Goal: Task Accomplishment & Management: Use online tool/utility

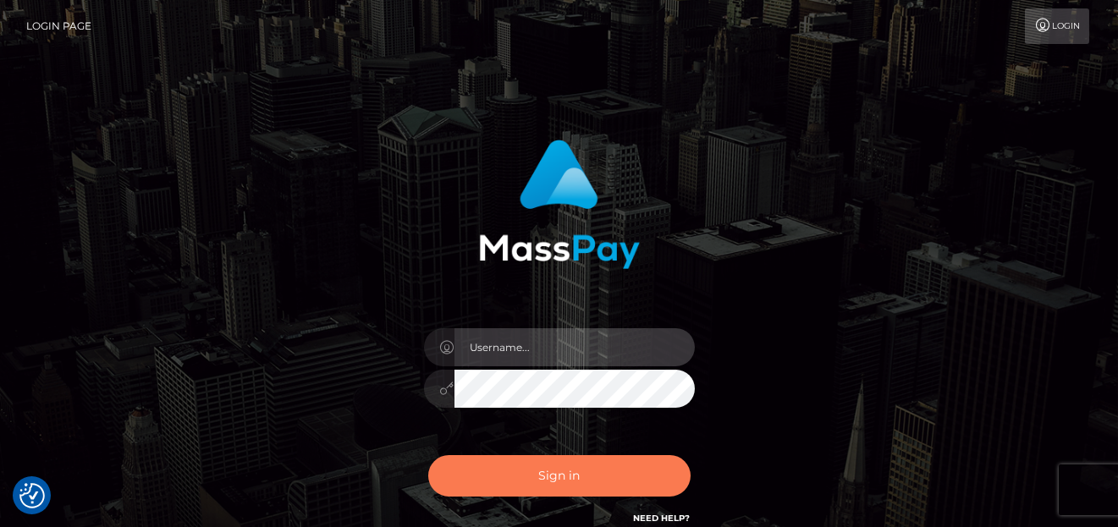
type input "[PERSON_NAME]"
click at [557, 476] on button "Sign in" at bounding box center [559, 475] width 262 height 41
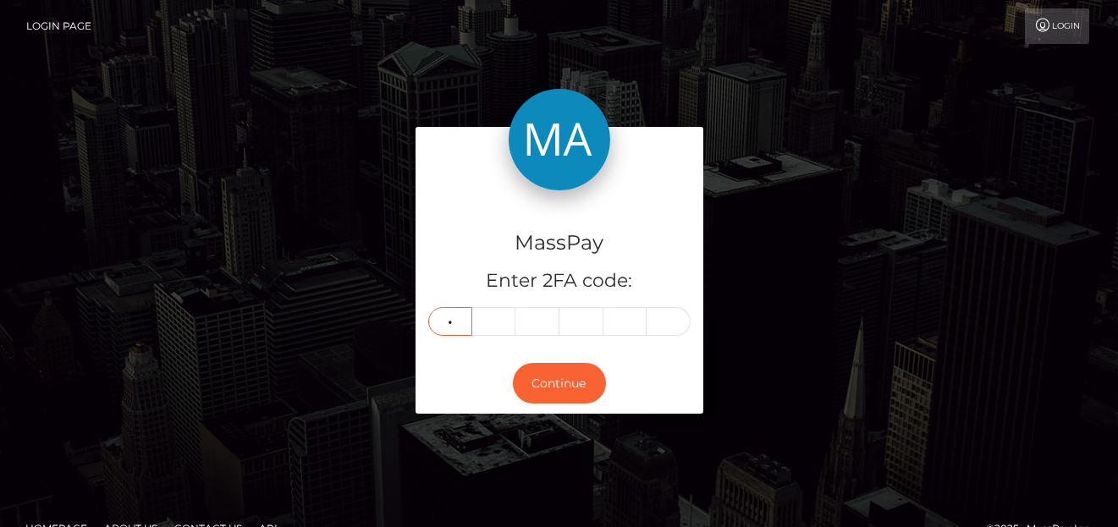
type input "9"
type input "0"
type input "2"
type input "4"
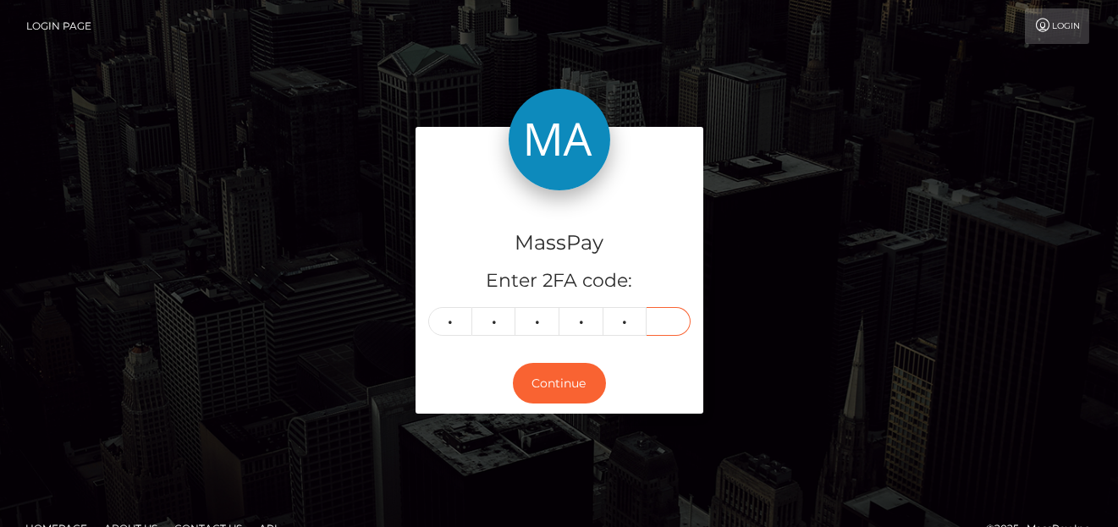
type input "0"
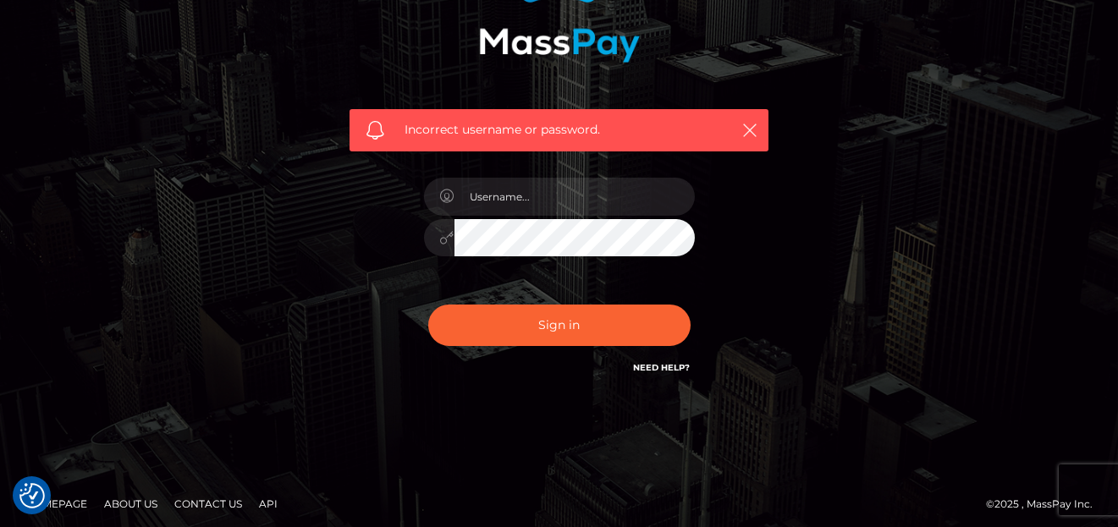
scroll to position [212, 0]
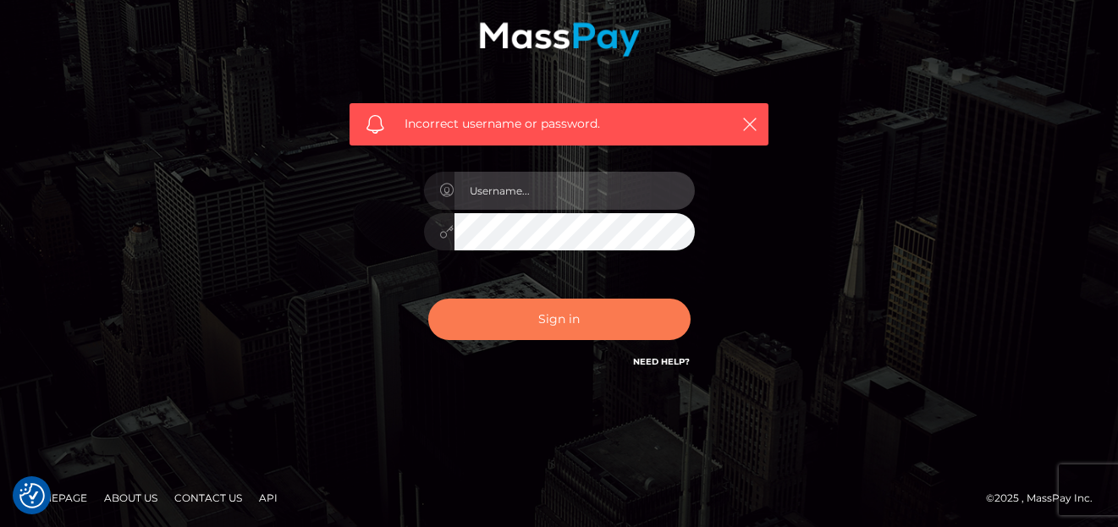
type input "[PERSON_NAME]"
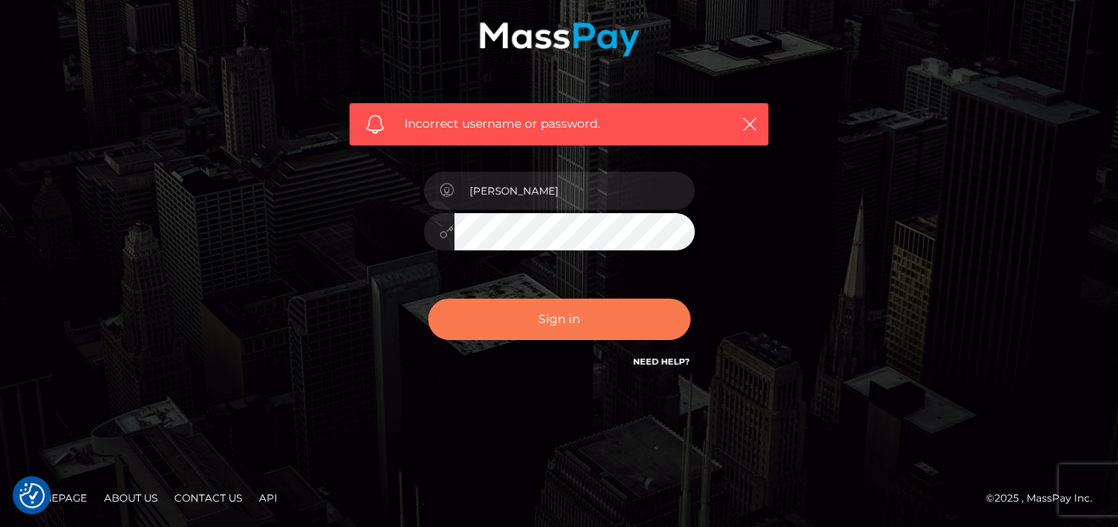
click at [564, 307] on button "Sign in" at bounding box center [559, 319] width 262 height 41
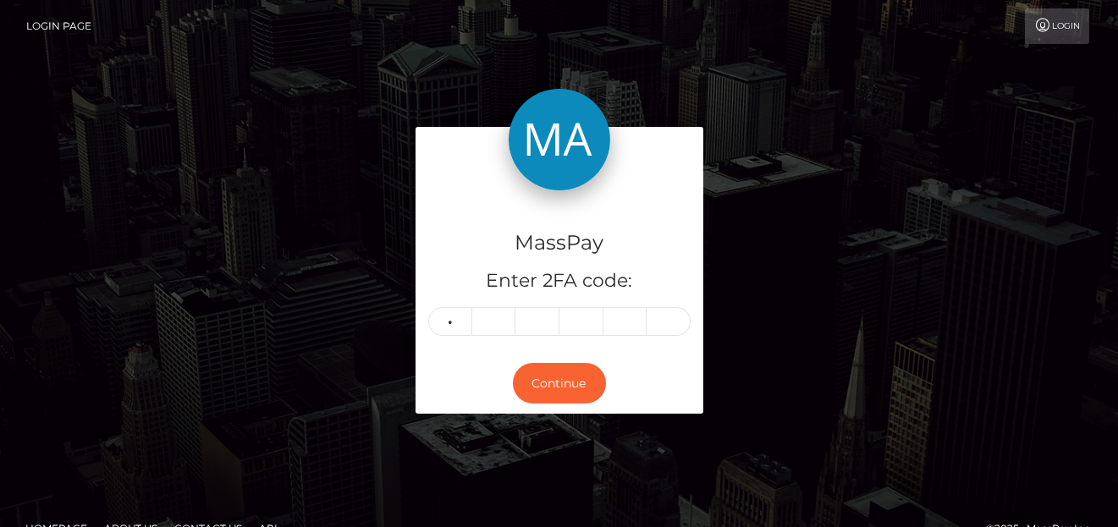
type input "9"
type input "0"
type input "2"
type input "4"
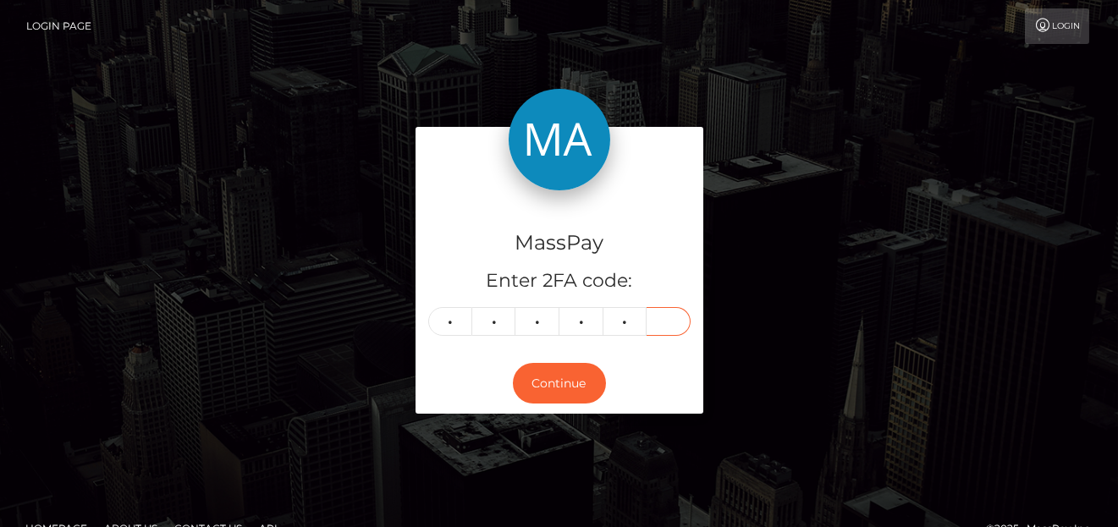
type input "0"
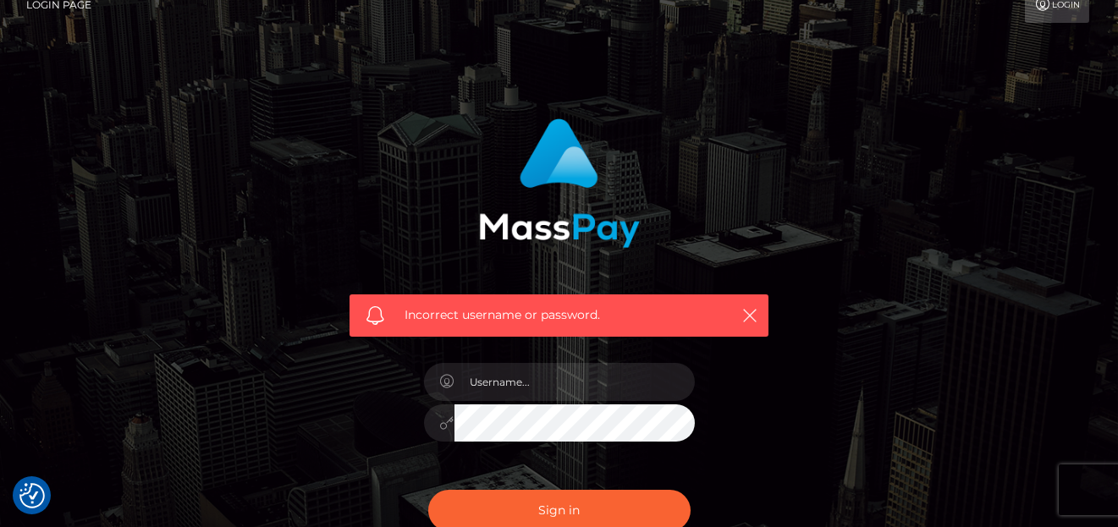
scroll to position [169, 0]
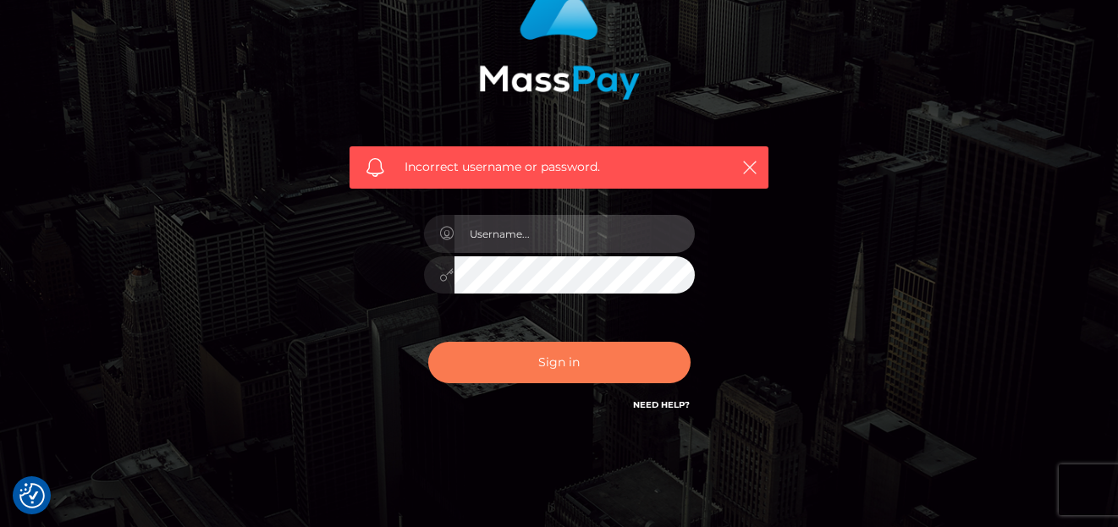
type input "denise"
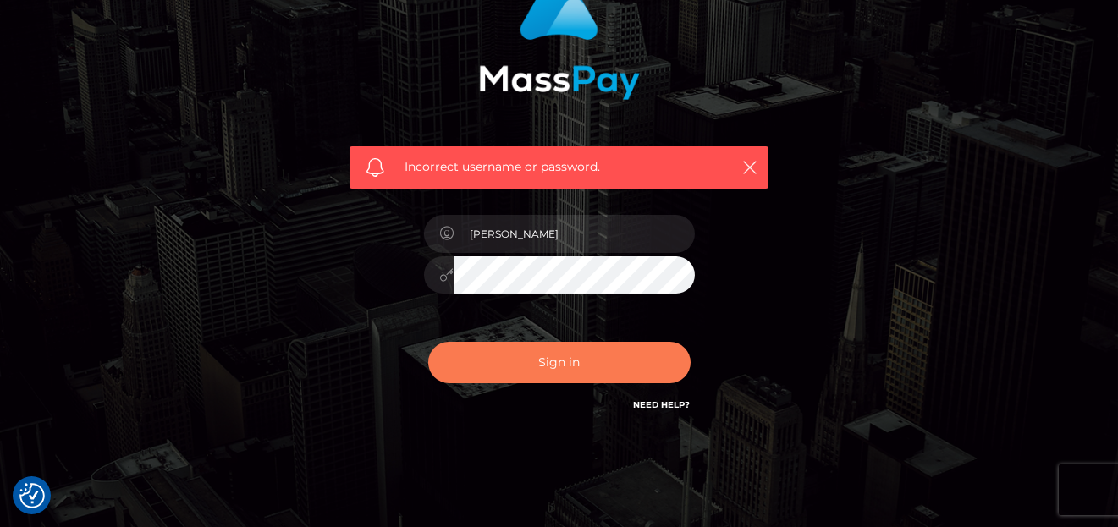
click at [508, 360] on button "Sign in" at bounding box center [559, 362] width 262 height 41
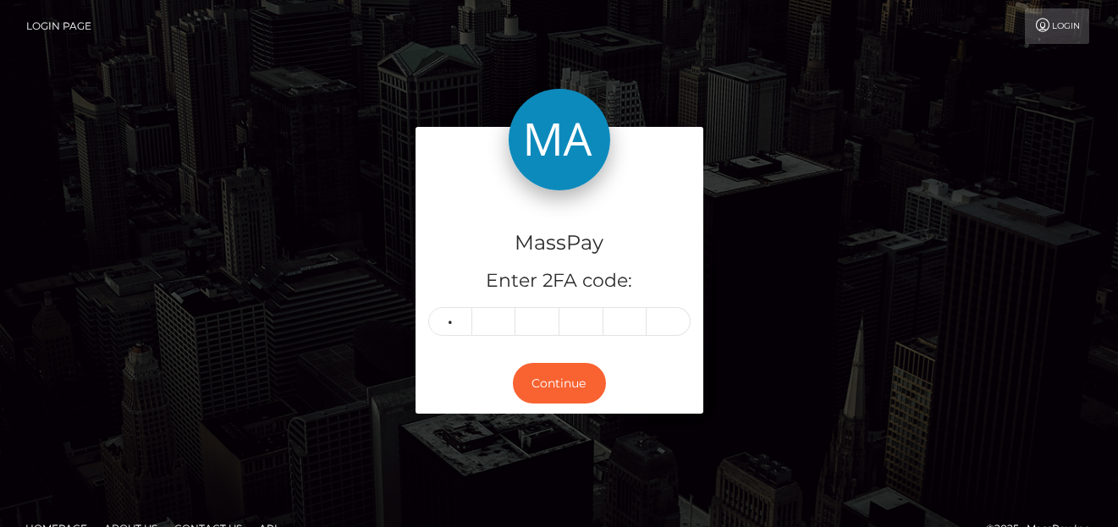
type input "9"
type input "0"
type input "2"
type input "4"
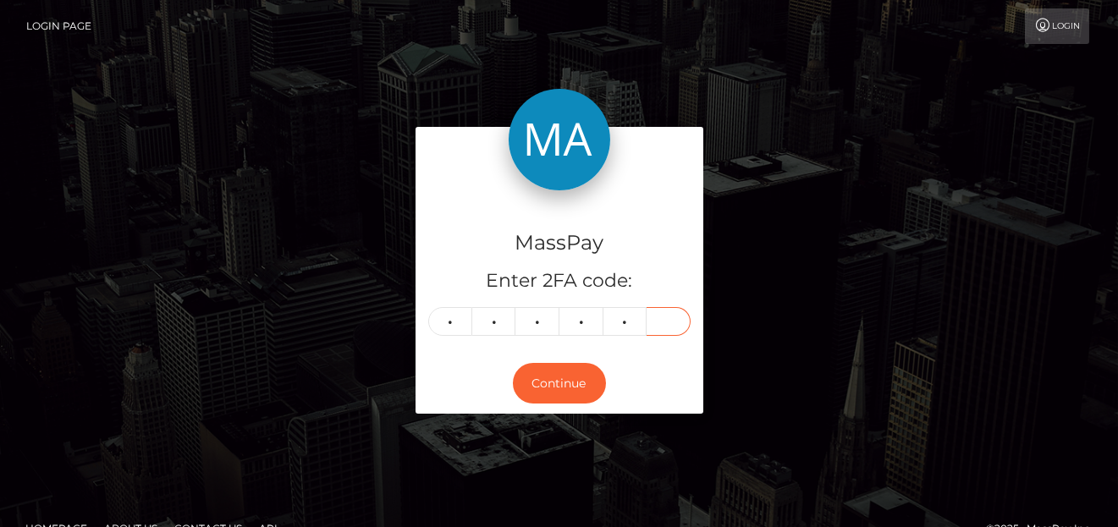
type input "0"
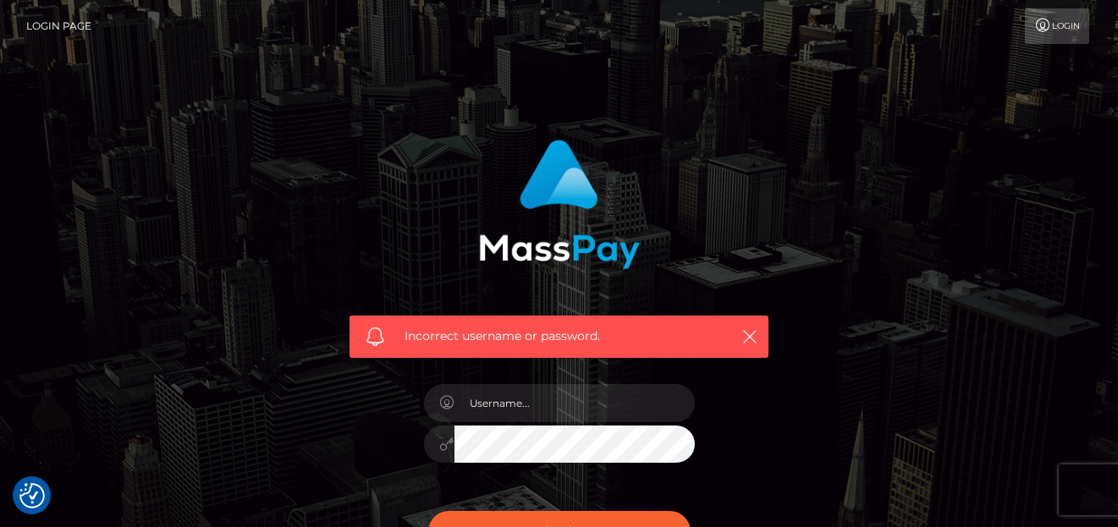
checkbox input "true"
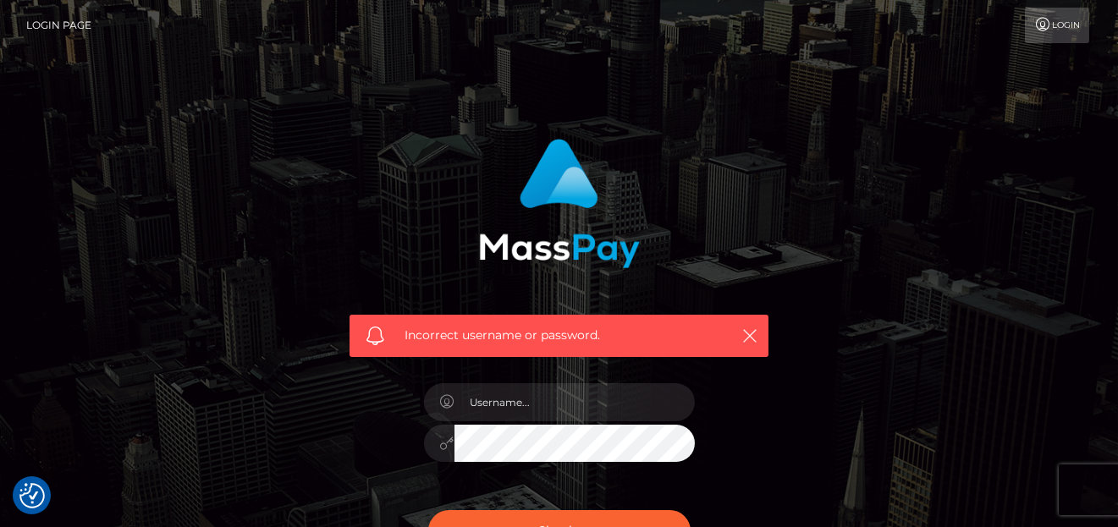
scroll to position [212, 0]
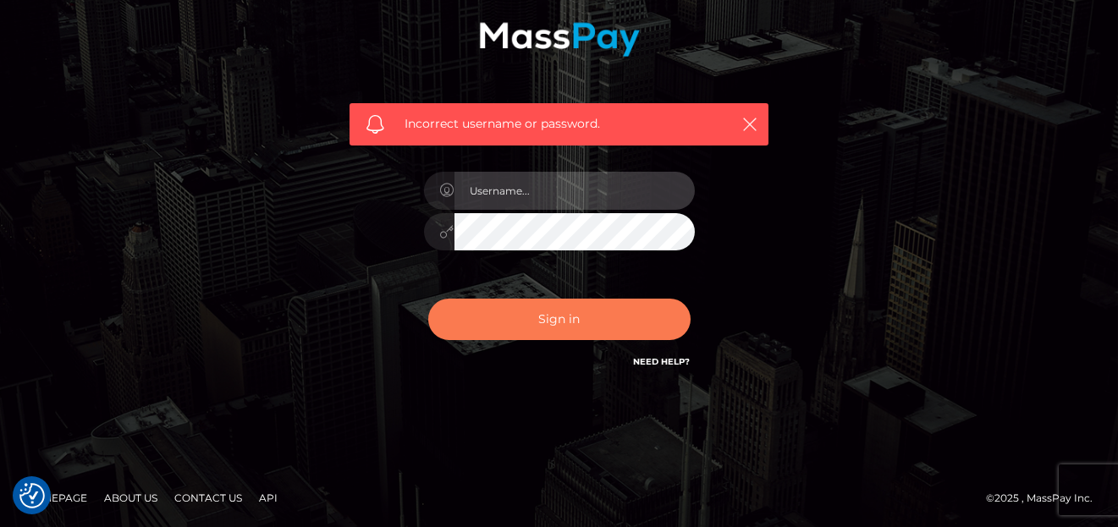
type input "denise"
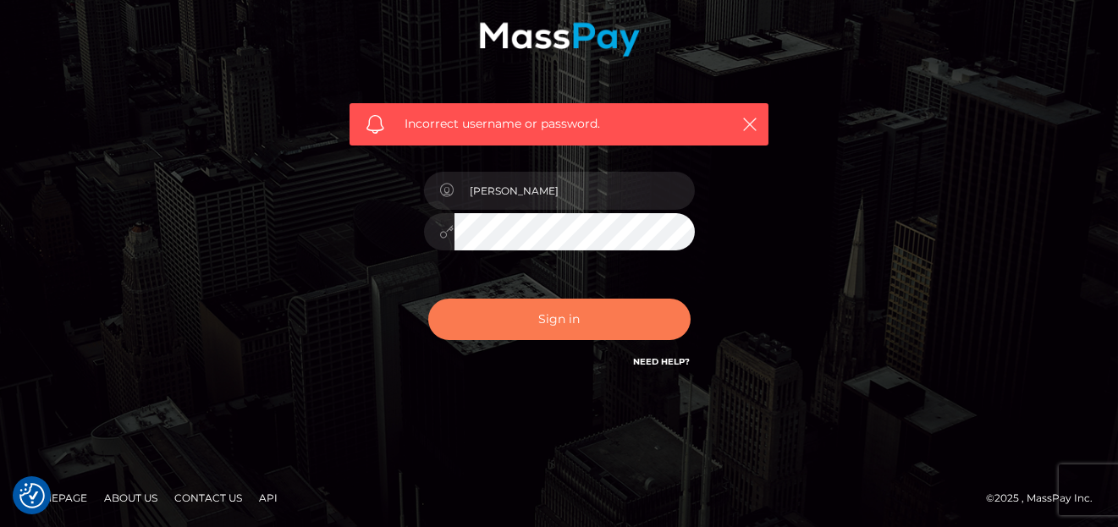
click at [487, 324] on button "Sign in" at bounding box center [559, 319] width 262 height 41
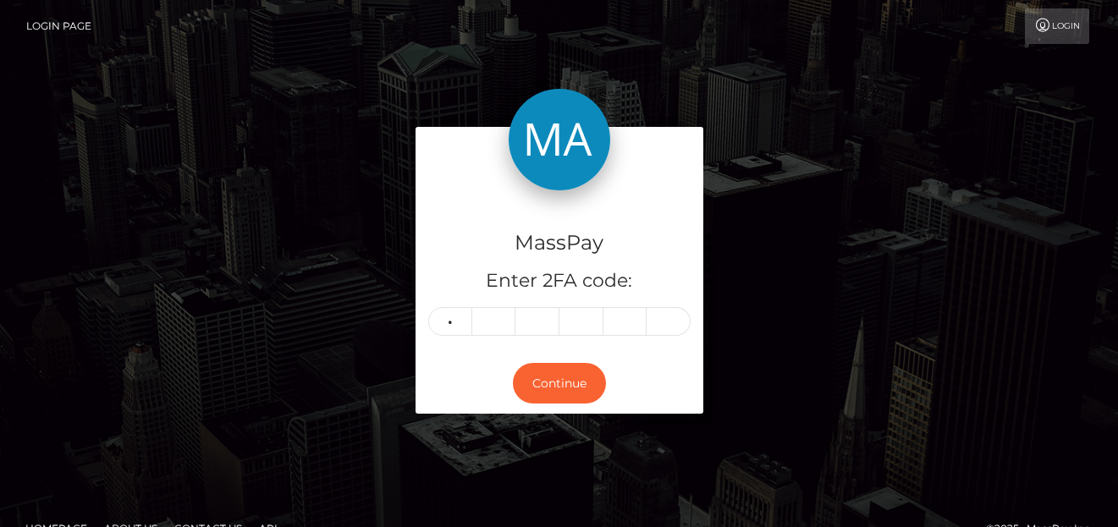
type input "4"
type input "3"
type input "5"
type input "8"
type input "7"
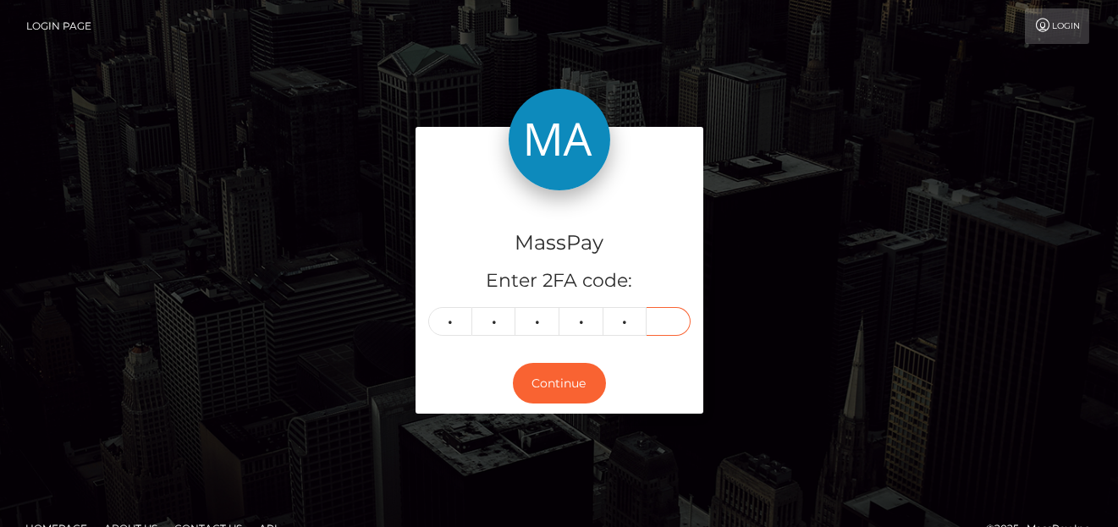
type input "2"
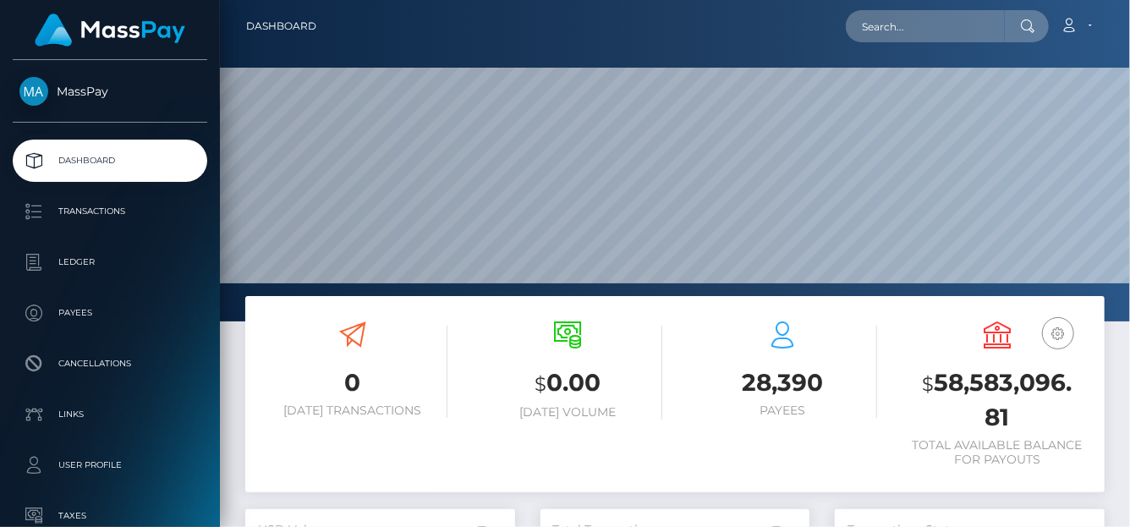
scroll to position [299, 270]
click at [881, 32] on input "text" at bounding box center [925, 26] width 159 height 32
paste input "396353332395909120"
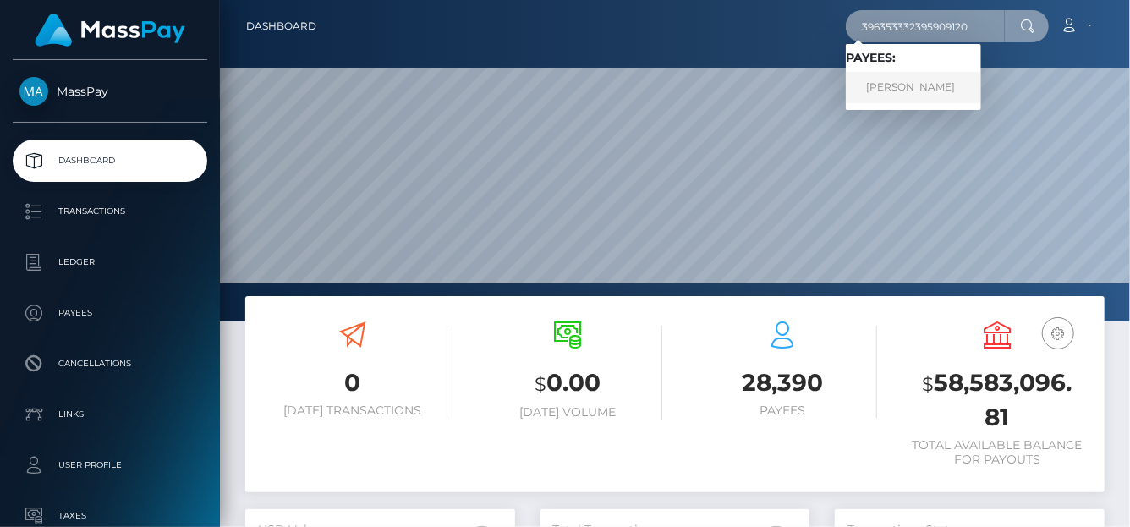
type input "396353332395909120"
click at [891, 85] on link "Tatiana Anatolievna Aleksandrovich" at bounding box center [913, 87] width 135 height 31
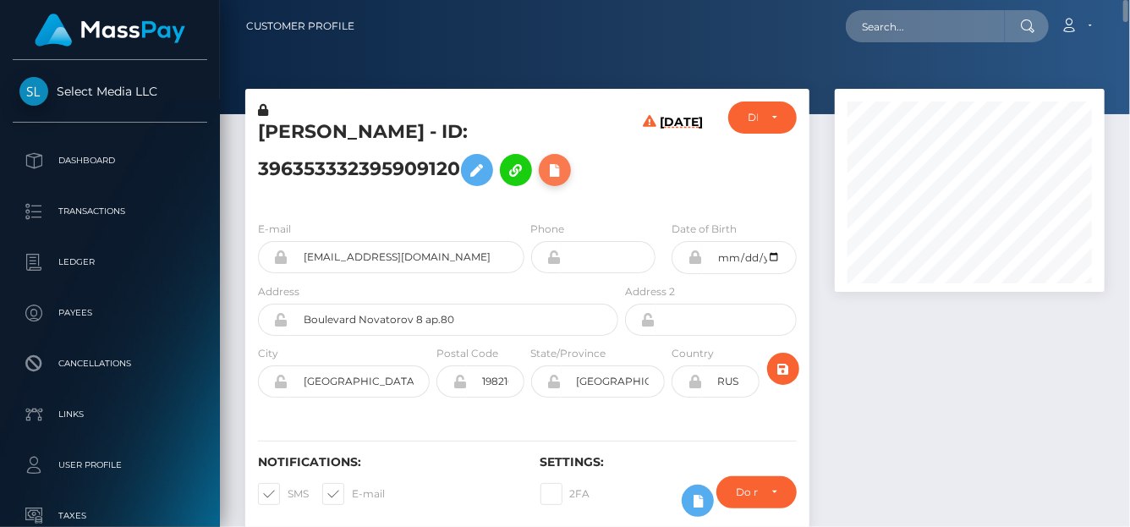
click at [545, 181] on icon at bounding box center [555, 170] width 20 height 21
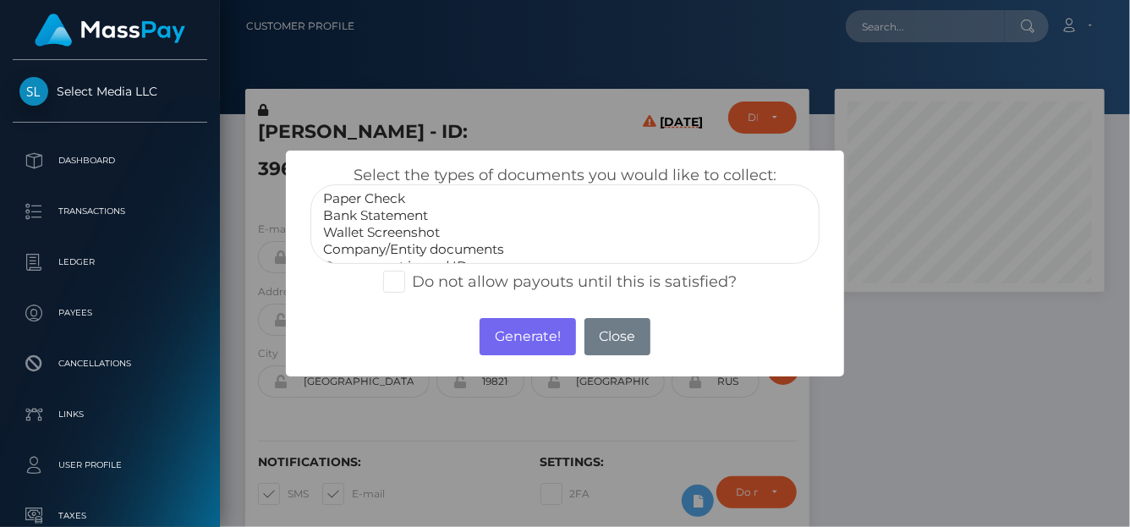
select select "Bank Statement"
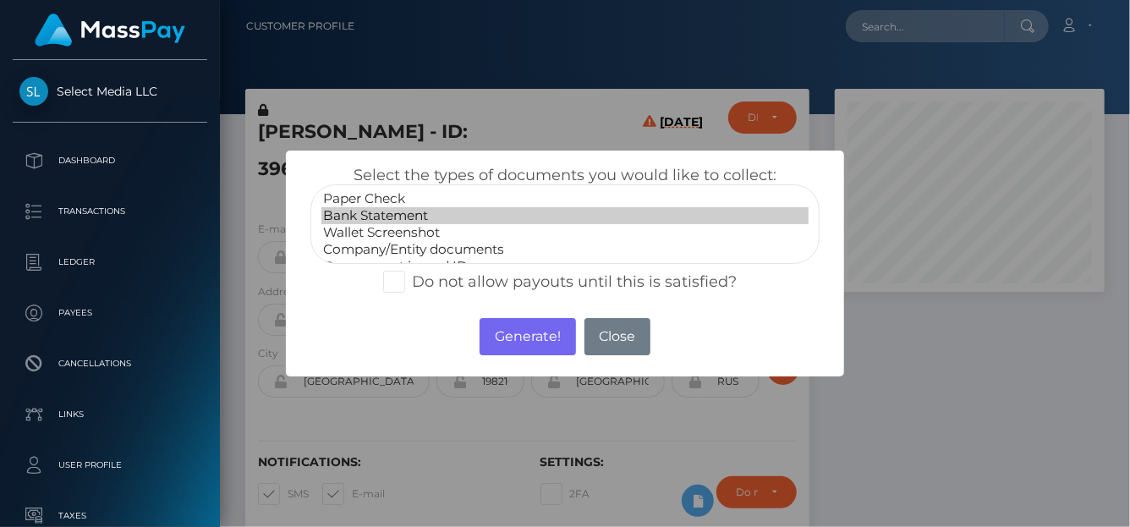
click at [338, 220] on option "Bank Statement" at bounding box center [564, 215] width 487 height 17
click at [517, 337] on button "Generate!" at bounding box center [528, 336] width 96 height 37
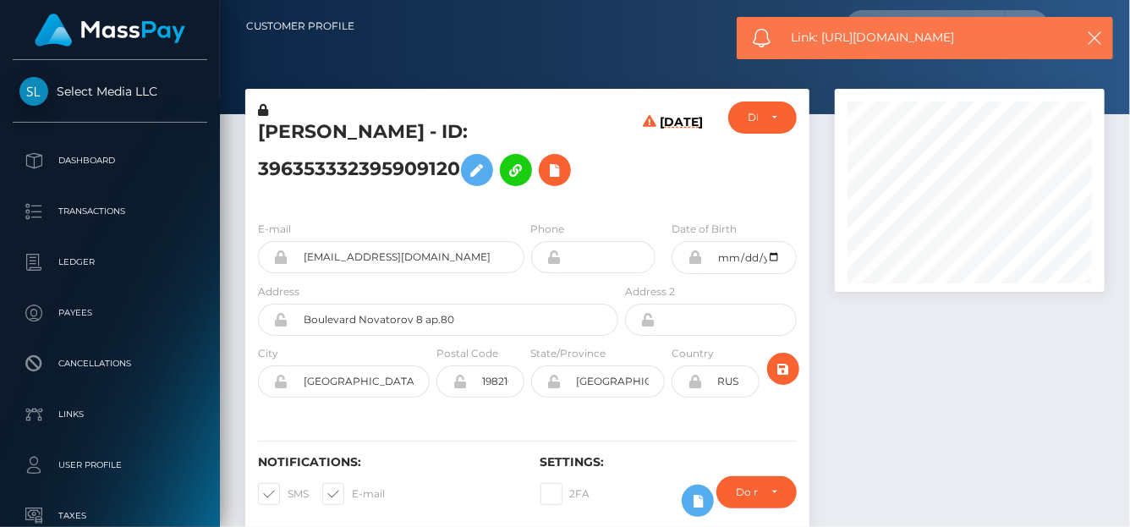
drag, startPoint x: 988, startPoint y: 37, endPoint x: 821, endPoint y: 38, distance: 167.5
click at [821, 38] on span "Link: https://l.maspay.io/Rjgem" at bounding box center [928, 38] width 272 height 18
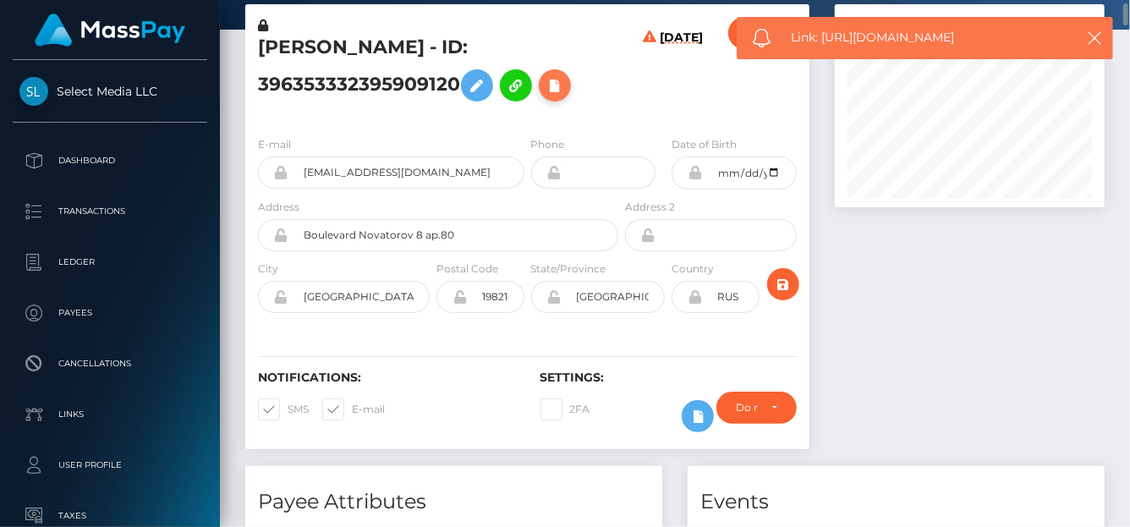
click at [545, 96] on icon at bounding box center [555, 85] width 20 height 21
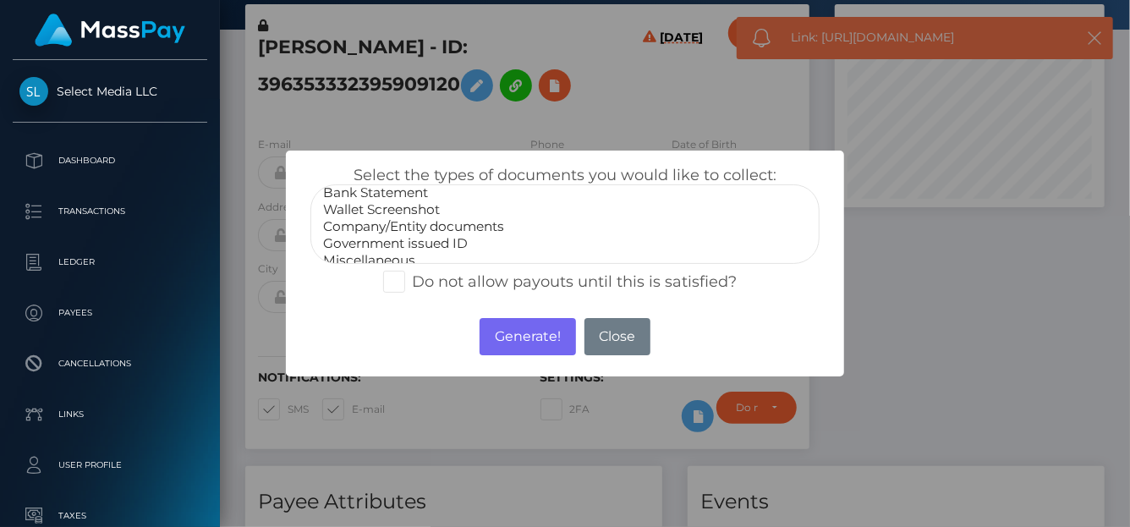
scroll to position [33, 0]
select select "Miscellaneous"
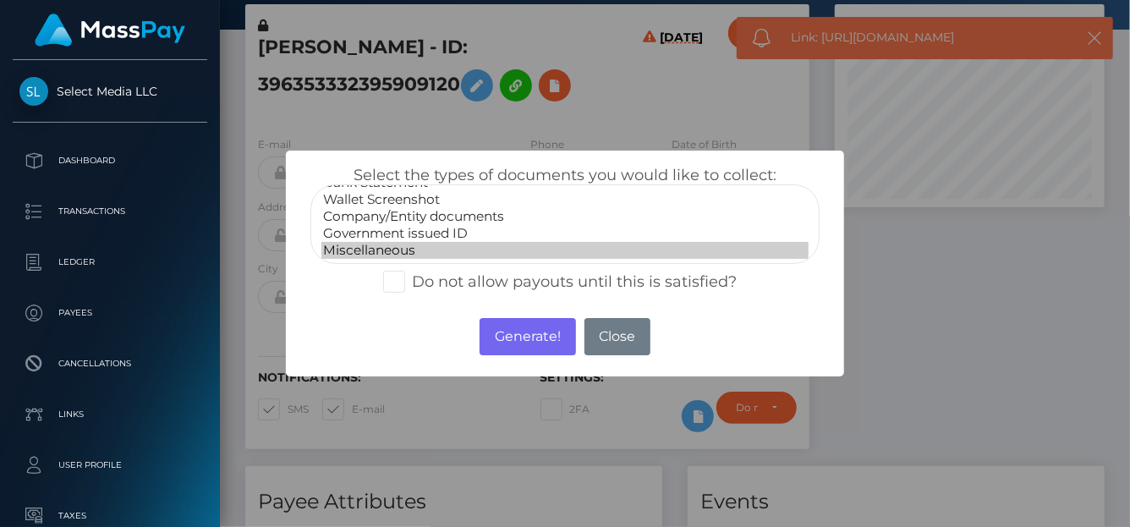
click at [420, 252] on option "Miscellaneous" at bounding box center [564, 250] width 487 height 17
click at [492, 335] on button "Generate!" at bounding box center [528, 336] width 96 height 37
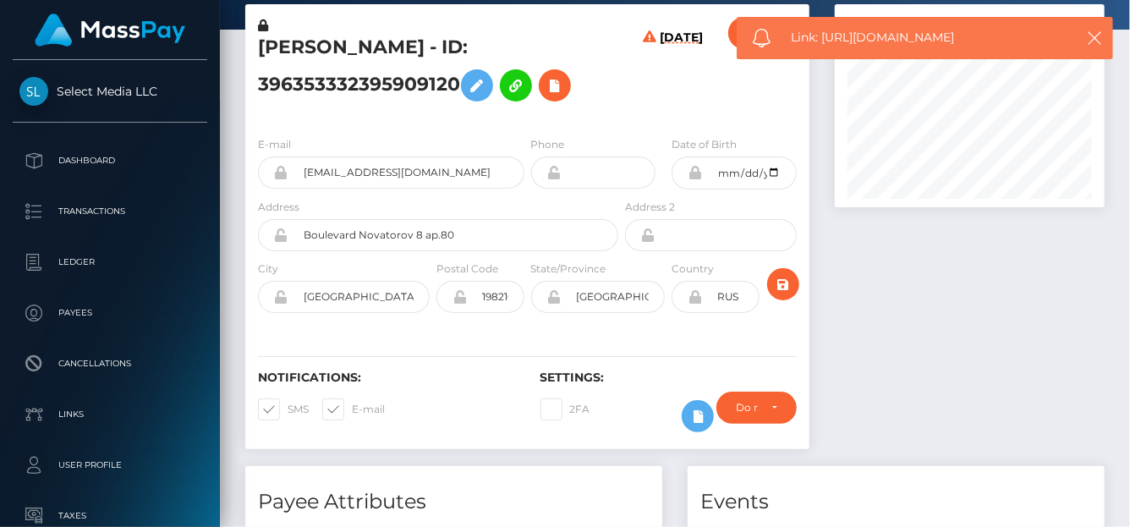
drag, startPoint x: 923, startPoint y: 35, endPoint x: 823, endPoint y: 37, distance: 99.9
click at [823, 37] on span "Link: https://l.maspay.io/Sjgrb" at bounding box center [928, 38] width 272 height 18
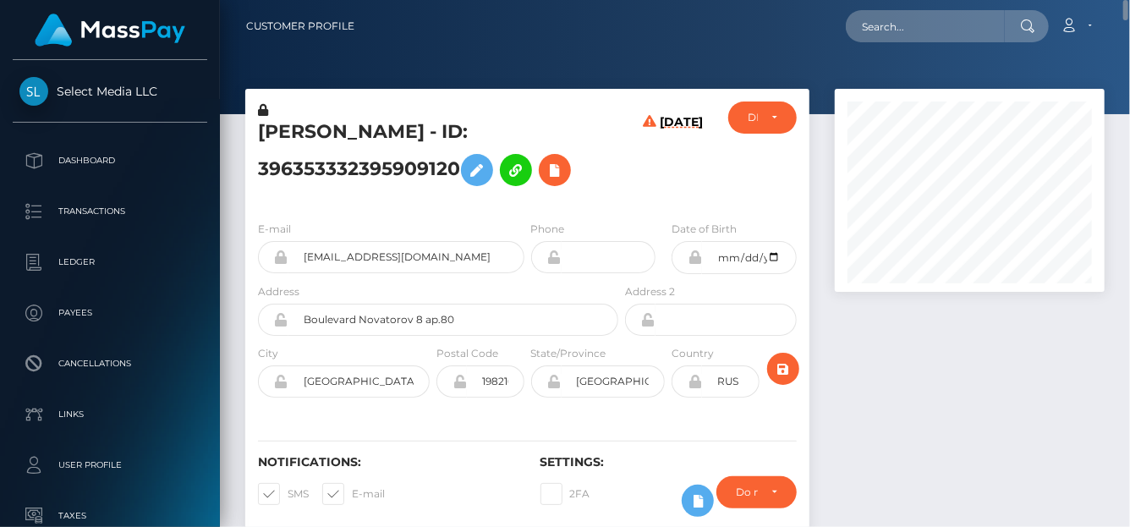
drag, startPoint x: 255, startPoint y: 133, endPoint x: 504, endPoint y: 168, distance: 251.1
click at [504, 168] on div "Tatiana Anatolievna Aleksandrovich - ID: 396353332395909120" at bounding box center [433, 155] width 376 height 106
copy h5 "Tatiana Anatolievna Aleksandrovich - ID: 396353332395909120"
click at [928, 25] on input "text" at bounding box center [925, 26] width 159 height 32
paste input "divascoms@gmail.com"
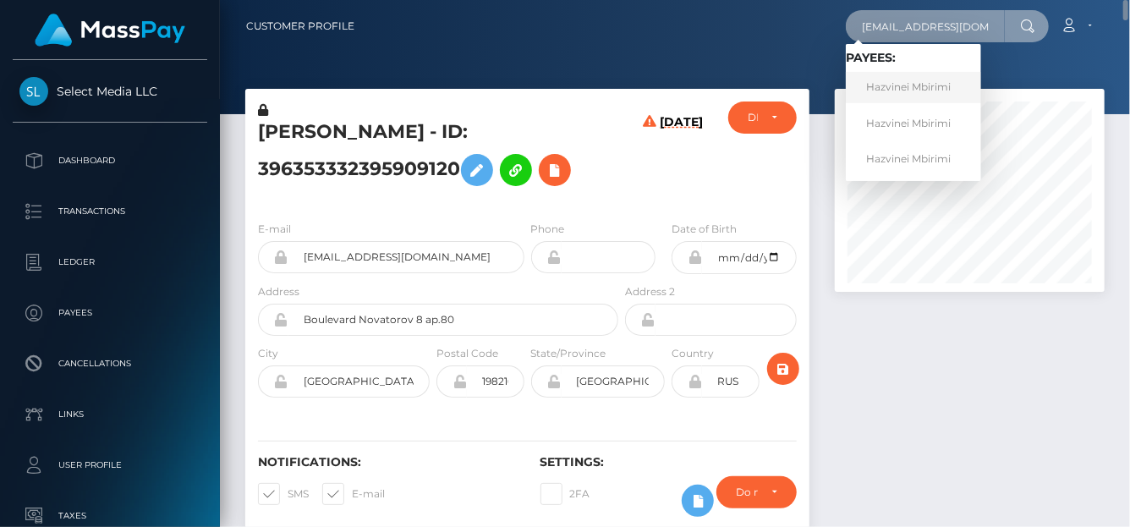
type input "divascoms@gmail.com"
click at [891, 94] on link "Hazvinei Mbirimi" at bounding box center [913, 87] width 135 height 31
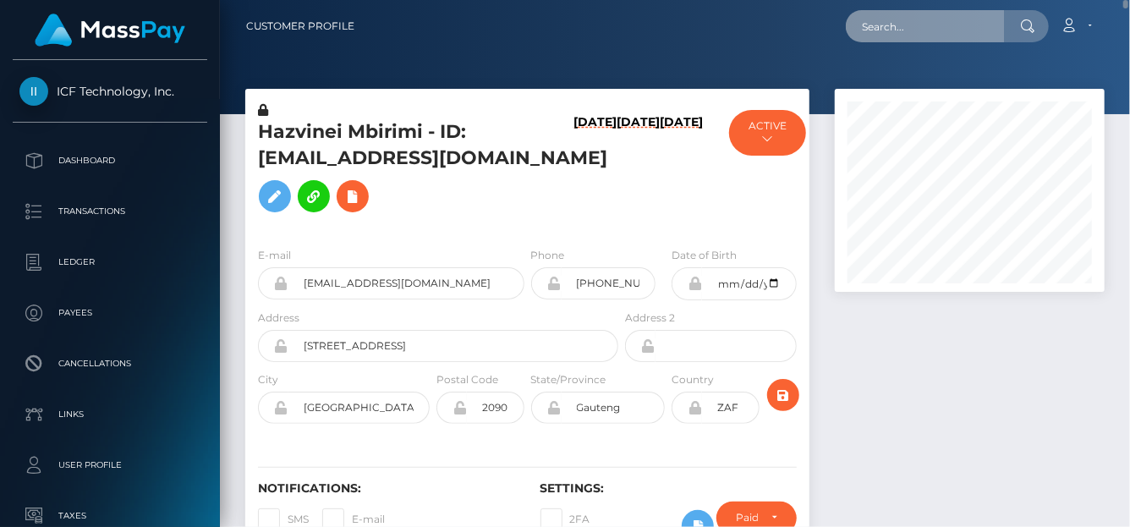
click at [942, 15] on input "text" at bounding box center [925, 26] width 159 height 32
paste input "ellisdaniel102@gmail.com"
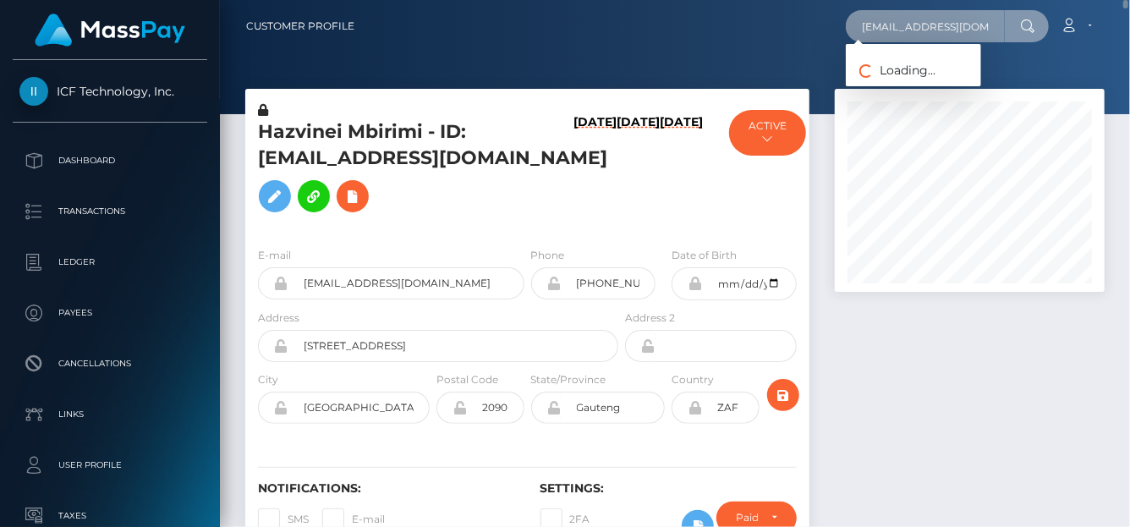
scroll to position [0, 7]
type input "ellisdaniel102@gmail.com"
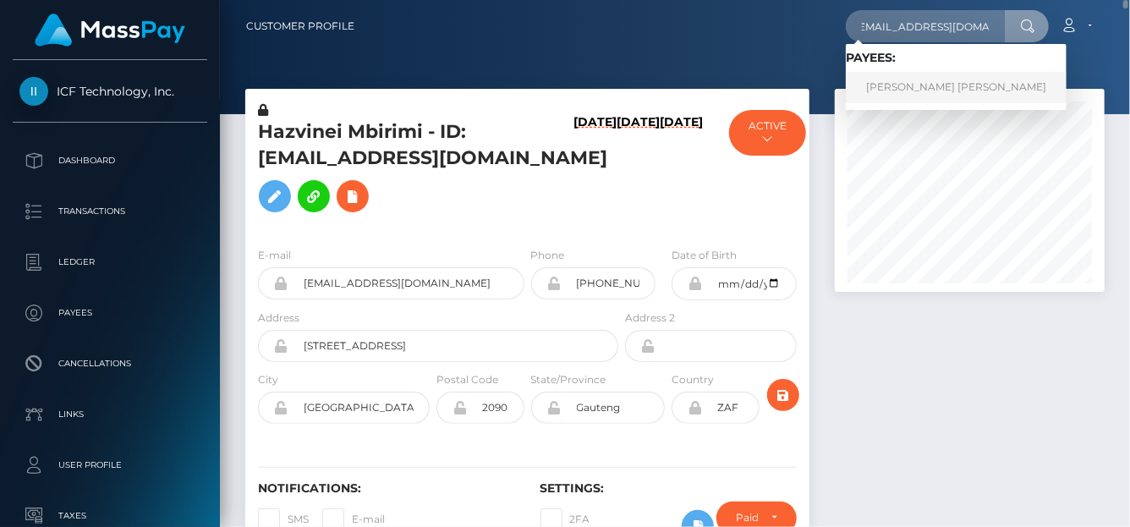
click at [950, 85] on link "DANIEL GEORGE ELLIS" at bounding box center [956, 87] width 221 height 31
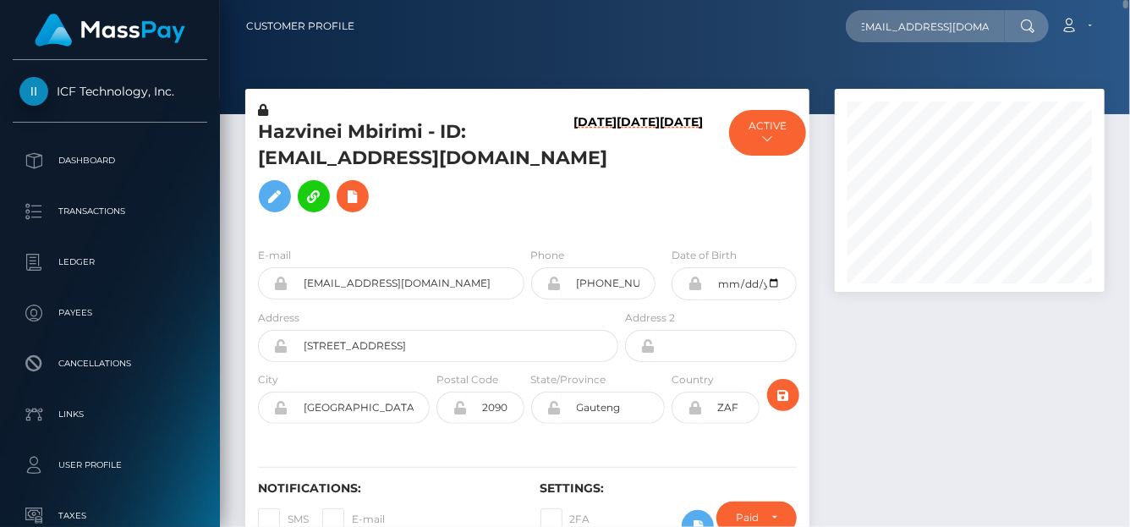
scroll to position [0, 0]
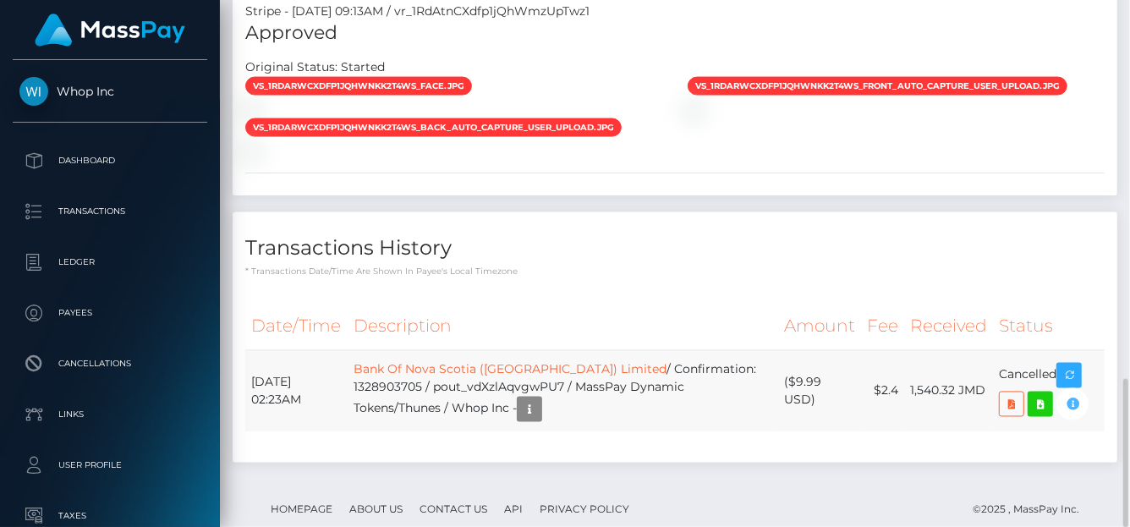
scroll to position [203, 270]
click at [1069, 394] on icon "button" at bounding box center [1073, 404] width 20 height 21
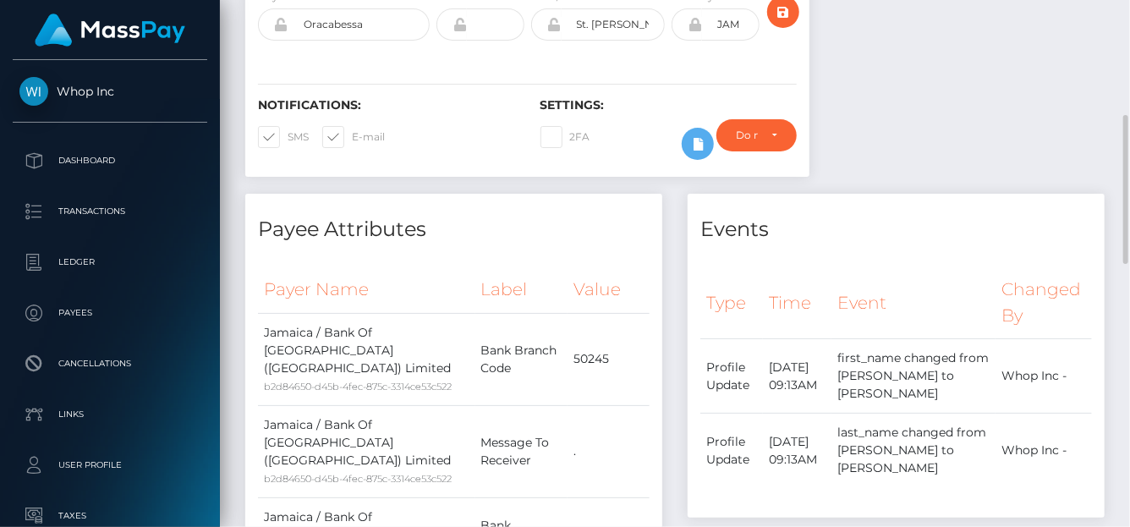
scroll to position [0, 0]
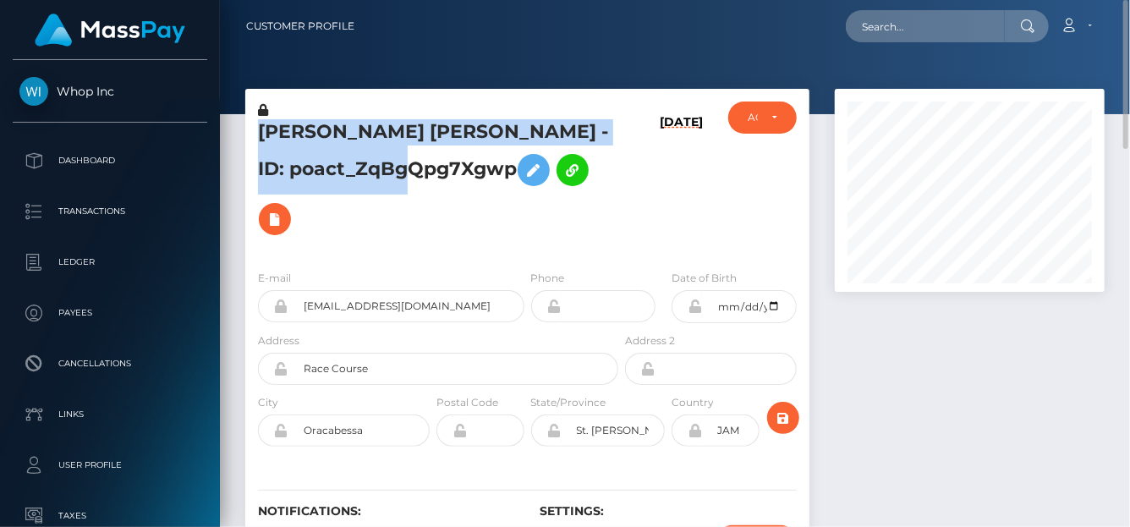
drag, startPoint x: 250, startPoint y: 125, endPoint x: 479, endPoint y: 163, distance: 232.4
click at [479, 163] on div "DANIEL GEORGE ELLIS - ID: poact_ZqBgQpg7Xgwp" at bounding box center [433, 179] width 376 height 155
copy h5 "DANIEL GEORGE ELLIS - ID: poact_ZqBgQpg7Xgwp"
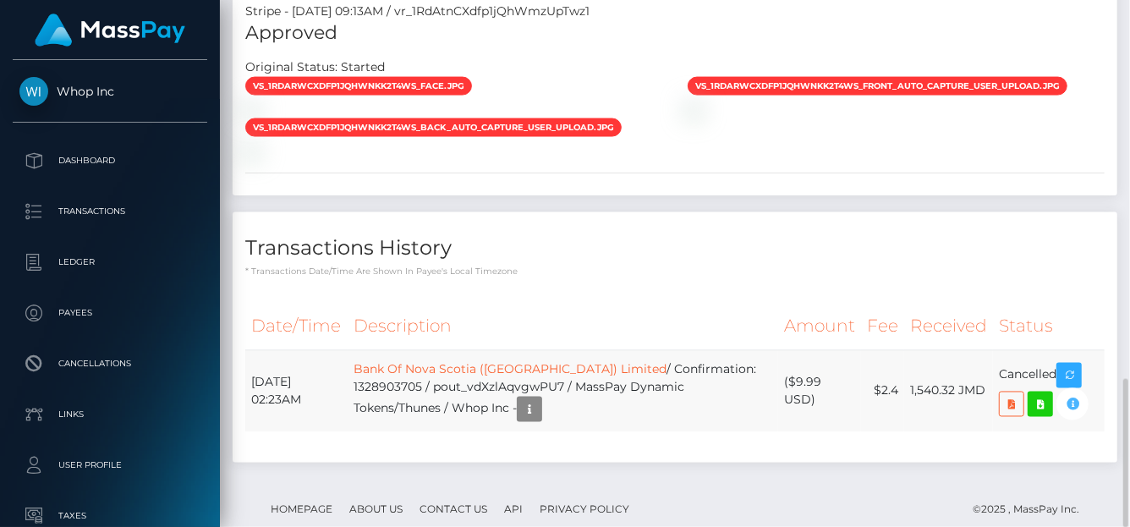
scroll to position [203, 270]
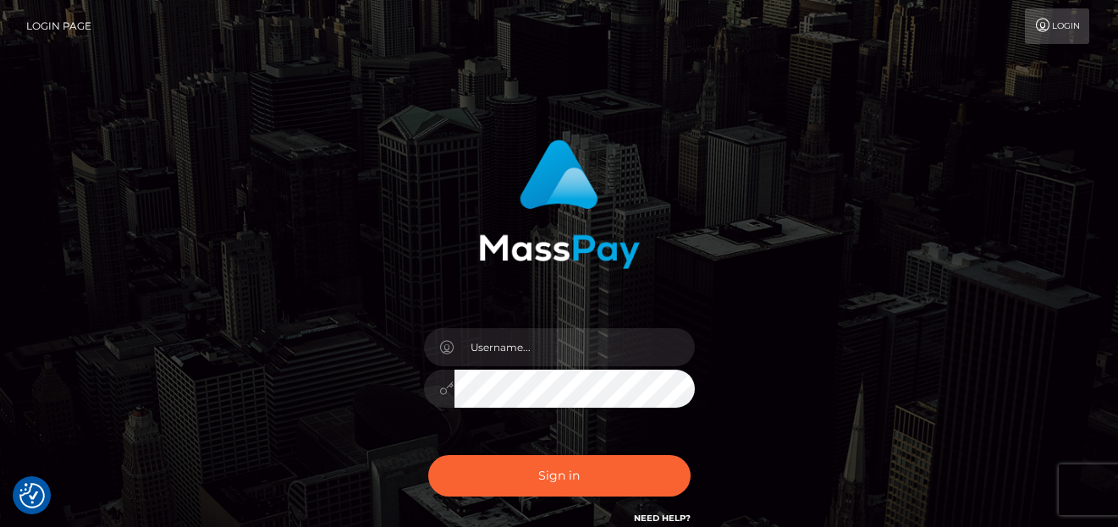
checkbox input "true"
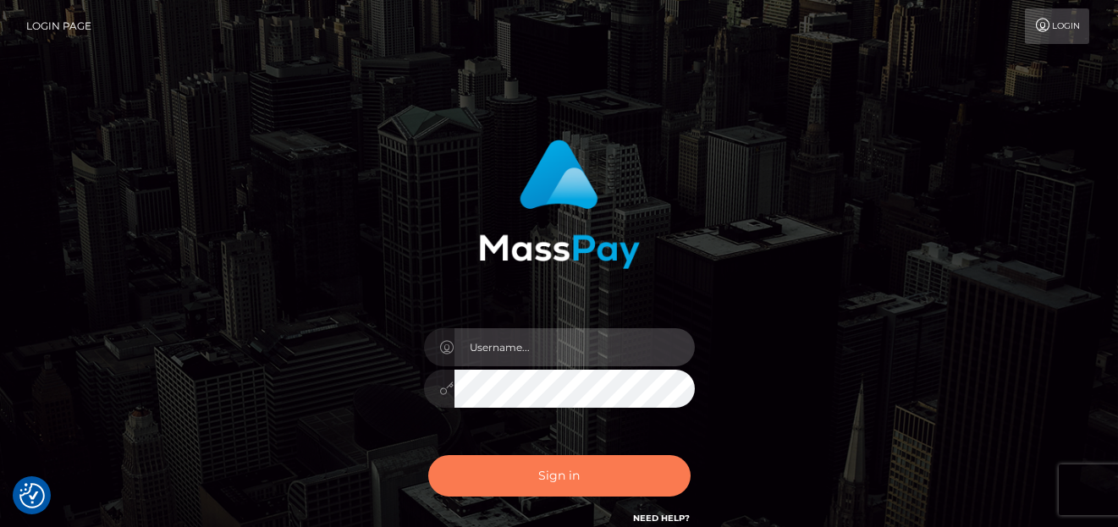
type input "[PERSON_NAME]"
click at [495, 477] on button "Sign in" at bounding box center [559, 475] width 262 height 41
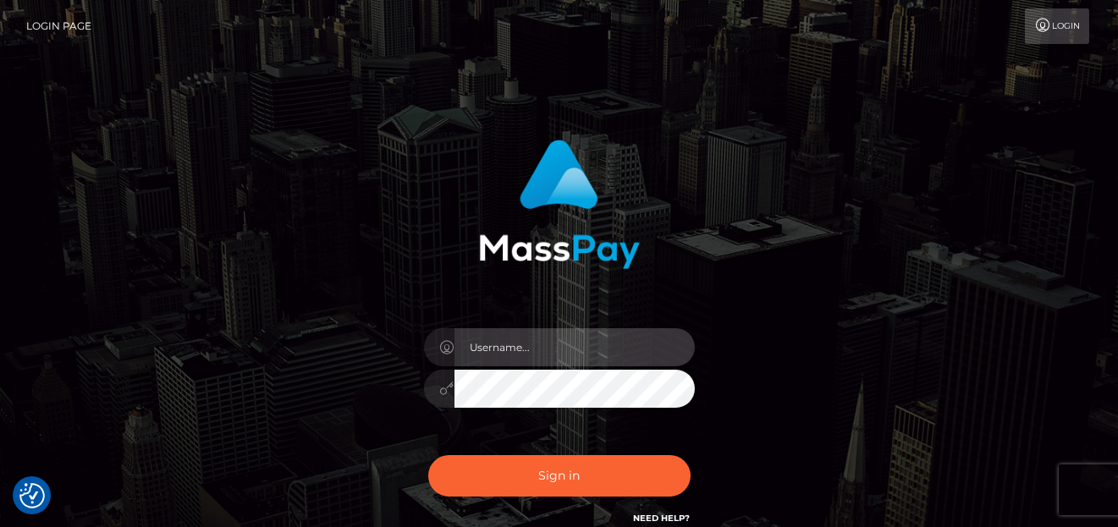
type input "[PERSON_NAME]"
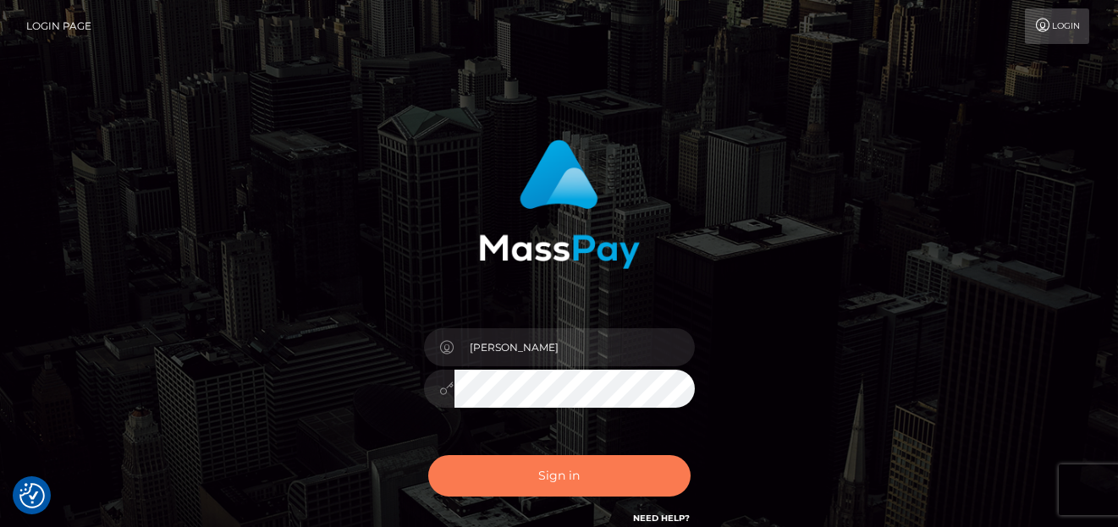
click at [568, 479] on button "Sign in" at bounding box center [559, 475] width 262 height 41
type input "denise"
click at [623, 472] on button "Sign in" at bounding box center [559, 475] width 262 height 41
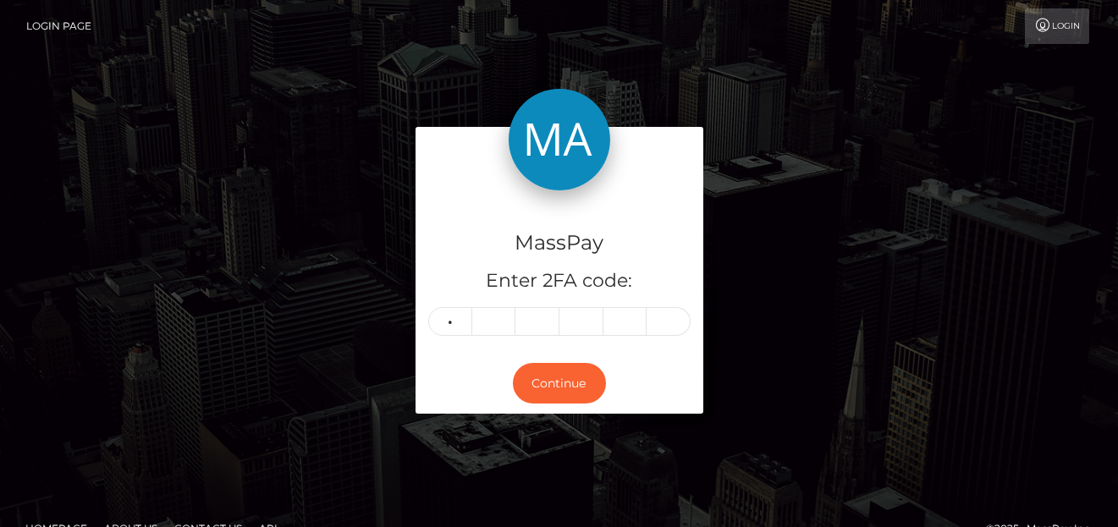
type input "3"
type input "6"
type input "1"
type input "6"
type input "2"
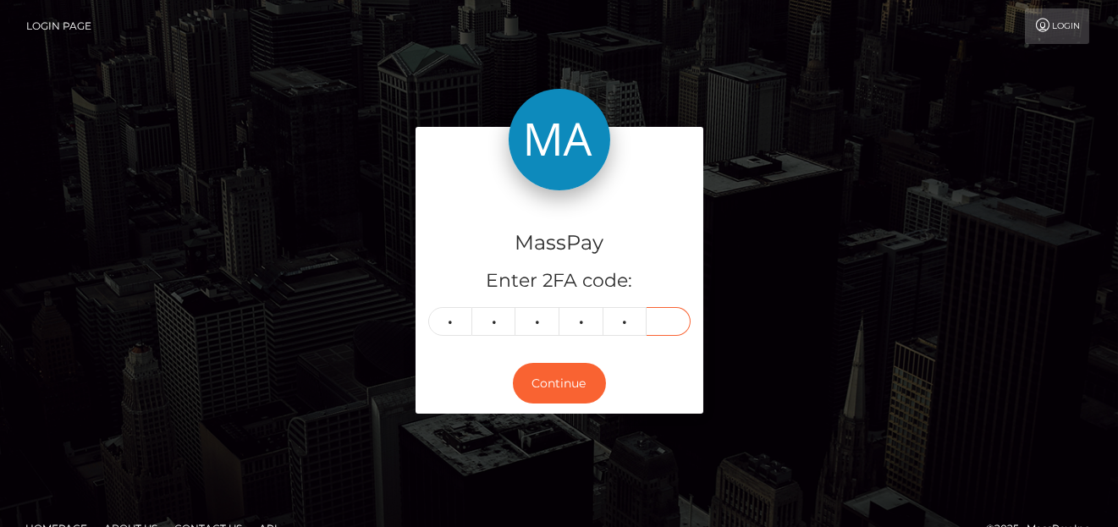
type input "4"
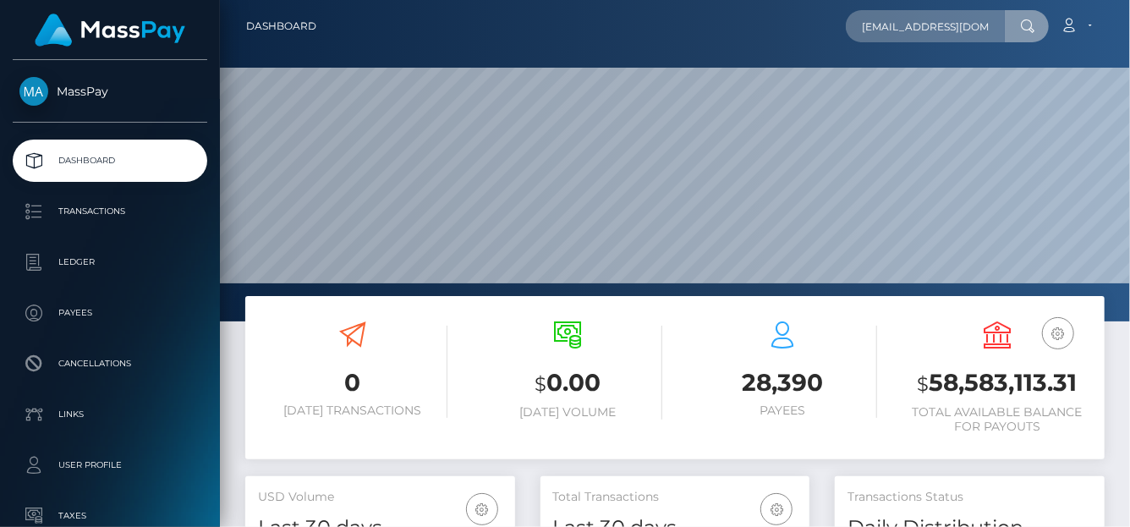
scroll to position [299, 270]
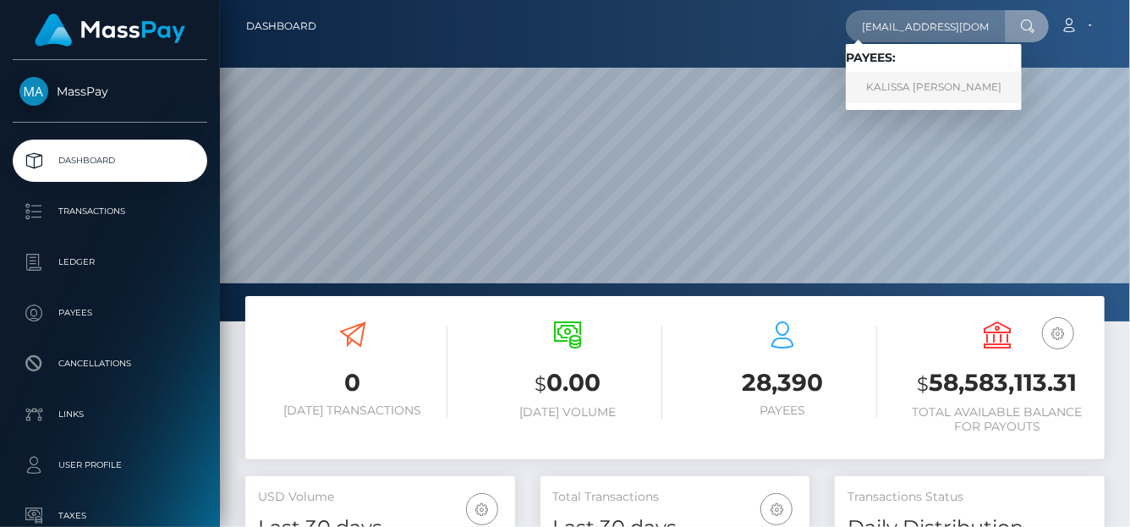
type input "[EMAIL_ADDRESS][DOMAIN_NAME]"
click at [887, 91] on link "KALISSA DILYS ENNON" at bounding box center [934, 87] width 176 height 31
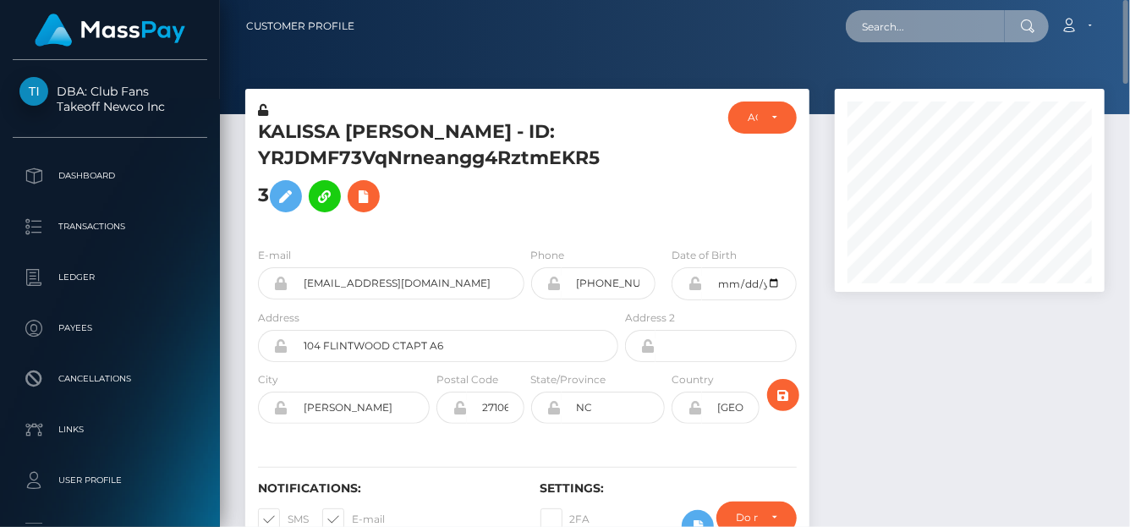
click at [891, 32] on input "text" at bounding box center [925, 26] width 159 height 32
paste input "[PERSON_NAME][EMAIL_ADDRESS][DOMAIN_NAME]"
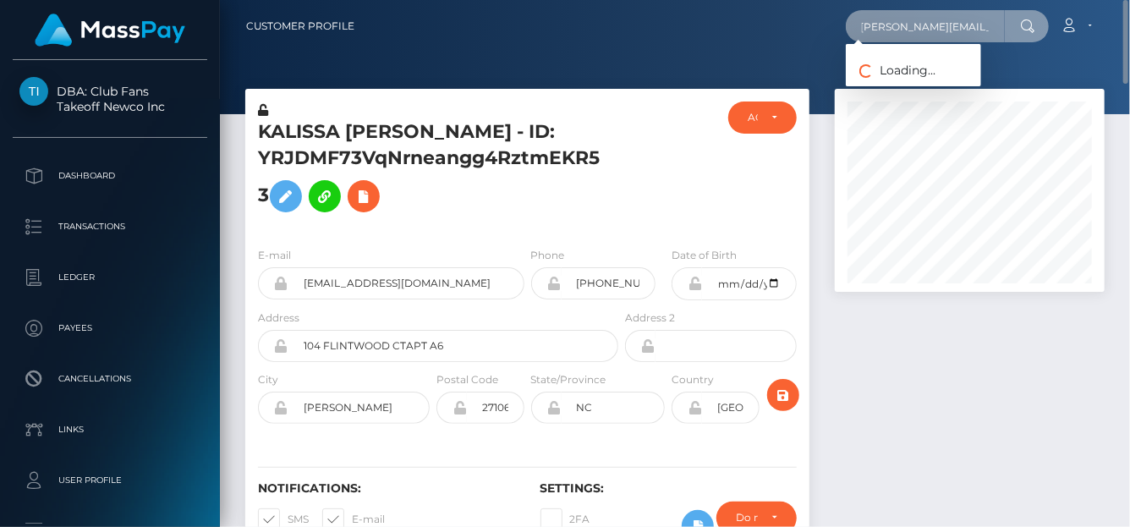
type input "[PERSON_NAME][EMAIL_ADDRESS][DOMAIN_NAME]"
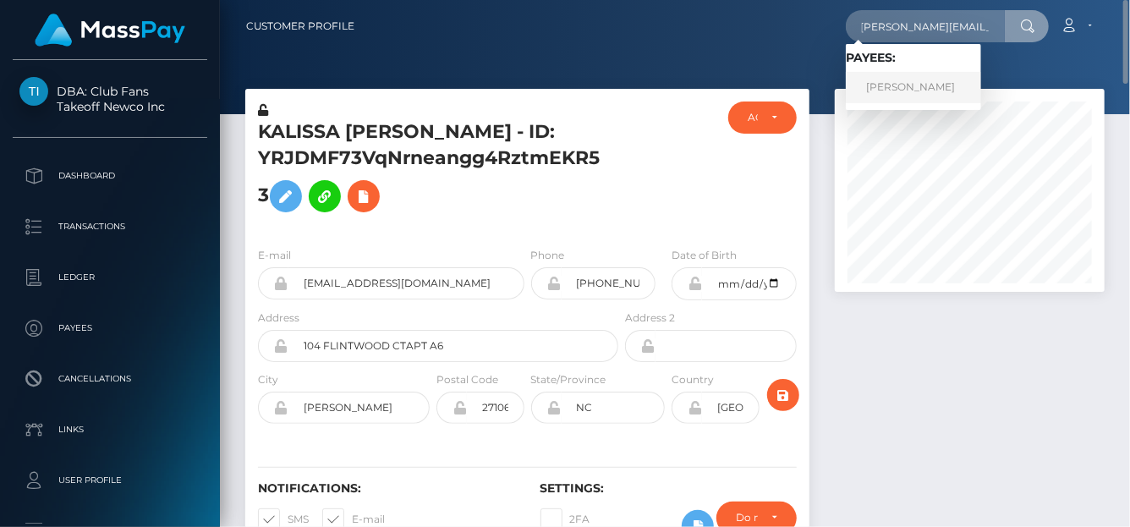
scroll to position [0, 0]
click at [881, 96] on link "Diane Clinkscale" at bounding box center [913, 87] width 135 height 31
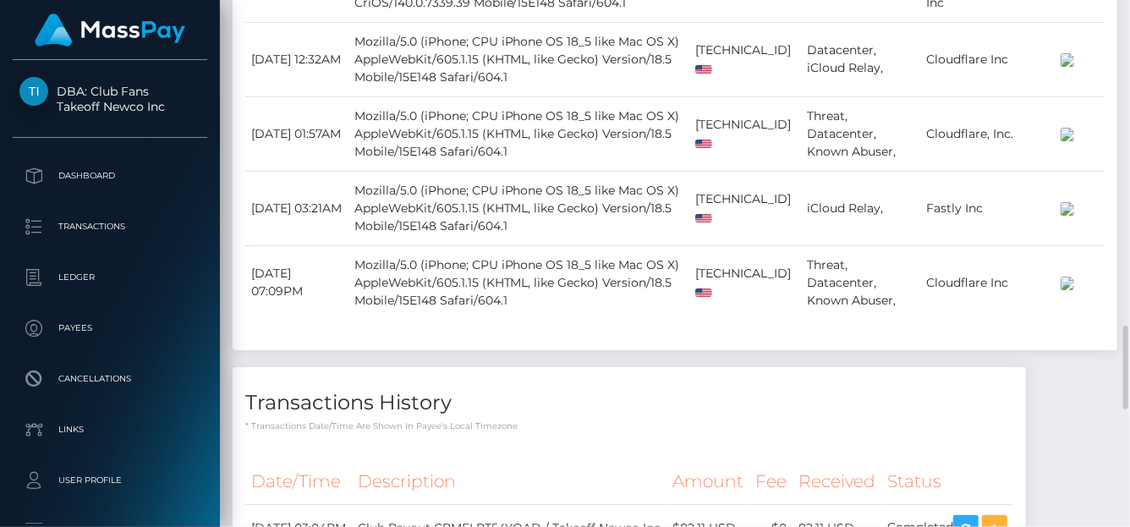
scroll to position [2458, 0]
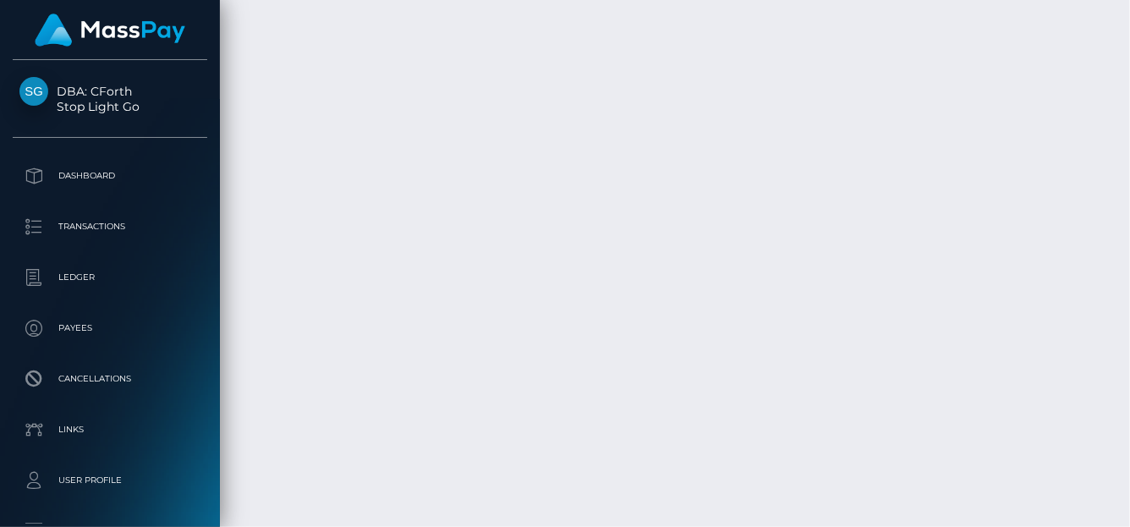
scroll to position [203, 270]
drag, startPoint x: 844, startPoint y: 360, endPoint x: 810, endPoint y: 355, distance: 35.1
copy td "2.50"
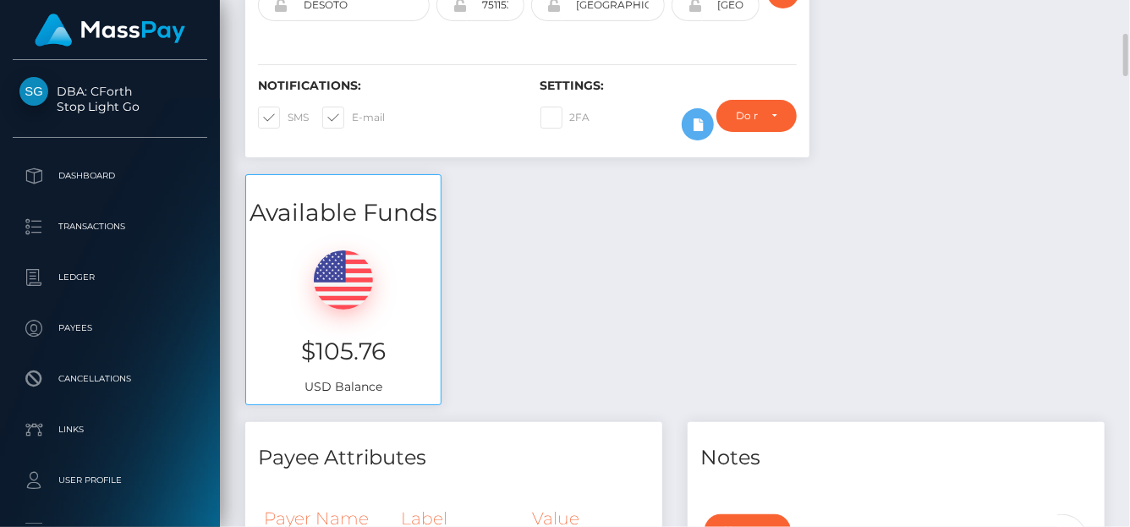
scroll to position [0, 0]
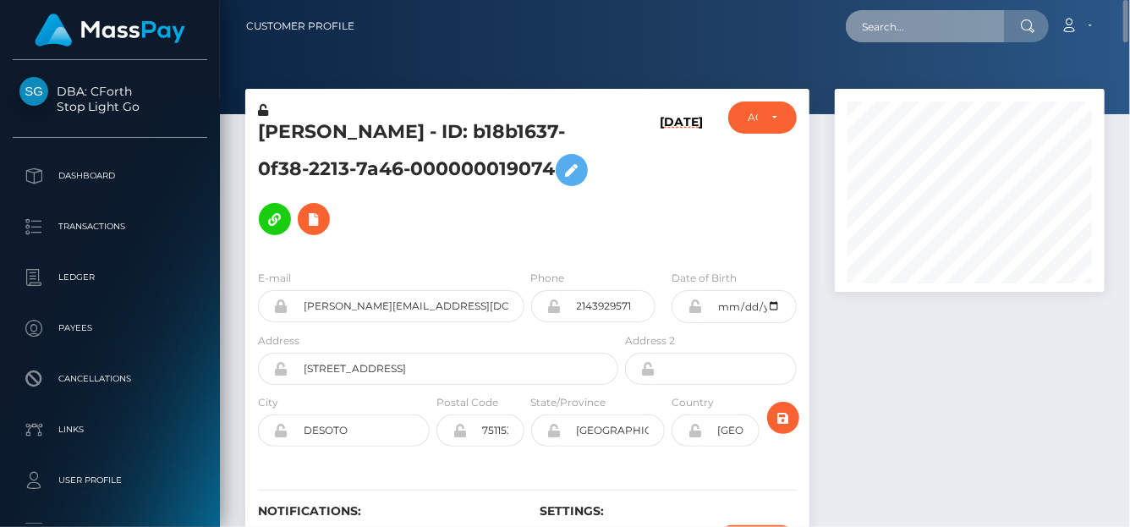
click at [889, 18] on input "text" at bounding box center [925, 26] width 159 height 32
paste input "iampauleneortiz@icloud.com"
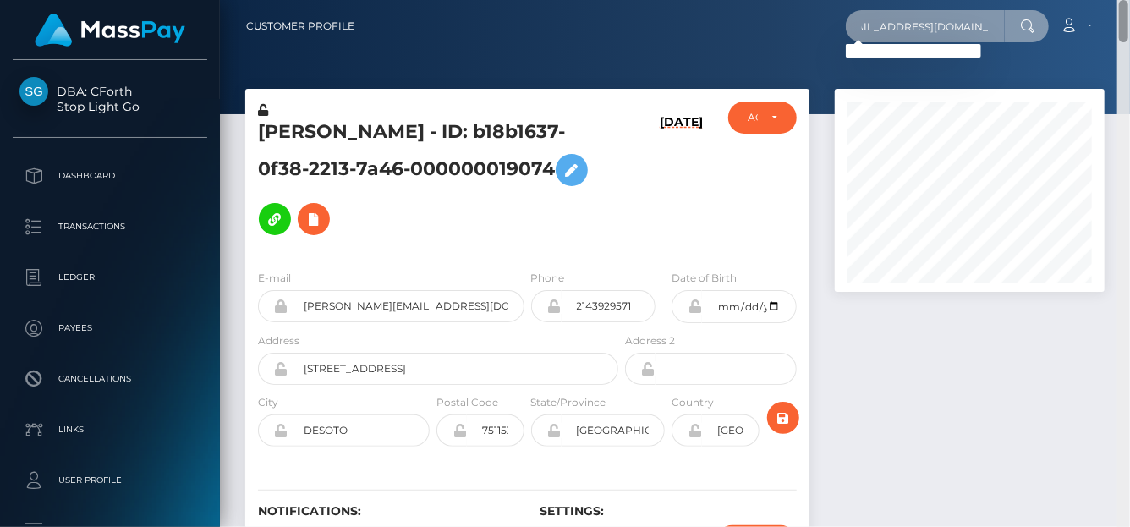
drag, startPoint x: 850, startPoint y: 28, endPoint x: 1129, endPoint y: 76, distance: 282.5
click at [1129, 76] on div "Customer Profile iampauleneortiz@icloud.com Loading... Loading..." at bounding box center [675, 263] width 910 height 527
paste input "jfmodelmanager@gmail"
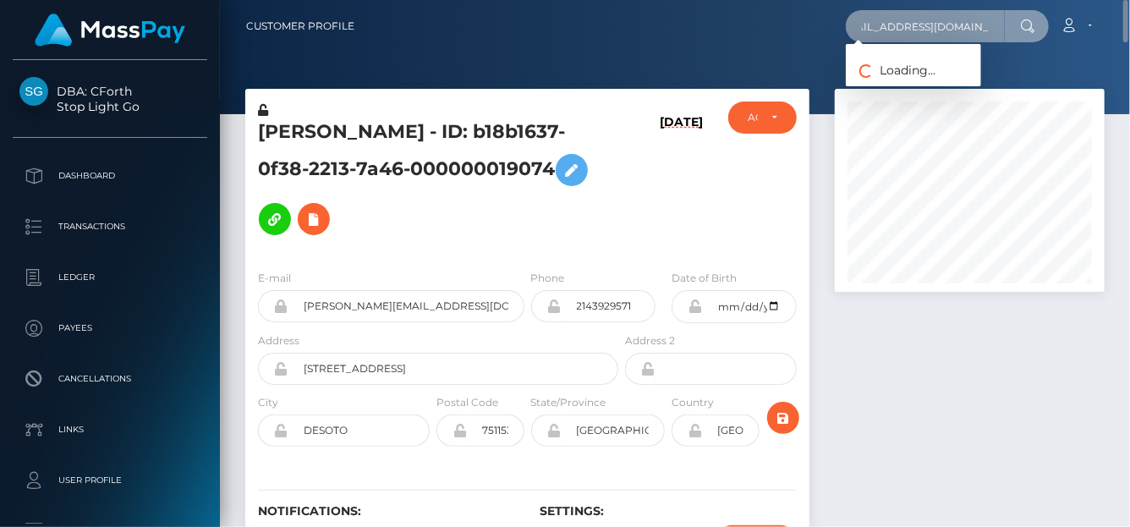
paste input "jfmodelmanager@gmail.com"
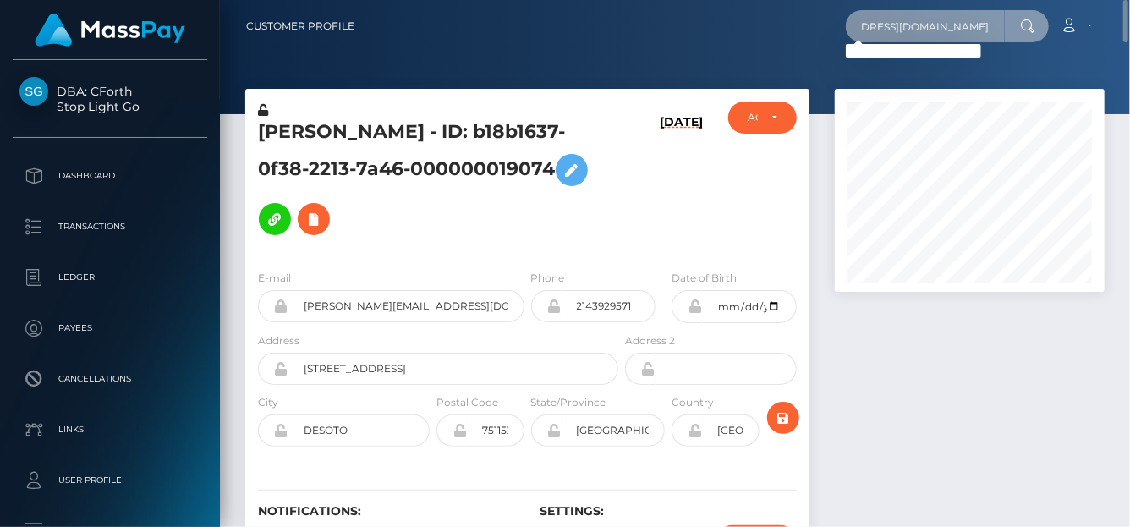
type input "jfmodelmanager@gmail.comjfmodelmanager@gmail.com"
drag, startPoint x: 856, startPoint y: 31, endPoint x: 1129, endPoint y: 42, distance: 272.6
click at [1129, 42] on nav "Customer Profile jfmodelmanager@gmail.comjfmodelmanager@gmail.com Loading... Lo…" at bounding box center [675, 26] width 910 height 52
paste input "jfmodelmanager@gmail.com"
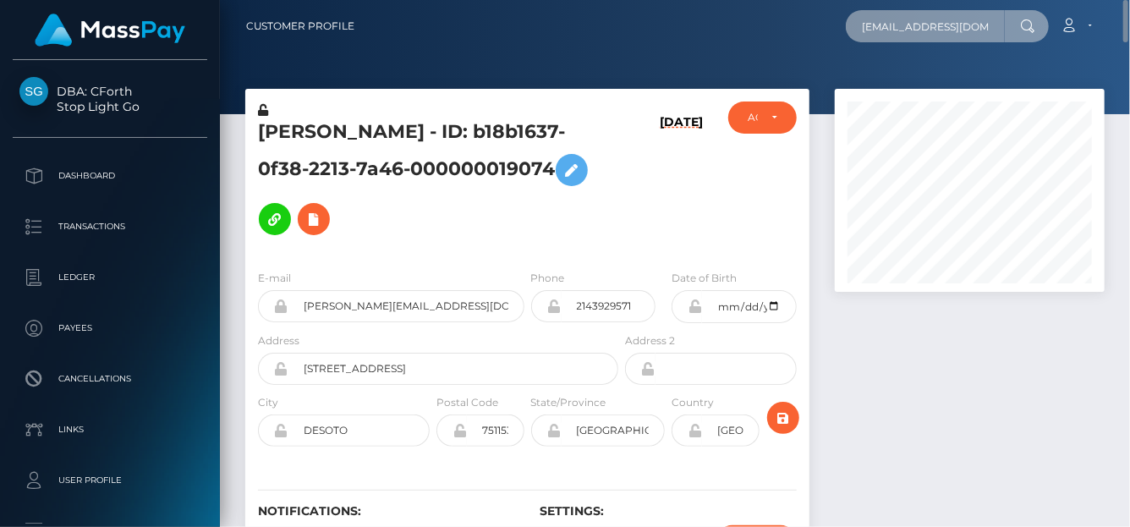
scroll to position [0, 25]
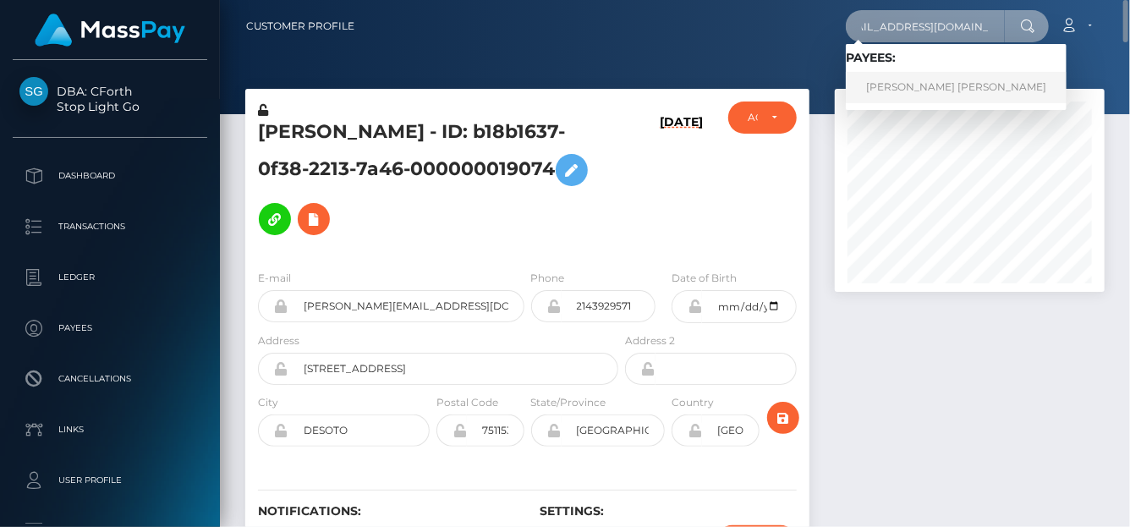
type input "jfmodelmanager@gmail.com"
click at [952, 96] on link "luis felipe munoz gongora" at bounding box center [956, 87] width 221 height 31
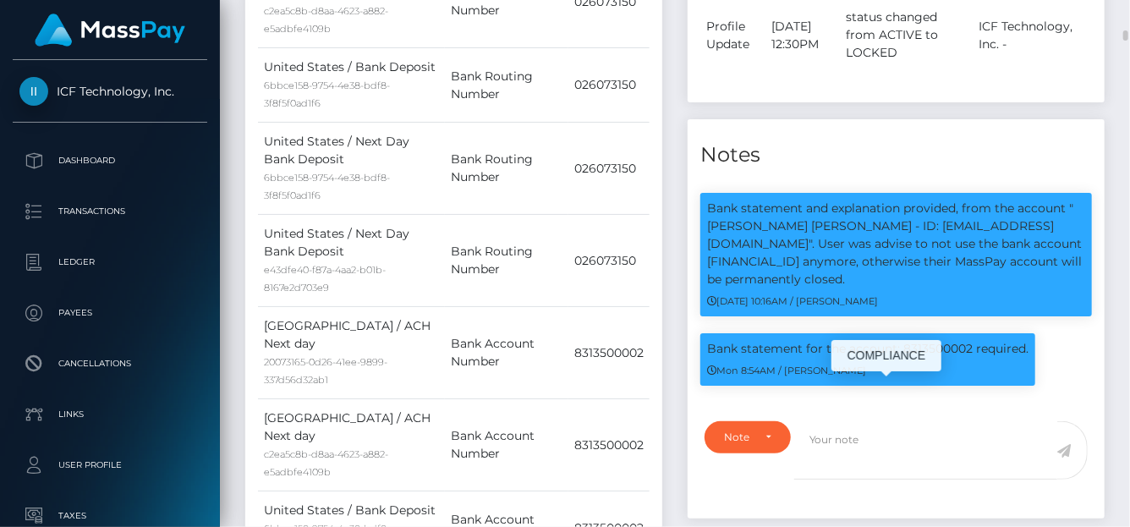
scroll to position [203, 270]
drag, startPoint x: 706, startPoint y: 397, endPoint x: 1021, endPoint y: 395, distance: 315.6
click at [1019, 386] on div "Bank statement for the account: 8313500002 required. Mon 8:54AM / Dan Cirnat" at bounding box center [868, 359] width 335 height 52
click at [1025, 379] on div "Mon 8:54AM / Dan Cirnat" at bounding box center [867, 370] width 321 height 18
drag, startPoint x: 706, startPoint y: 393, endPoint x: 1034, endPoint y: 402, distance: 328.4
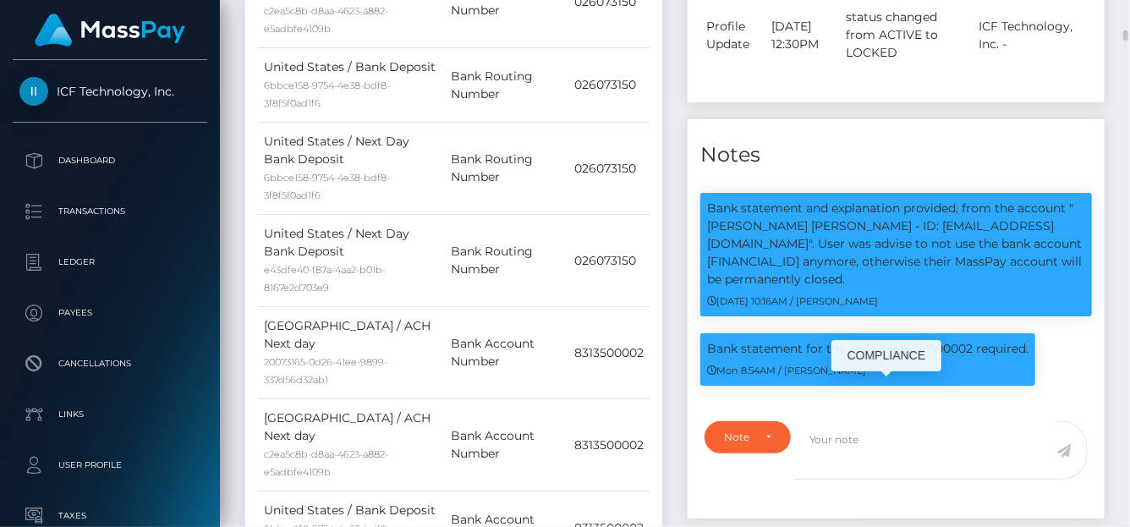
click at [1034, 386] on div "Bank statement for the account: 8313500002 required. Mon 8:54AM / Dan Cirnat" at bounding box center [868, 359] width 335 height 52
copy p "Bank statement for the account: 8313500002 required."
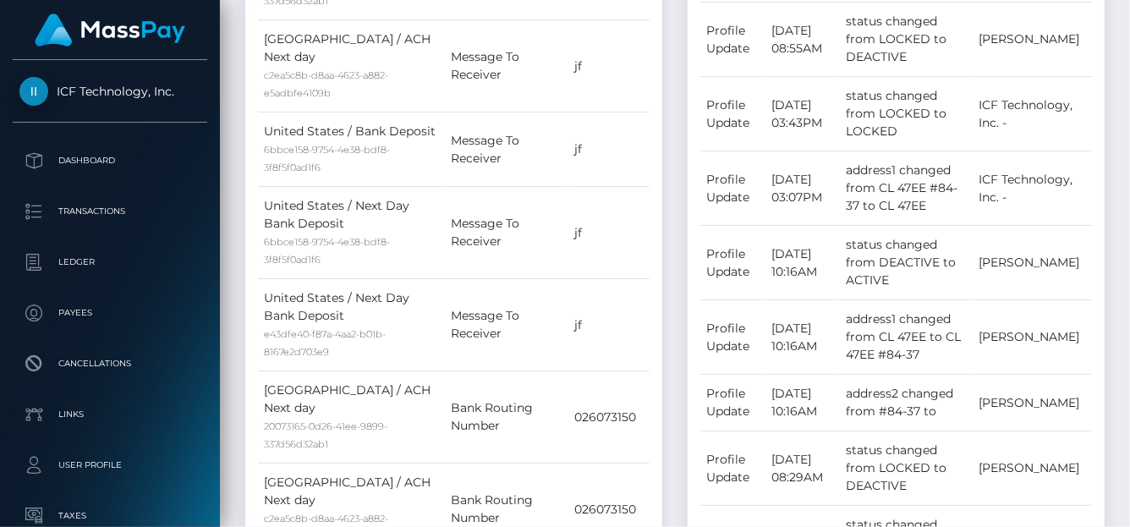
scroll to position [0, 0]
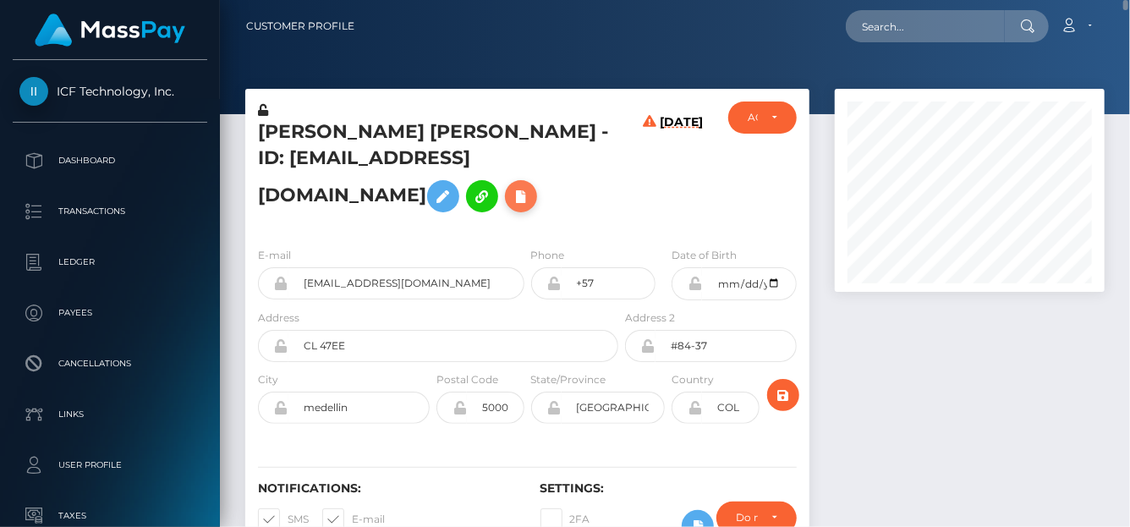
click at [505, 212] on button at bounding box center [521, 196] width 32 height 32
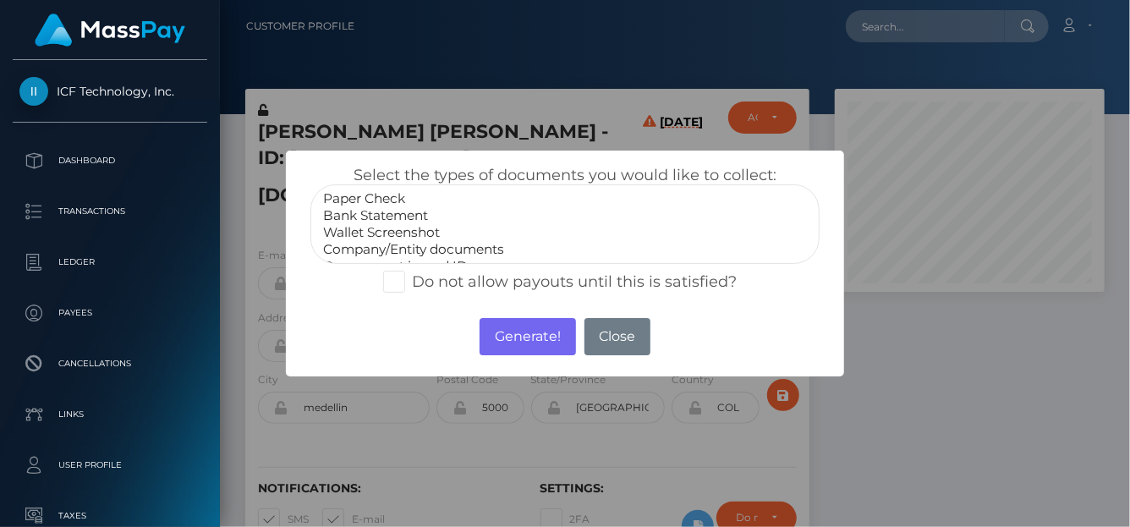
select select "Bank Statement"
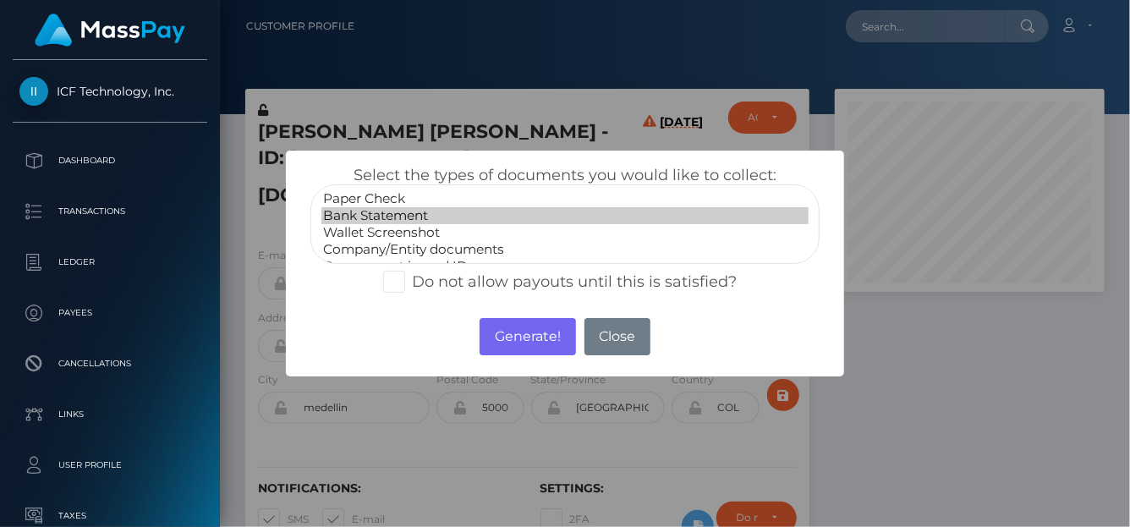
click at [415, 217] on option "Bank Statement" at bounding box center [564, 215] width 487 height 17
drag, startPoint x: 491, startPoint y: 334, endPoint x: 494, endPoint y: 324, distance: 10.7
click at [494, 333] on button "Generate!" at bounding box center [528, 336] width 96 height 37
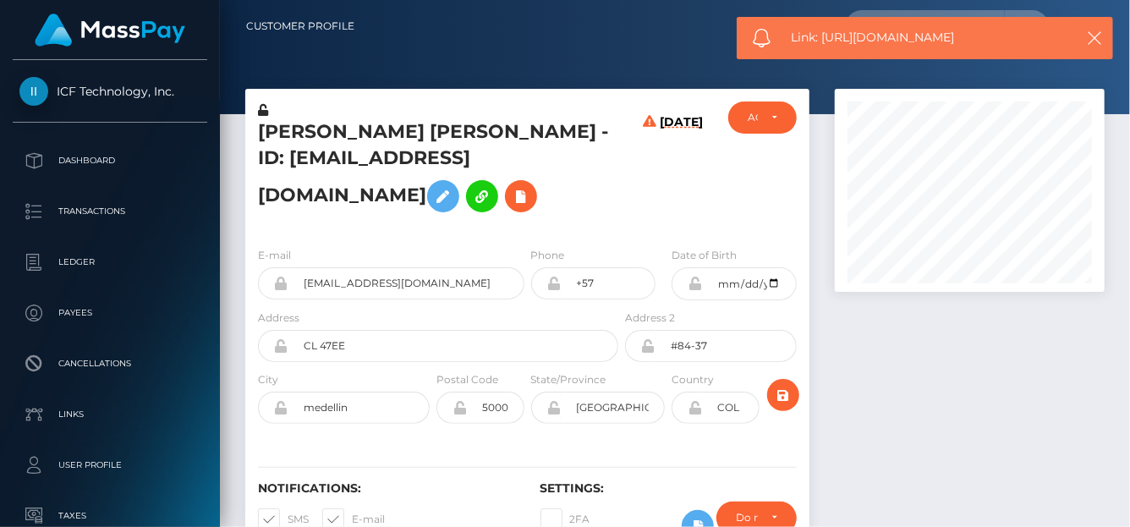
drag, startPoint x: 895, startPoint y: 41, endPoint x: 822, endPoint y: 44, distance: 72.8
click at [822, 44] on span "Link: https://l.maspay.io/jjgGA" at bounding box center [928, 38] width 272 height 18
copy span "https://l.maspay.io/jjgGA"
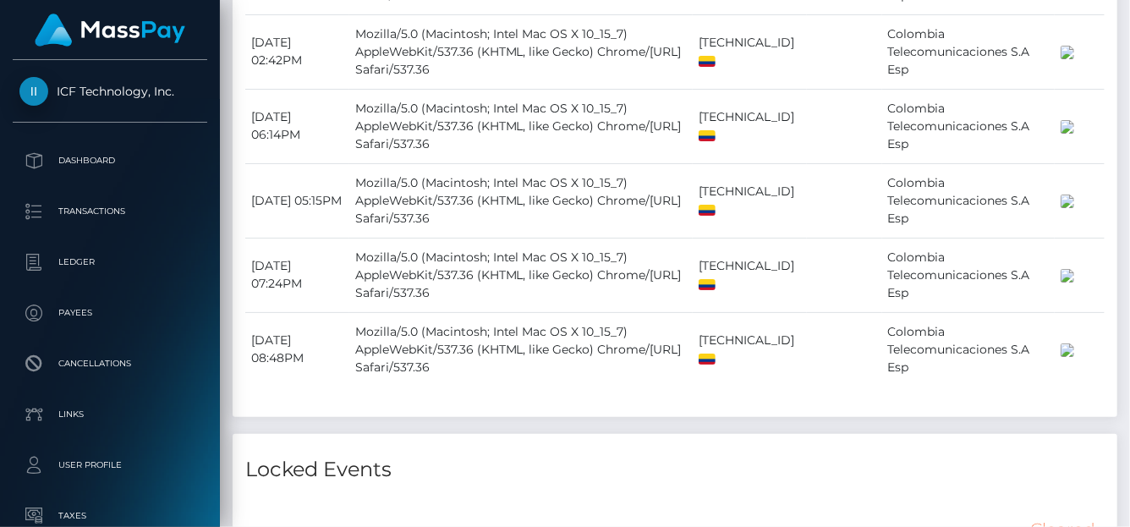
scroll to position [5255, 0]
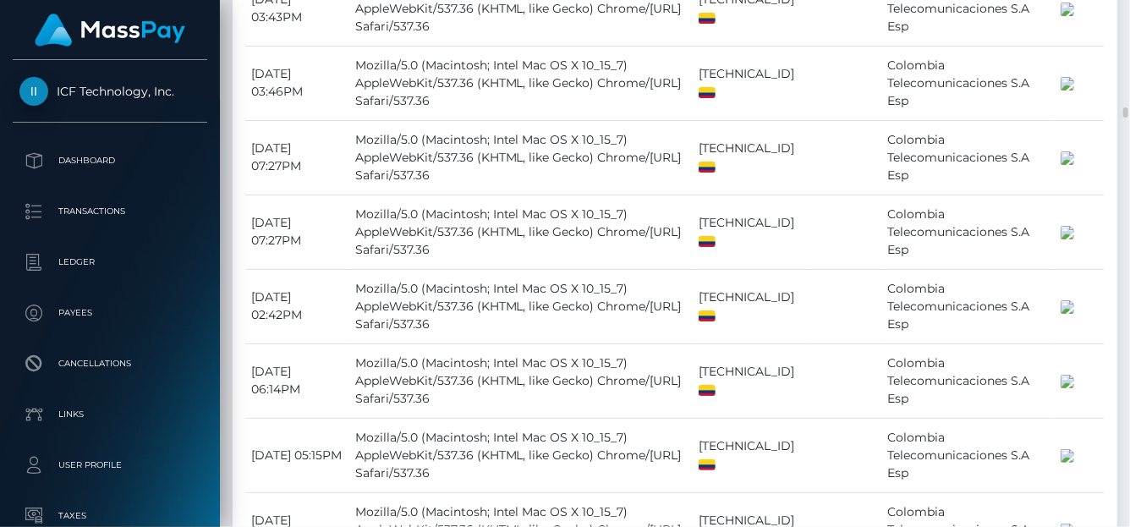
drag, startPoint x: 374, startPoint y: 292, endPoint x: 311, endPoint y: 273, distance: 65.3
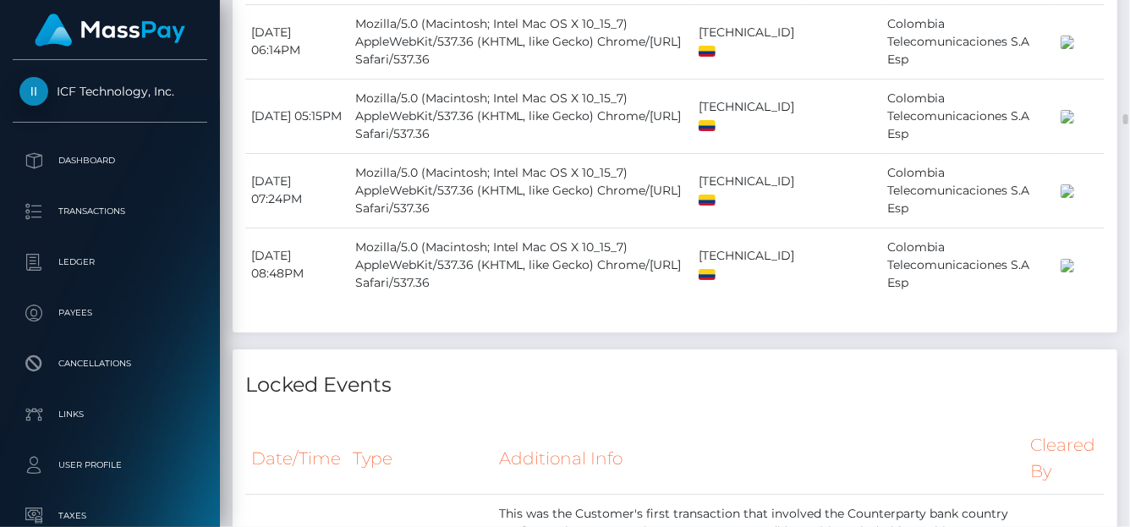
scroll to position [5341, 0]
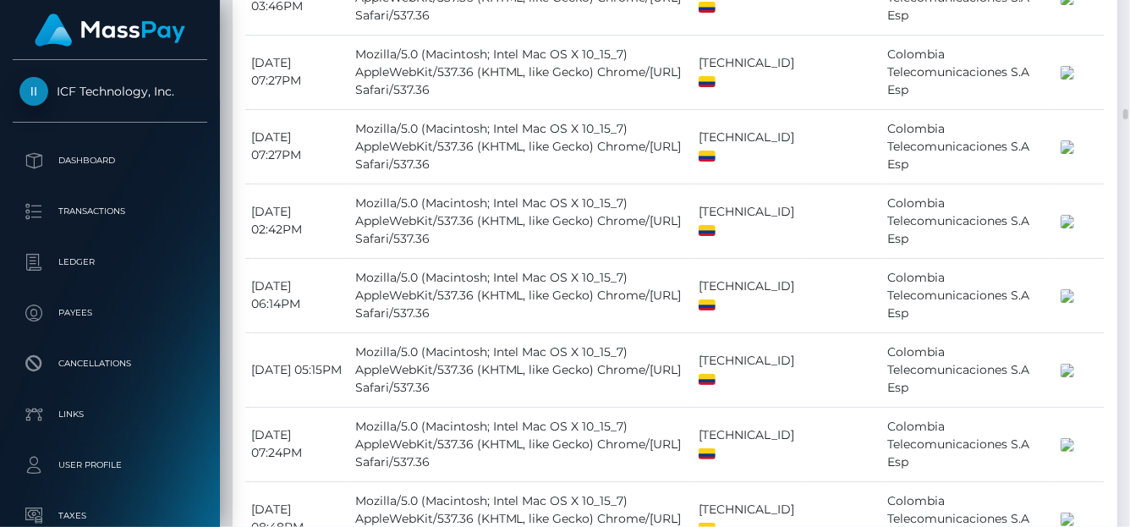
drag, startPoint x: 437, startPoint y: 232, endPoint x: 973, endPoint y: 129, distance: 546.2
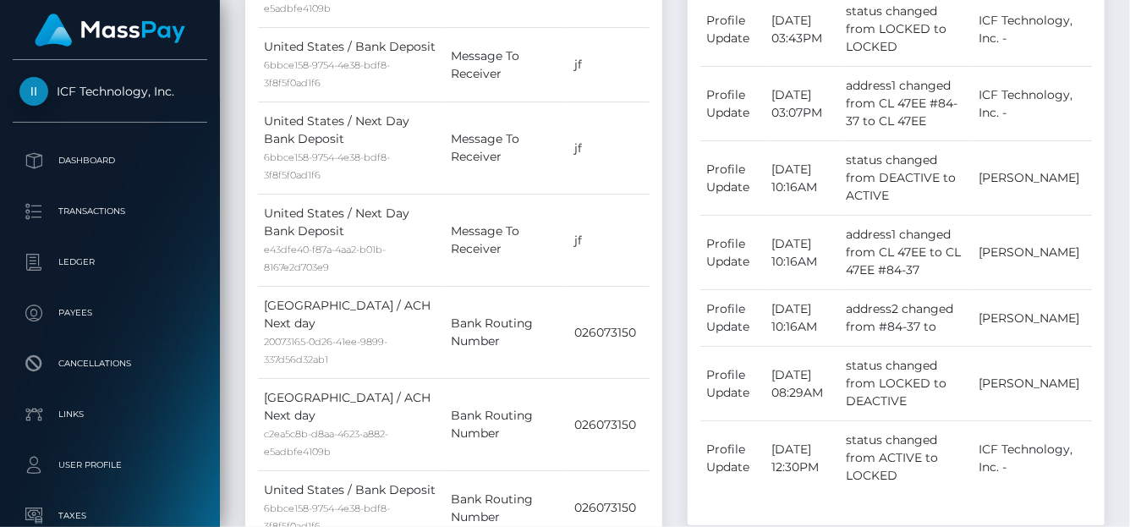
scroll to position [0, 0]
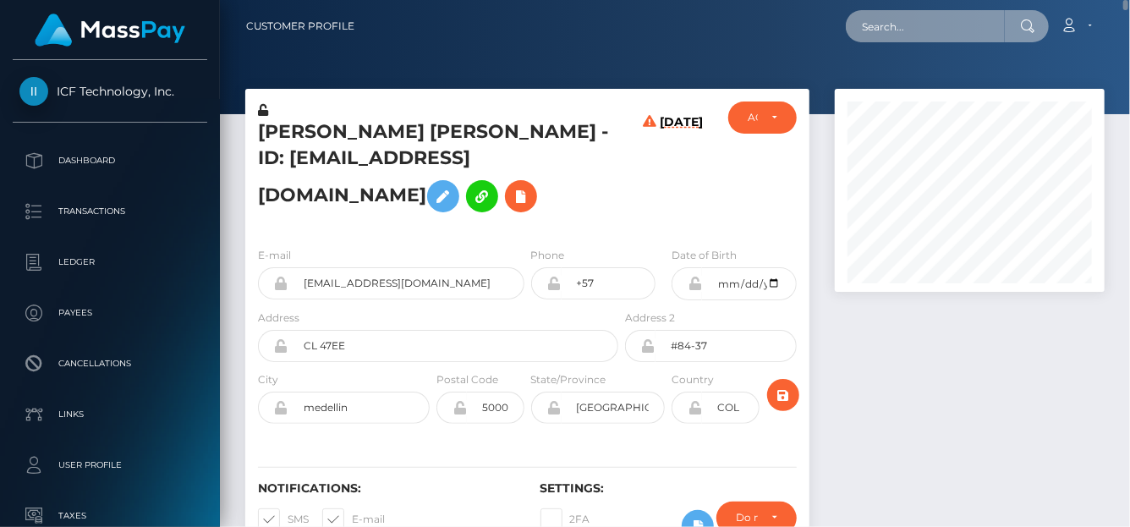
click at [943, 25] on input "text" at bounding box center [925, 26] width 159 height 32
paste input "goddessnovaaa1@gmail.com"
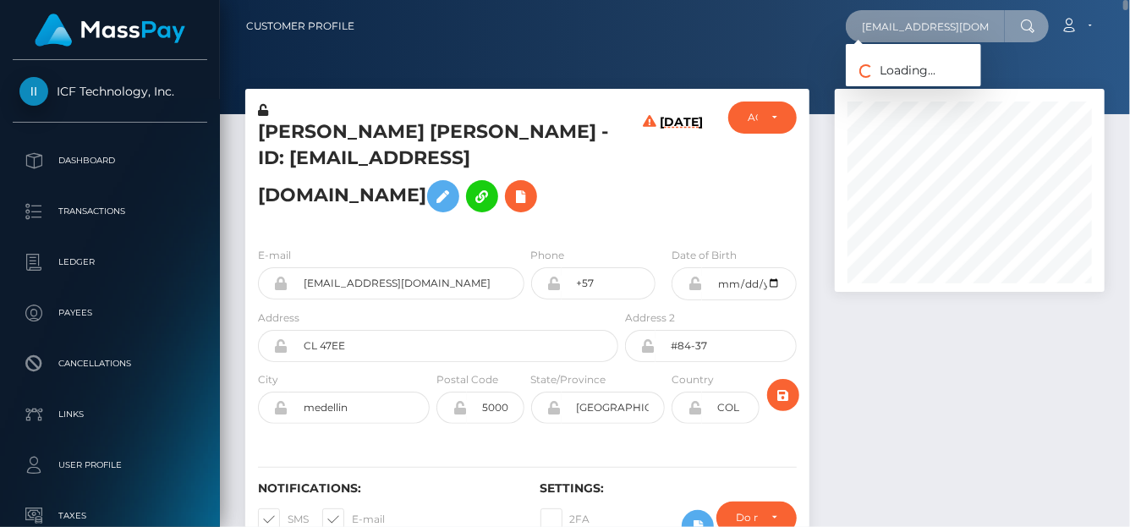
scroll to position [0, 23]
type input "goddessnovaaa1@gmail.com"
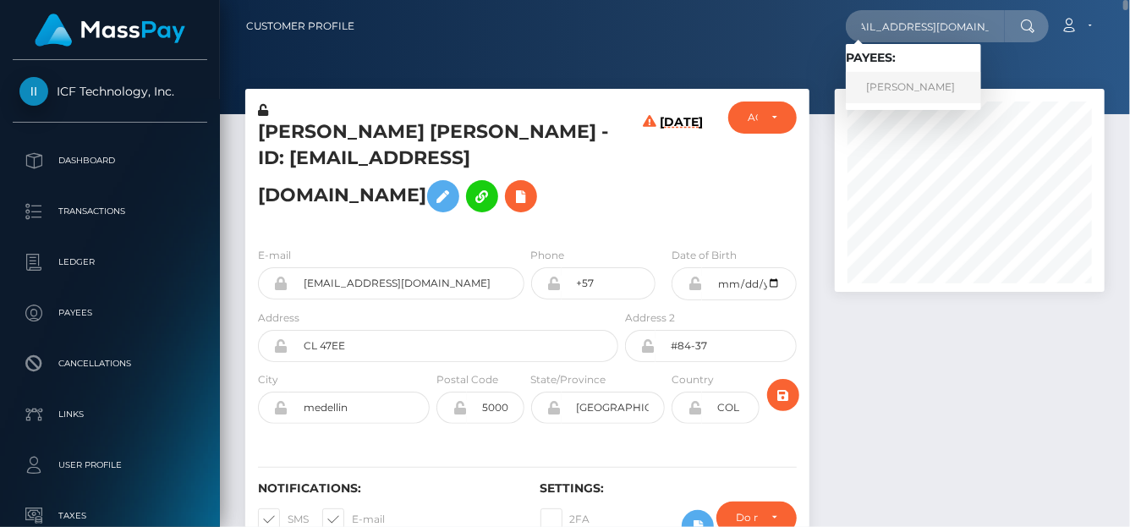
scroll to position [0, 0]
click at [927, 97] on link "NICHOLE KATELYN KAUTZ" at bounding box center [913, 87] width 135 height 31
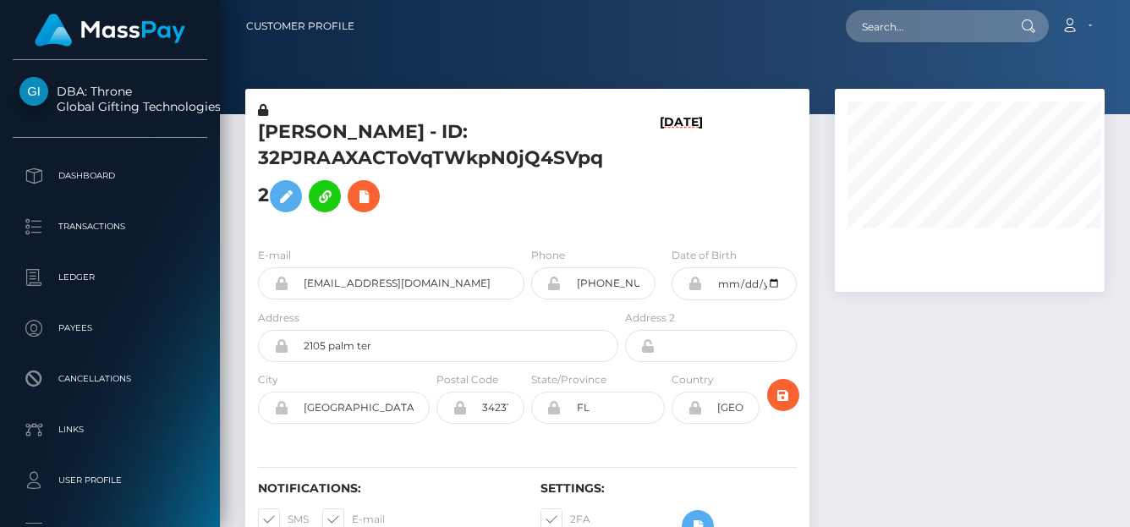
click at [517, 131] on div "NICHOLE KATELYN KAUTZ - ID: 32PJRAAXACToVqTWkpN0jQ4SVpq2" at bounding box center [433, 168] width 376 height 132
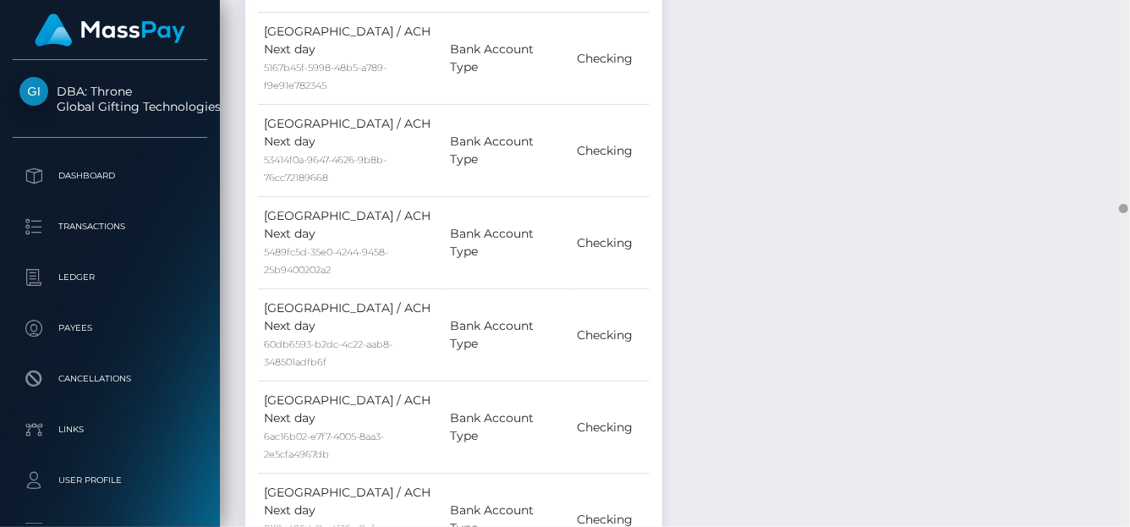
scroll to position [11151, 0]
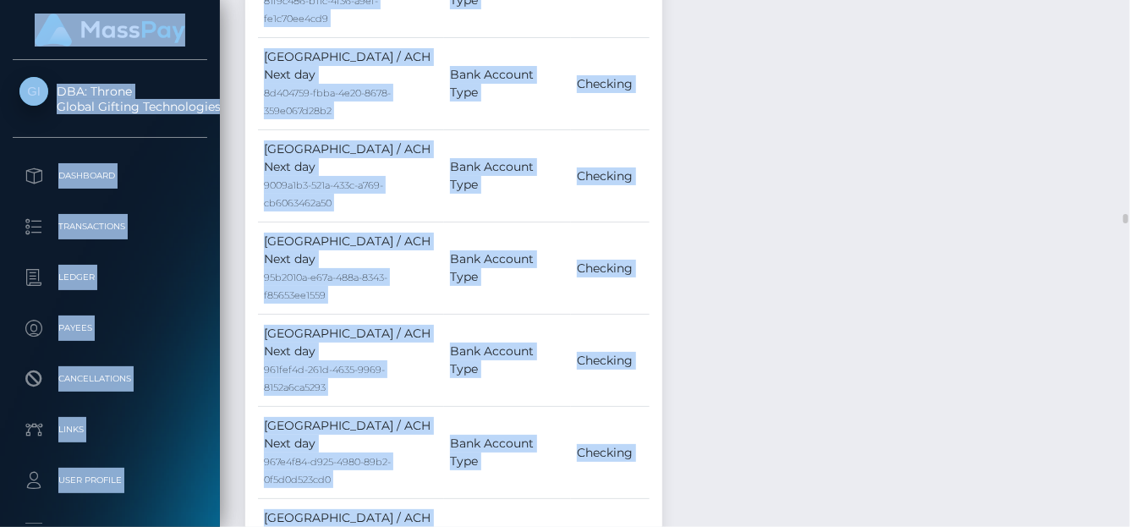
drag, startPoint x: 1119, startPoint y: 211, endPoint x: 1038, endPoint y: 168, distance: 92.0
click at [1105, 0] on html "DBA: Throne Global Gifting Technologies Inc Dashboard Transactions Ledger Payee…" at bounding box center [565, 263] width 1130 height 527
drag, startPoint x: 1023, startPoint y: 172, endPoint x: 1070, endPoint y: 197, distance: 53.7
drag, startPoint x: 1017, startPoint y: 245, endPoint x: 1038, endPoint y: 244, distance: 21.2
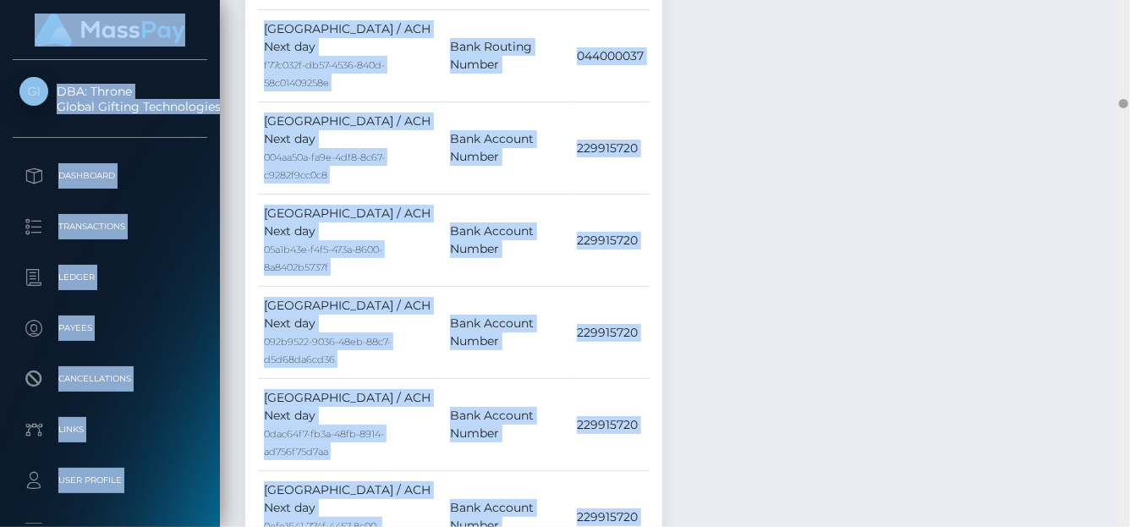
scroll to position [234, 0]
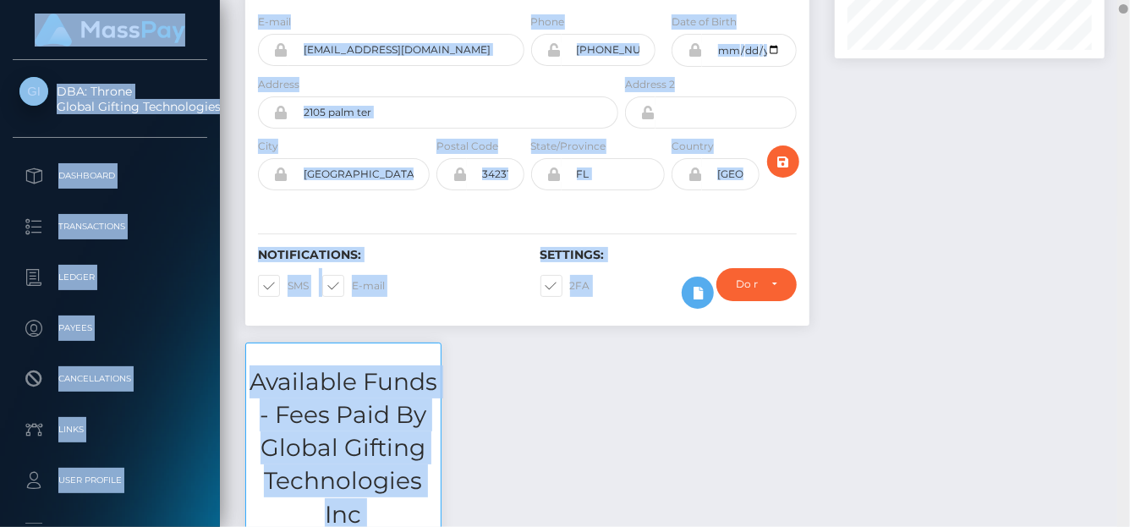
drag, startPoint x: 1123, startPoint y: 219, endPoint x: 1124, endPoint y: 9, distance: 209.8
click at [1124, 9] on div at bounding box center [1123, 8] width 9 height 9
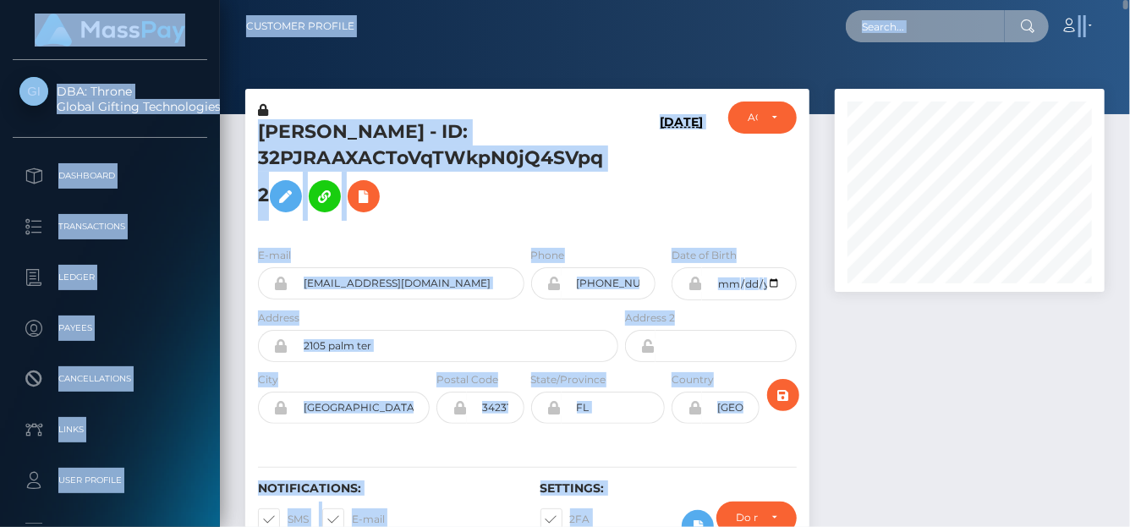
drag, startPoint x: 904, startPoint y: 17, endPoint x: 904, endPoint y: 37, distance: 20.3
click at [904, 17] on input "text" at bounding box center [925, 26] width 159 height 32
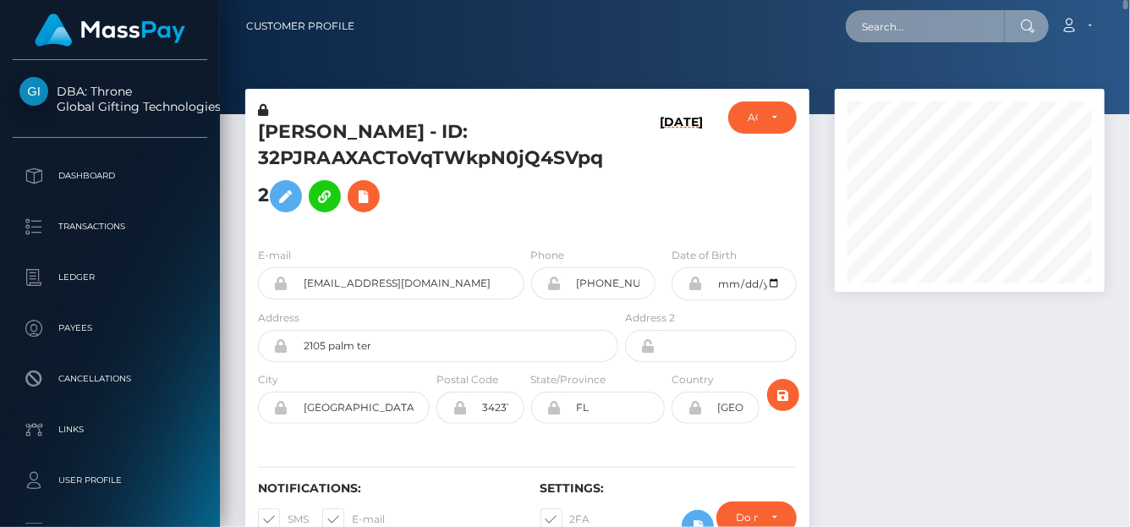
paste input "[PERSON_NAME][EMAIL_ADDRESS][DOMAIN_NAME]"
drag, startPoint x: 874, startPoint y: 25, endPoint x: 1129, endPoint y: 38, distance: 255.0
click at [1129, 38] on nav "Customer Profile dr.clinkscale@gmail.com Loading... Loading... Account Logout" at bounding box center [675, 26] width 910 height 52
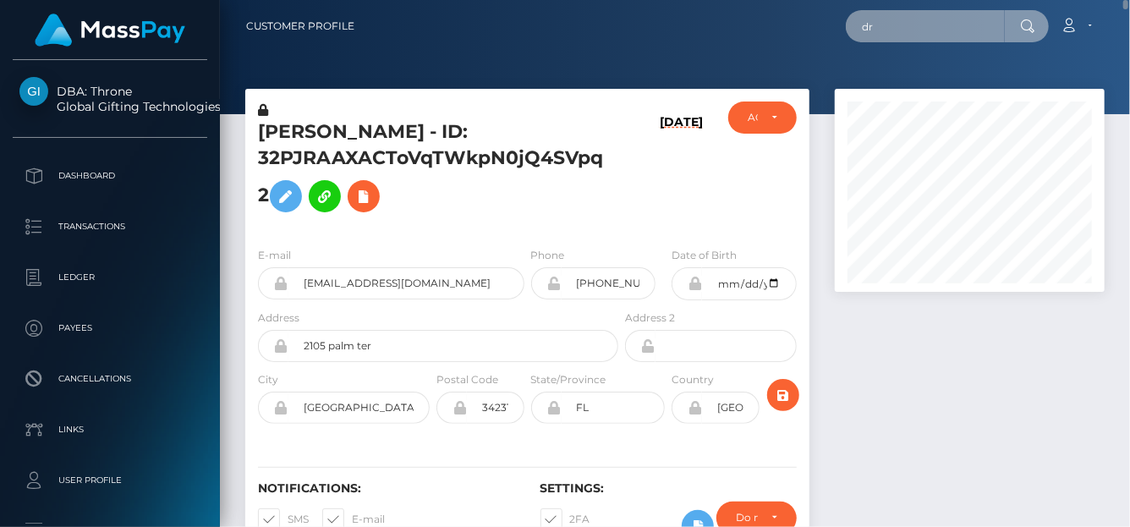
type input "d"
paste input "dr.clinkscale@gmail.com"
type input "dr.clinkscale@gmail.com"
click at [868, 27] on input "dr.clinkscale@gmail.com" at bounding box center [925, 26] width 159 height 32
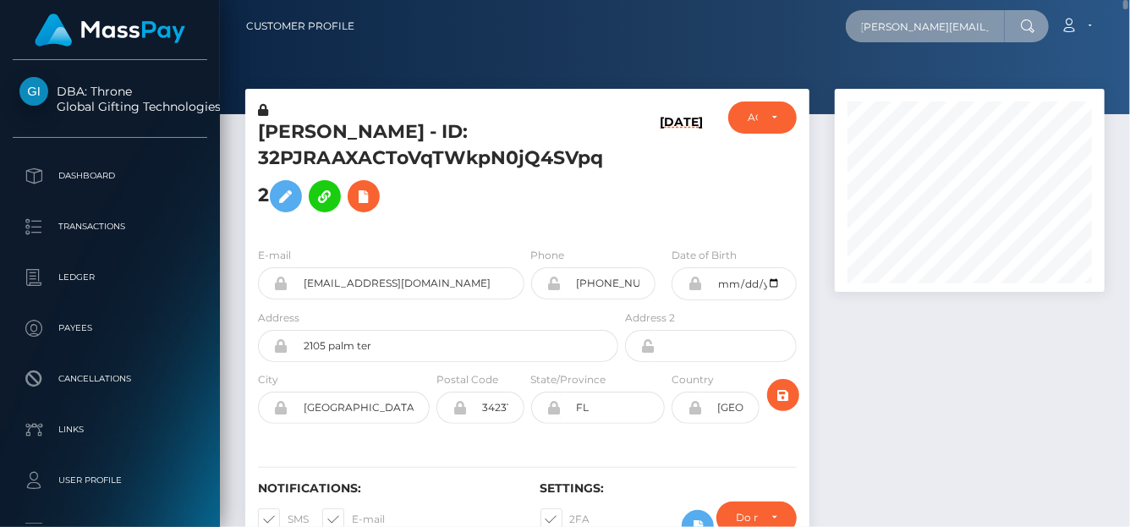
drag, startPoint x: 860, startPoint y: 28, endPoint x: 983, endPoint y: 27, distance: 122.7
click at [983, 27] on input "dr.clinkscale@gmail.com" at bounding box center [925, 26] width 159 height 32
click at [876, 27] on input "text" at bounding box center [925, 26] width 159 height 32
paste input "dr.clinkscale@gmail.com"
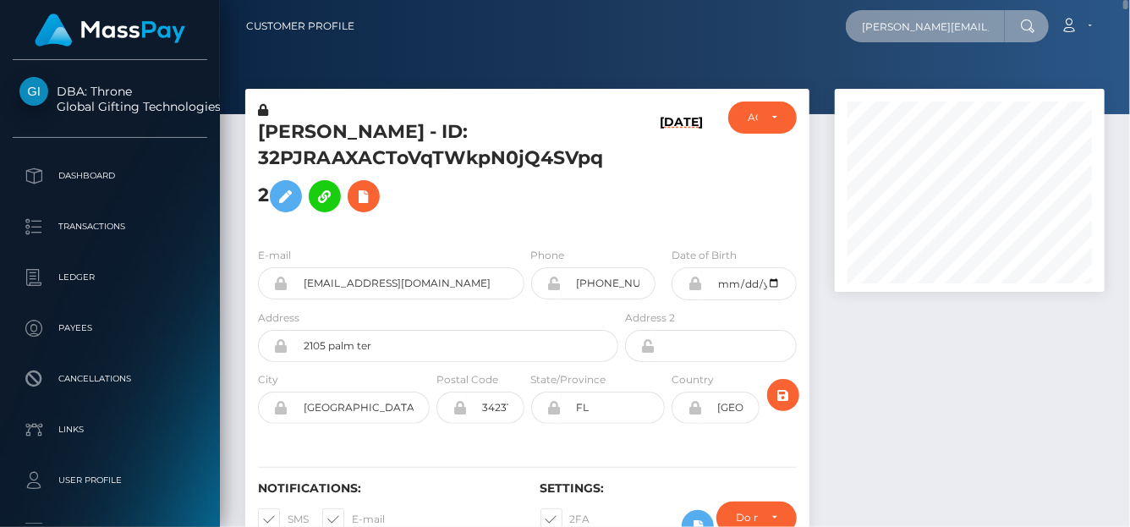
scroll to position [0, 2]
type input "dr.clinkscale@gmail.com"
drag, startPoint x: 857, startPoint y: 24, endPoint x: 1129, endPoint y: 26, distance: 271.6
click at [1129, 26] on nav "Customer Profile dr.clinkscale@gmail.com Loading... Loading... Account Logout" at bounding box center [675, 26] width 910 height 52
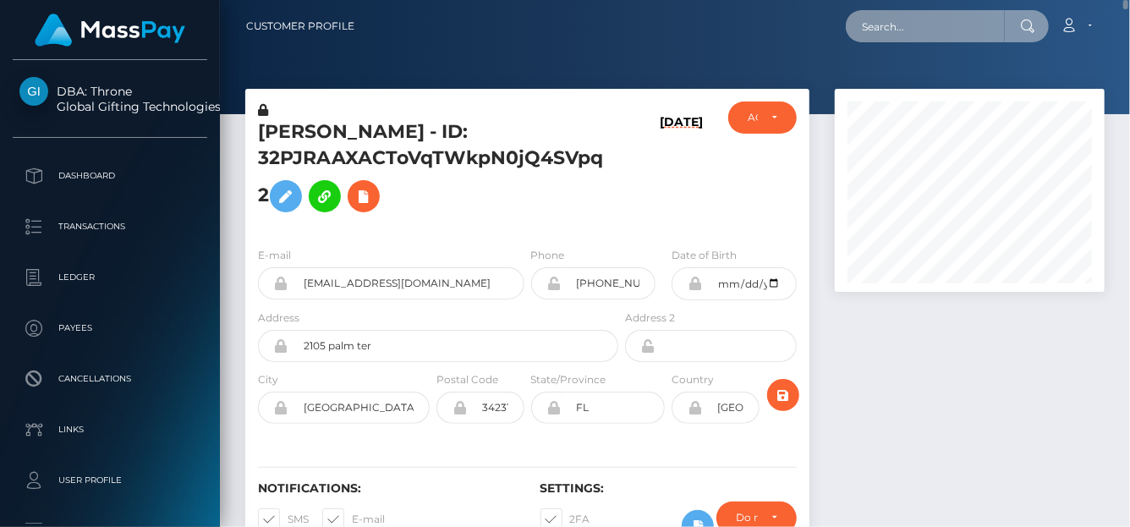
paste input "dr.clinkscale@gmail.com"
type input "dr.clinkscale@gmail.com"
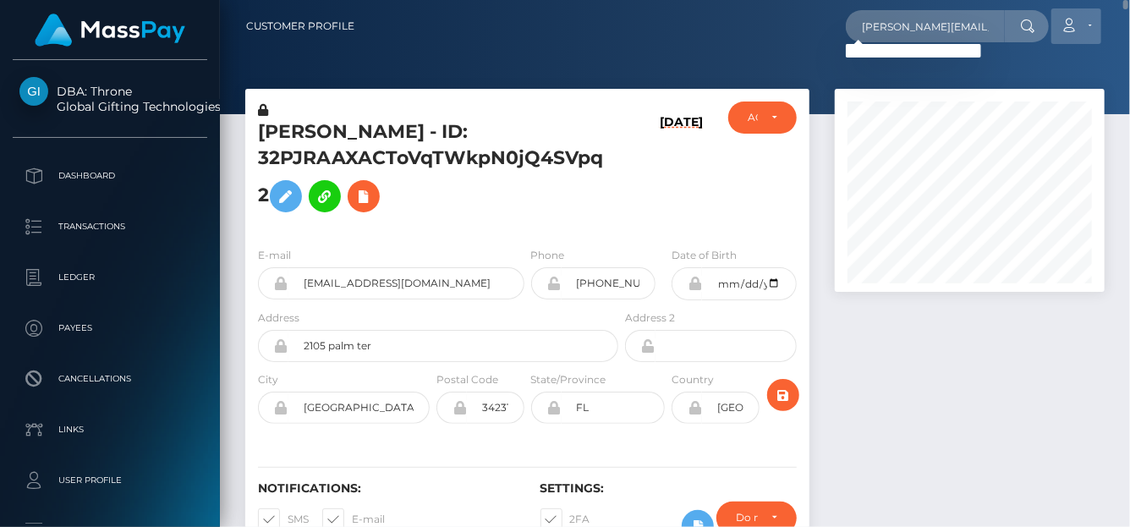
click at [1101, 18] on link "Account" at bounding box center [1077, 26] width 50 height 36
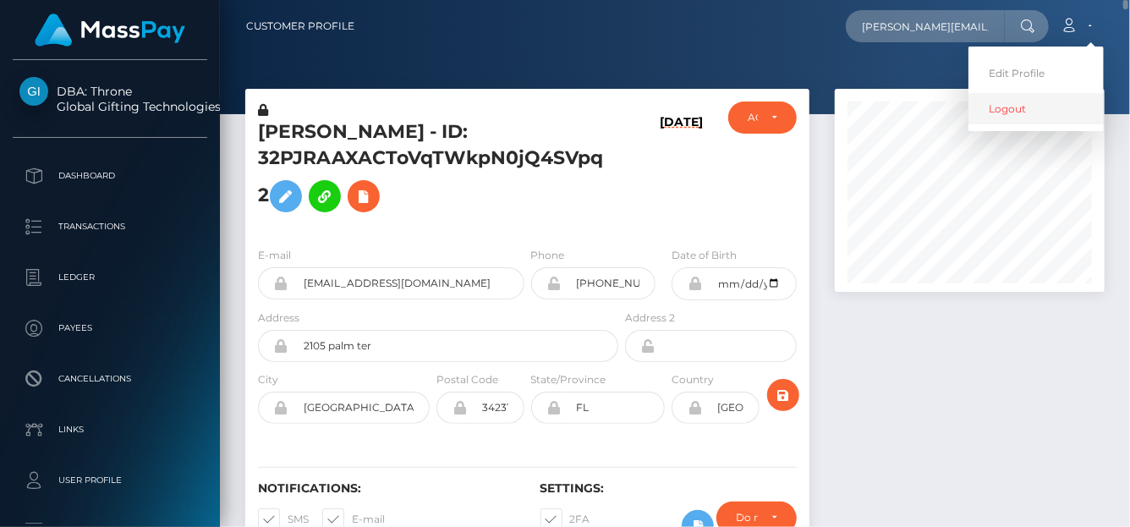
click at [1046, 102] on link "Logout" at bounding box center [1036, 108] width 135 height 31
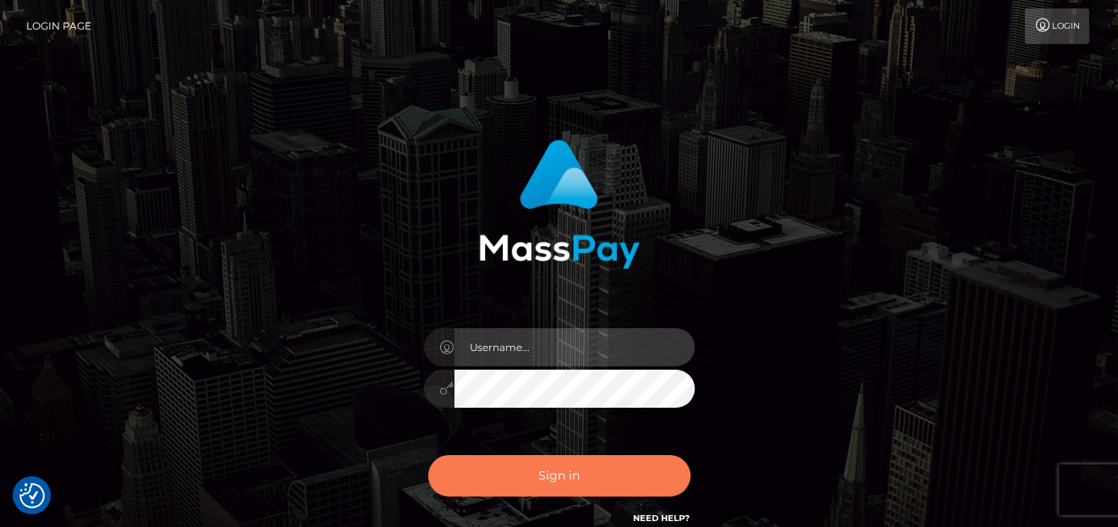
type input "[PERSON_NAME]"
click at [565, 467] on button "Sign in" at bounding box center [559, 475] width 262 height 41
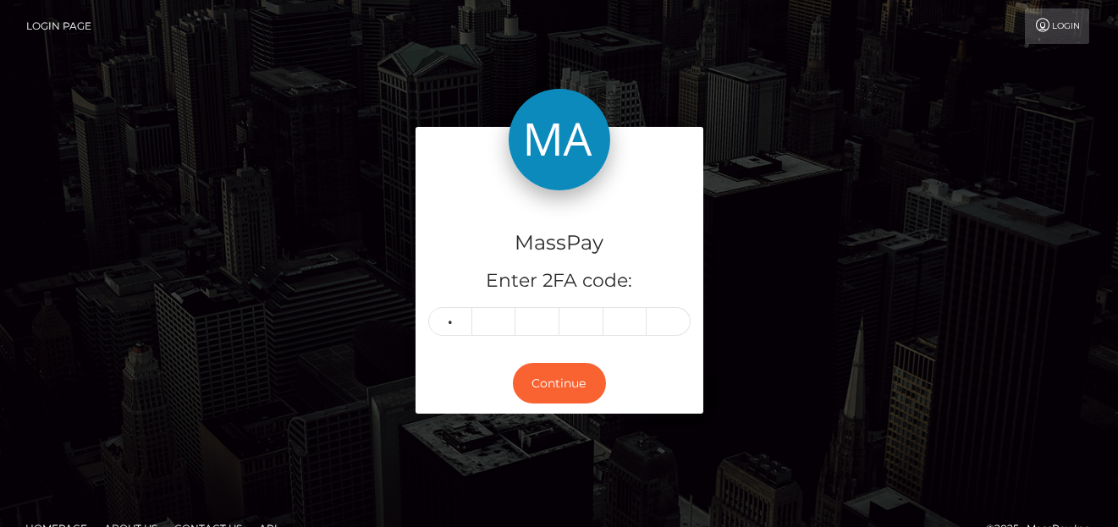
type input "6"
type input "1"
type input "3"
type input "8"
type input "4"
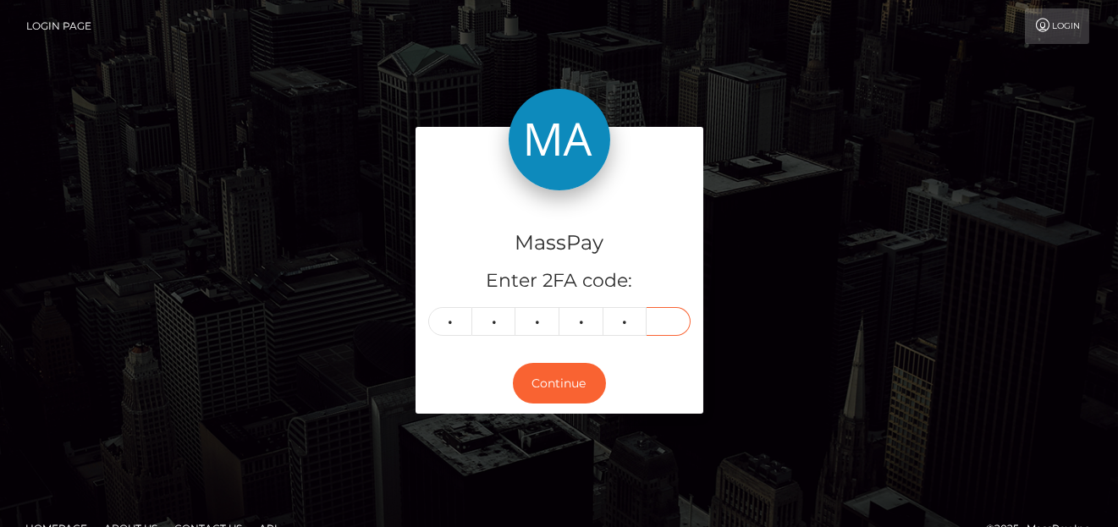
type input "6"
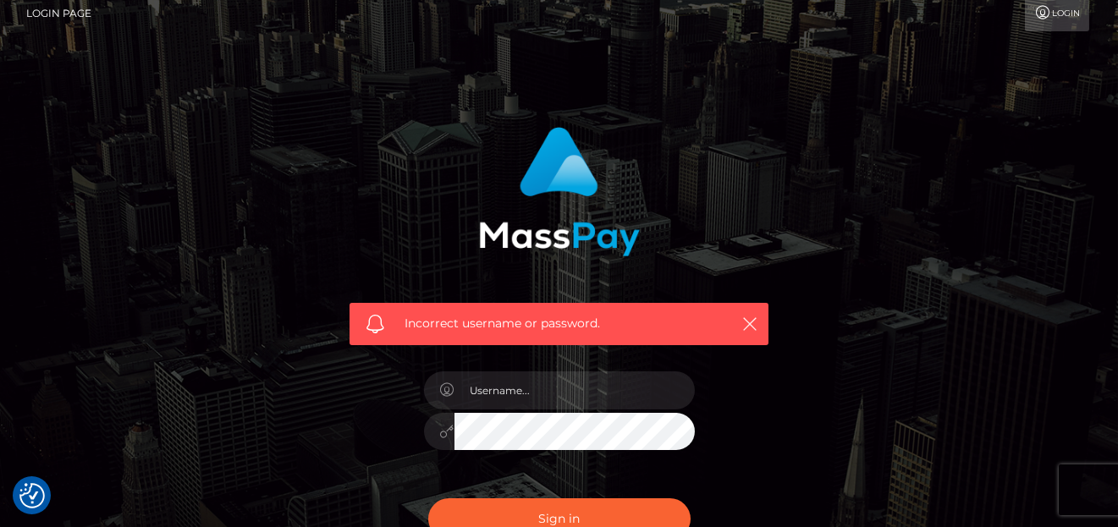
scroll to position [85, 0]
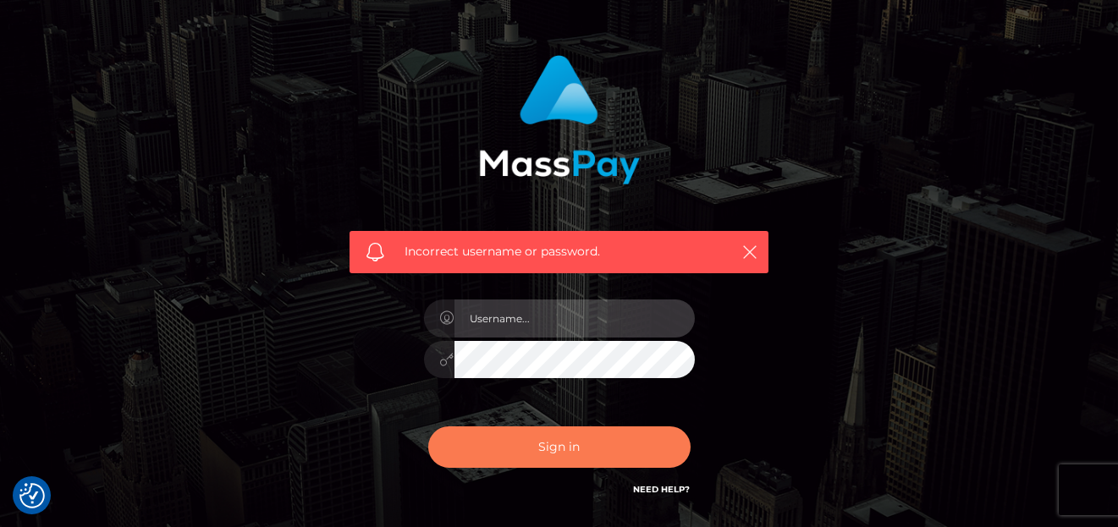
type input "[PERSON_NAME]"
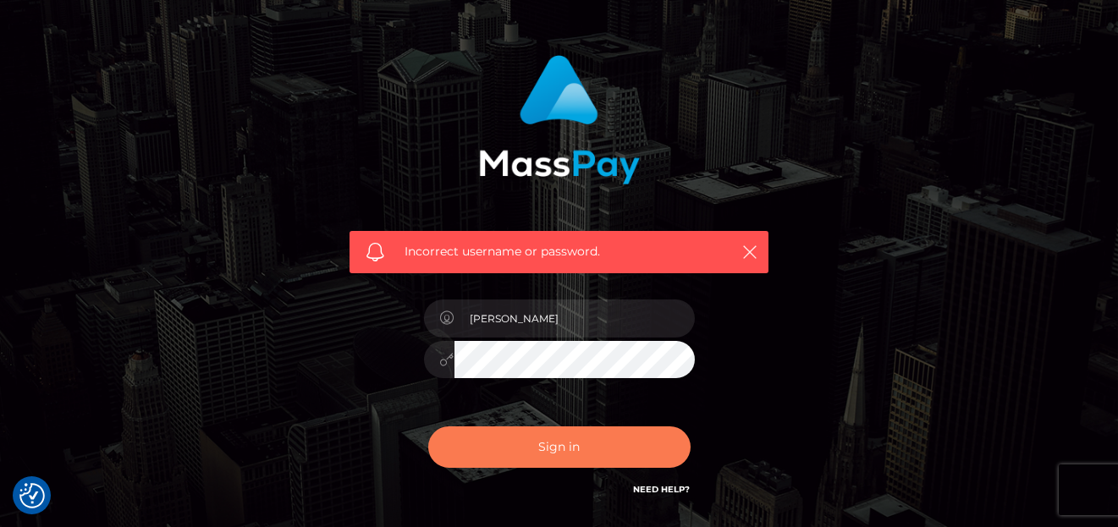
click at [495, 457] on button "Sign in" at bounding box center [559, 446] width 262 height 41
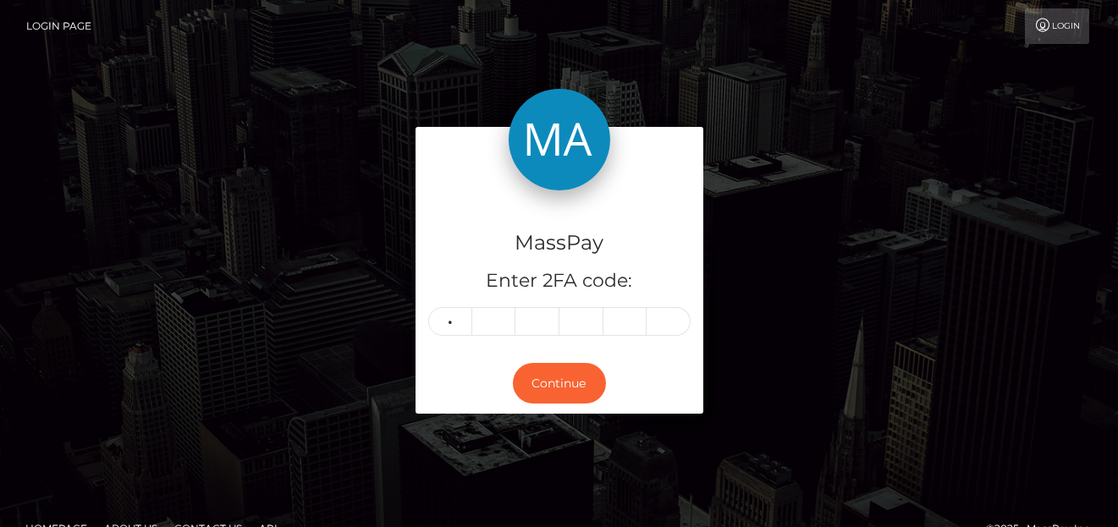
type input "9"
type input "5"
type input "9"
type input "5"
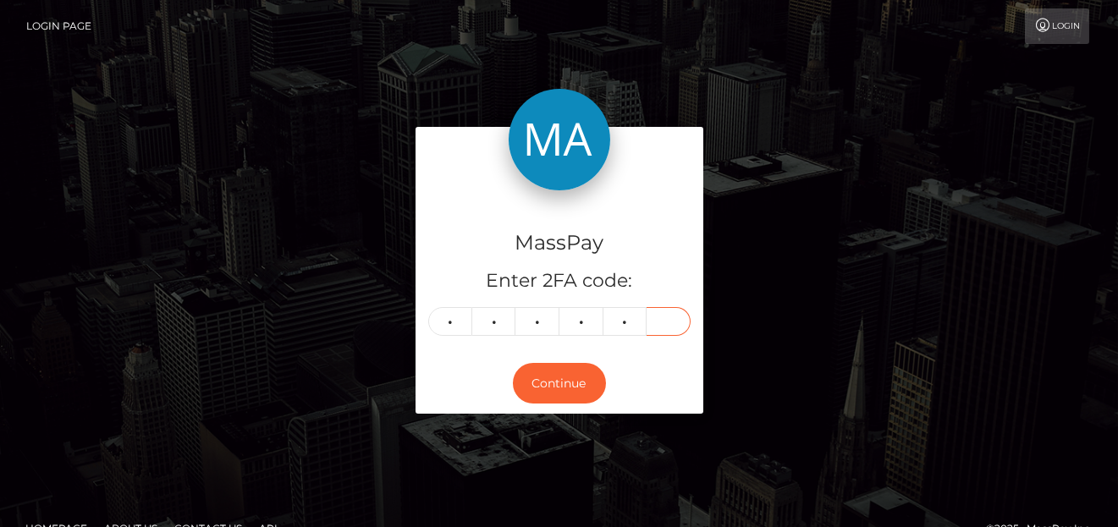
type input "7"
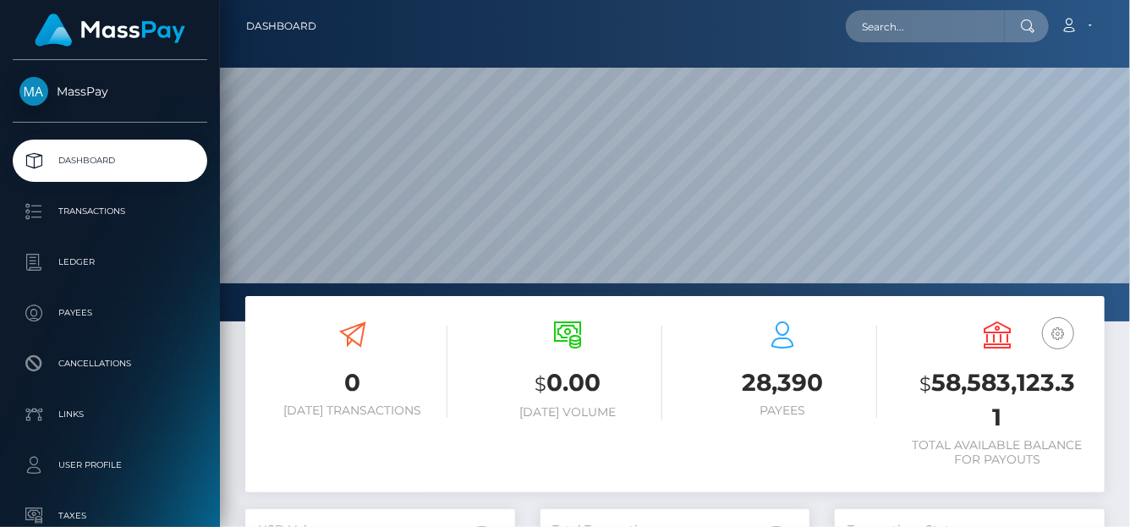
scroll to position [299, 270]
click at [871, 32] on input "text" at bounding box center [925, 26] width 159 height 32
paste input "[PERSON_NAME][EMAIL_ADDRESS][DOMAIN_NAME]"
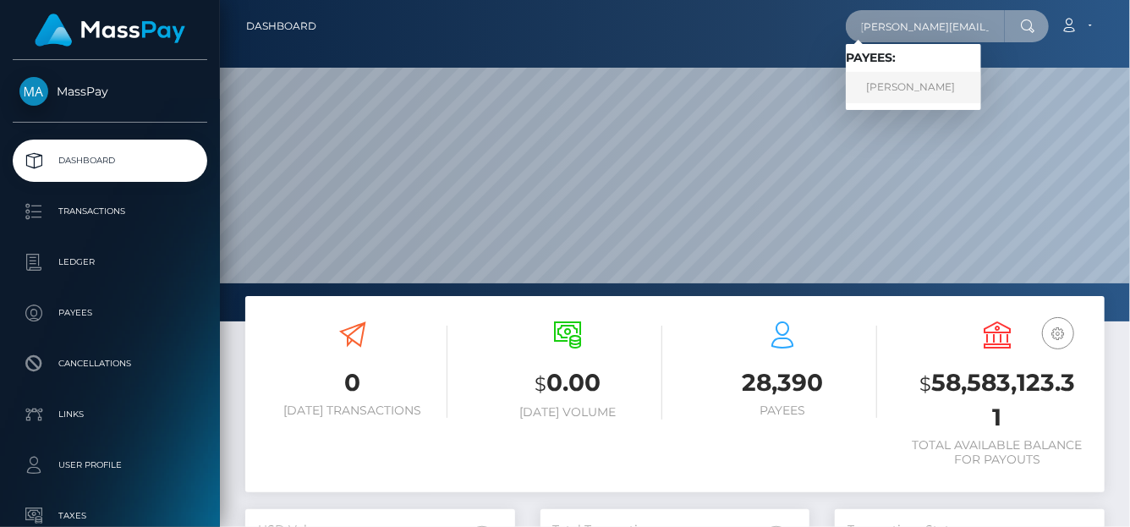
type input "[PERSON_NAME][EMAIL_ADDRESS][DOMAIN_NAME]"
click at [870, 80] on link "[PERSON_NAME]" at bounding box center [913, 87] width 135 height 31
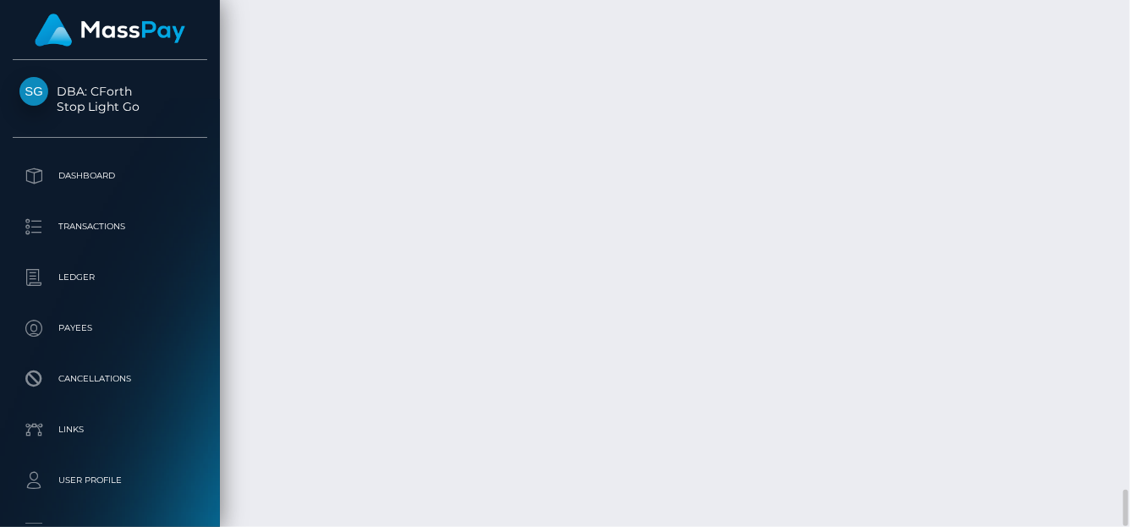
scroll to position [203, 270]
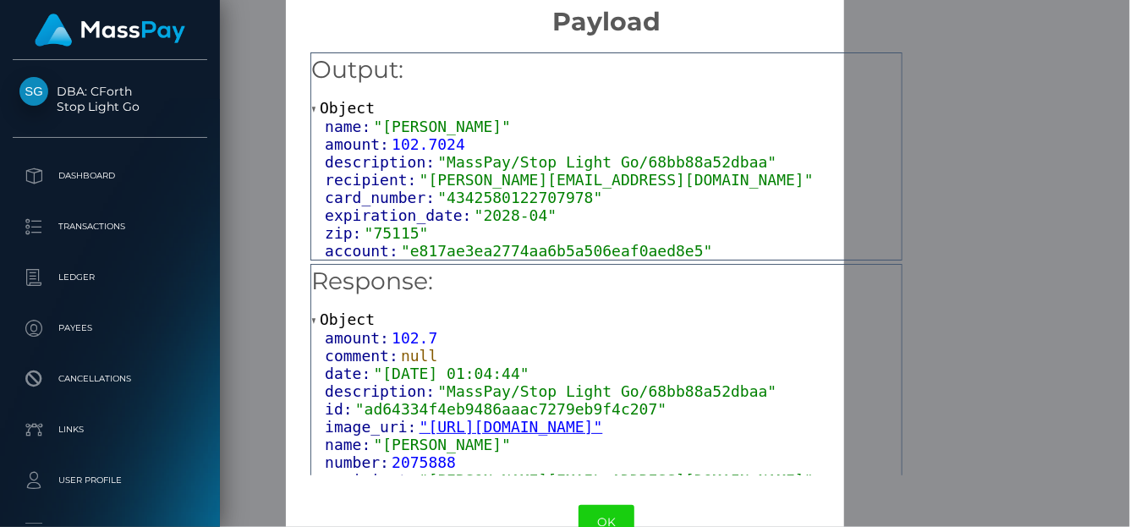
scroll to position [0, 0]
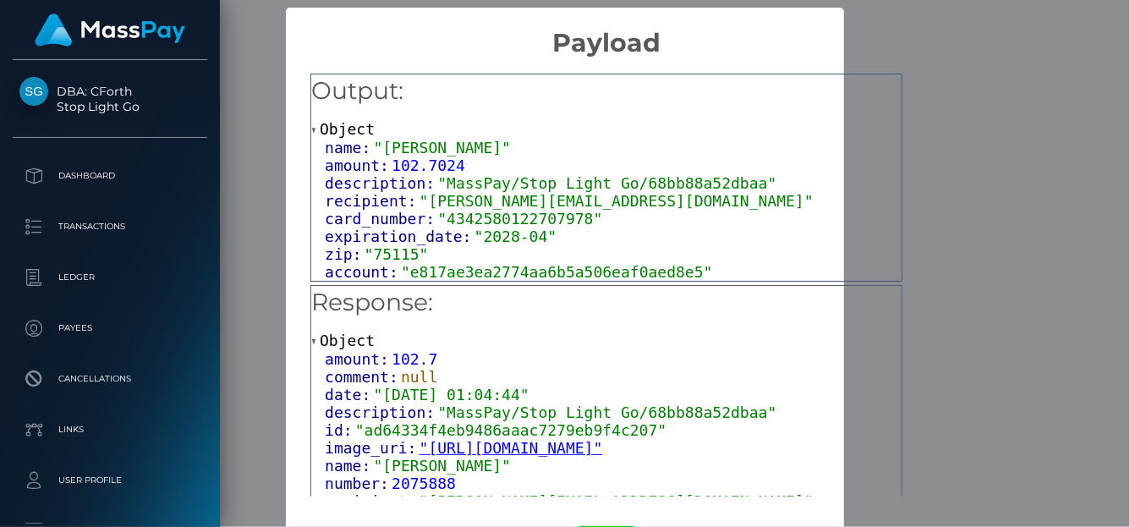
click at [927, 19] on h2 "Payload" at bounding box center [606, 33] width 641 height 51
click at [927, 79] on div "Output: Object name: "[PERSON_NAME]" amount: 102.7024 description: "MassPay/Sto…" at bounding box center [606, 279] width 641 height 442
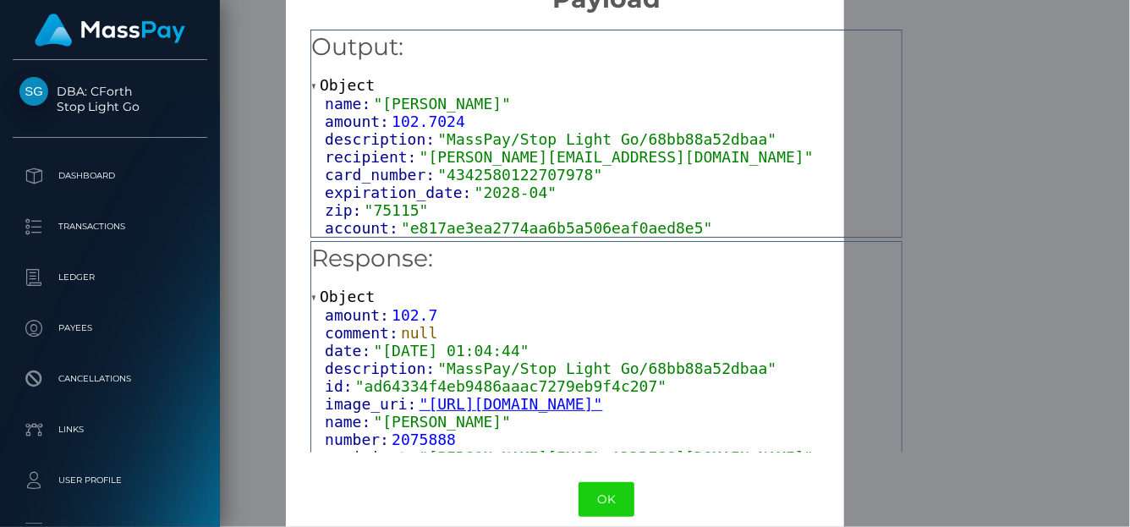
scroll to position [65, 0]
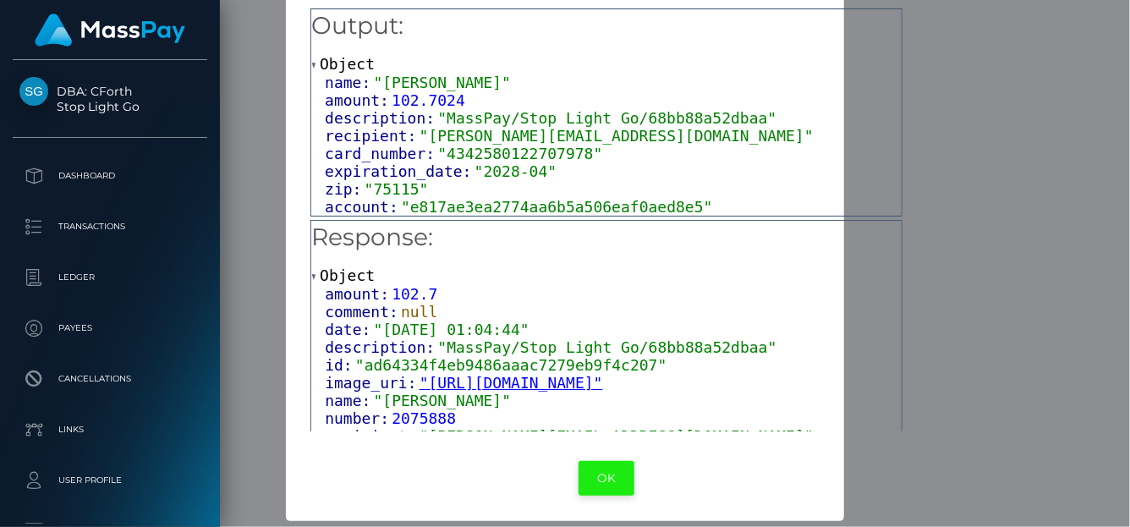
click at [635, 481] on button "OK" at bounding box center [607, 478] width 56 height 35
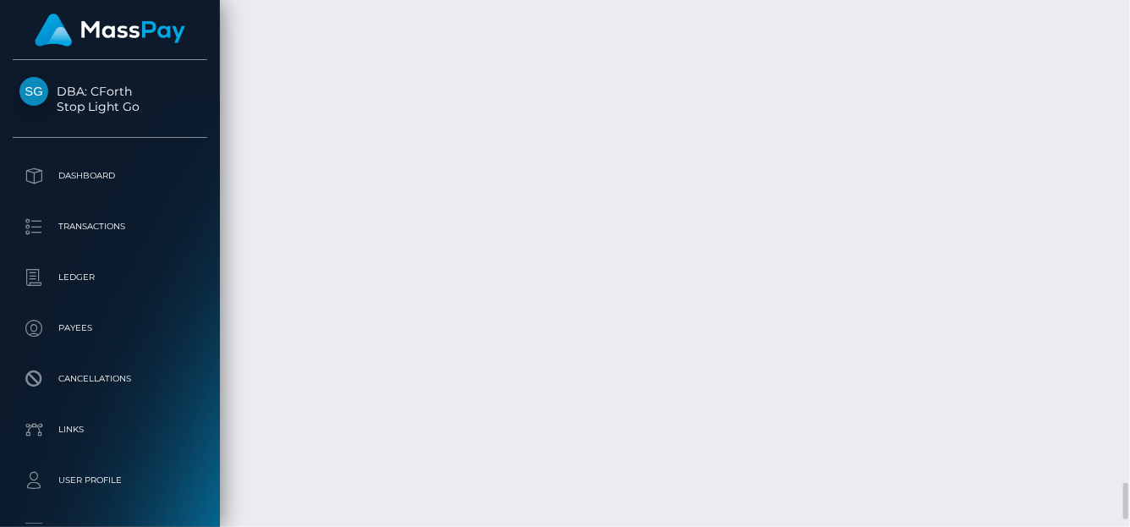
scroll to position [6774, 0]
drag, startPoint x: 761, startPoint y: 243, endPoint x: 535, endPoint y: 229, distance: 227.1
copy td "7cd58ec929844f638b1264ba3468e4f2 /"
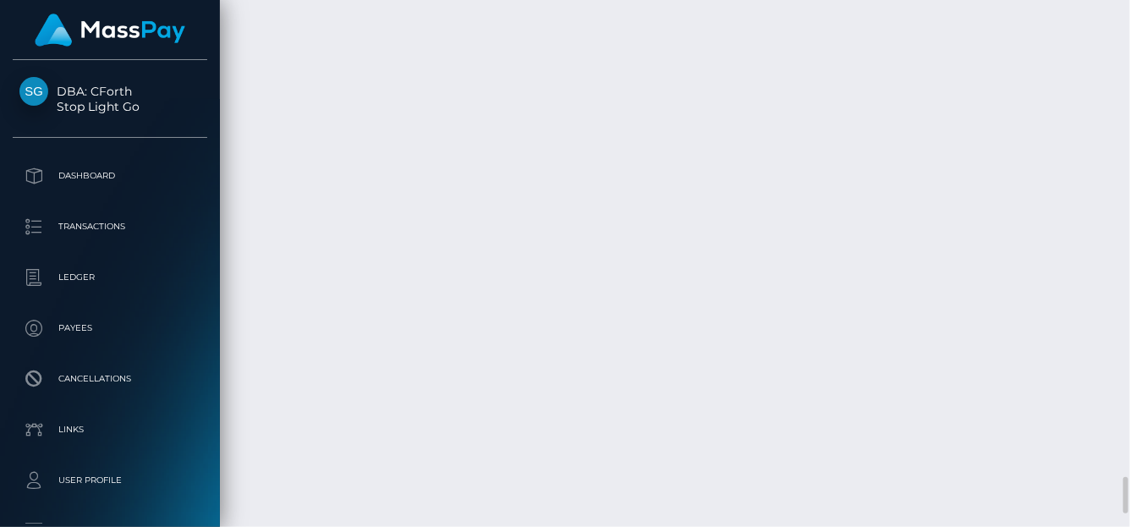
drag, startPoint x: 755, startPoint y: 319, endPoint x: 533, endPoint y: 324, distance: 221.7
copy td "6311d61d2e754d5abf7d8cd1431b0645 /"
drag, startPoint x: 760, startPoint y: 238, endPoint x: 536, endPoint y: 238, distance: 223.4
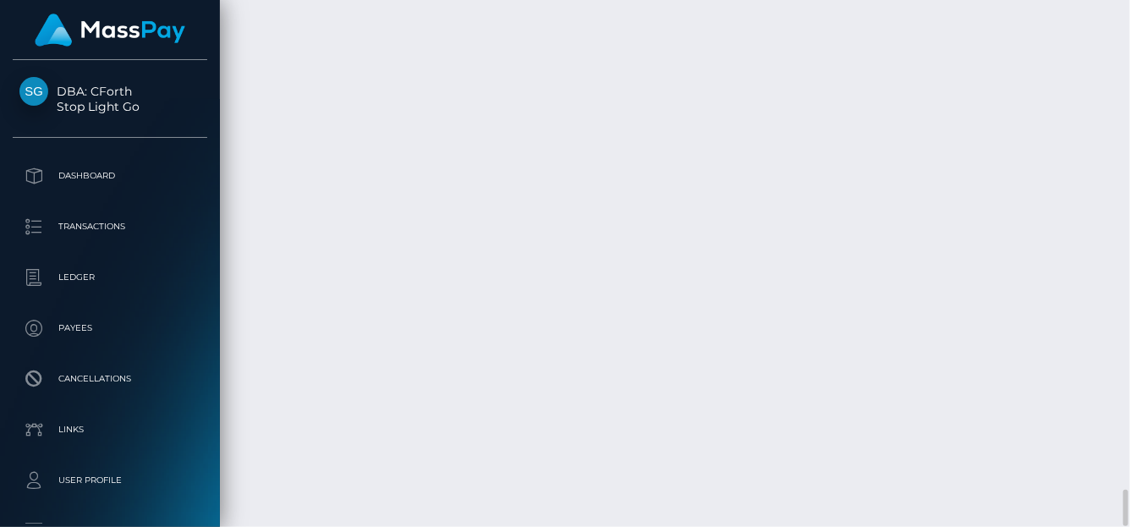
copy td "ad64334f4eb9486aaac7279eb9f4c207"
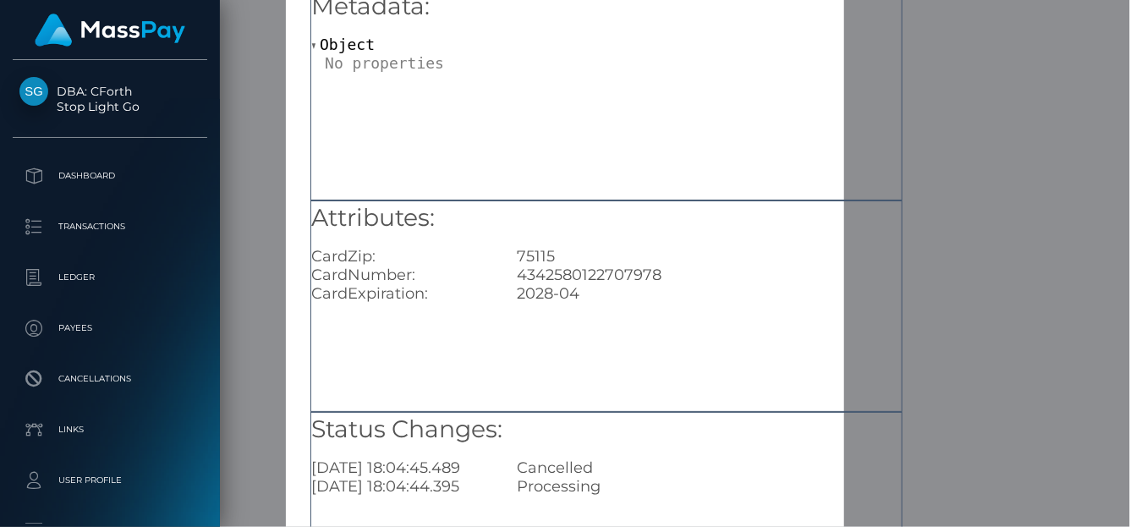
scroll to position [0, 0]
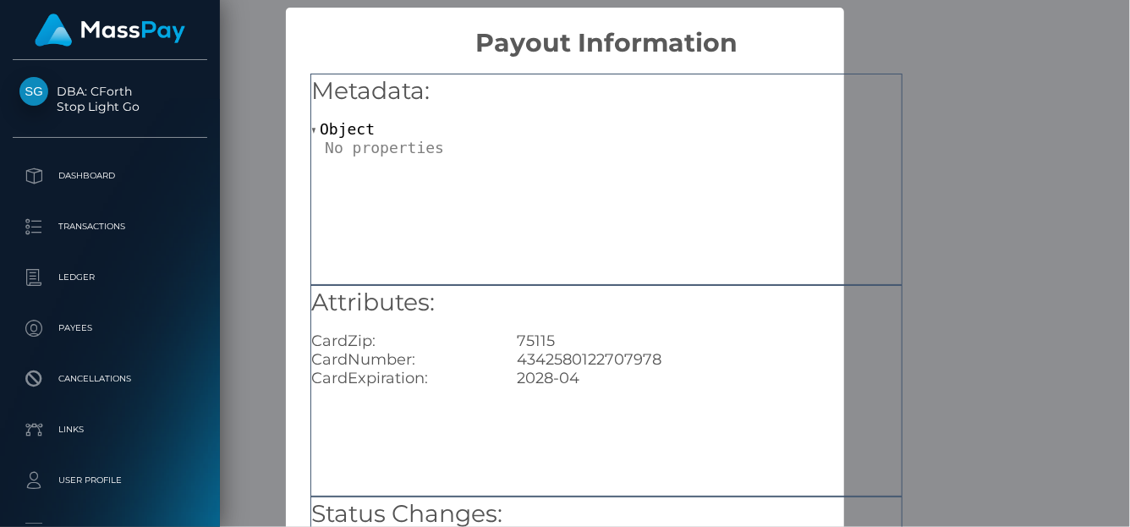
click at [953, 48] on div "× Payout Information Metadata: Object Attributes: CardZip: 75115 CardNumber: 43…" at bounding box center [565, 263] width 1130 height 527
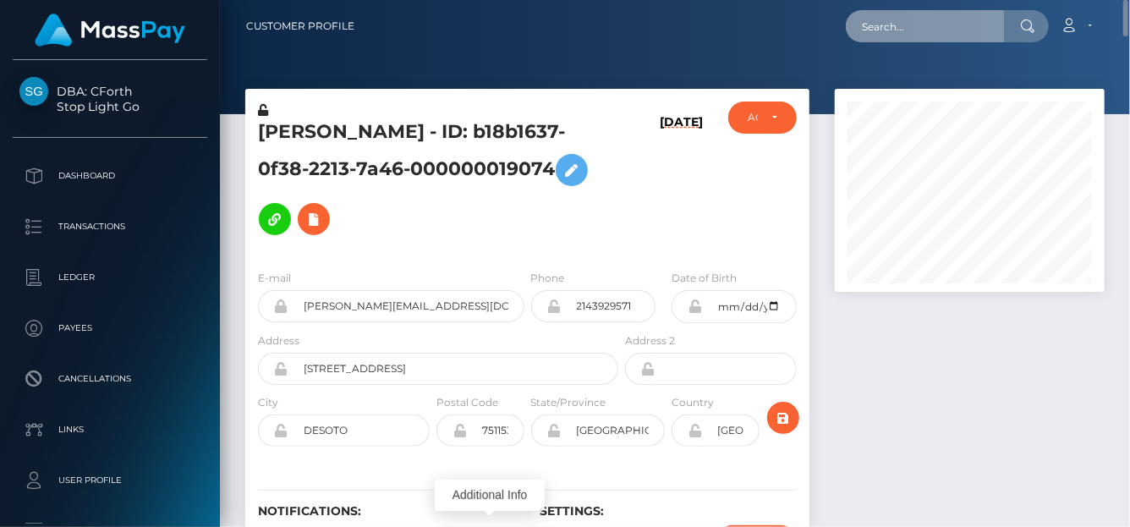
click at [929, 15] on input "text" at bounding box center [925, 26] width 159 height 32
paste input "807360831892242432"
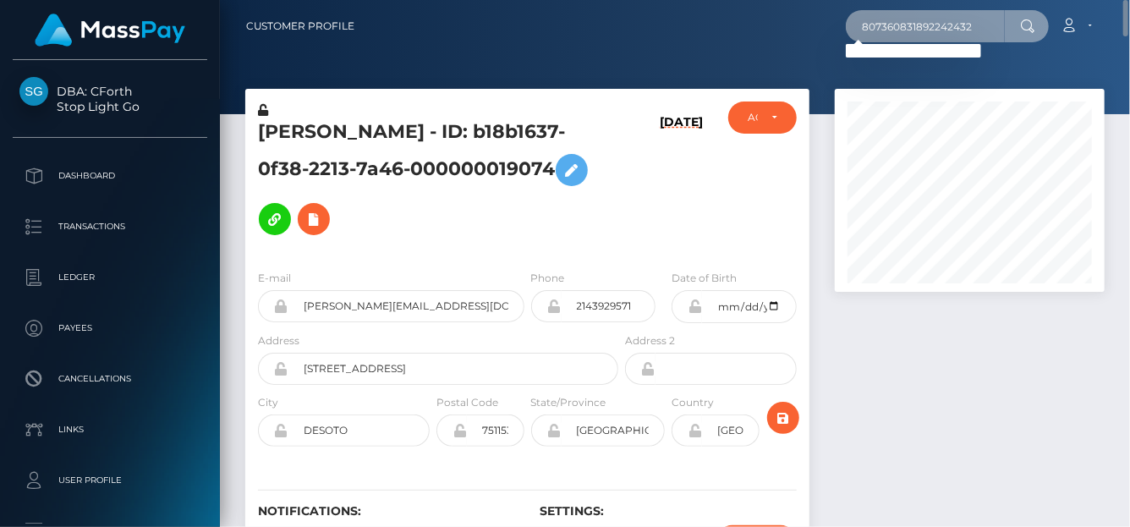
click at [860, 37] on input "807360831892242432" at bounding box center [925, 26] width 159 height 32
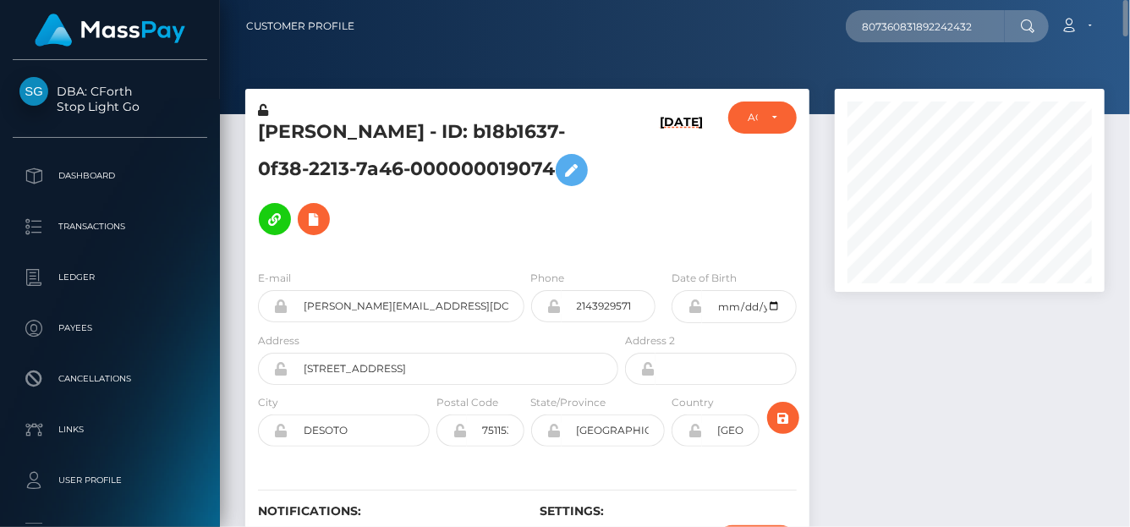
click at [849, 35] on div "807360831892242432 Loading... Loading... Account Edit Profile Logout" at bounding box center [736, 26] width 736 height 36
click at [860, 30] on input "807360831892242432" at bounding box center [925, 26] width 159 height 32
click at [1129, 26] on nav "Customer Profile 807360831892242432 Loading... Loading..." at bounding box center [675, 26] width 910 height 52
paste input "adam.bara.zoubi@gmail.com"
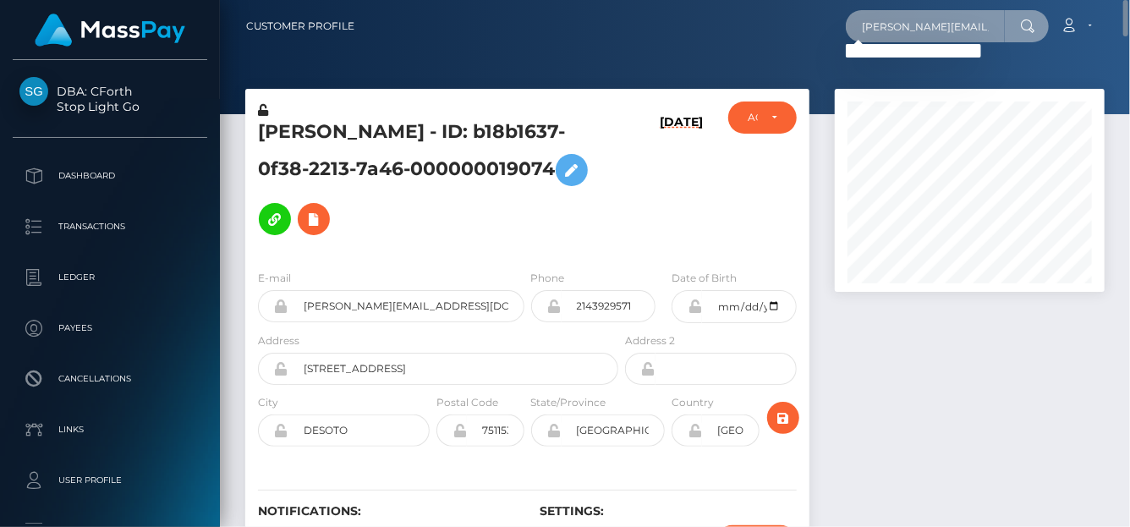
scroll to position [0, 25]
drag, startPoint x: 858, startPoint y: 25, endPoint x: 1129, endPoint y: 23, distance: 270.7
click at [1129, 23] on nav "Customer Profile adam.bara.zoubi@gmail.com Loading... Loading... Account Logout" at bounding box center [675, 26] width 910 height 52
paste input "763114623464382464"
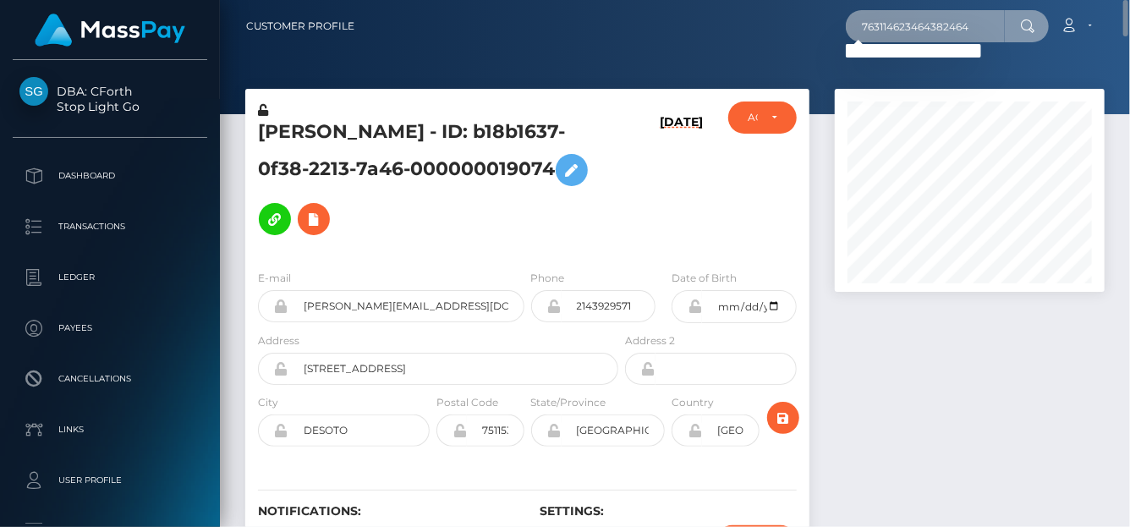
drag, startPoint x: 855, startPoint y: 15, endPoint x: 1038, endPoint y: 12, distance: 182.8
click at [1038, 12] on div "763114623464382464 Loading... Loading..." at bounding box center [947, 26] width 203 height 32
paste input "RAWHI NAJI Zoubi"
drag, startPoint x: 856, startPoint y: 29, endPoint x: 1107, endPoint y: 23, distance: 250.5
click at [1107, 23] on div "Customer Profile RAWHI NAJI Zoubi Loading... Loading... Account" at bounding box center [675, 26] width 883 height 36
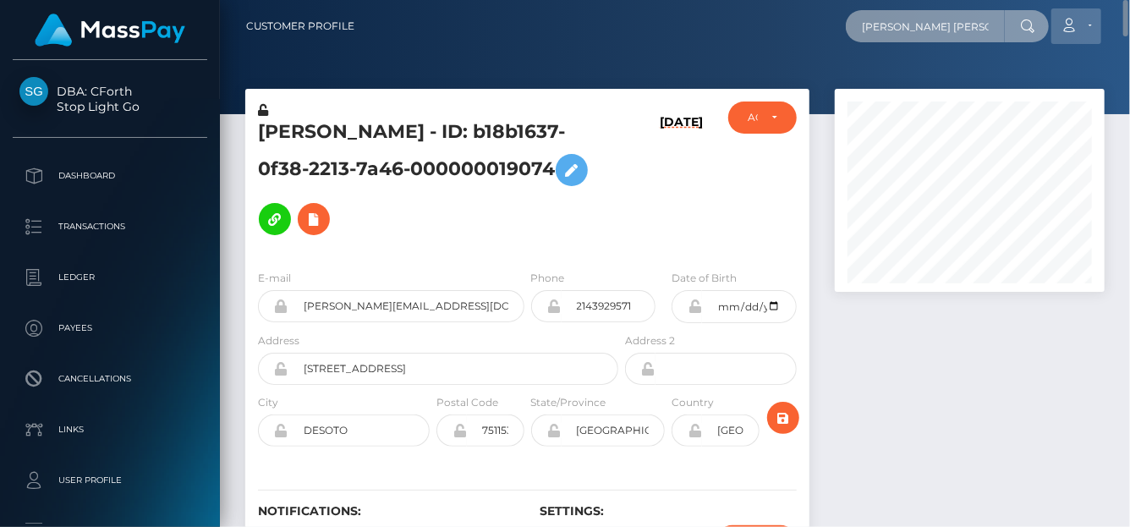
paste input "BARAA S R ZOUBI"
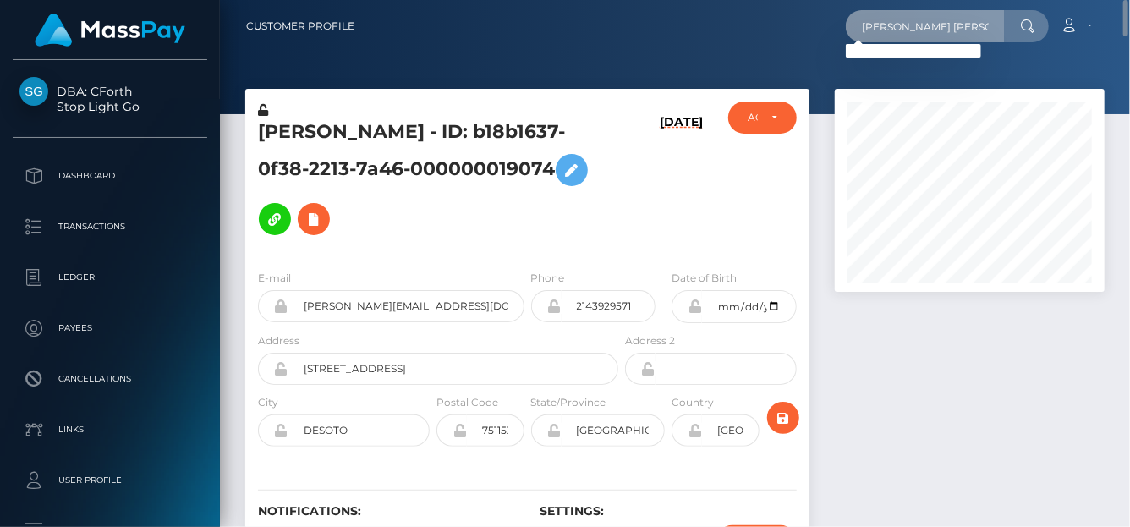
click at [968, 30] on input "BARAA S R ZOUBI" at bounding box center [925, 26] width 159 height 32
drag, startPoint x: 978, startPoint y: 30, endPoint x: 787, endPoint y: 29, distance: 191.2
click at [787, 29] on div "BARAA S R ZOUBI Loading... Loading... Account Edit Profile Logout" at bounding box center [736, 26] width 736 height 36
paste input "402127464630857728"
drag, startPoint x: 871, startPoint y: 29, endPoint x: 1029, endPoint y: 37, distance: 157.6
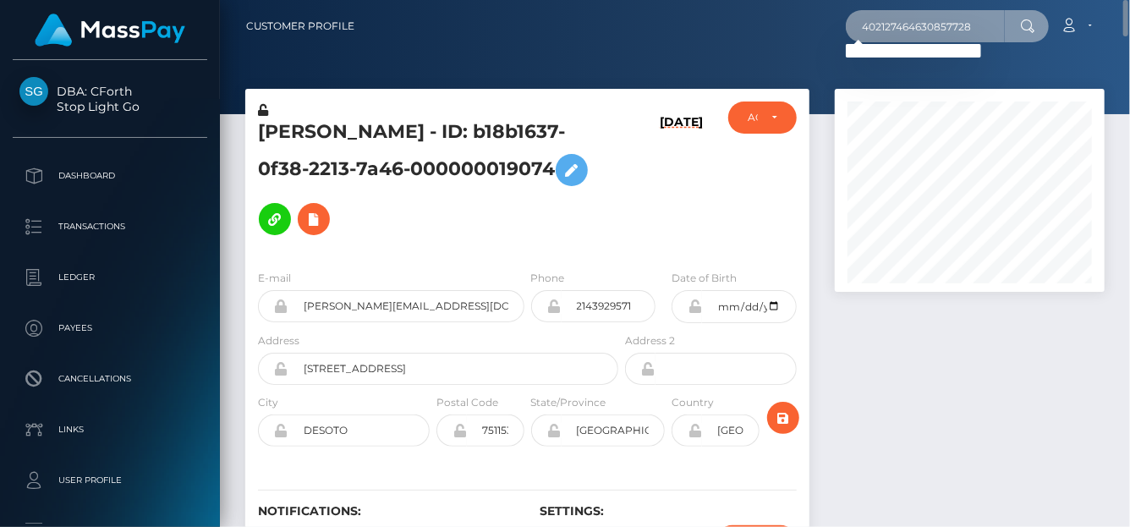
click at [1025, 37] on div "402127464630857728 Loading... Loading..." at bounding box center [947, 26] width 203 height 32
type input "4"
paste input "402127464630857728"
type input "402127464630857728"
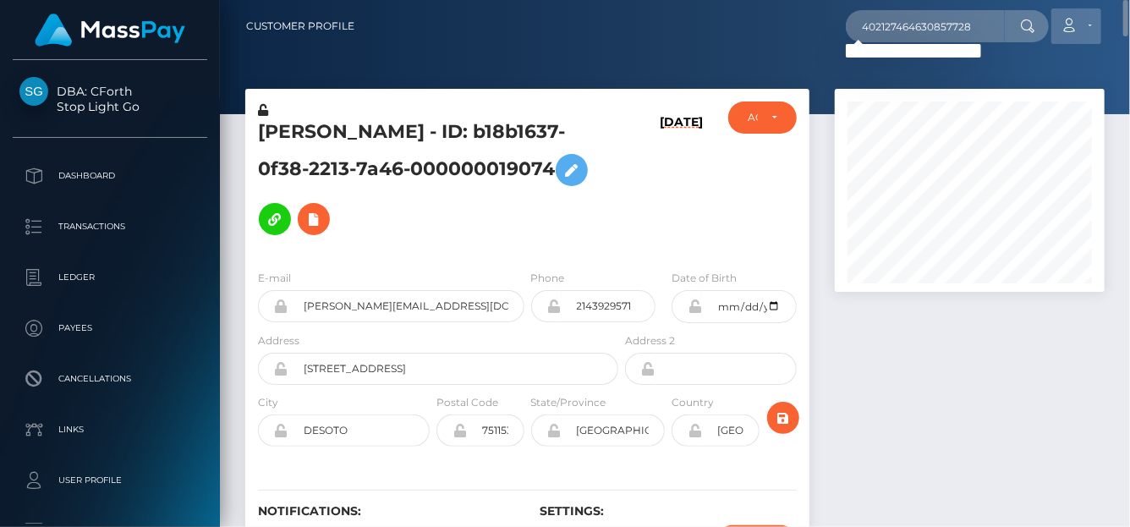
drag, startPoint x: 1063, startPoint y: 25, endPoint x: 1073, endPoint y: 29, distance: 10.2
click at [1071, 28] on icon at bounding box center [1070, 26] width 18 height 14
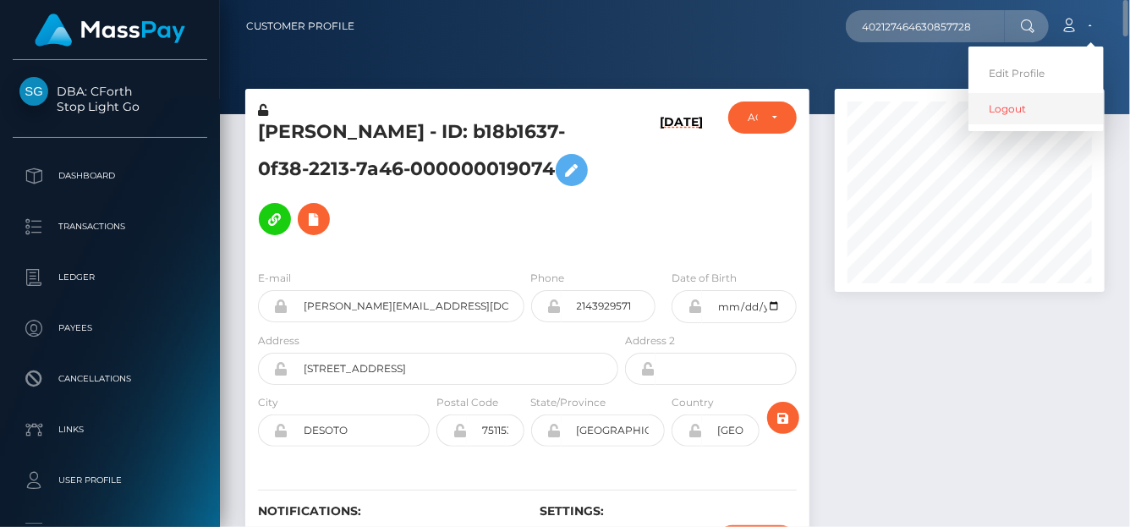
click at [1052, 100] on link "Logout" at bounding box center [1036, 108] width 135 height 31
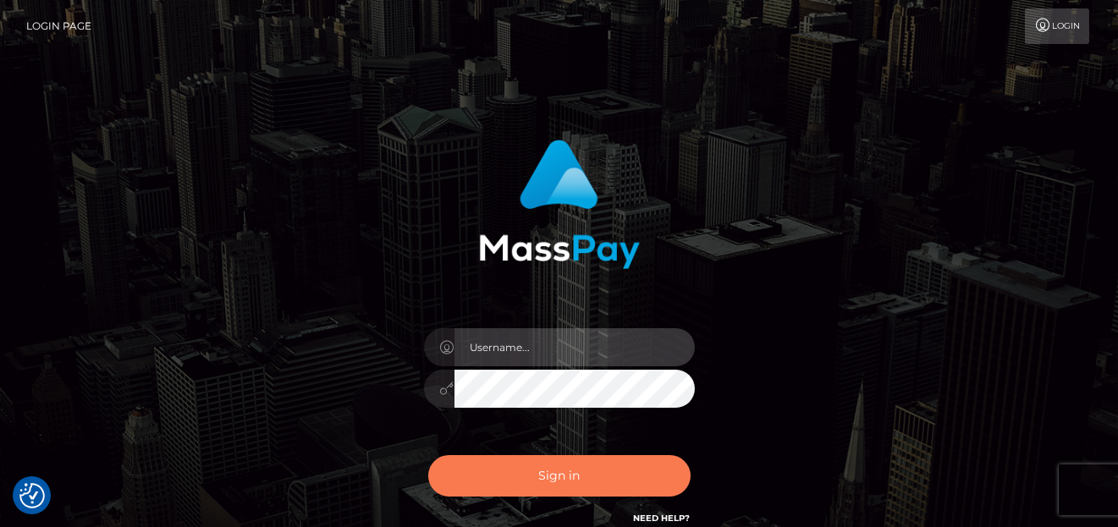
type input "[PERSON_NAME]"
click at [618, 468] on button "Sign in" at bounding box center [559, 475] width 262 height 41
click at [618, 475] on button "Sign in" at bounding box center [559, 475] width 262 height 41
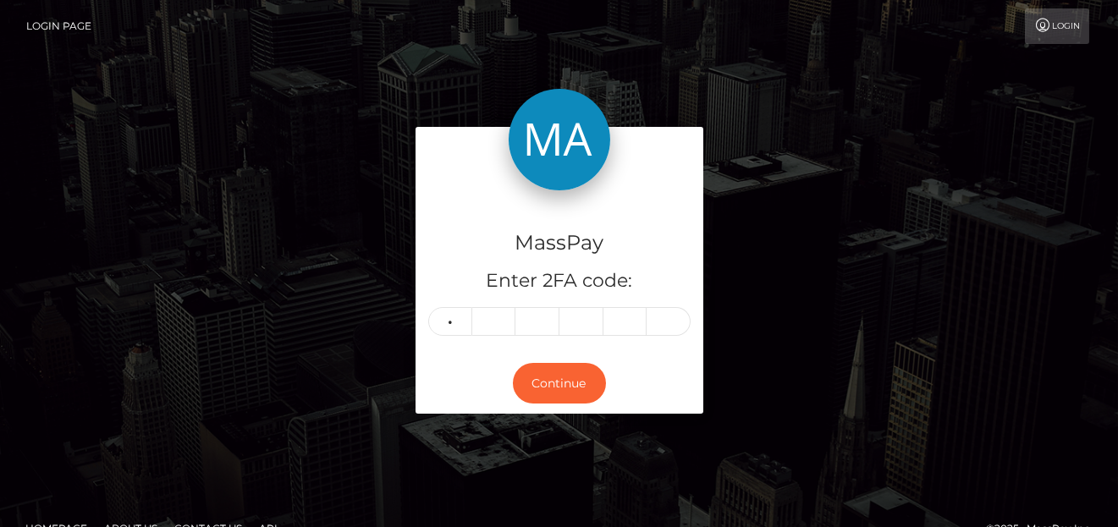
type input "9"
type input "8"
type input "7"
type input "3"
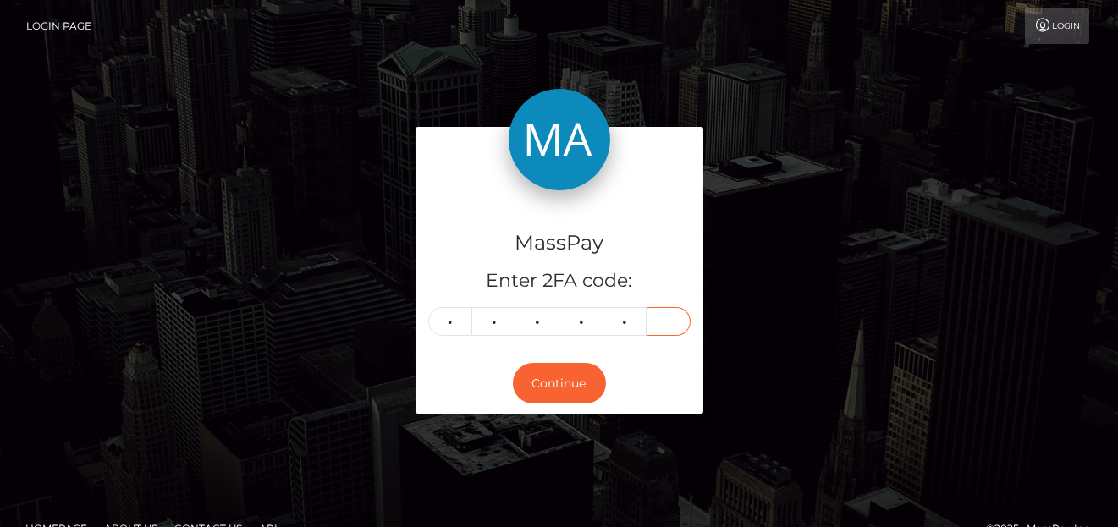
type input "5"
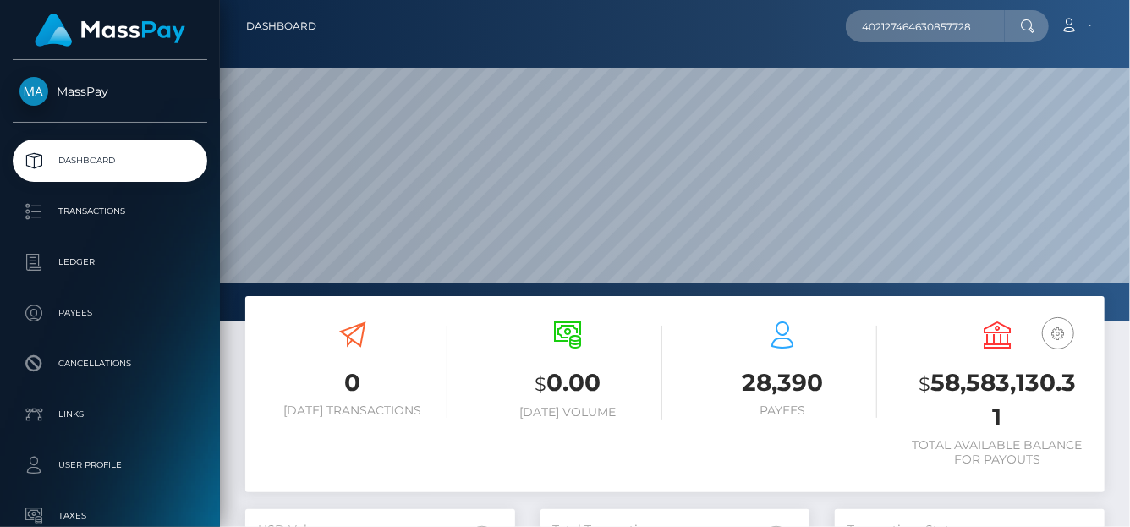
type input "402127464630857728"
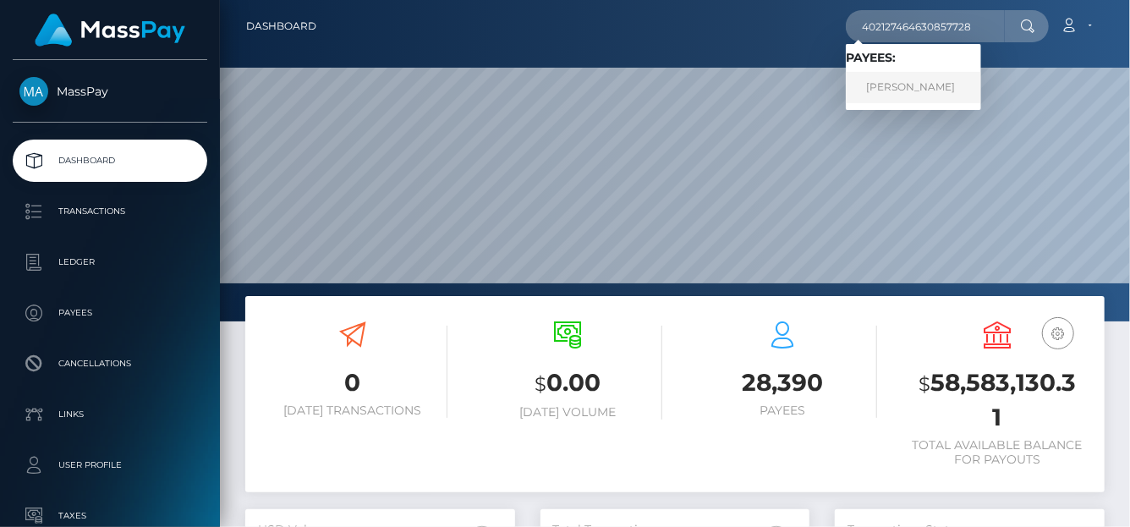
click at [904, 102] on link "[PERSON_NAME]" at bounding box center [913, 87] width 135 height 31
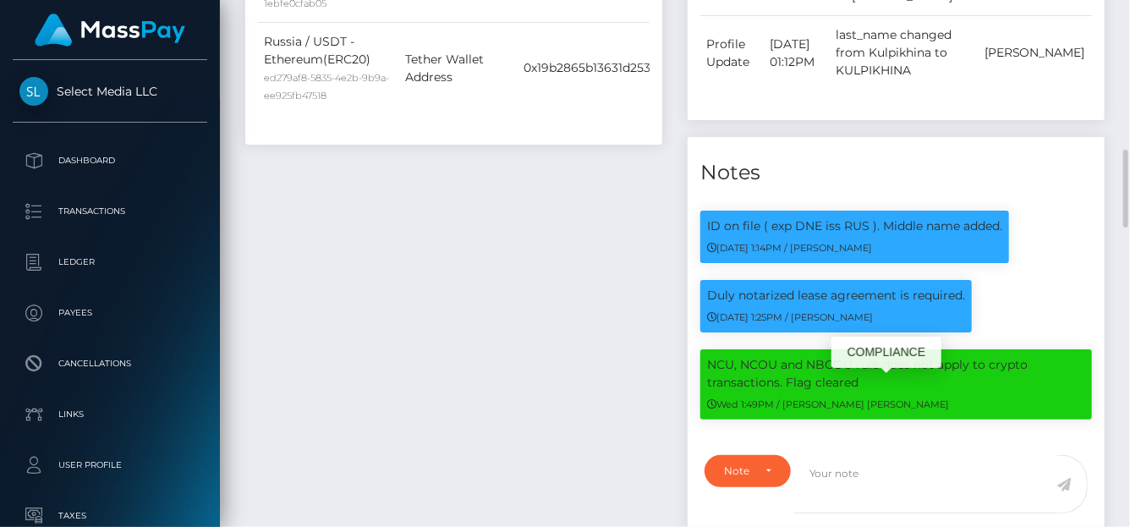
scroll to position [203, 270]
drag, startPoint x: 707, startPoint y: 354, endPoint x: 897, endPoint y: 344, distance: 189.7
click at [897, 344] on body "Select Media LLC Dashboard Transactions Ledger Payees Cancellations" at bounding box center [565, 263] width 1130 height 527
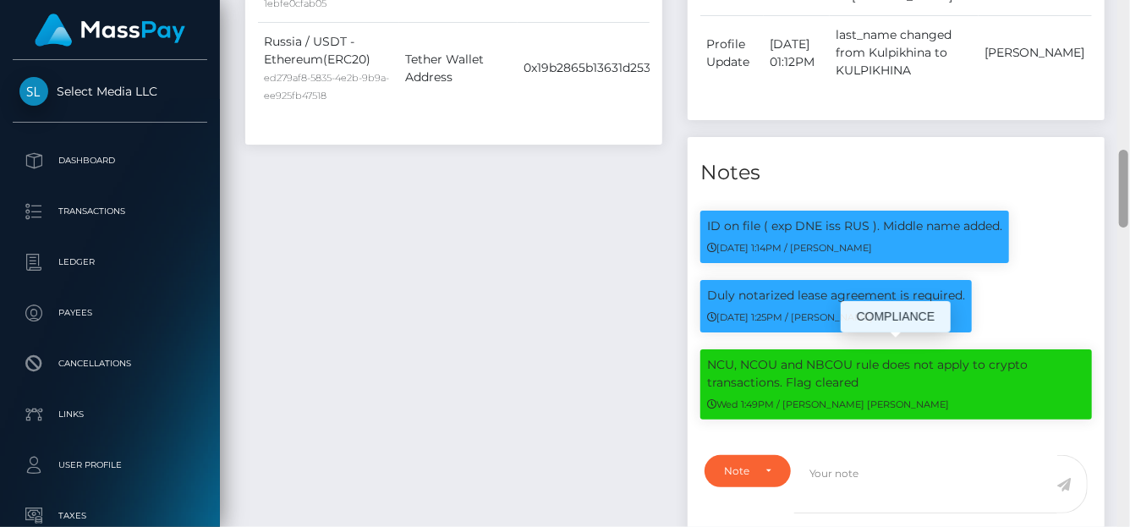
click at [1127, 397] on div at bounding box center [1124, 264] width 13 height 528
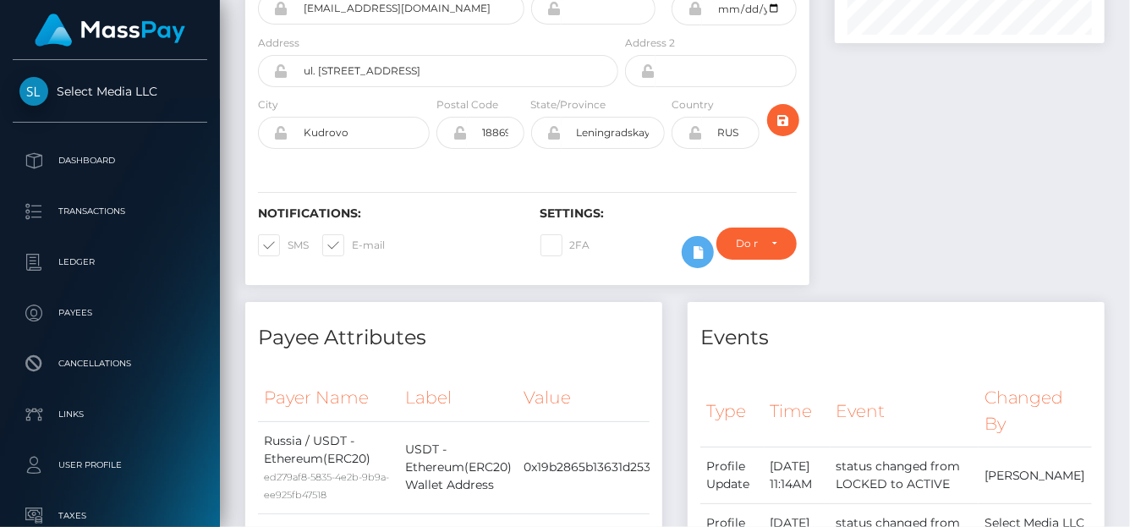
scroll to position [0, 0]
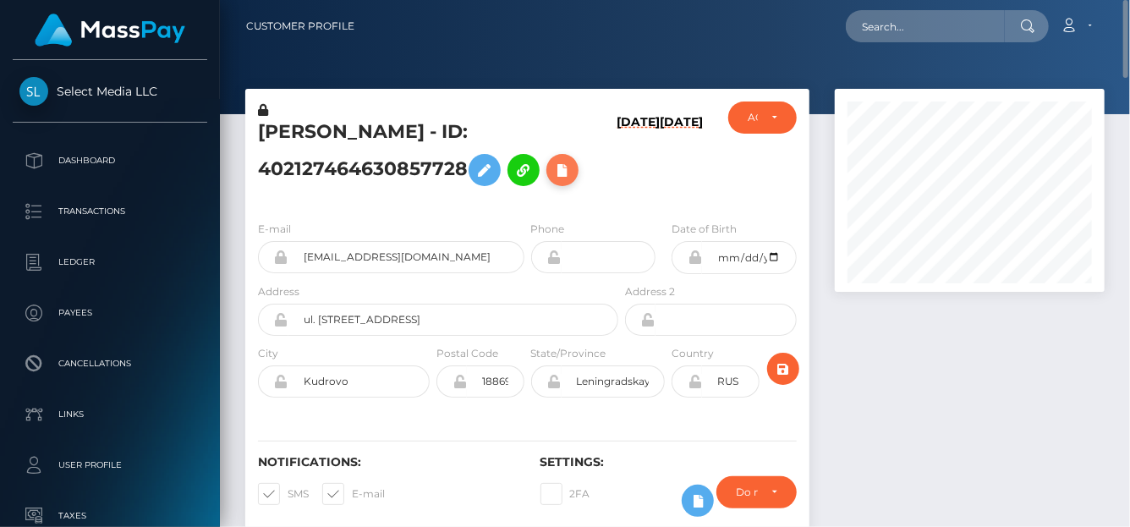
click at [569, 181] on icon at bounding box center [562, 170] width 20 height 21
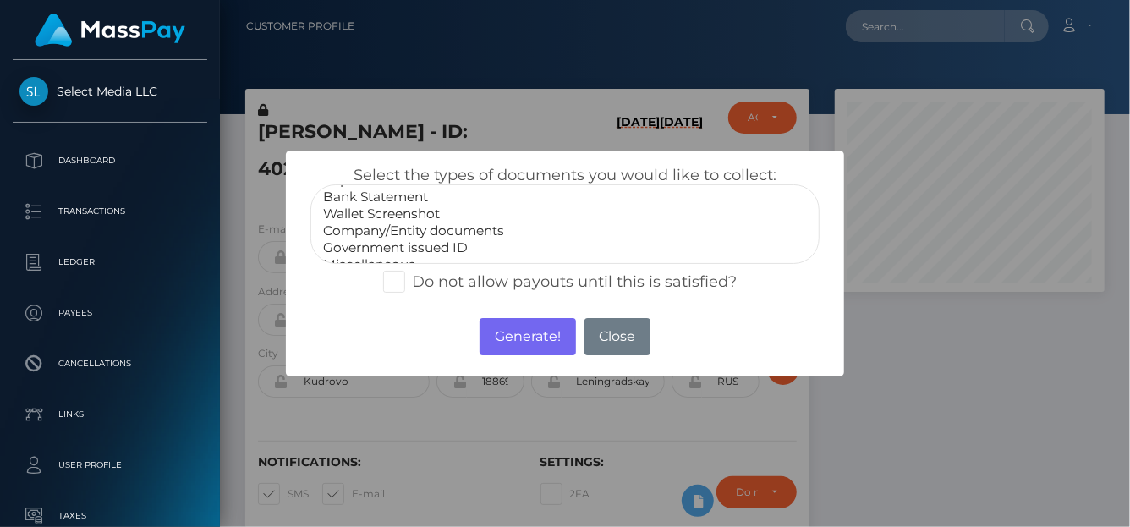
scroll to position [33, 0]
click at [398, 239] on select "Paper Check Bank Statement Wallet Screenshot Company/Entity documents Governmen…" at bounding box center [564, 224] width 509 height 80
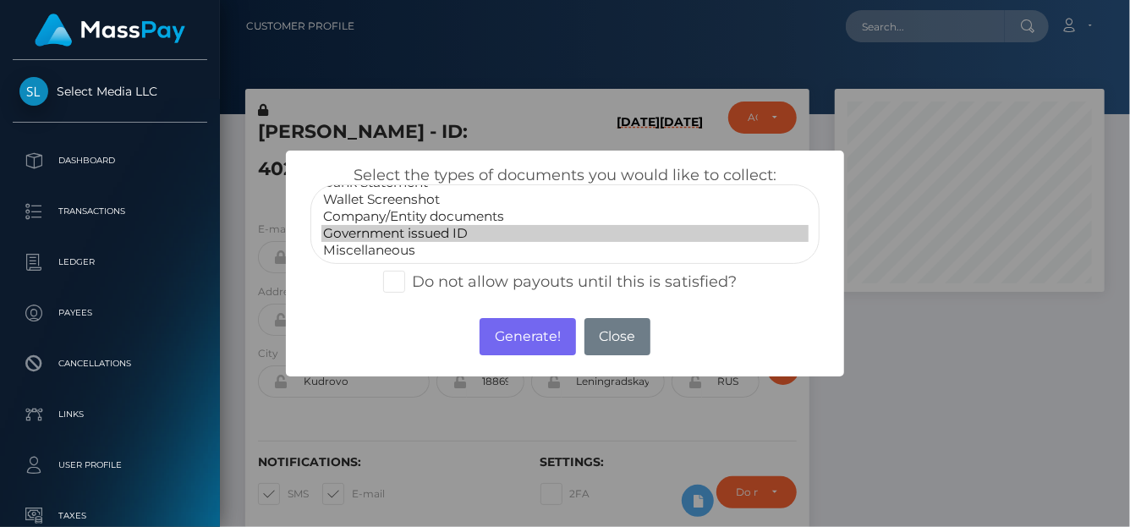
select select "Miscellaneous"
click at [419, 247] on option "Miscellaneous" at bounding box center [564, 250] width 487 height 17
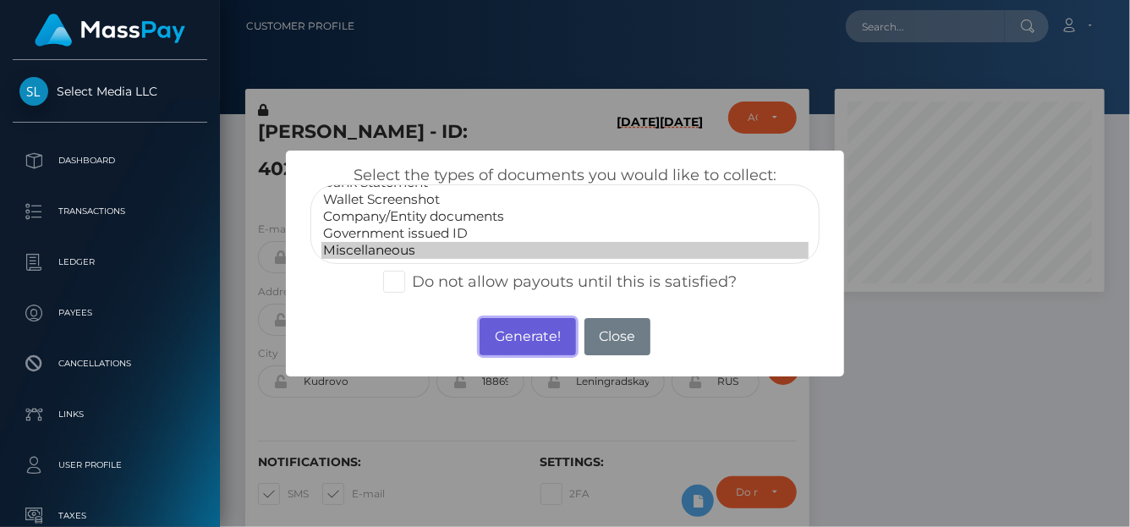
click at [540, 330] on button "Generate!" at bounding box center [528, 336] width 96 height 37
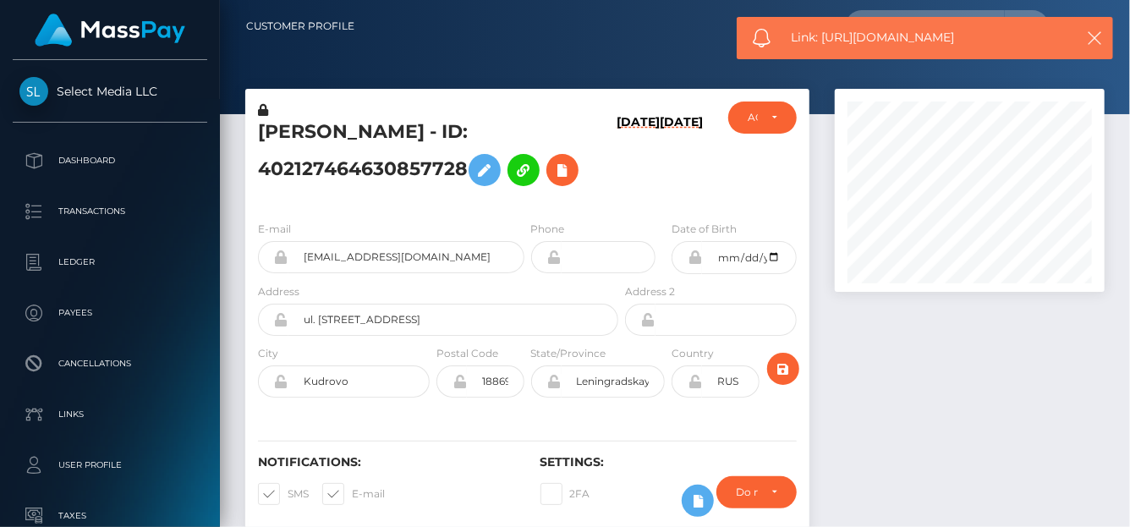
drag, startPoint x: 975, startPoint y: 41, endPoint x: 824, endPoint y: 41, distance: 150.6
click at [824, 41] on span "Link: [URL][DOMAIN_NAME]" at bounding box center [928, 38] width 272 height 18
copy span "[URL][DOMAIN_NAME]"
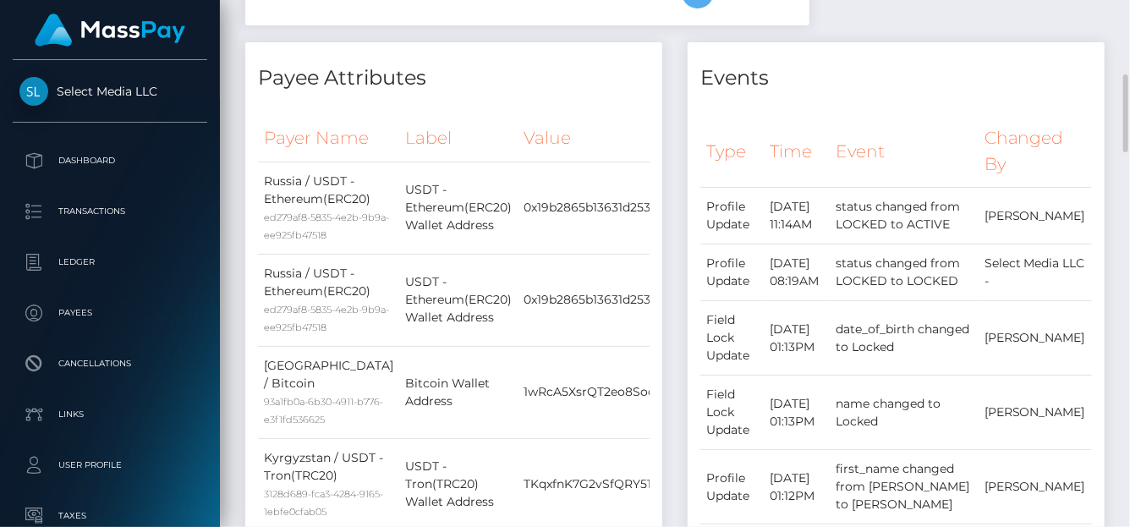
scroll to position [1102, 0]
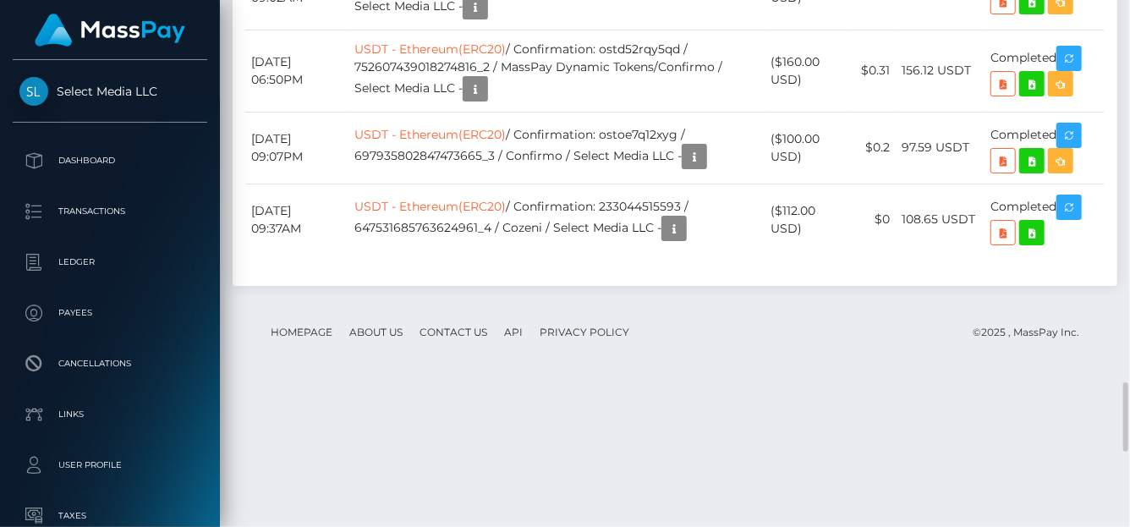
scroll to position [203, 270]
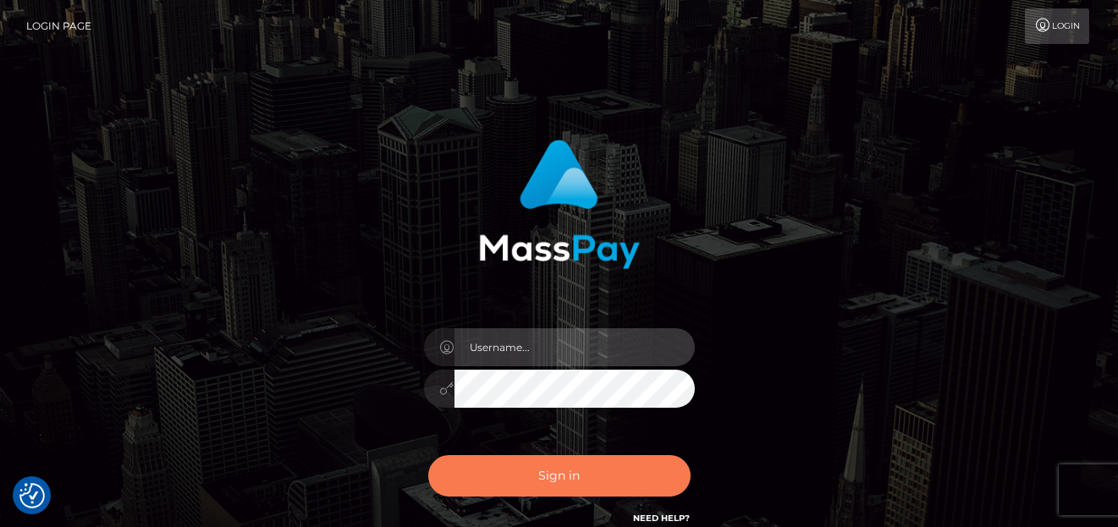
type input "[PERSON_NAME]"
click at [505, 480] on button "Sign in" at bounding box center [559, 475] width 262 height 41
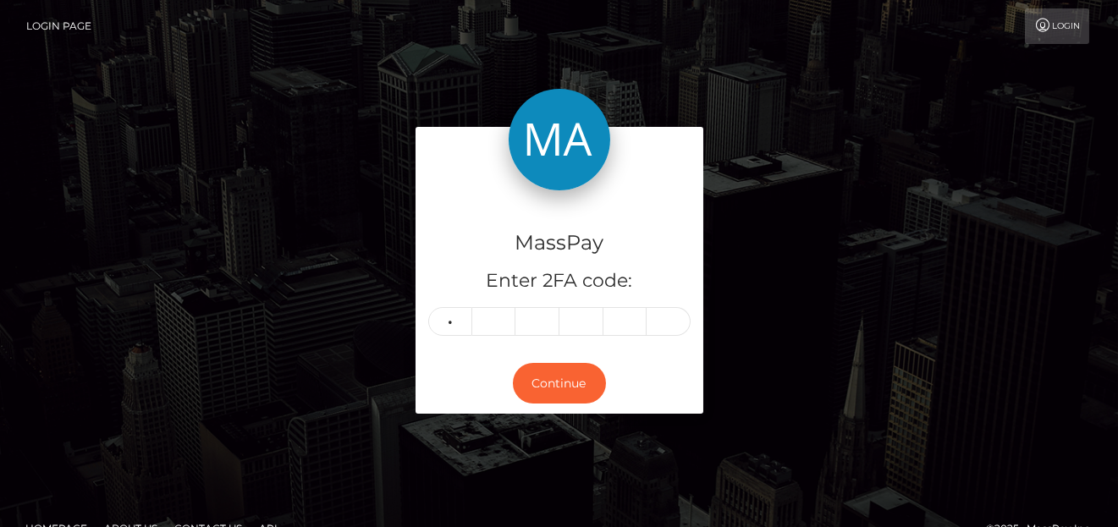
type input "7"
type input "1"
type input "4"
type input "0"
type input "5"
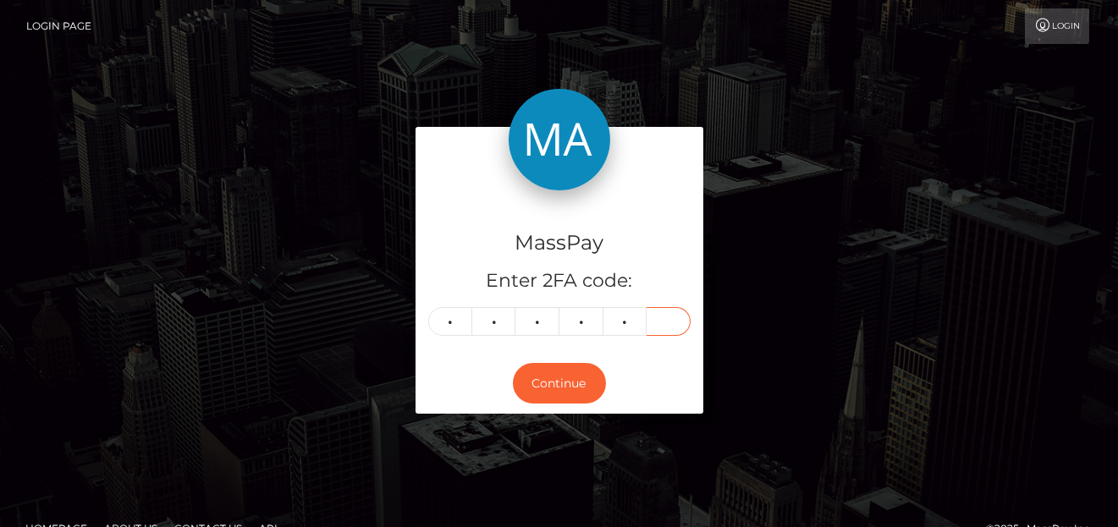
type input "7"
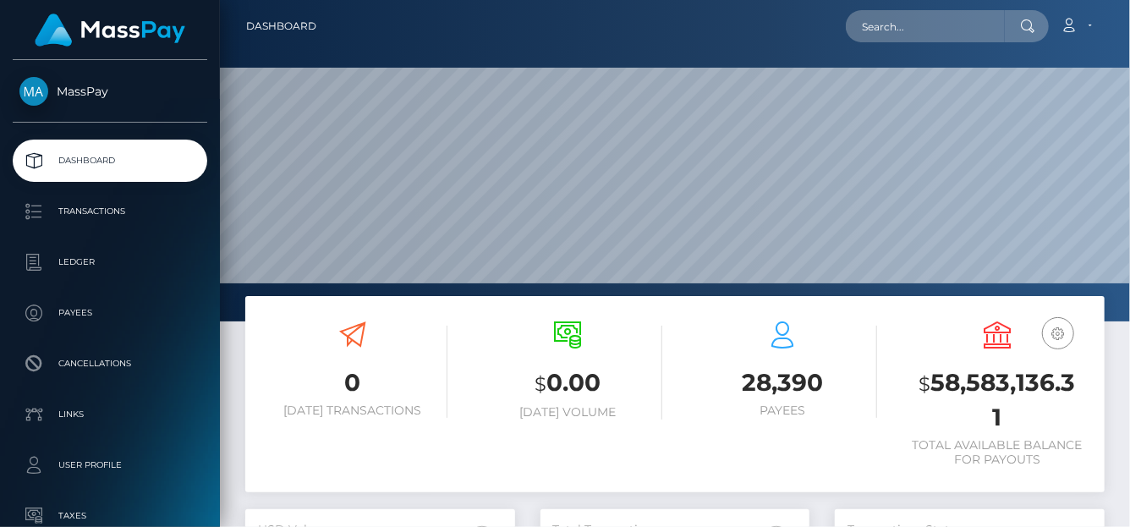
scroll to position [299, 270]
click at [873, 43] on div "Loading... Loading... Account Edit Profile Logout" at bounding box center [717, 26] width 774 height 36
click at [870, 25] on input "text" at bounding box center [925, 26] width 159 height 32
paste input "555822245734260736"
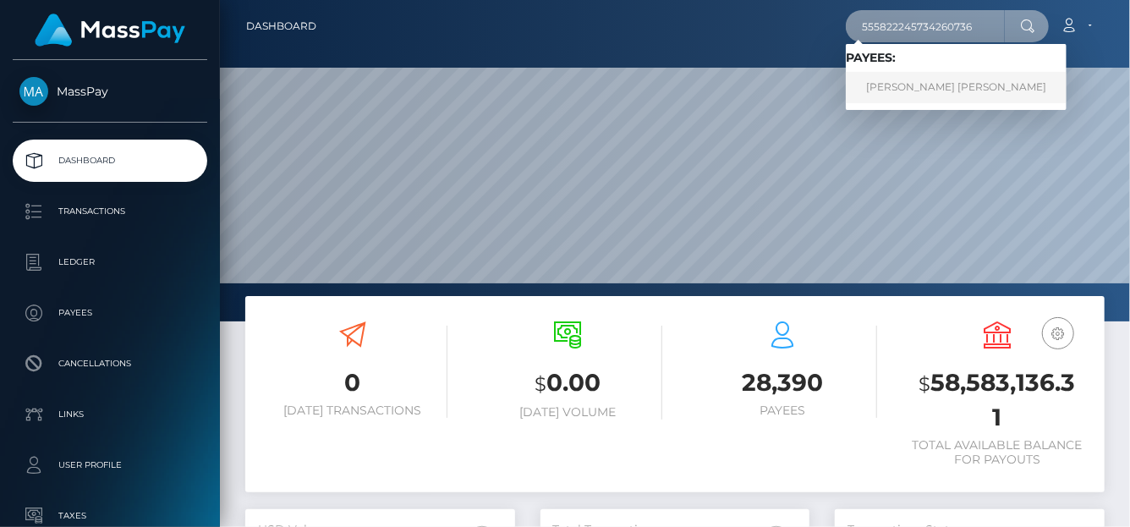
type input "555822245734260736"
click at [907, 89] on link "Florencia Abril Villalba" at bounding box center [956, 87] width 221 height 31
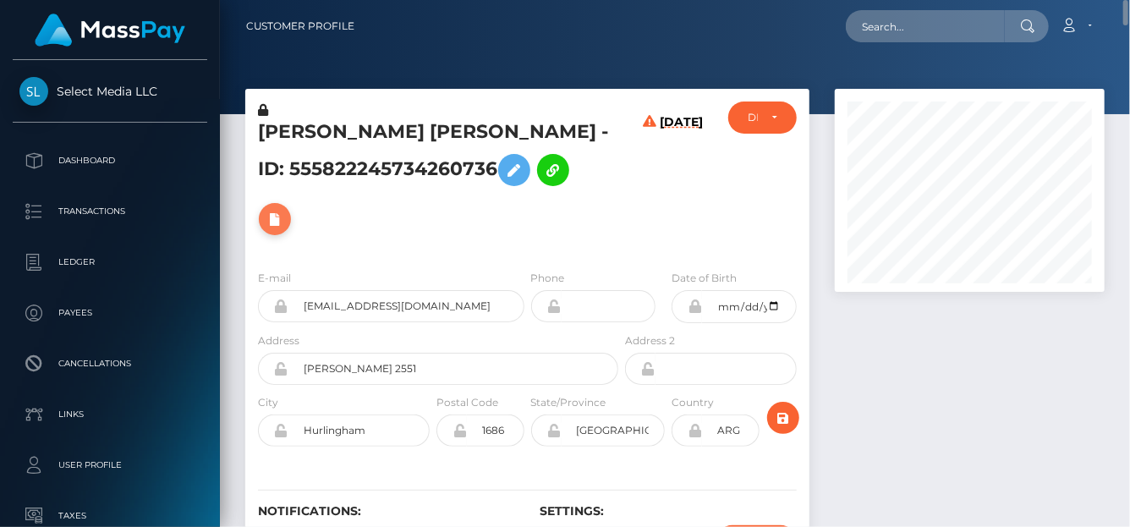
click at [285, 209] on icon at bounding box center [275, 219] width 20 height 21
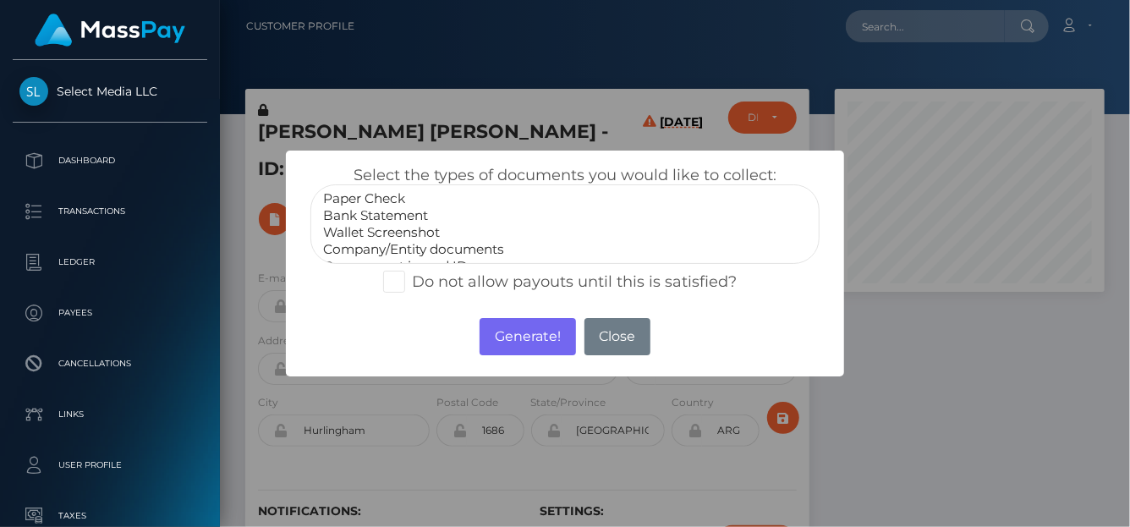
select select "Bank Statement"
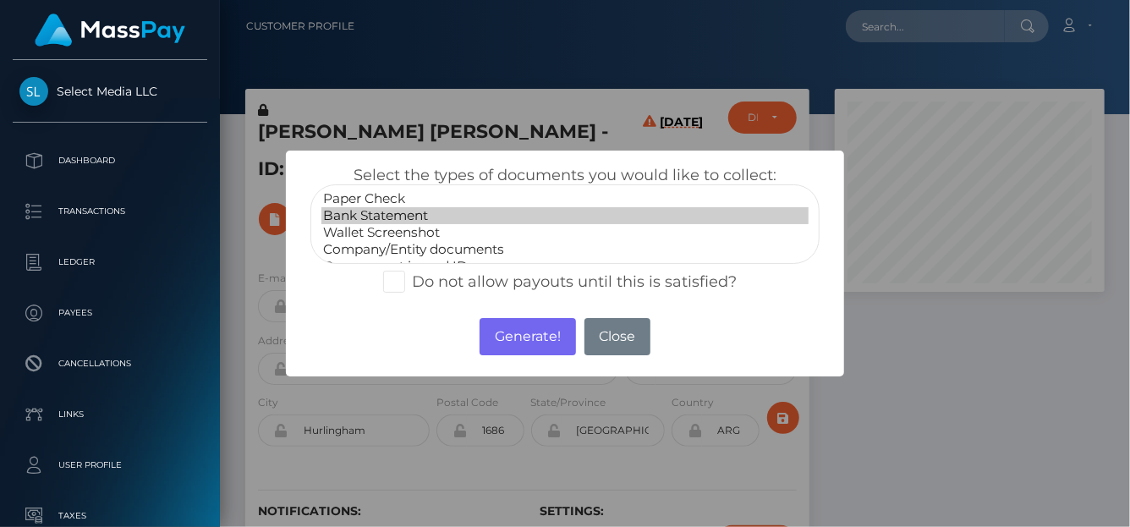
click at [407, 213] on option "Bank Statement" at bounding box center [564, 215] width 487 height 17
click at [509, 342] on button "Generate!" at bounding box center [528, 336] width 96 height 37
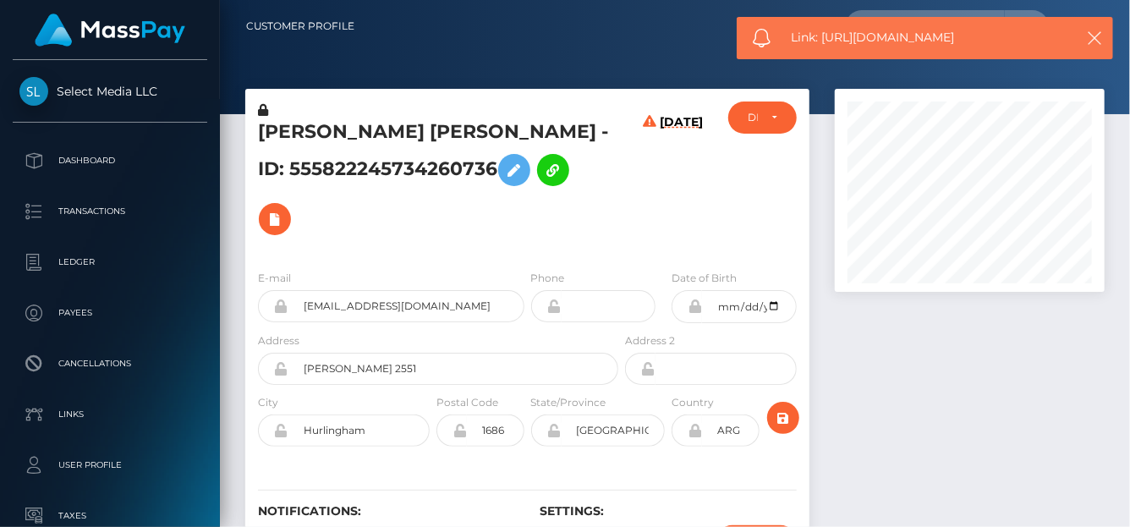
drag, startPoint x: 966, startPoint y: 40, endPoint x: 824, endPoint y: 31, distance: 142.4
click at [824, 31] on span "Link: https://l.maspay.io/CjgCe" at bounding box center [928, 38] width 272 height 18
copy span "https://l.maspay.io/CjgCe"
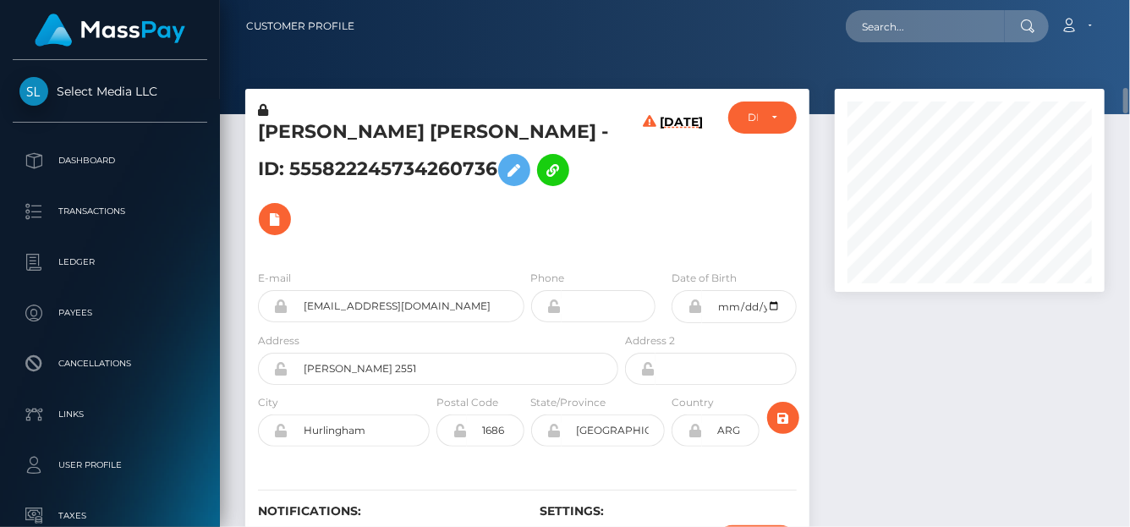
scroll to position [85, 0]
click at [944, 17] on input "text" at bounding box center [925, 26] width 159 height 32
paste input "229464997254660096"
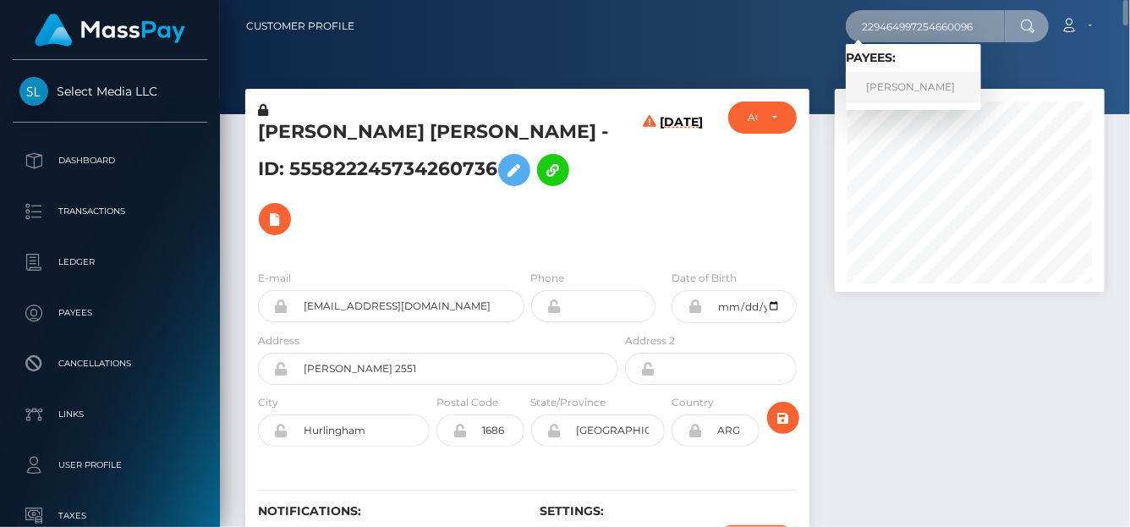
type input "229464997254660096"
click at [962, 89] on link "KYLA GWYNETH GLORY" at bounding box center [913, 87] width 135 height 31
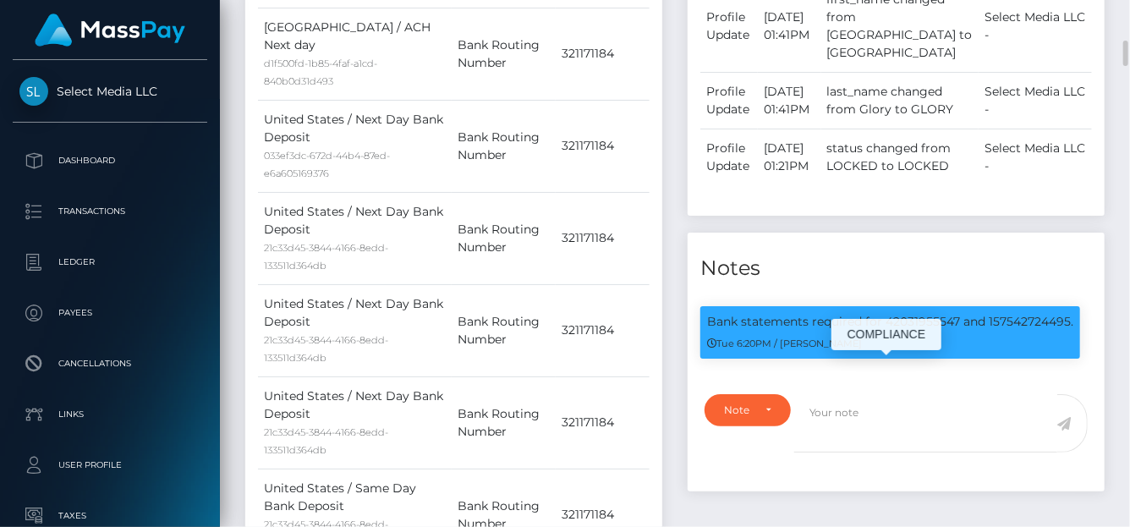
scroll to position [203, 270]
click at [996, 351] on div "Tue 6:20PM / [PERSON_NAME]" at bounding box center [890, 343] width 366 height 18
click at [989, 331] on p "Bank statements required for 42031955547 and 157542724495." at bounding box center [890, 322] width 366 height 18
click at [1030, 331] on p "Bank statements required for 42031955547 and 157542724495." at bounding box center [890, 322] width 366 height 18
drag, startPoint x: 1080, startPoint y: 340, endPoint x: 990, endPoint y: 338, distance: 89.7
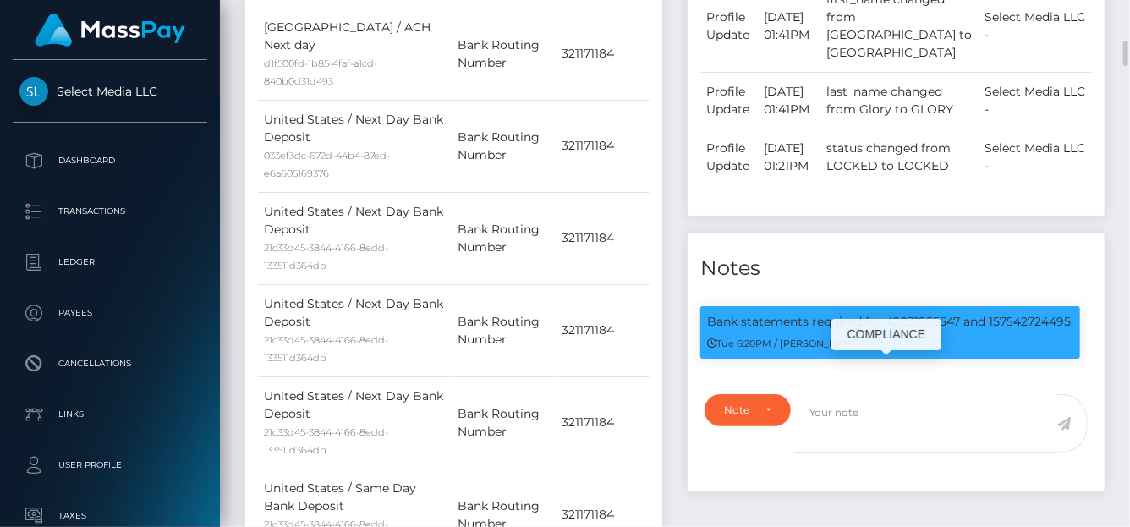
click at [990, 338] on div "Bank statements required for 42031955547 and 157542724495. Tue 6:20PM / Alexand…" at bounding box center [890, 340] width 405 height 69
drag, startPoint x: 986, startPoint y: 334, endPoint x: 1069, endPoint y: 325, distance: 83.4
click at [1069, 325] on div "Bank statements required for 42031955547 and 157542724495. Tue 6:20PM / Alexand…" at bounding box center [891, 332] width 380 height 52
copy p "157542724495"
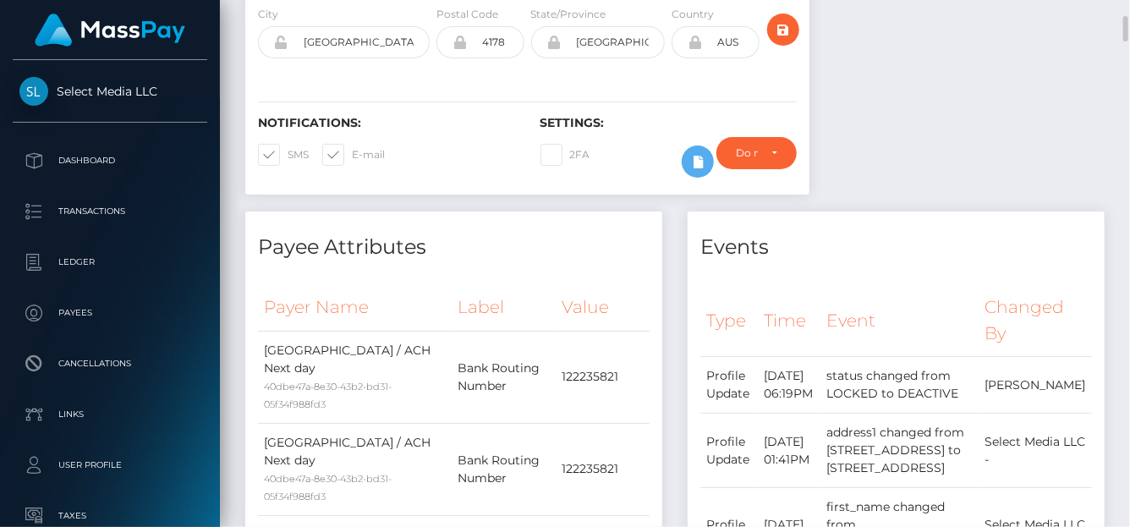
scroll to position [0, 0]
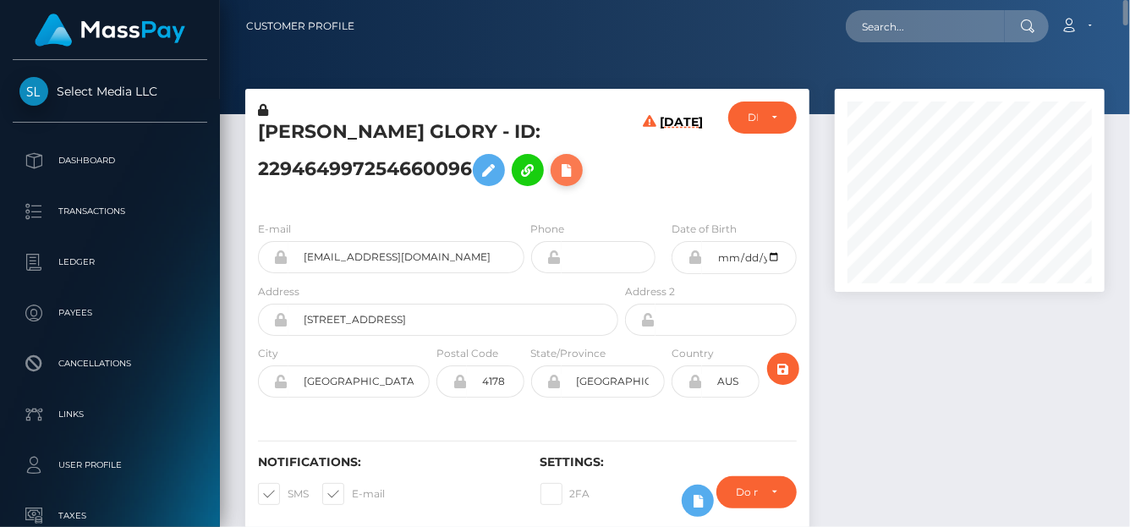
click at [577, 168] on icon at bounding box center [567, 170] width 20 height 21
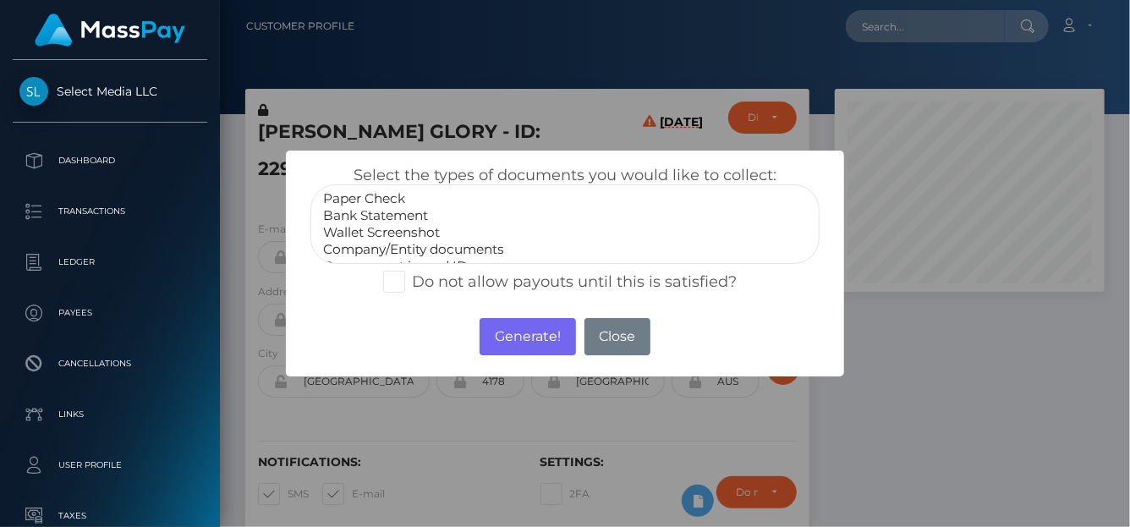
select select "Bank Statement"
click at [376, 212] on option "Bank Statement" at bounding box center [564, 215] width 487 height 17
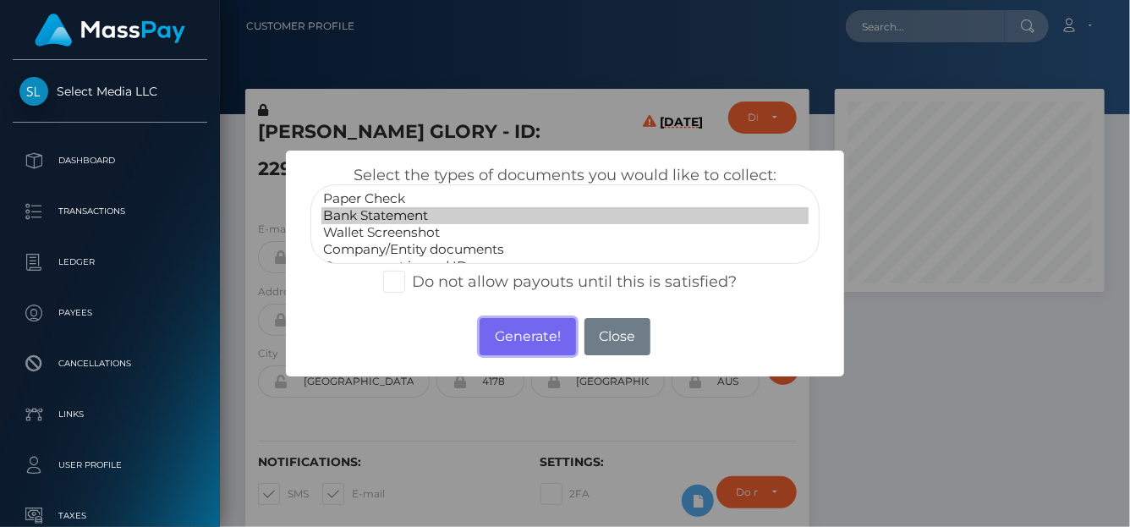
click at [509, 349] on button "Generate!" at bounding box center [528, 336] width 96 height 37
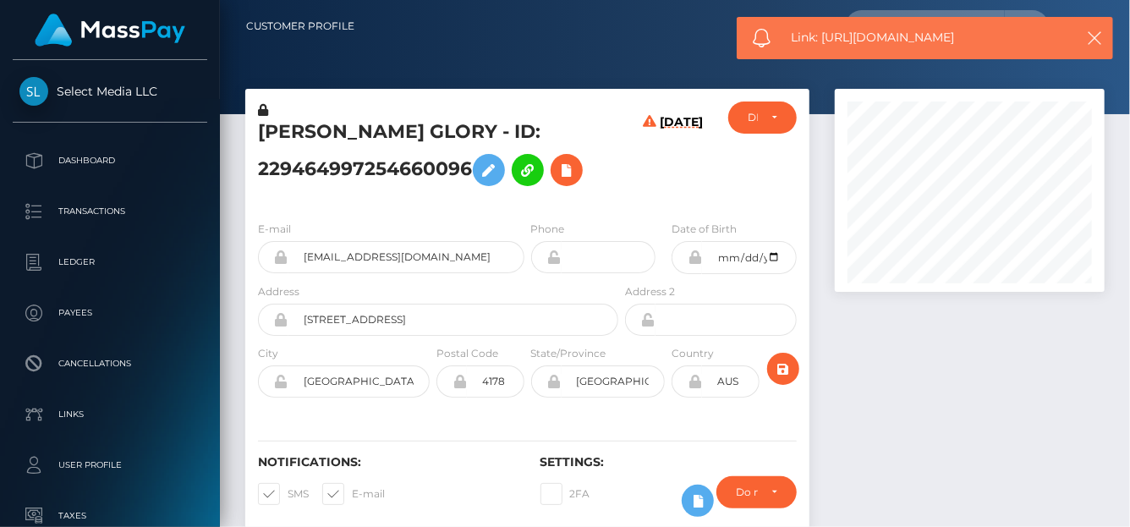
drag, startPoint x: 992, startPoint y: 38, endPoint x: 821, endPoint y: 31, distance: 170.2
click at [821, 31] on span "Link: https://l.maspay.io/KjgVK" at bounding box center [928, 38] width 272 height 18
copy span "https://l.maspay.io/KjgVK"
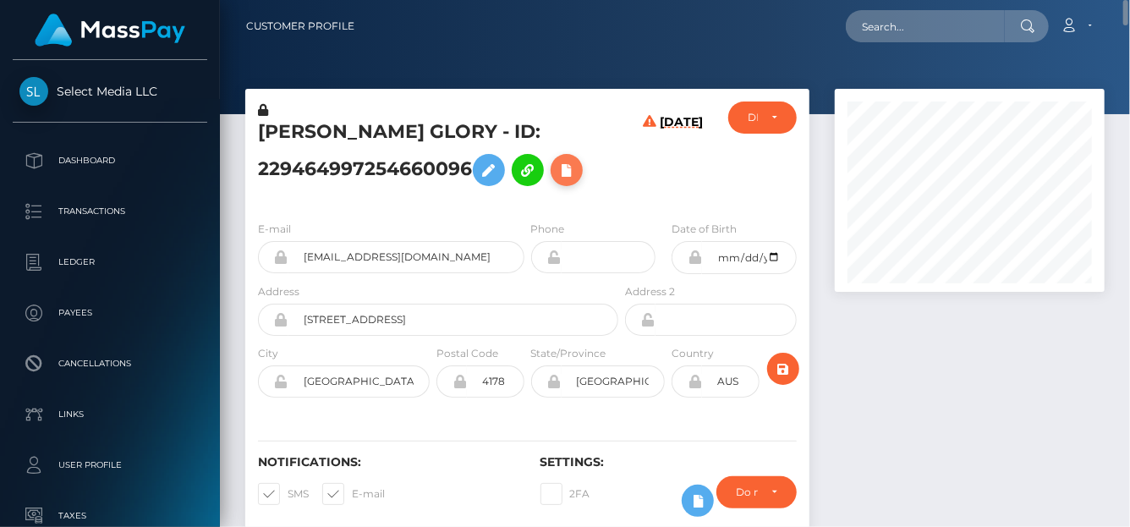
click at [574, 170] on icon at bounding box center [567, 170] width 20 height 21
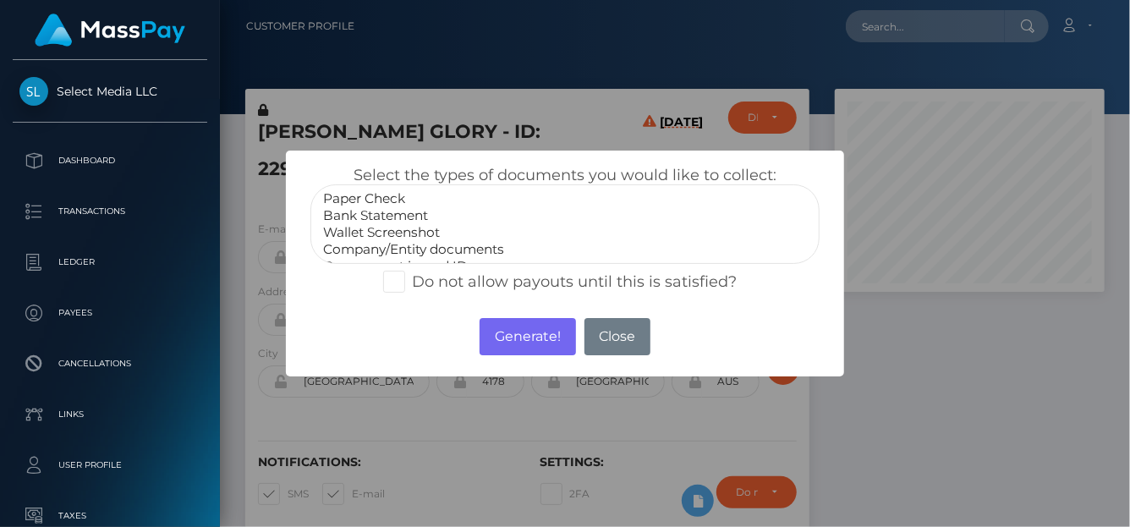
select select "Bank Statement"
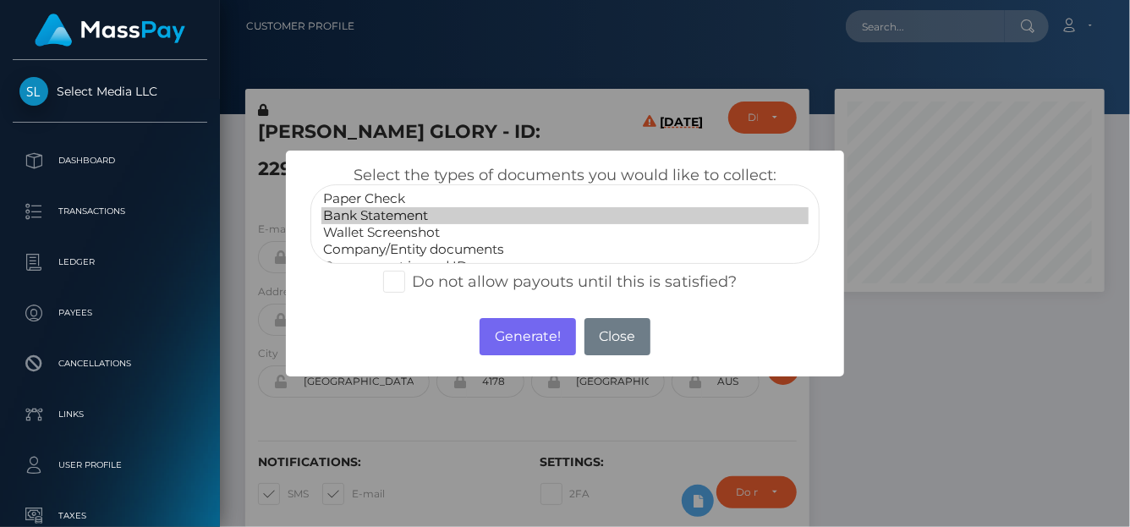
click at [405, 212] on option "Bank Statement" at bounding box center [564, 215] width 487 height 17
click at [492, 337] on button "Generate!" at bounding box center [528, 336] width 96 height 37
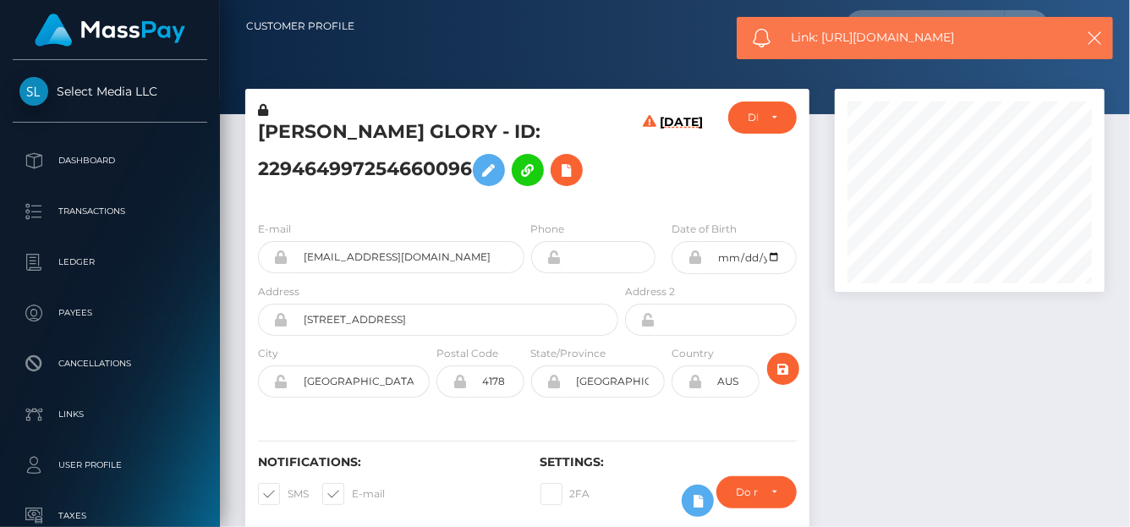
drag, startPoint x: 997, startPoint y: 31, endPoint x: 823, endPoint y: 40, distance: 174.5
click at [823, 40] on span "Link: https://l.maspay.io/xjgBV" at bounding box center [928, 38] width 272 height 18
copy span "https://l.maspay.io/xjgBV"
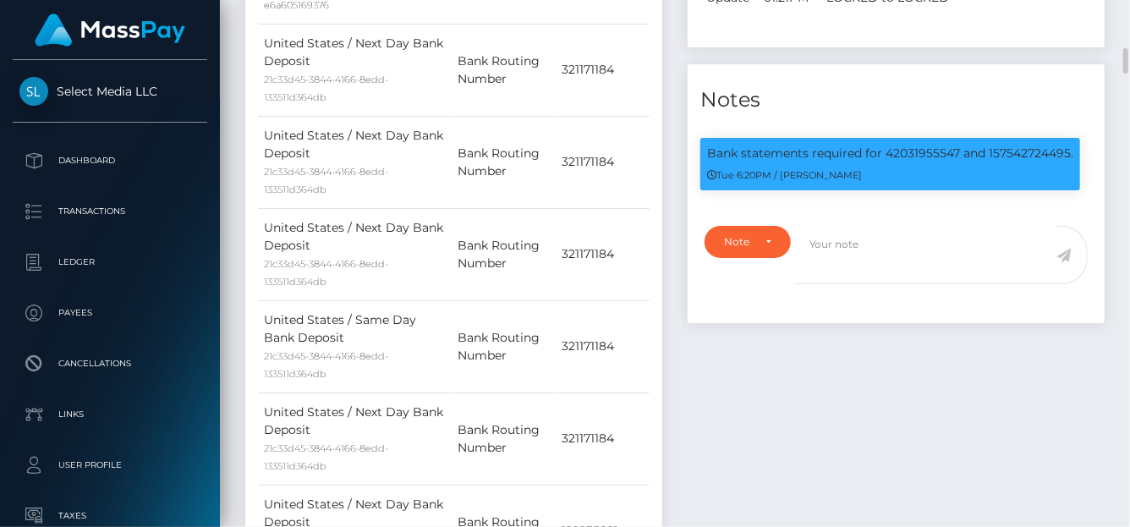
scroll to position [203, 270]
drag, startPoint x: 958, startPoint y: 168, endPoint x: 871, endPoint y: 168, distance: 86.3
click at [870, 166] on body "Select Media LLC Dashboard Transactions Ledger Payees Cancellations" at bounding box center [565, 263] width 1130 height 527
click at [935, 207] on div "Bank statements required for 42031955547 and 157542724495. Tue 6:20PM / Alexand…" at bounding box center [890, 172] width 405 height 69
click at [985, 115] on h4 "Notes" at bounding box center [897, 100] width 392 height 30
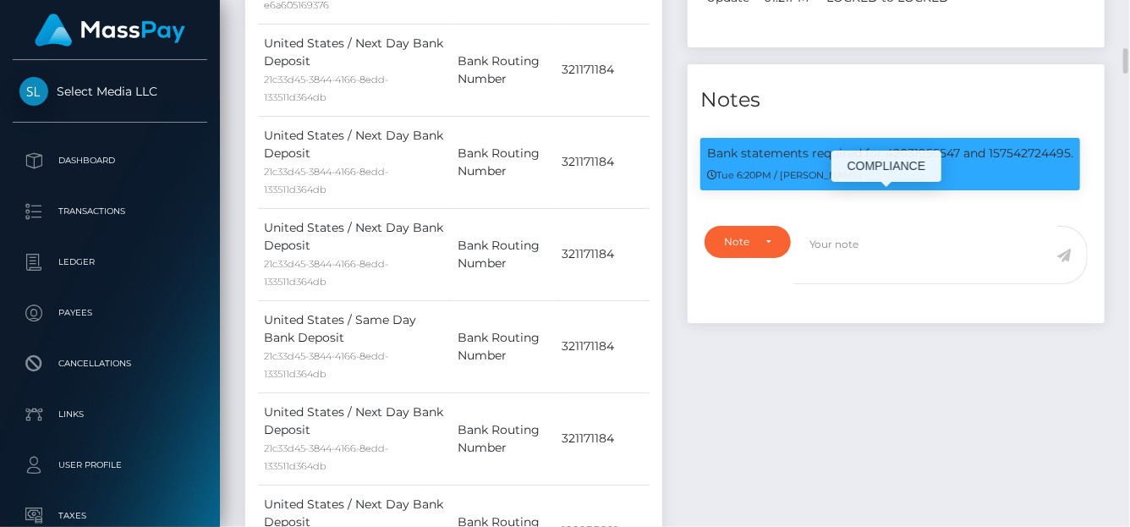
drag, startPoint x: 885, startPoint y: 171, endPoint x: 972, endPoint y: 162, distance: 87.6
click at [885, 181] on body "Select Media LLC Dashboard Transactions Ledger Payees Cancellations" at bounding box center [565, 263] width 1130 height 527
click at [887, 207] on div "Bank statements required for 42031955547 and 157542724495. Tue 6:20PM / Alexand…" at bounding box center [890, 172] width 405 height 69
drag, startPoint x: 772, startPoint y: 110, endPoint x: 957, endPoint y: 162, distance: 192.6
click at [957, 162] on div "Notes Bank statements required for 42031955547 and 157542724495. Tue 6:20PM / A…" at bounding box center [896, 193] width 417 height 259
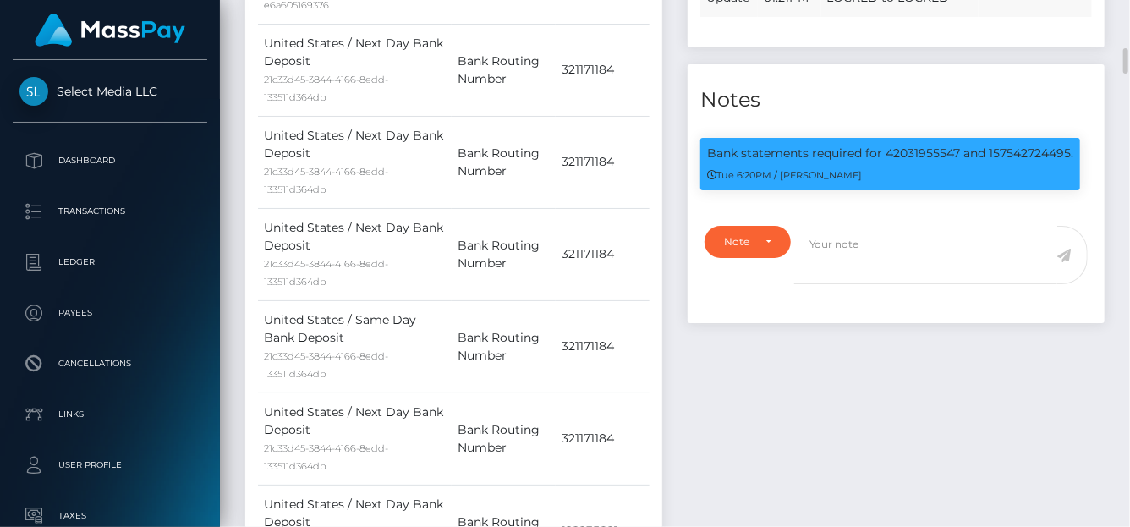
copy div "Bank statements required for 42031955547"
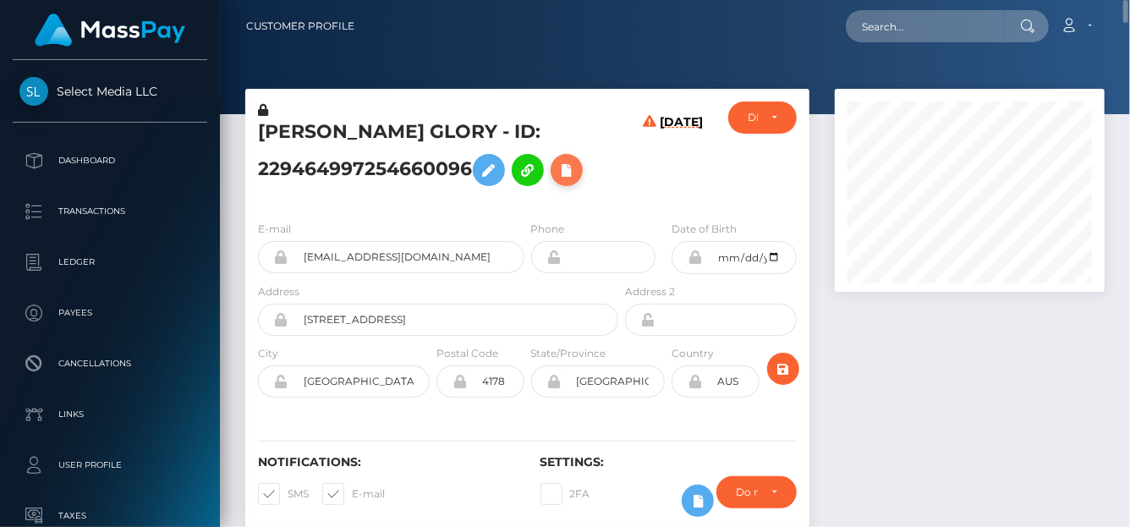
click at [574, 171] on icon at bounding box center [567, 170] width 20 height 21
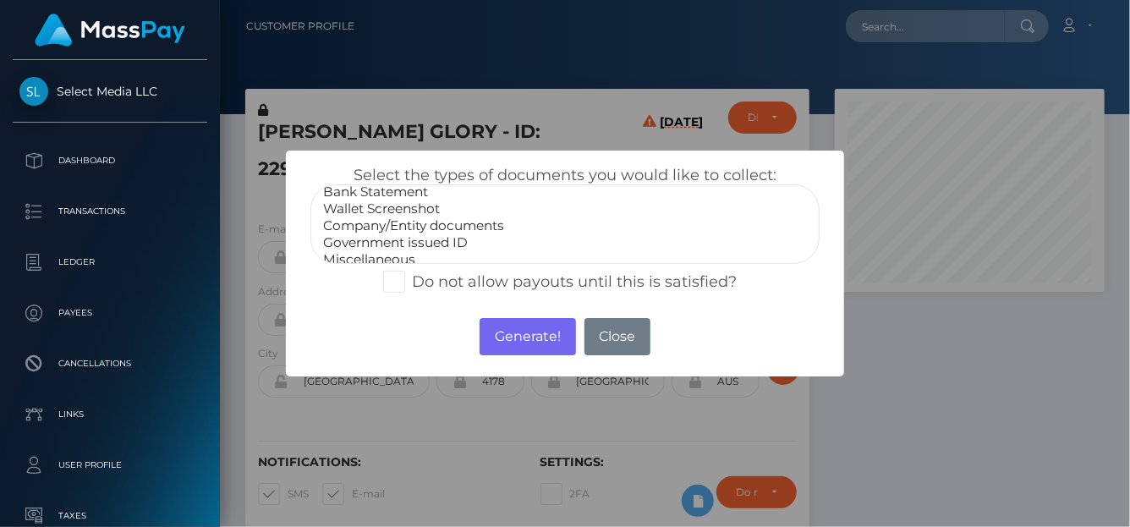
scroll to position [33, 0]
select select "Company/Entity documents"
click at [431, 219] on option "Company/Entity documents" at bounding box center [564, 216] width 487 height 17
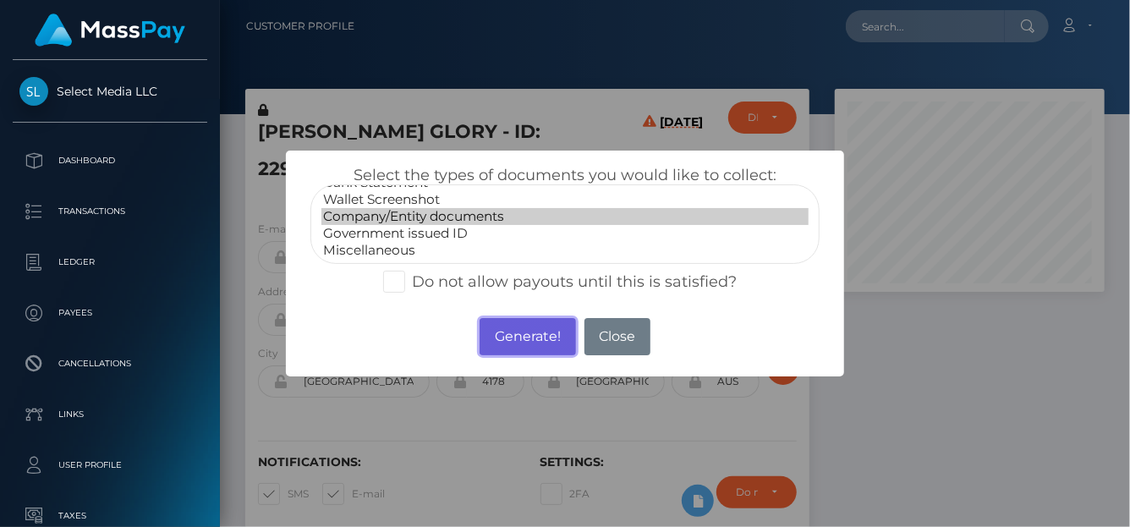
click at [518, 334] on button "Generate!" at bounding box center [528, 336] width 96 height 37
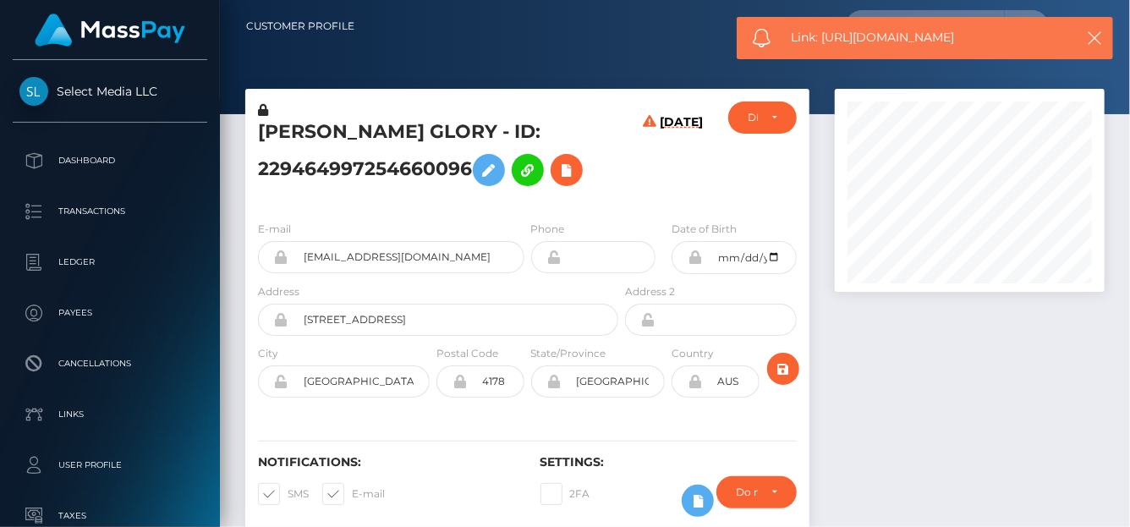
drag, startPoint x: 980, startPoint y: 41, endPoint x: 824, endPoint y: 44, distance: 155.7
click at [824, 44] on span "Link: [URL][DOMAIN_NAME]" at bounding box center [928, 38] width 272 height 18
copy span "[URL][DOMAIN_NAME]"
click at [570, 169] on icon at bounding box center [567, 170] width 20 height 21
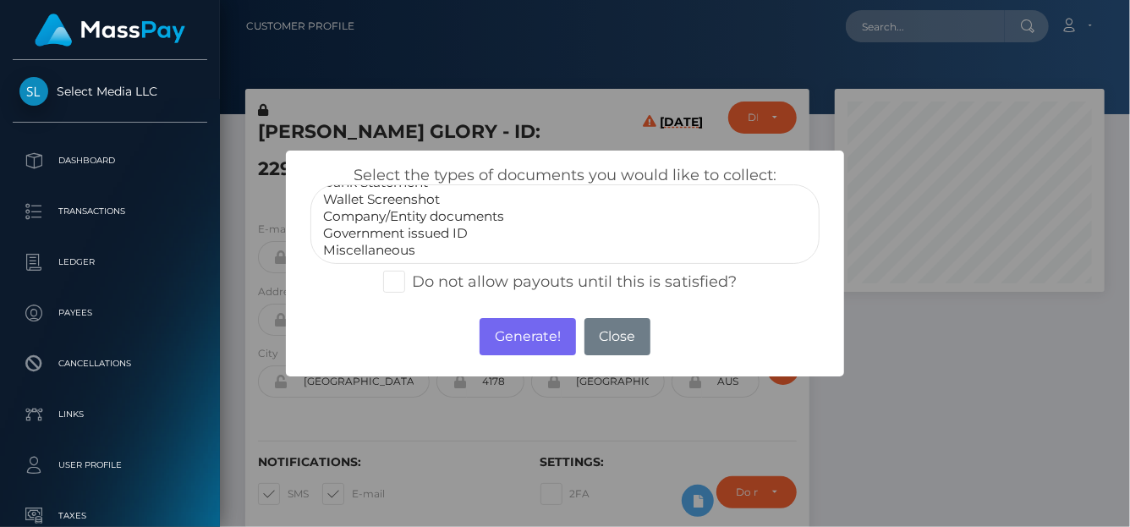
select select "Government issued ID"
click at [384, 233] on option "Government issued ID" at bounding box center [564, 233] width 487 height 17
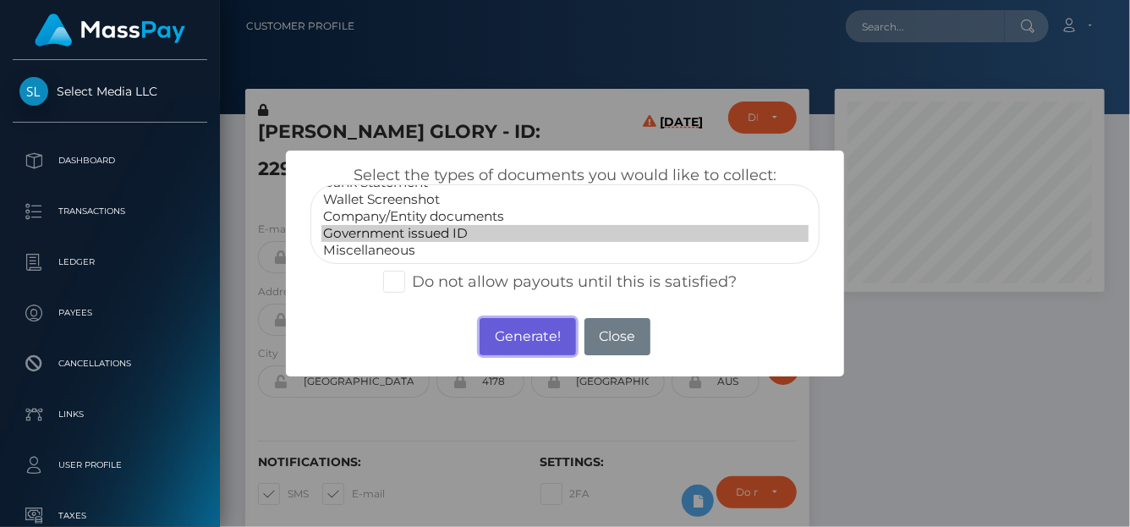
click at [514, 338] on button "Generate!" at bounding box center [528, 336] width 96 height 37
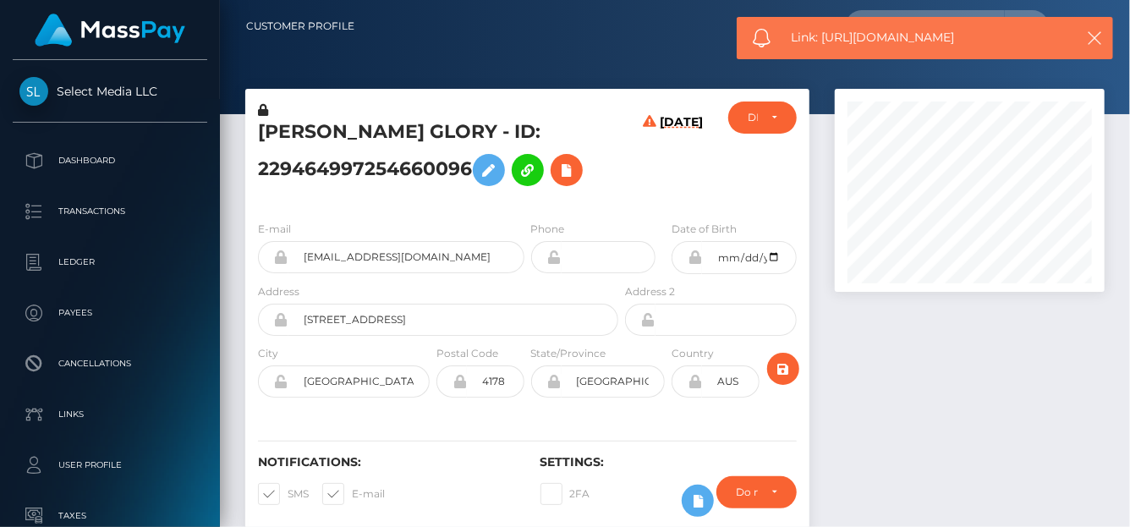
drag, startPoint x: 992, startPoint y: 43, endPoint x: 821, endPoint y: 44, distance: 170.1
click at [821, 44] on span "Link: https://l.maspay.io/qjgM9" at bounding box center [928, 38] width 272 height 18
copy span "https://l.maspay.io/qjgM9"
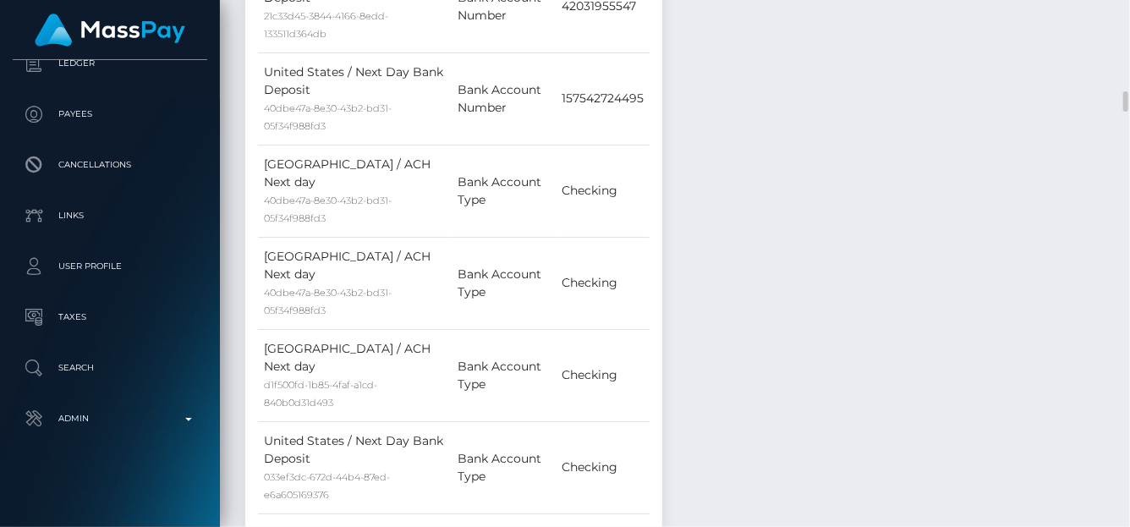
scroll to position [2963, 0]
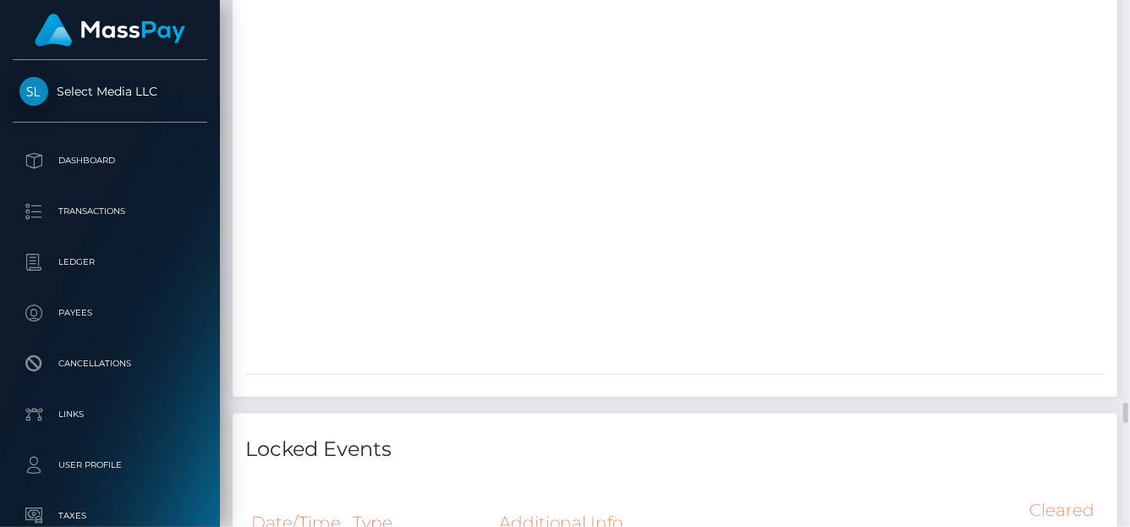
scroll to position [6015, 0]
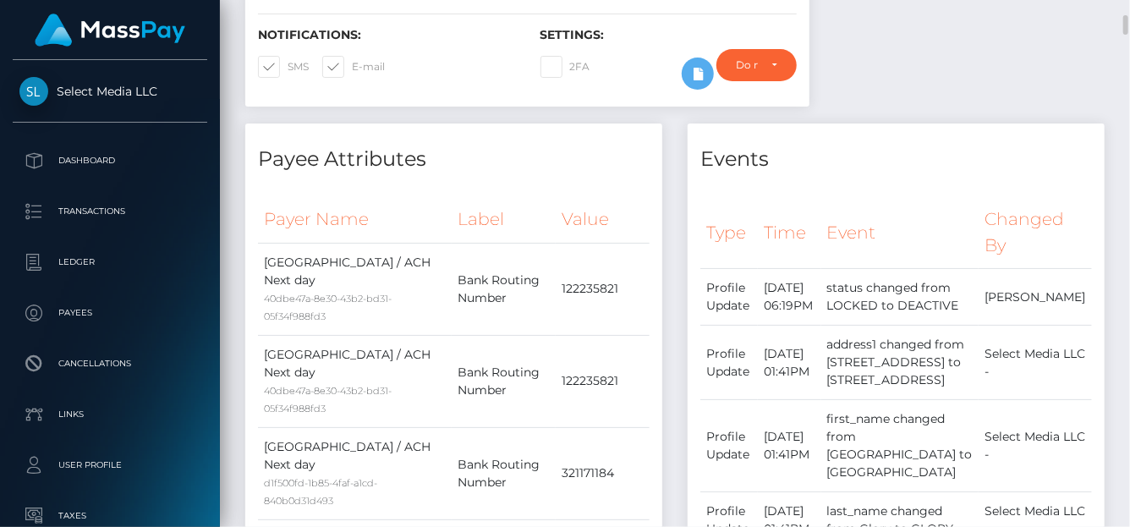
scroll to position [3, 0]
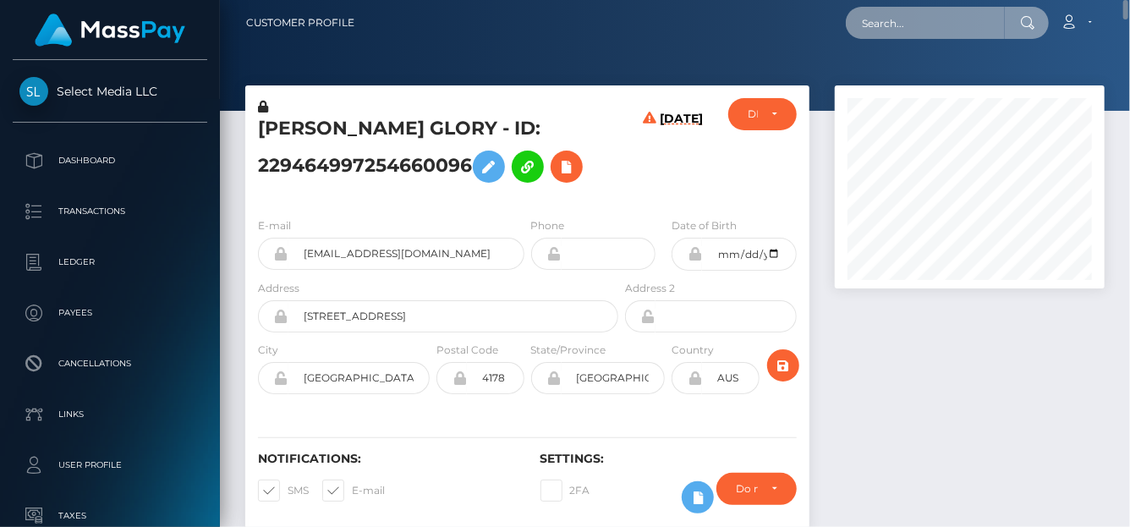
click at [895, 21] on input "text" at bounding box center [925, 23] width 159 height 32
paste input "Kenia5.moreno@gmail.com"
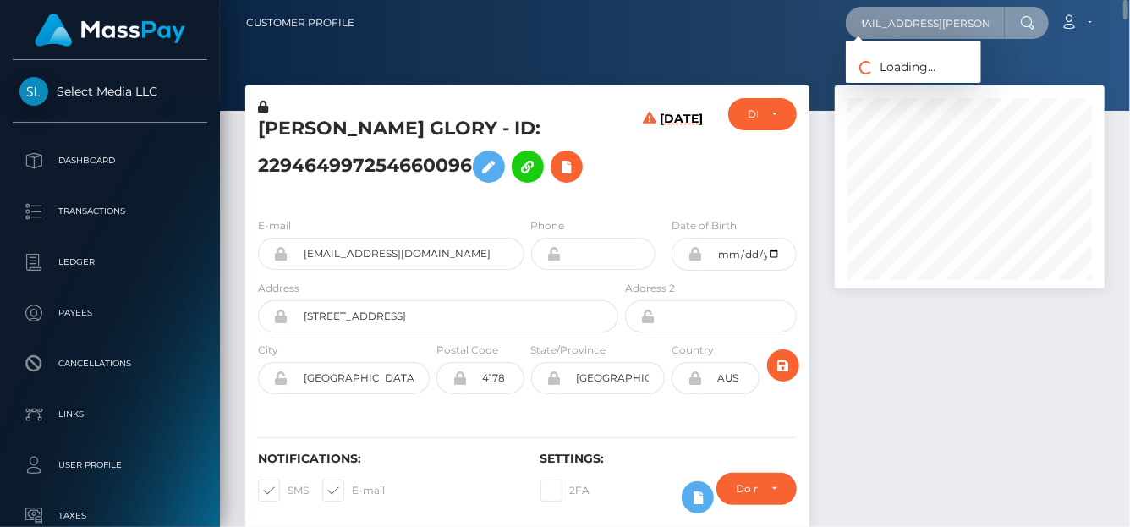
type input "Kenia5.moreno@gmail.com"
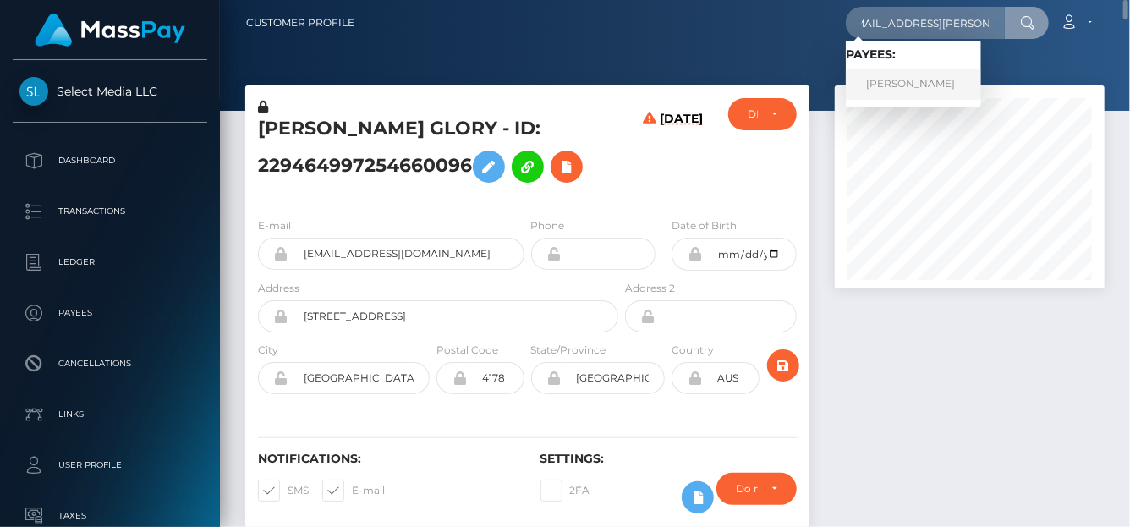
click at [898, 85] on link "Kenia Moreno Polanco" at bounding box center [913, 84] width 135 height 31
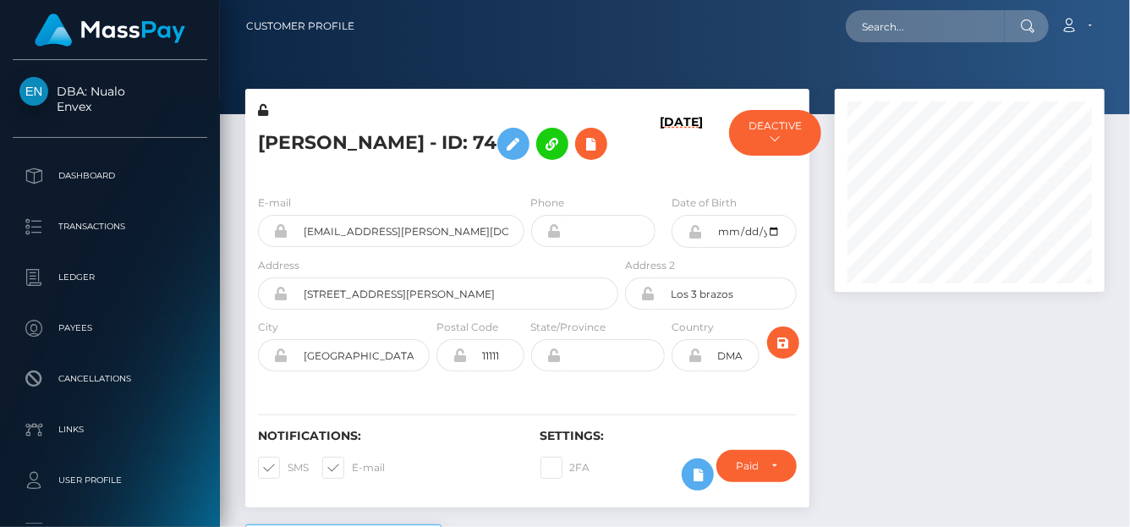
scroll to position [203, 270]
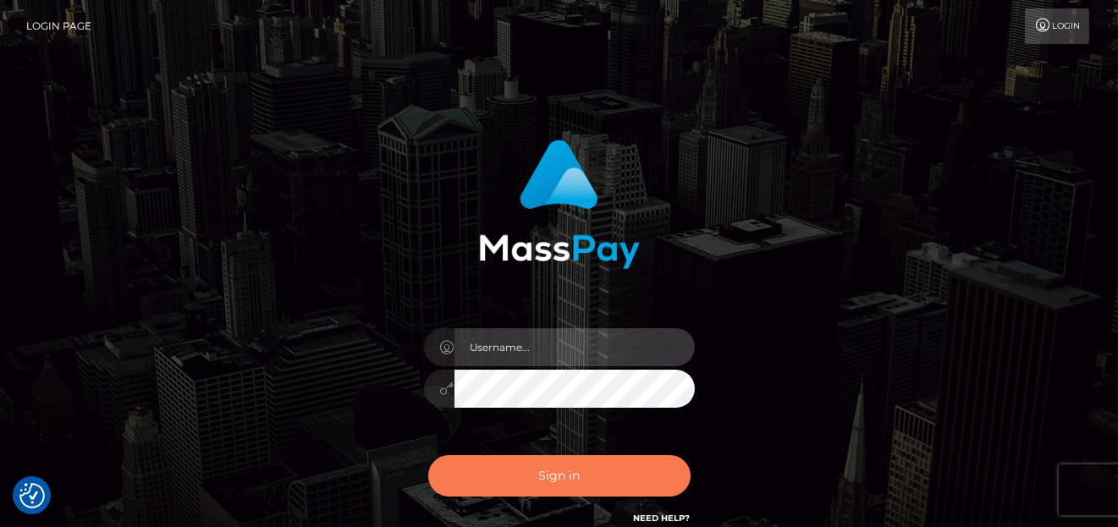
type input "[PERSON_NAME]"
click at [497, 470] on button "Sign in" at bounding box center [559, 475] width 262 height 41
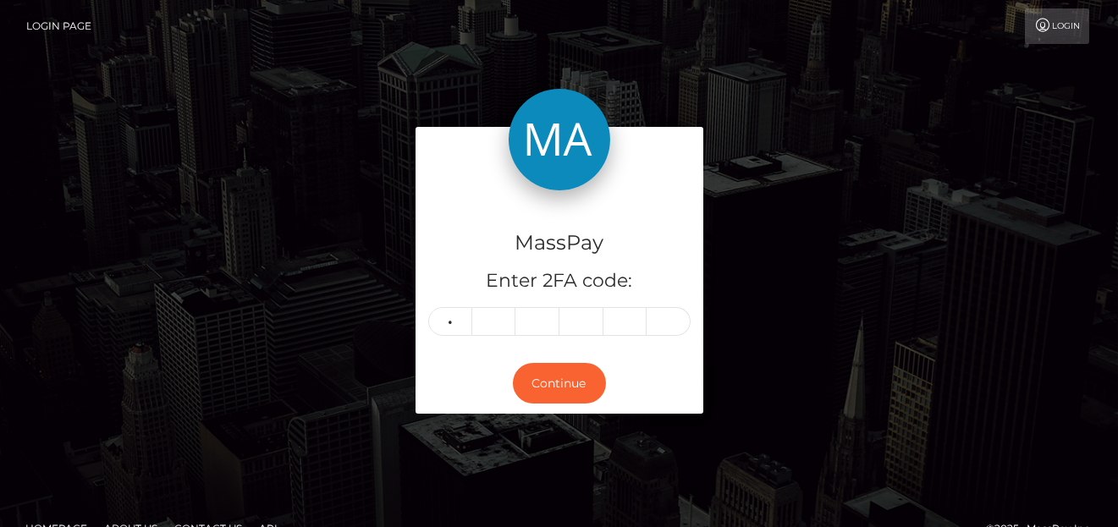
type input "8"
type input "6"
type input "4"
type input "5"
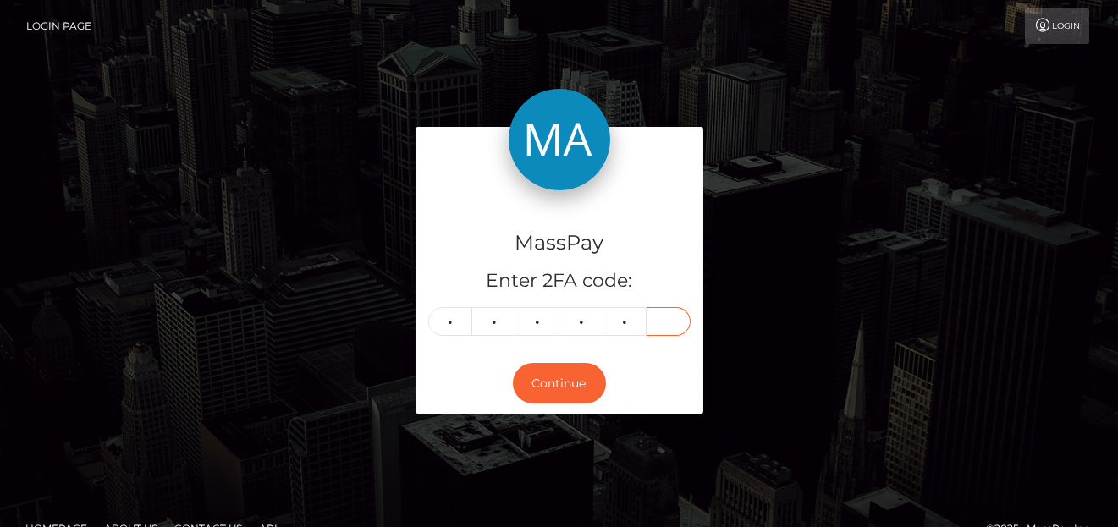
type input "6"
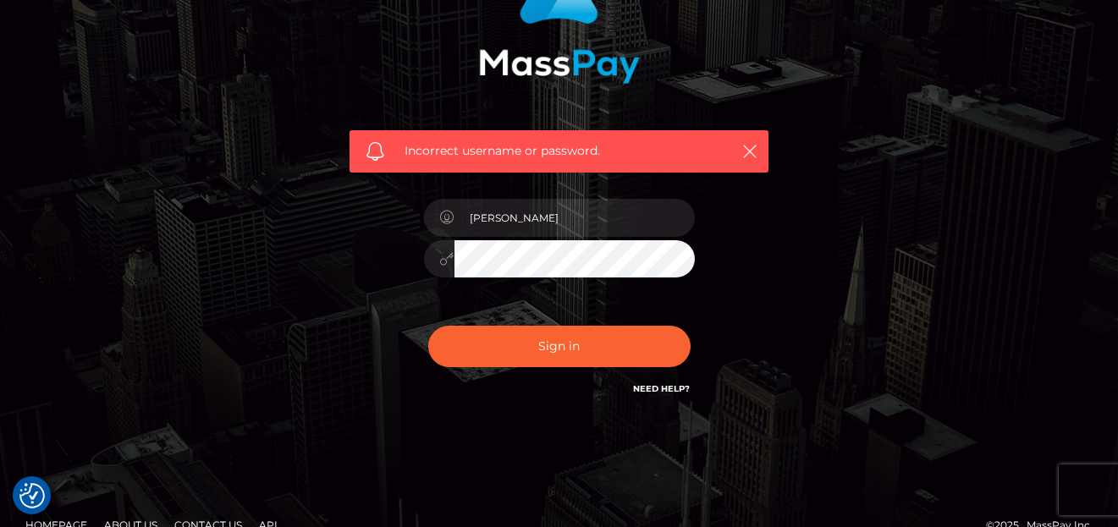
scroll to position [212, 0]
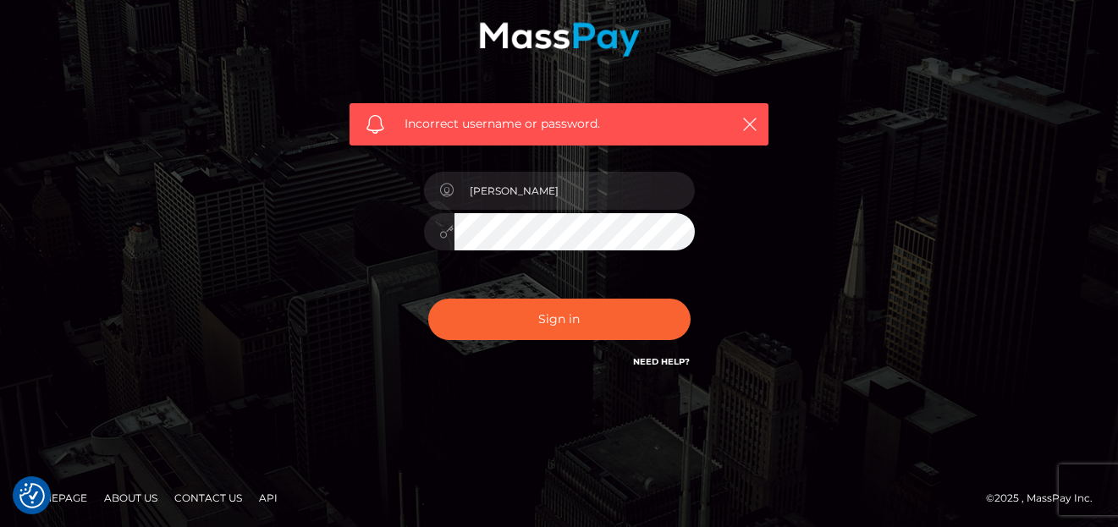
click at [578, 295] on div "Sign in Need Help?" at bounding box center [559, 325] width 296 height 75
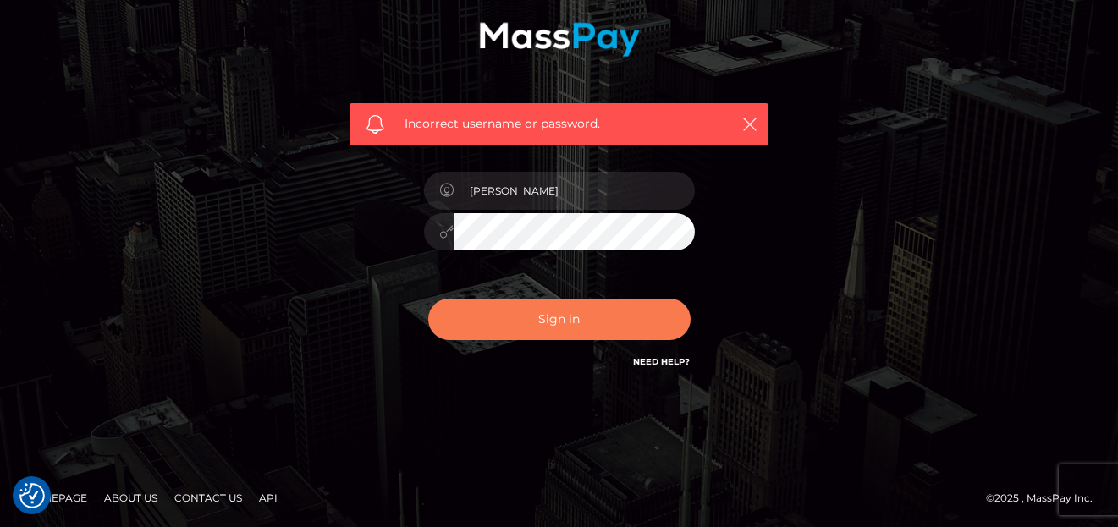
click at [576, 309] on button "Sign in" at bounding box center [559, 319] width 262 height 41
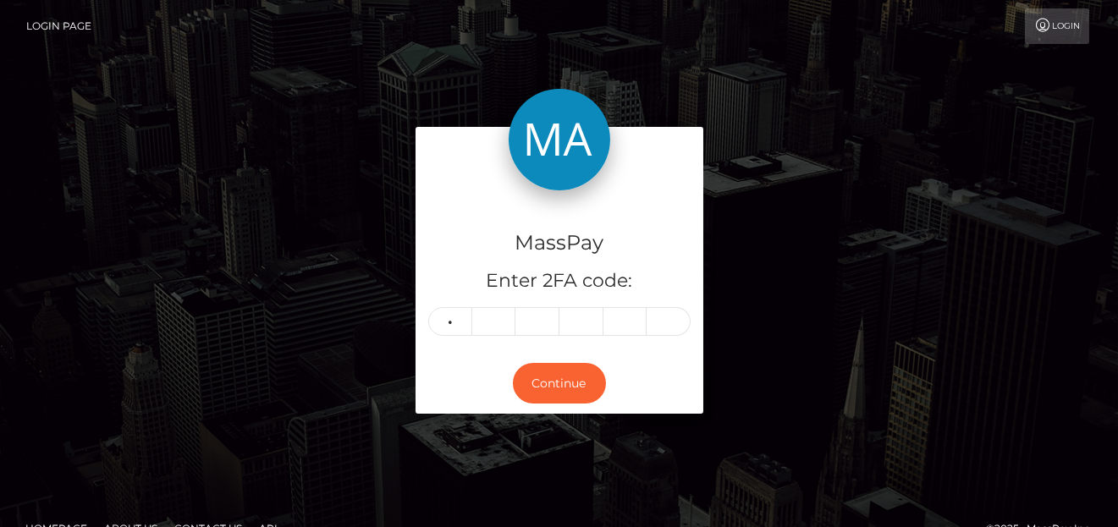
type input "8"
type input "6"
type input "4"
type input "5"
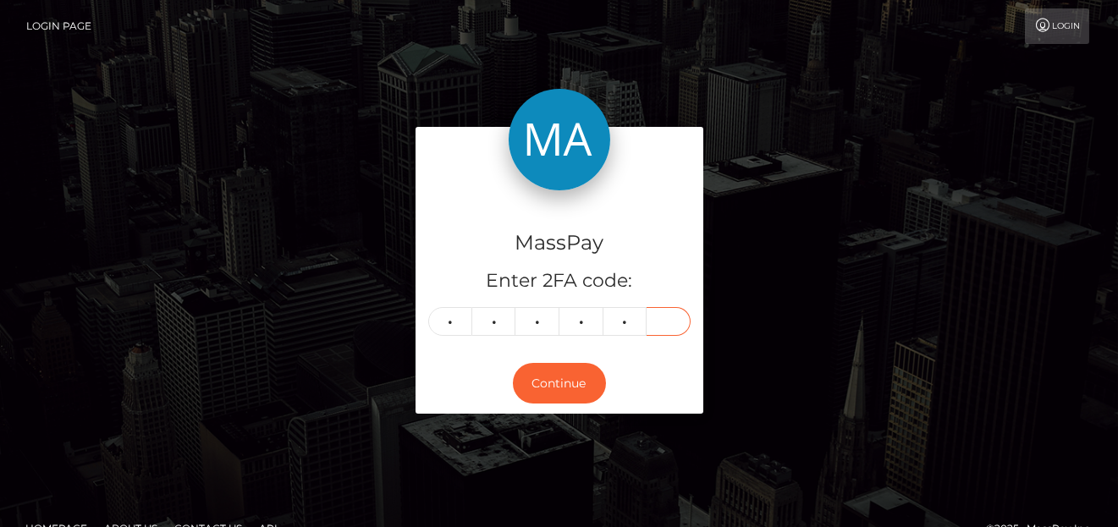
type input "3"
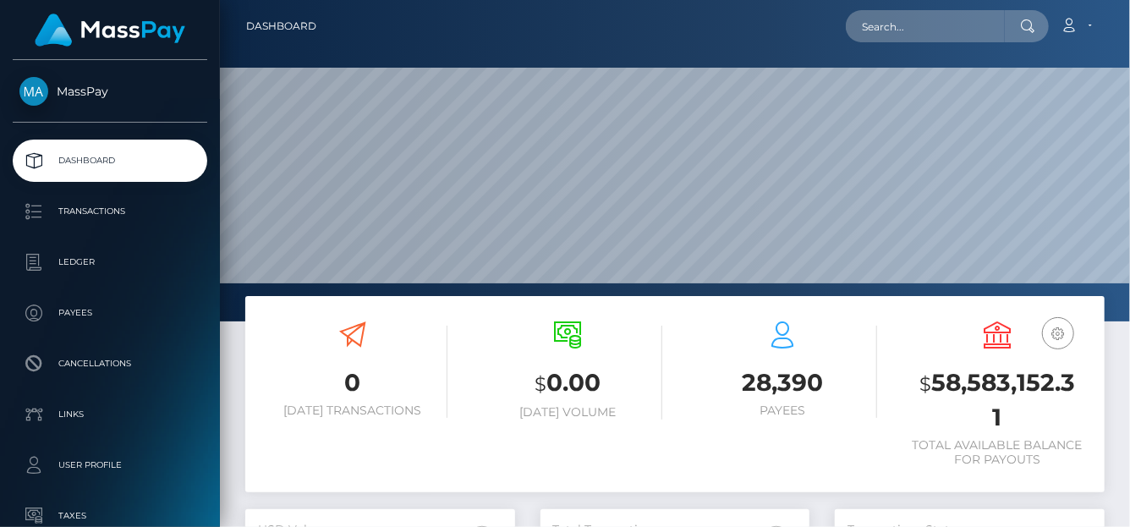
scroll to position [299, 270]
click at [882, 17] on input "text" at bounding box center [925, 26] width 159 height 32
paste input "374538953392398336"
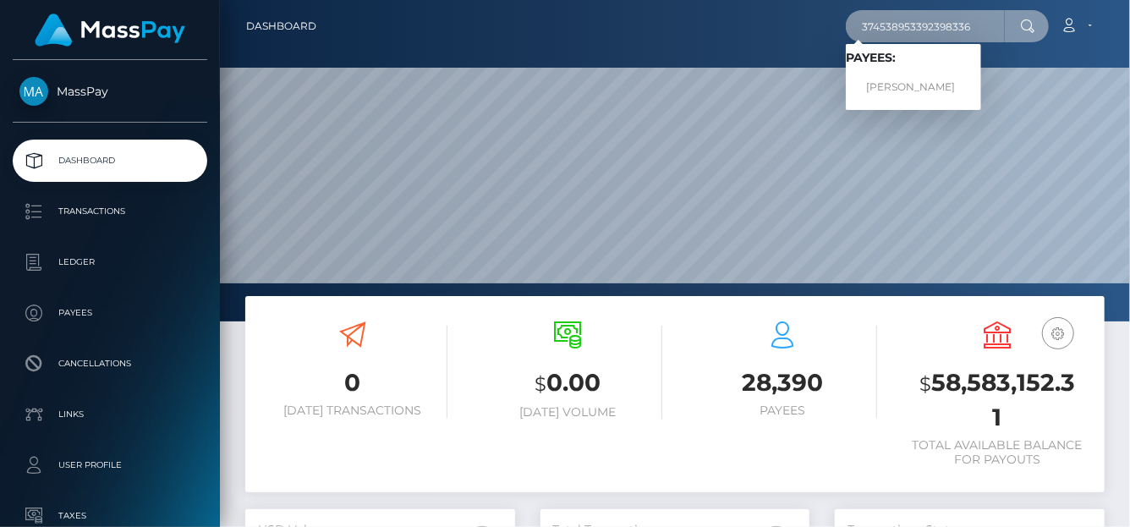
type input "374538953392398336"
click at [899, 83] on link "Natalia Gvasaliia" at bounding box center [913, 87] width 135 height 31
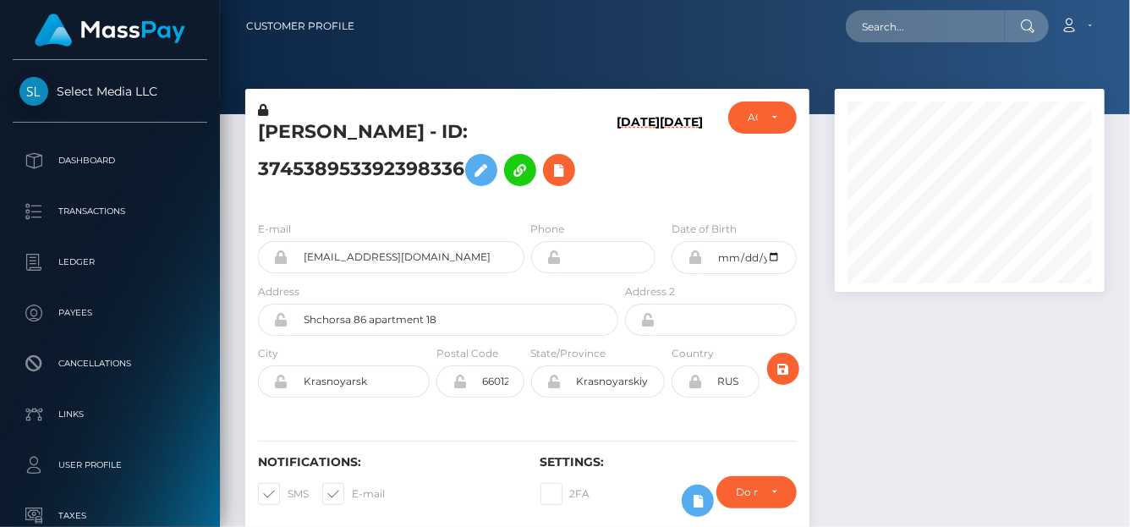
scroll to position [203, 270]
click at [557, 176] on icon at bounding box center [559, 170] width 20 height 21
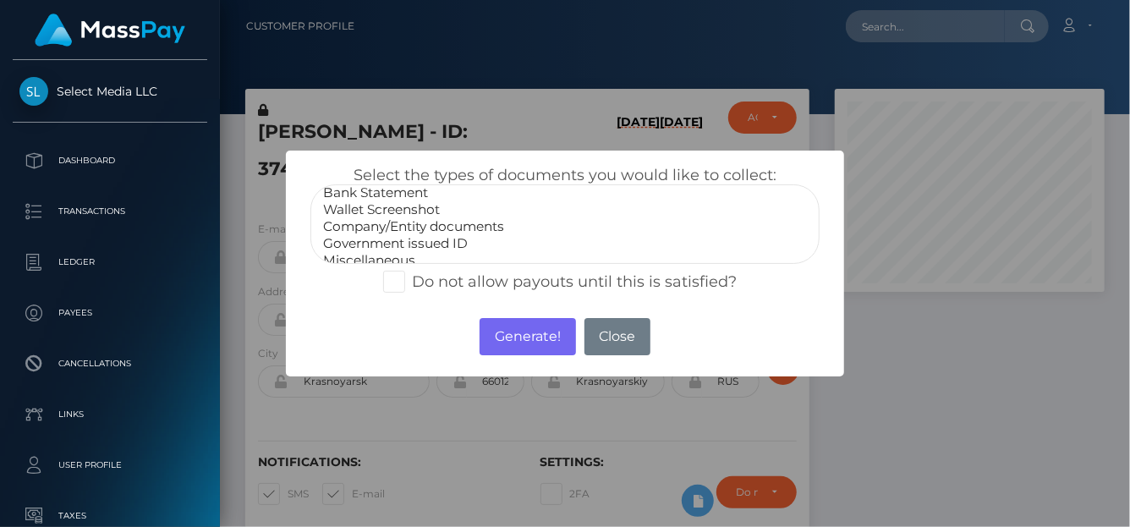
scroll to position [33, 0]
select select "Government issued ID"
click at [400, 233] on option "Government issued ID" at bounding box center [564, 233] width 487 height 17
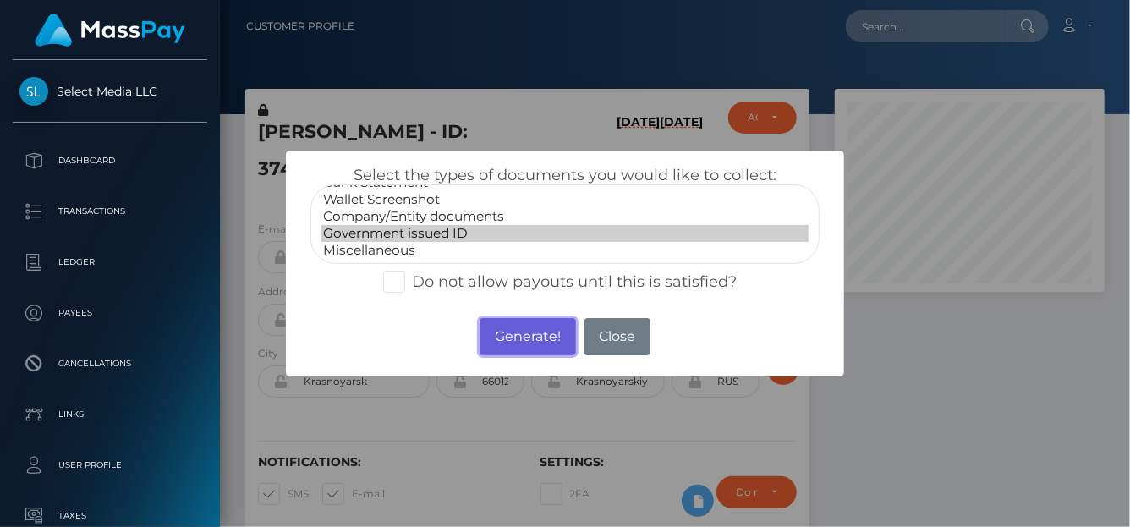
click at [519, 332] on button "Generate!" at bounding box center [528, 336] width 96 height 37
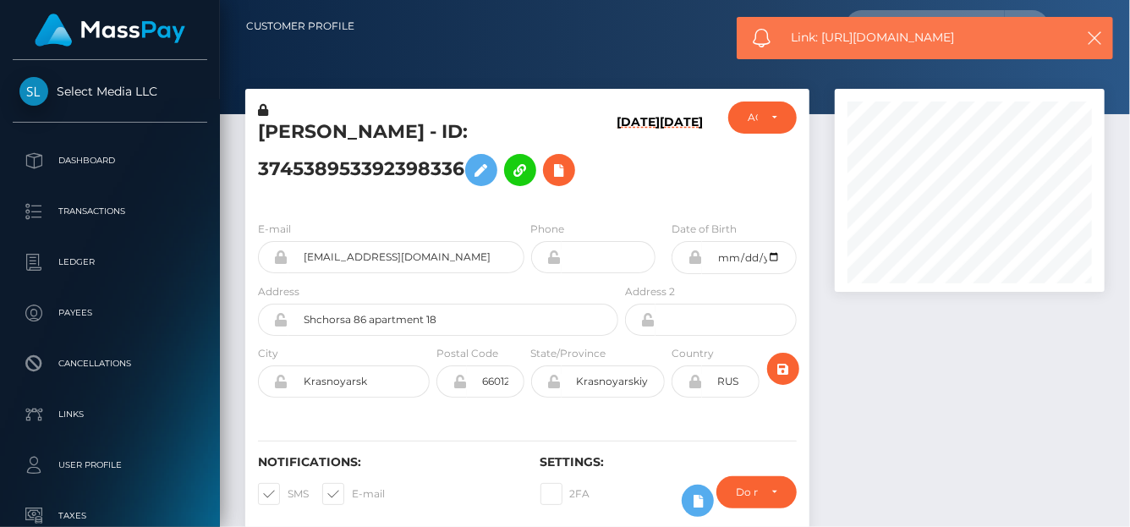
drag, startPoint x: 1019, startPoint y: 26, endPoint x: 821, endPoint y: 42, distance: 197.8
click at [821, 42] on div "Link: https://l.maspay.io/Rjg0O" at bounding box center [925, 38] width 376 height 42
copy span "https://l.maspay.io/Rjg0O"
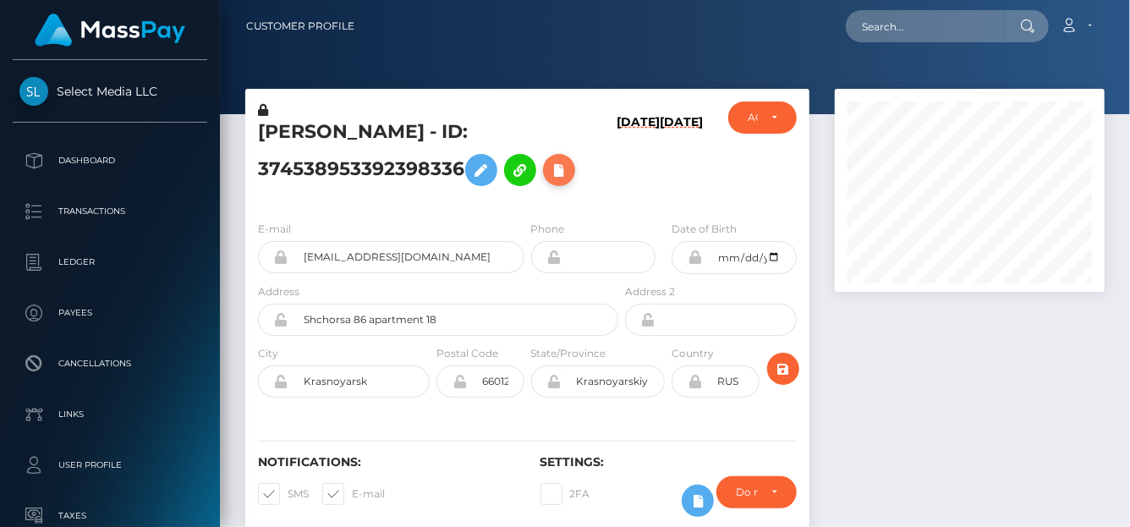
click at [566, 170] on icon at bounding box center [559, 170] width 20 height 21
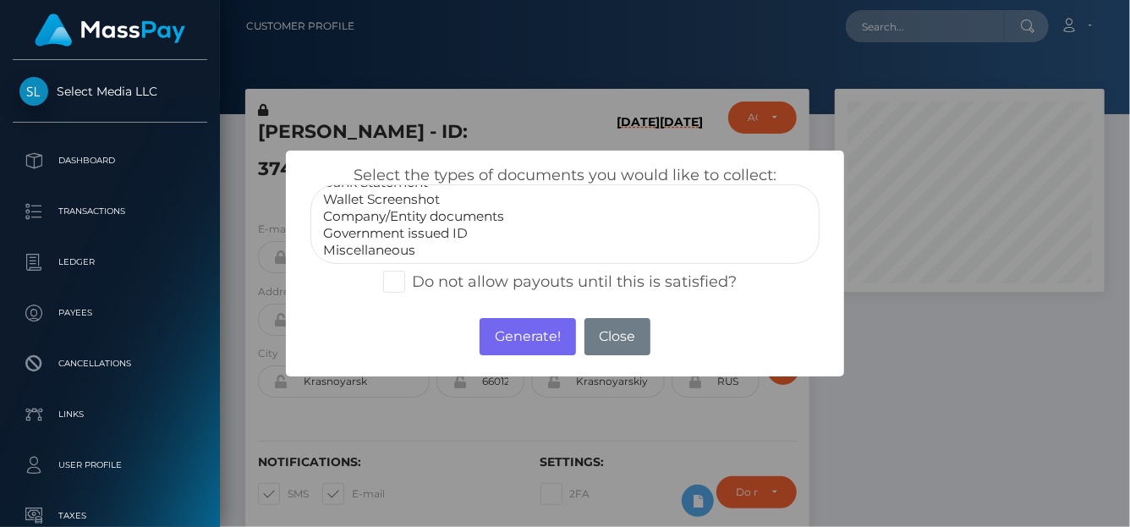
select select "Miscellaneous"
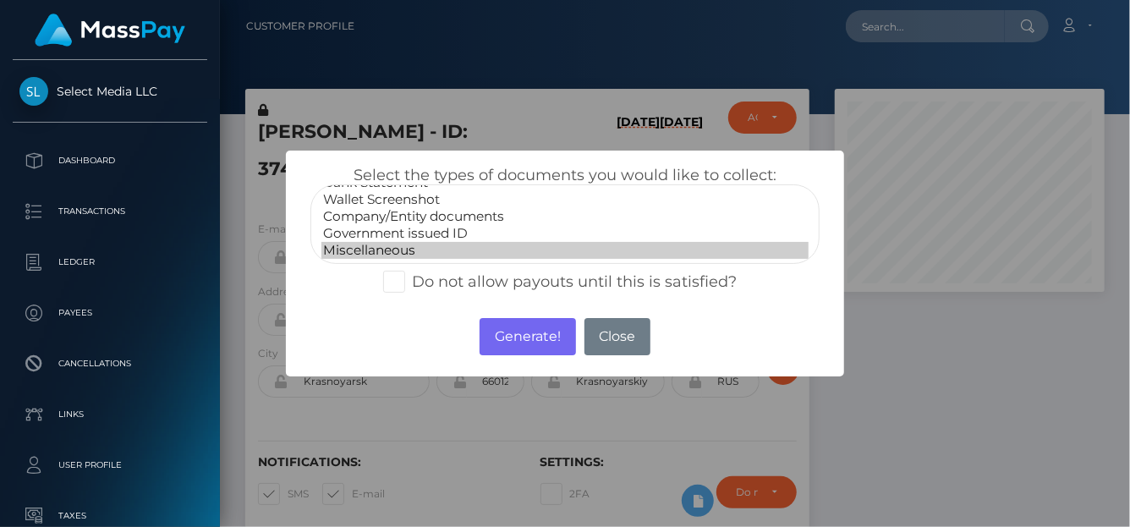
click at [374, 249] on option "Miscellaneous" at bounding box center [564, 250] width 487 height 17
click at [540, 343] on button "Generate!" at bounding box center [528, 336] width 96 height 37
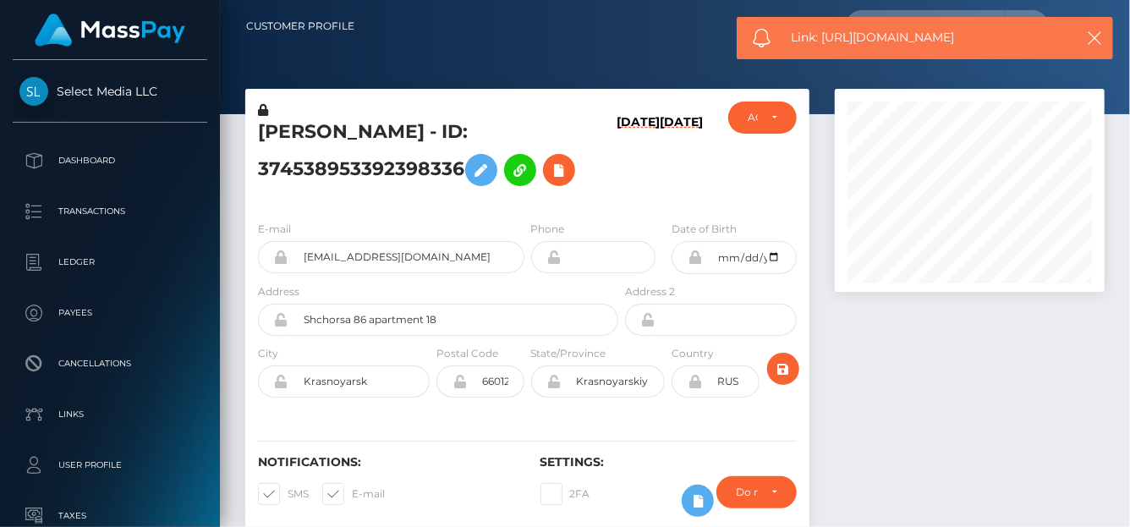
drag, startPoint x: 976, startPoint y: 46, endPoint x: 824, endPoint y: 38, distance: 152.5
click at [824, 38] on span "Link: https://l.maspay.io/Ujg2B" at bounding box center [928, 38] width 272 height 18
copy span "https://l.maspay.io/Ujg2B"
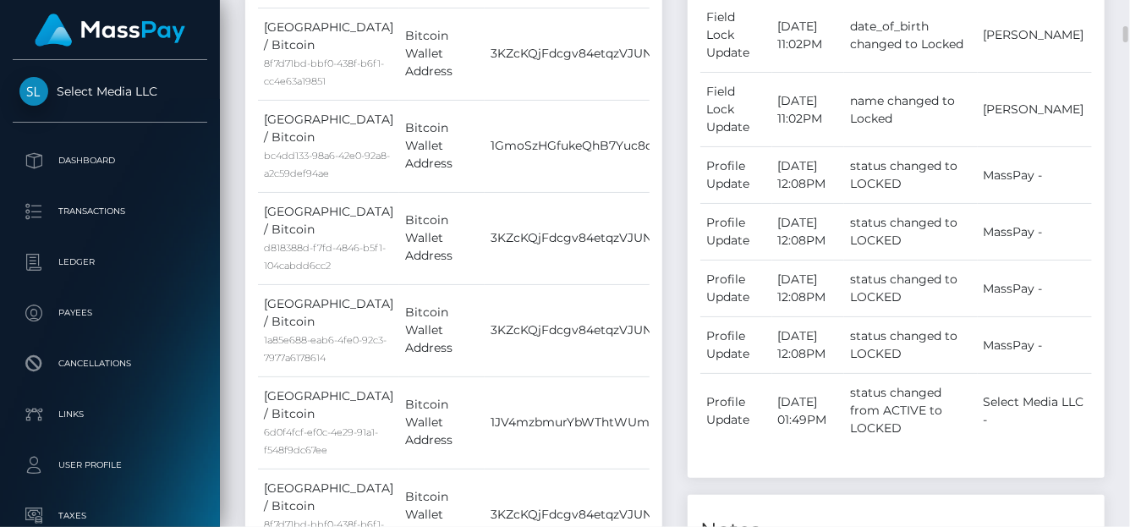
scroll to position [1355, 0]
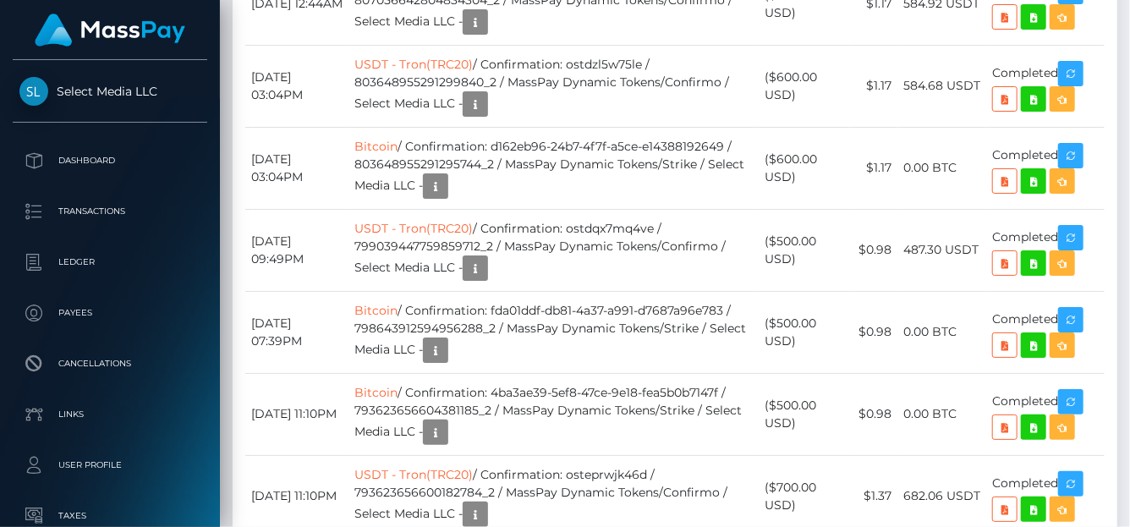
scroll to position [4488, 0]
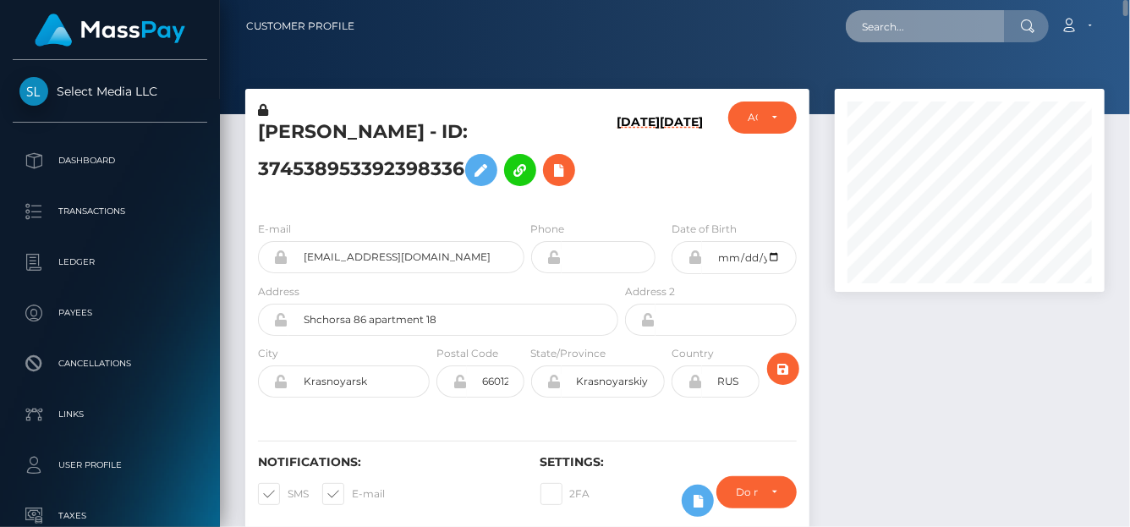
click at [922, 17] on input "text" at bounding box center [925, 26] width 159 height 32
paste input "426829435115679744"
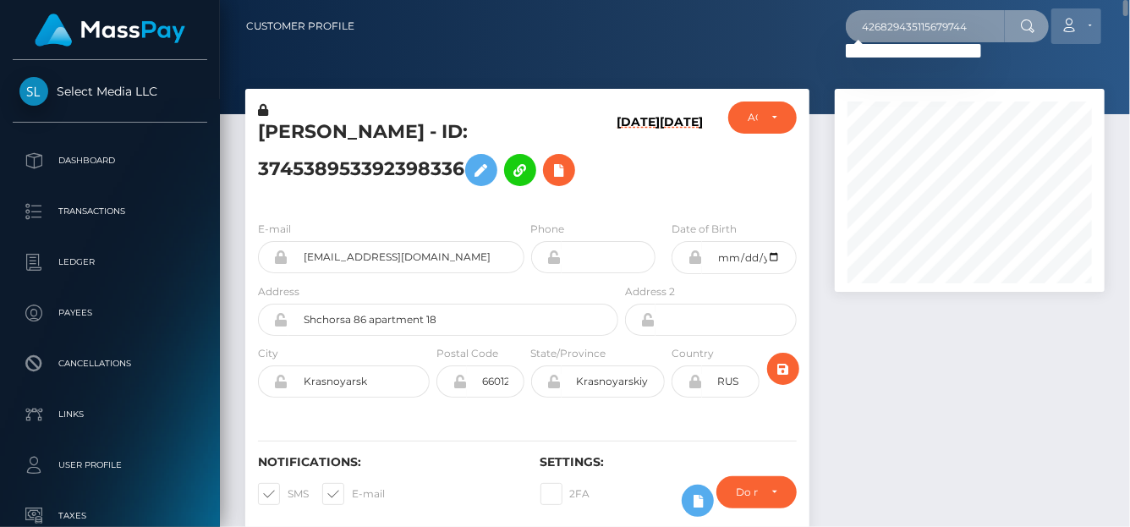
type input "426829435115679744"
click at [1074, 40] on link "Account" at bounding box center [1077, 26] width 50 height 36
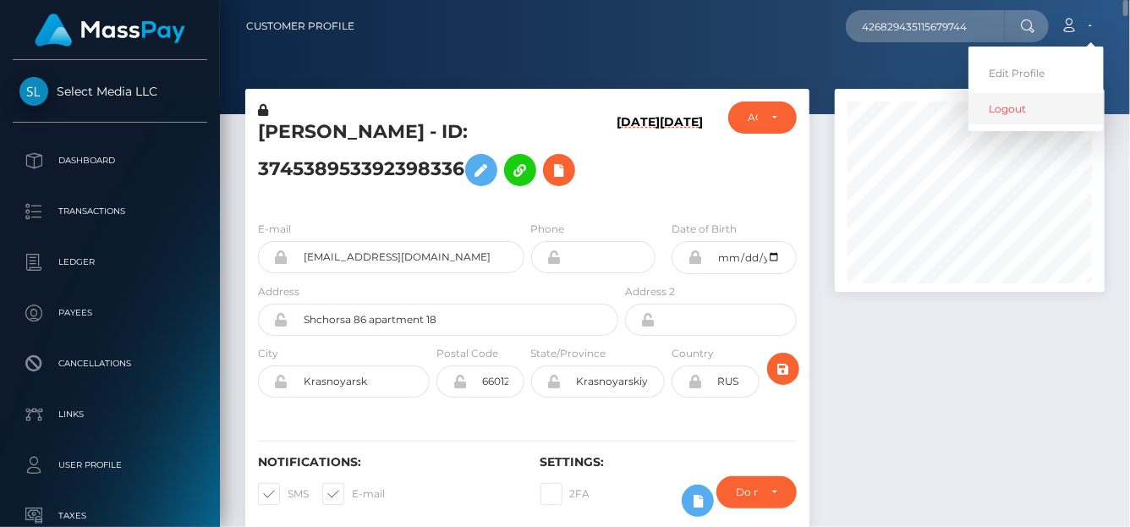
click at [1040, 110] on link "Logout" at bounding box center [1036, 108] width 135 height 31
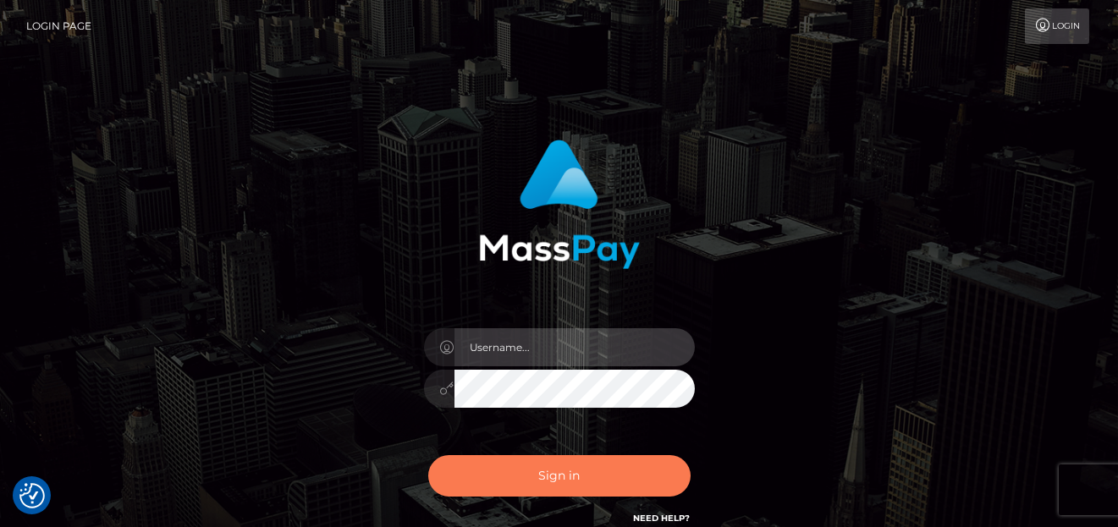
type input "denise"
click at [645, 479] on button "Sign in" at bounding box center [559, 475] width 262 height 41
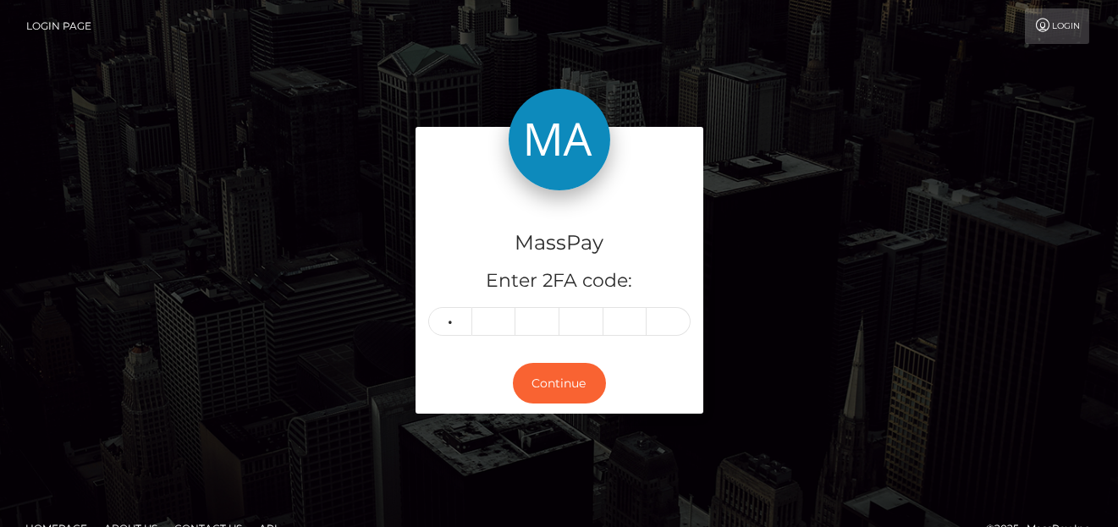
type input "5"
type input "8"
type input "9"
type input "5"
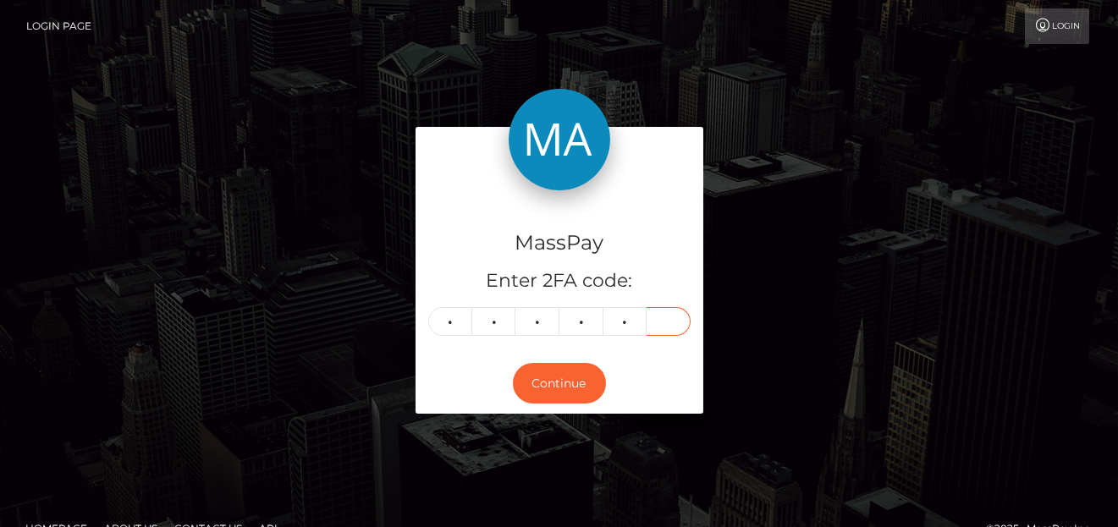
type input "5"
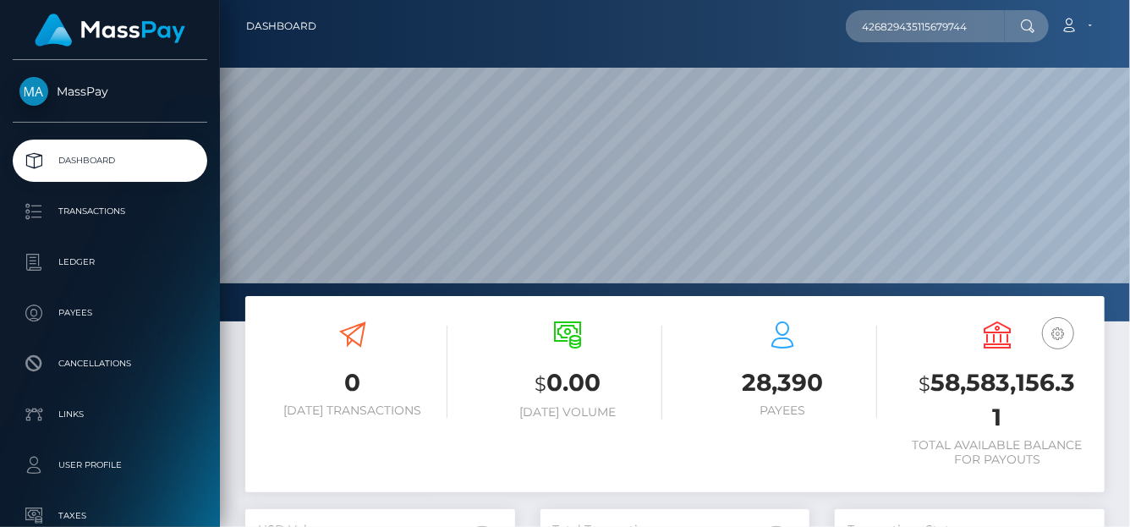
scroll to position [299, 270]
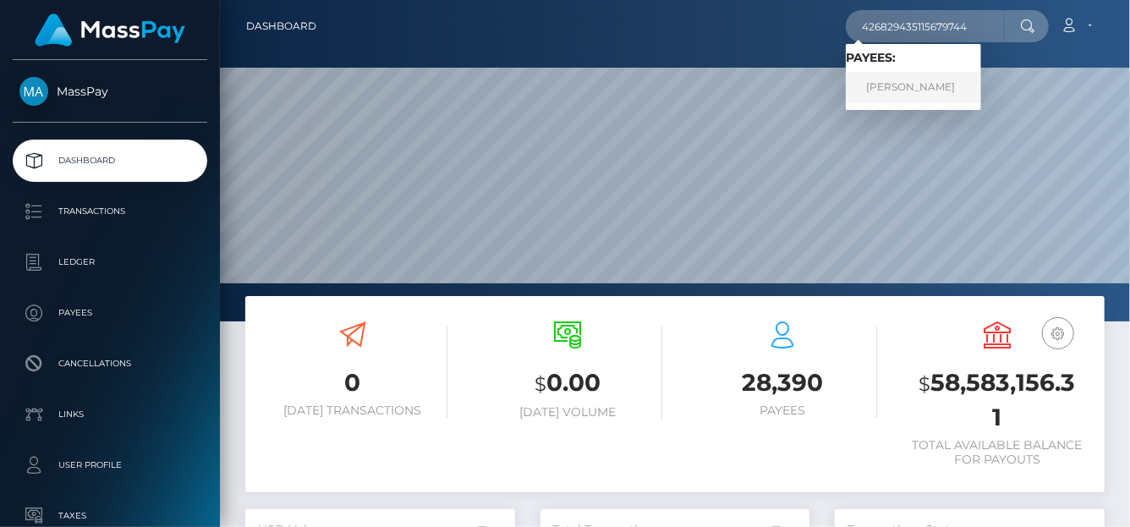
type input "426829435115679744"
click at [893, 91] on link "LAURA GRACIELA COMETTO" at bounding box center [913, 87] width 135 height 31
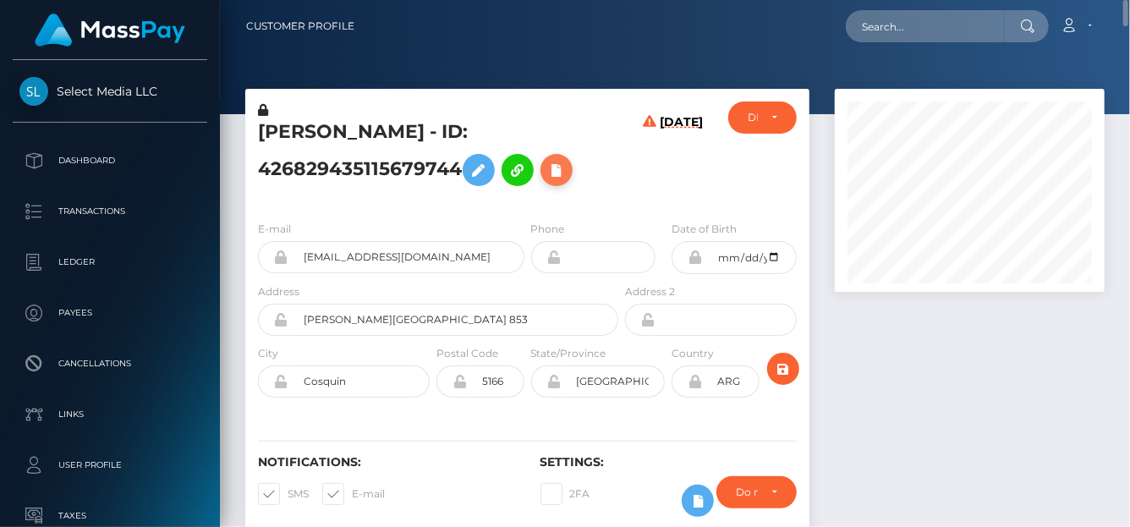
click at [562, 173] on icon at bounding box center [557, 170] width 20 height 21
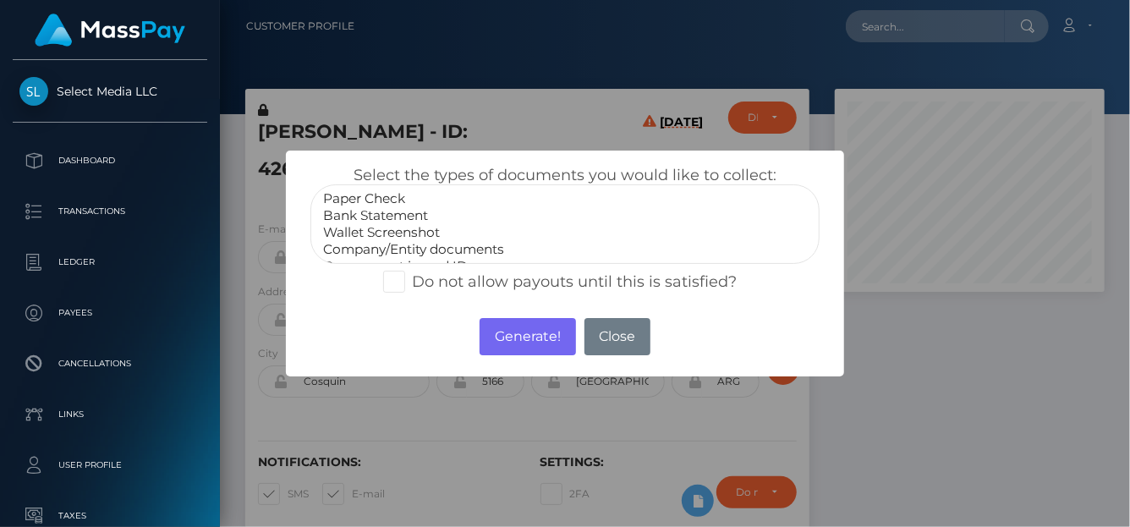
select select "Bank Statement"
click at [395, 209] on option "Bank Statement" at bounding box center [564, 215] width 487 height 17
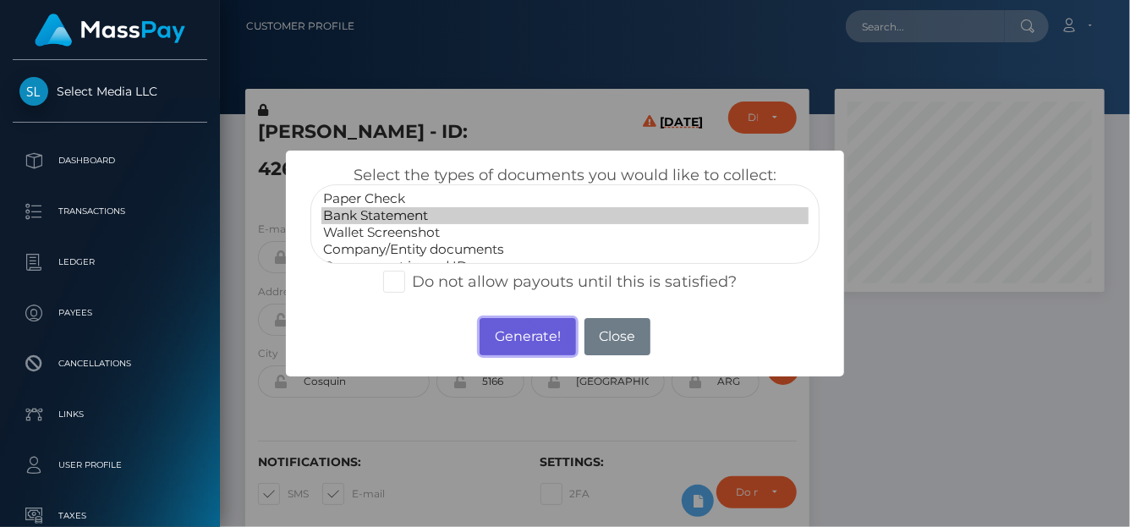
click at [508, 339] on button "Generate!" at bounding box center [528, 336] width 96 height 37
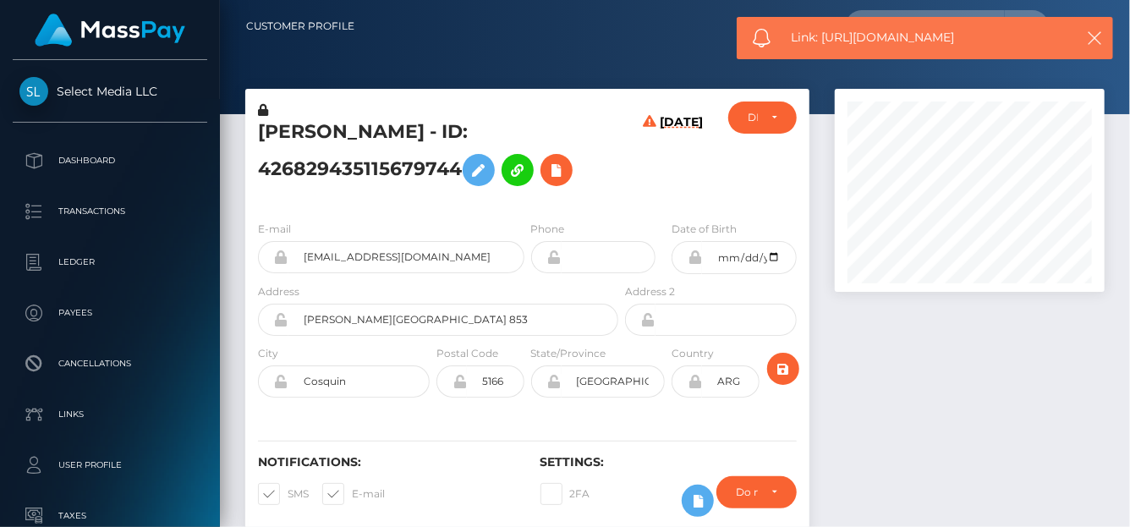
drag, startPoint x: 977, startPoint y: 35, endPoint x: 821, endPoint y: 37, distance: 156.5
click at [821, 37] on span "Link: https://l.maspay.io/6jg3V" at bounding box center [928, 38] width 272 height 18
copy span "https://l.maspay.io/6jg3V"
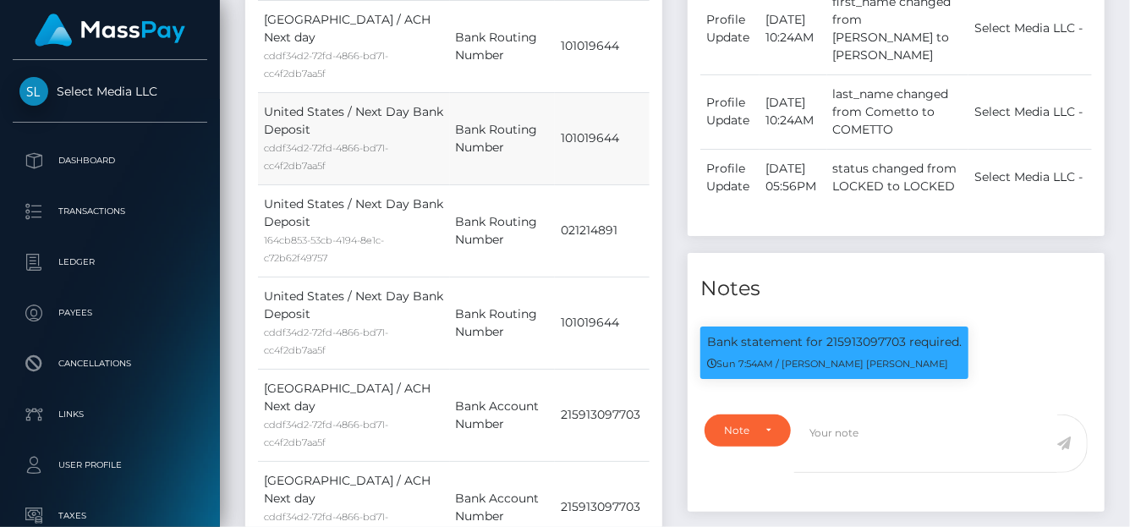
scroll to position [847, 0]
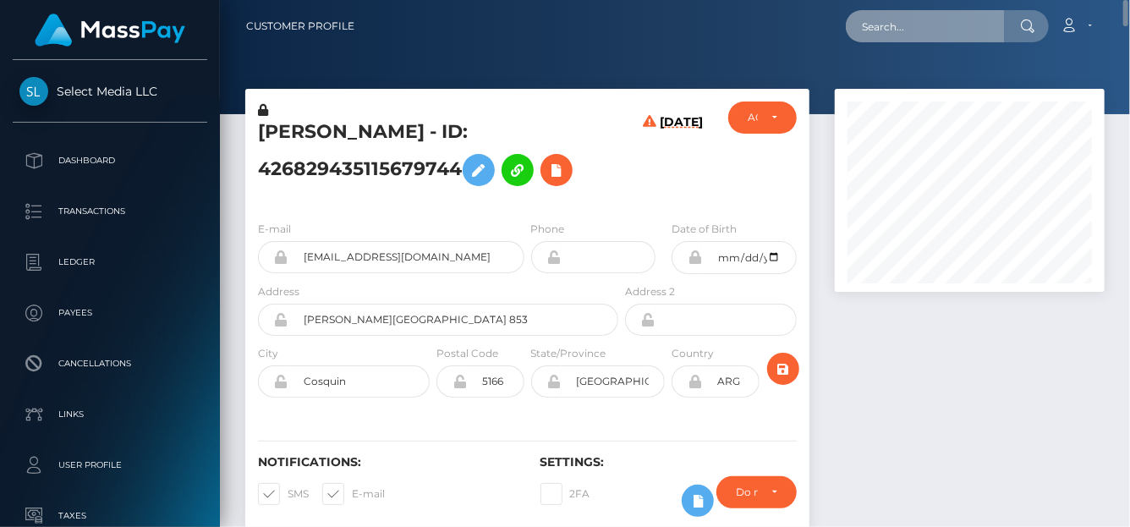
click at [901, 30] on input "text" at bounding box center [925, 26] width 159 height 32
paste input "263040832481796096"
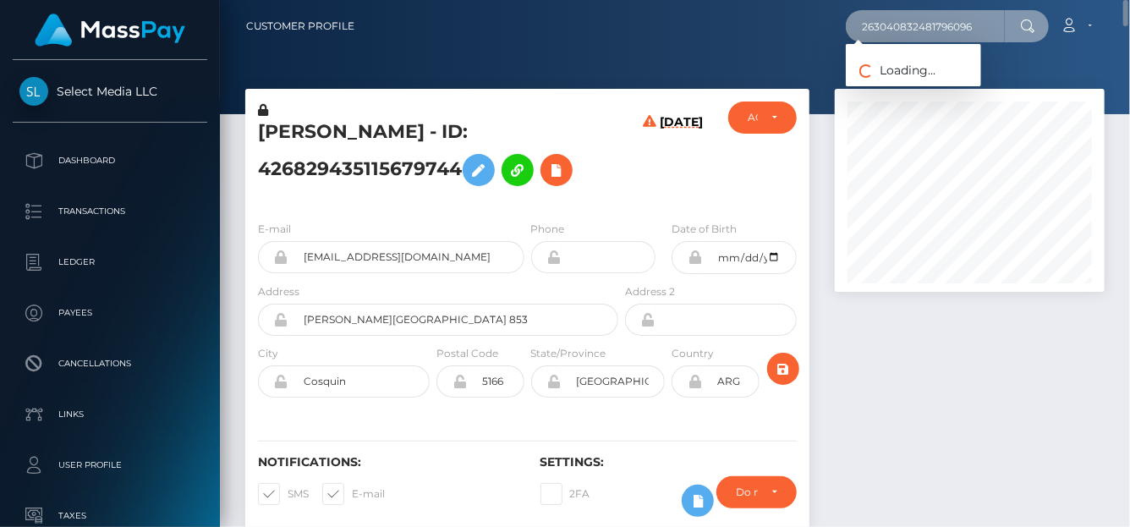
type input "263040832481796096"
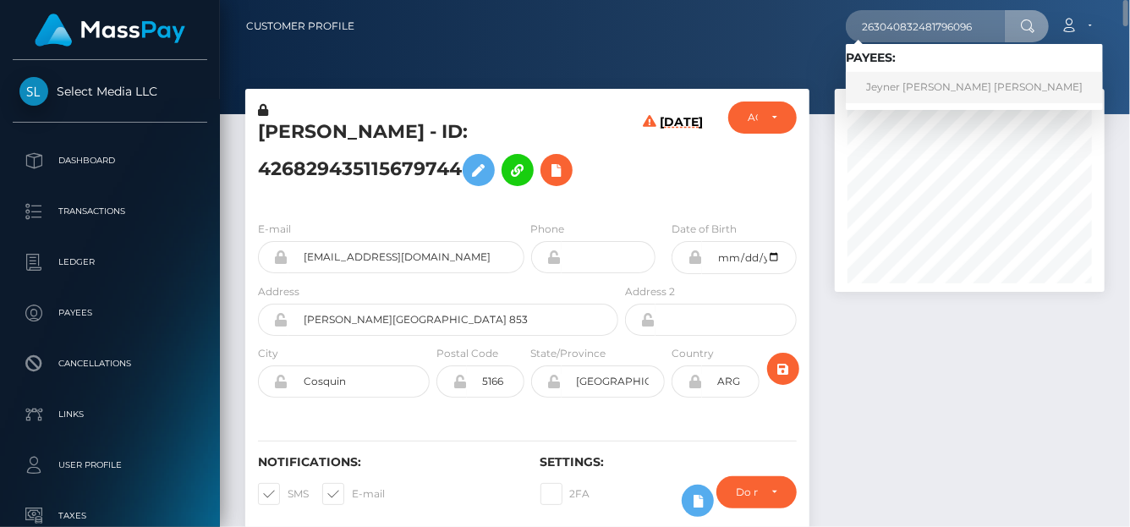
click at [920, 82] on link "Jeyner Alexandra Ochoa Dorante" at bounding box center [974, 87] width 257 height 31
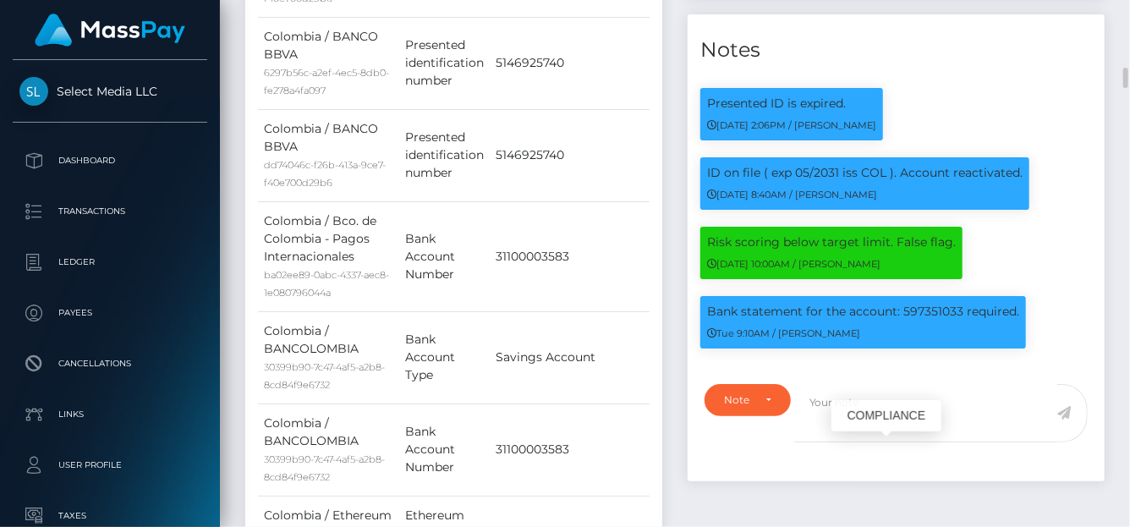
scroll to position [203, 270]
drag, startPoint x: 964, startPoint y: 433, endPoint x: 694, endPoint y: 427, distance: 270.8
click at [694, 365] on div "Bank statement for the account: 597351033 required. Tue 9:10AM / Dan Cirnat" at bounding box center [863, 330] width 351 height 69
copy p "Bank statement for the account: 597351033"
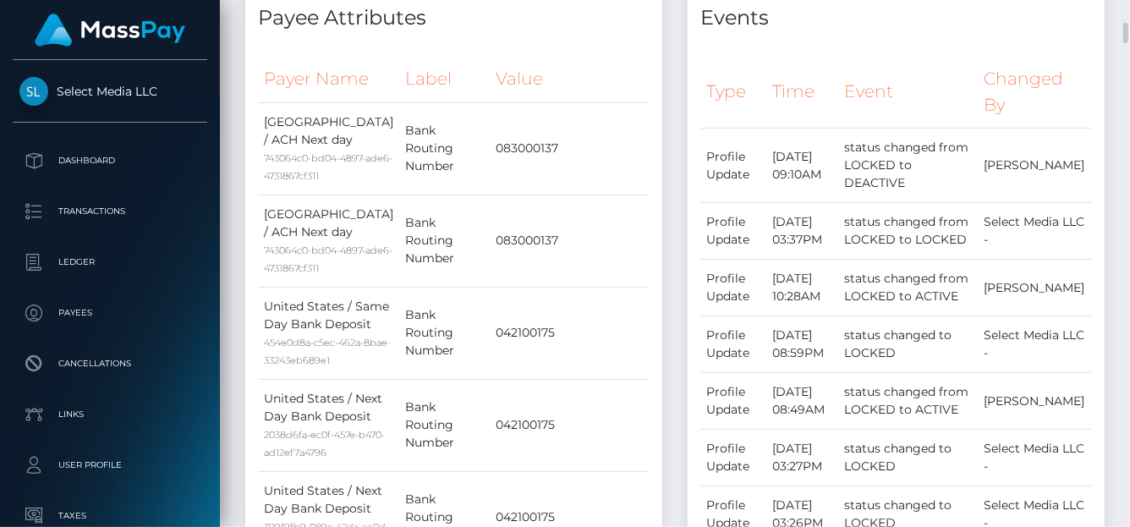
scroll to position [0, 0]
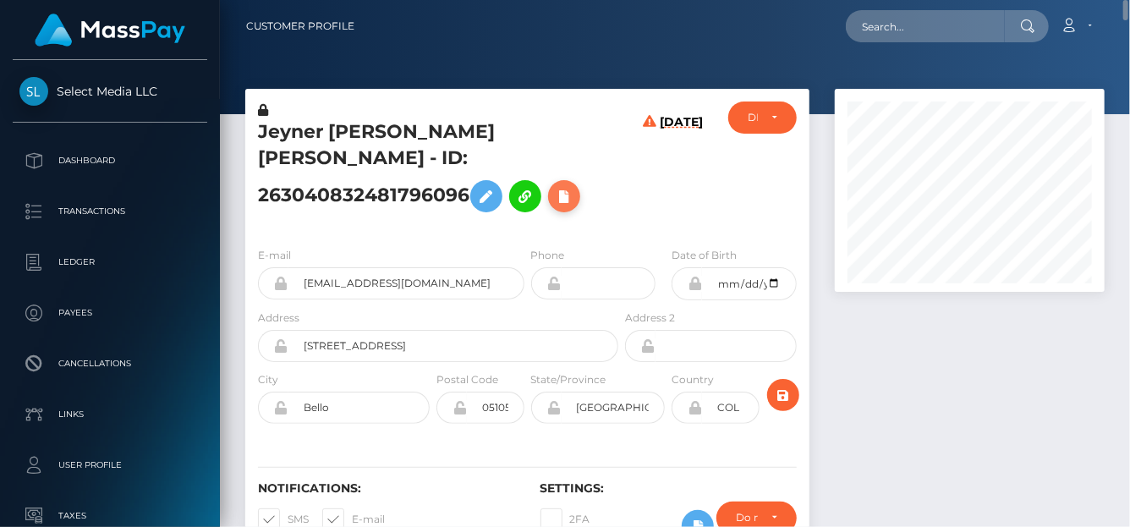
click at [554, 207] on icon at bounding box center [564, 196] width 20 height 21
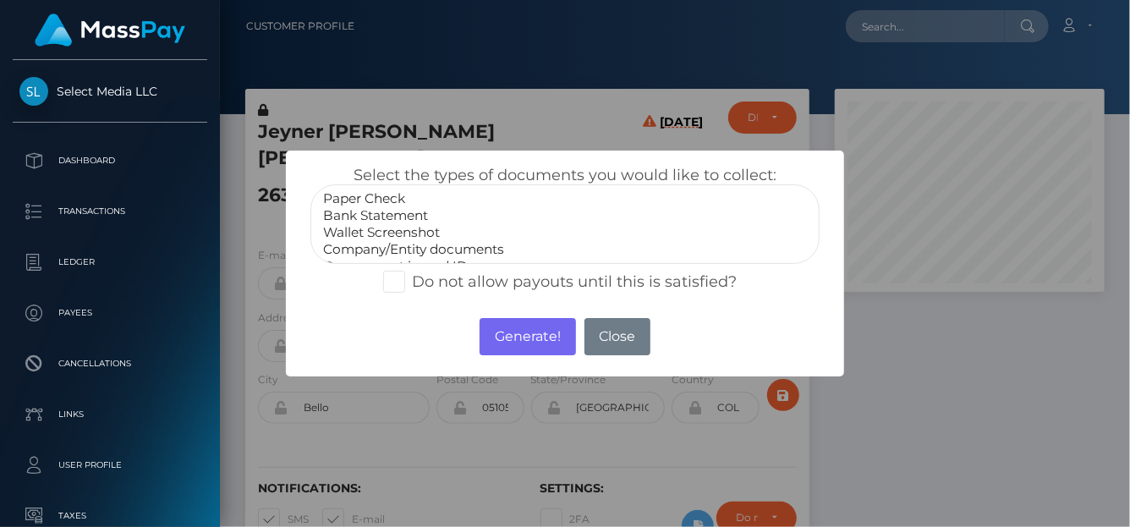
select select "Bank Statement"
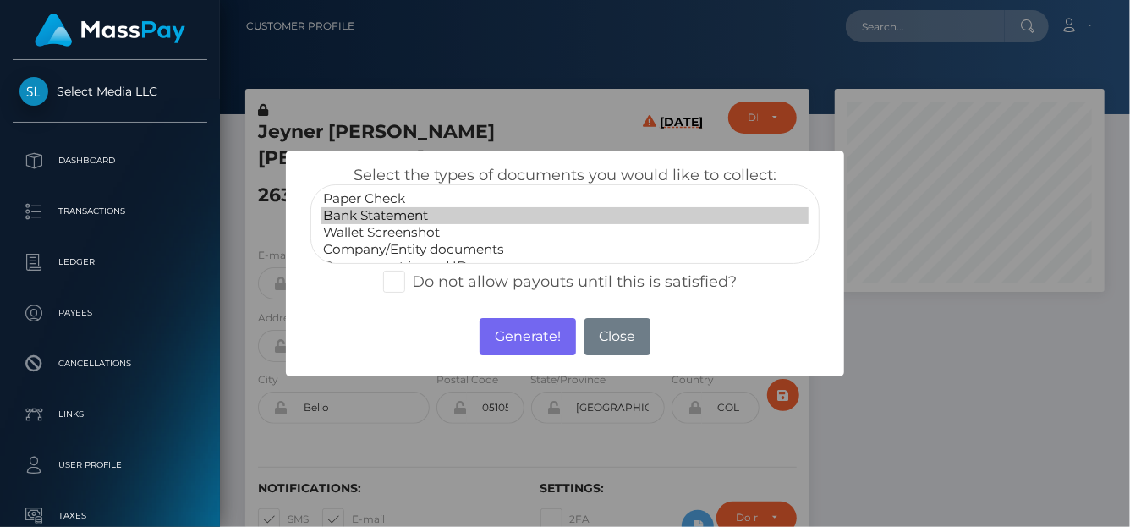
click at [375, 216] on option "Bank Statement" at bounding box center [564, 215] width 487 height 17
click at [514, 327] on button "Generate!" at bounding box center [528, 336] width 96 height 37
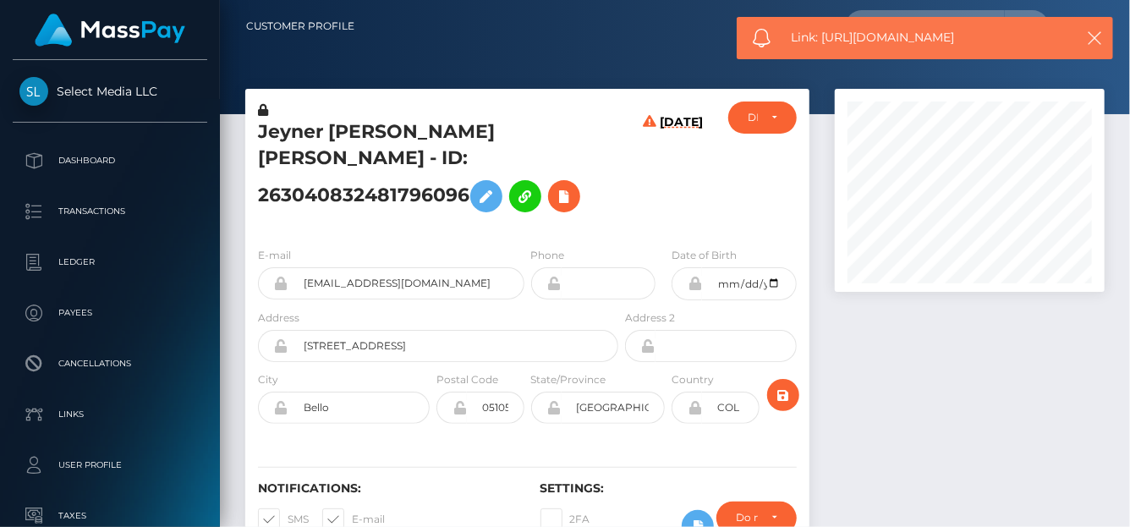
drag, startPoint x: 1013, startPoint y: 30, endPoint x: 820, endPoint y: 36, distance: 193.0
click at [820, 36] on span "Link: https://l.maspay.io/Xjg8M" at bounding box center [928, 38] width 272 height 18
copy span "https://l.maspay.io/Xjg8M"
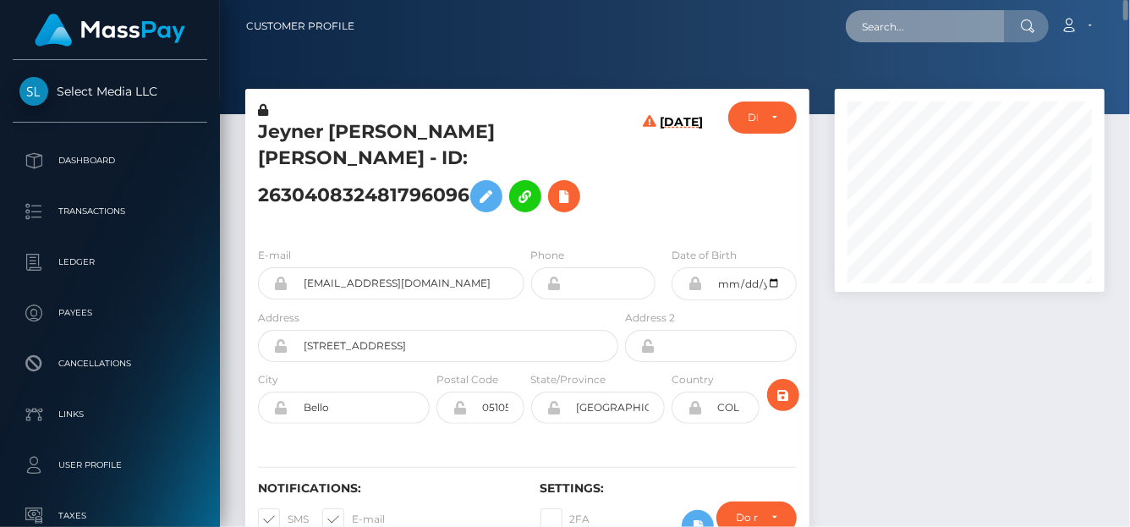
click at [874, 28] on input "text" at bounding box center [925, 26] width 159 height 32
paste input "482564379364040704,"
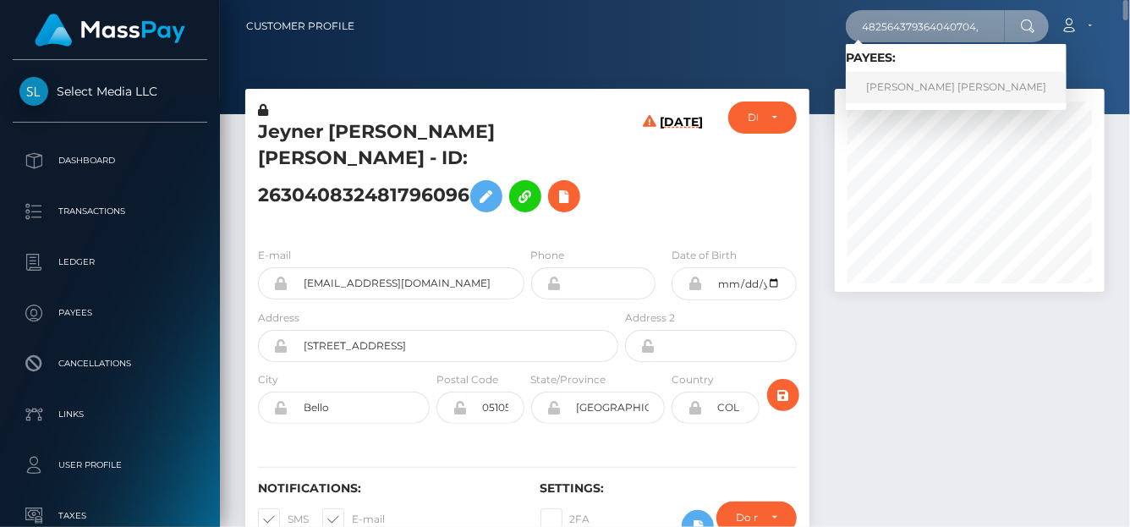
type input "482564379364040704,"
click at [901, 91] on link "LAURA YAMILETH CASTRO BENITEZ" at bounding box center [956, 87] width 221 height 31
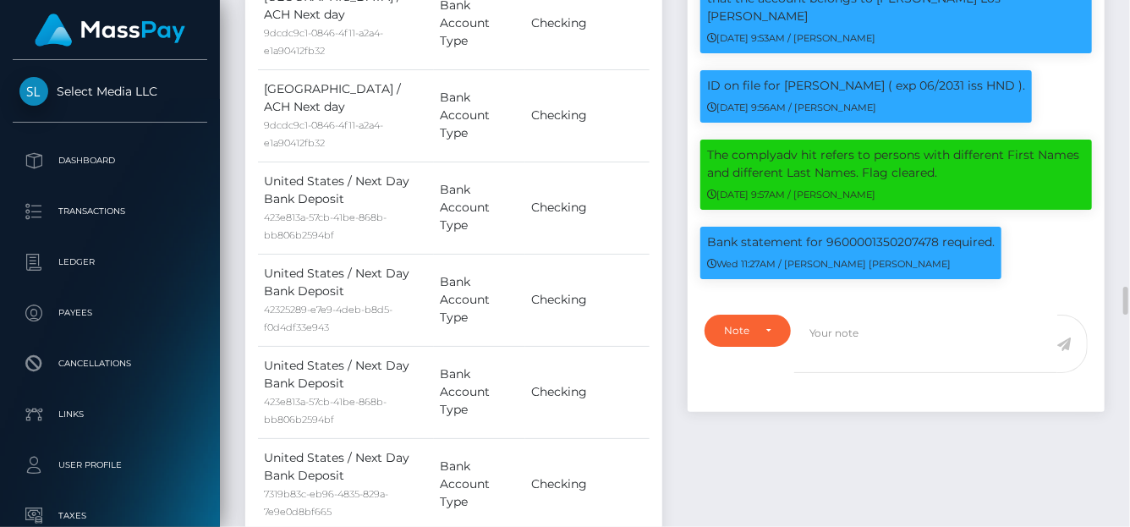
scroll to position [203, 270]
click at [956, 265] on div "Bank statement for 9600001350207478 required. Wed 11:27AM / Doru Ioan Szikszai" at bounding box center [851, 253] width 301 height 52
drag, startPoint x: 942, startPoint y: 255, endPoint x: 703, endPoint y: 245, distance: 239.6
click at [703, 245] on div "Bank statement for 9600001350207478 required. Wed 11:27AM / Doru Ioan Szikszai" at bounding box center [851, 253] width 301 height 52
copy p "Bank statement for 9600001350207478"
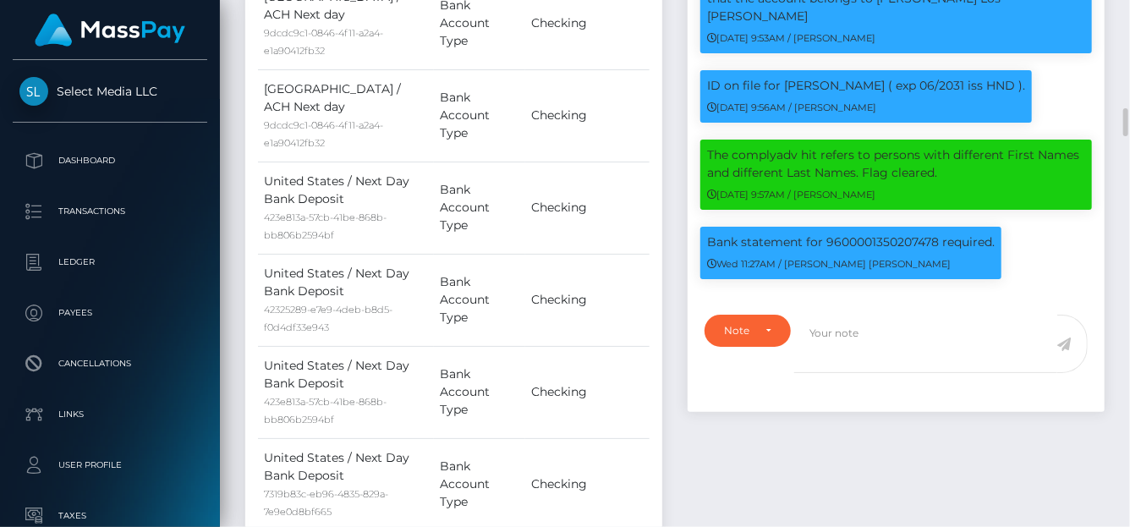
copy p "Bank statement for 9600001350207478"
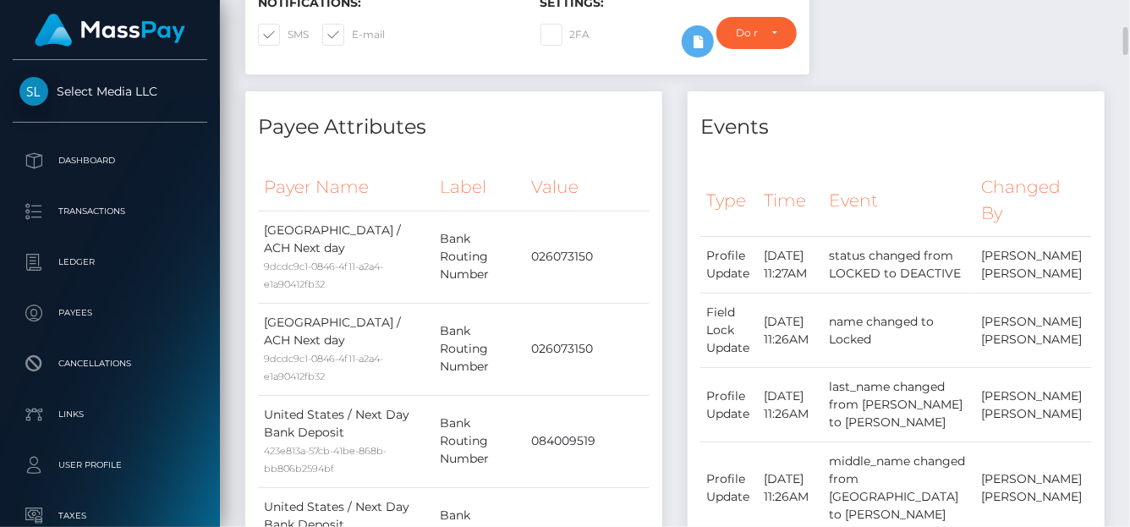
scroll to position [0, 0]
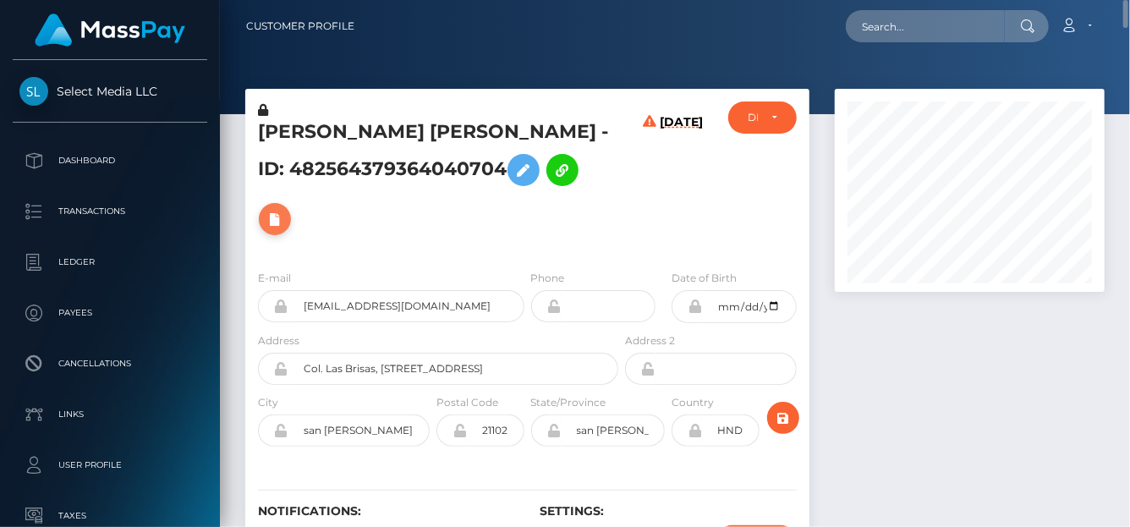
click at [282, 214] on icon at bounding box center [275, 219] width 20 height 21
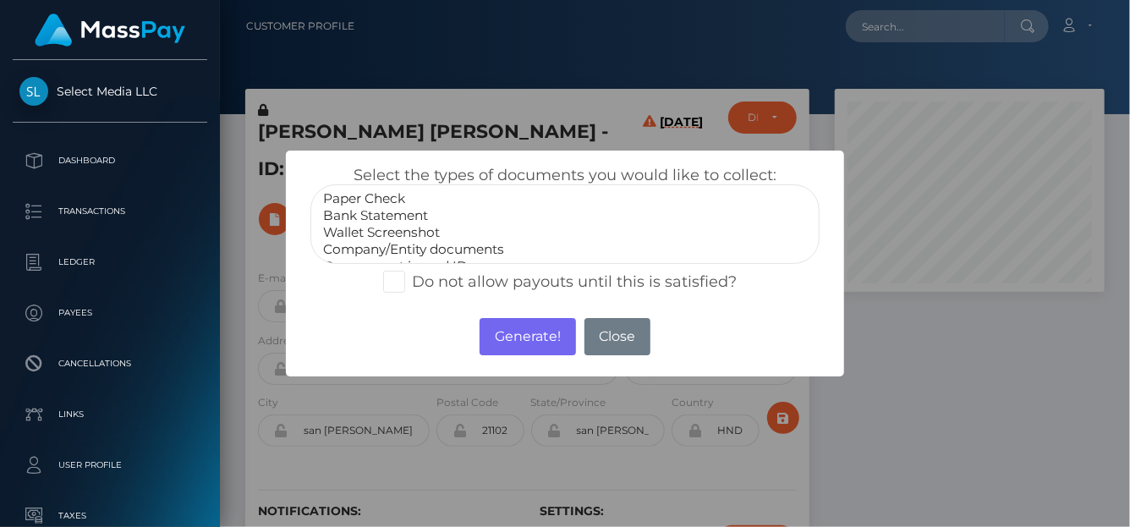
select select "Bank Statement"
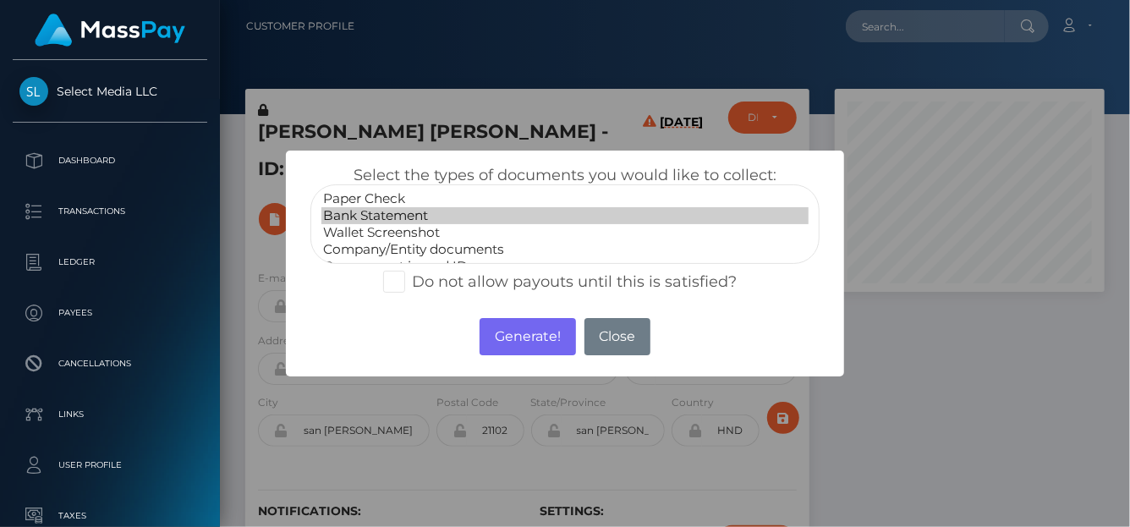
click at [414, 208] on option "Bank Statement" at bounding box center [564, 215] width 487 height 17
click at [507, 344] on button "Generate!" at bounding box center [528, 336] width 96 height 37
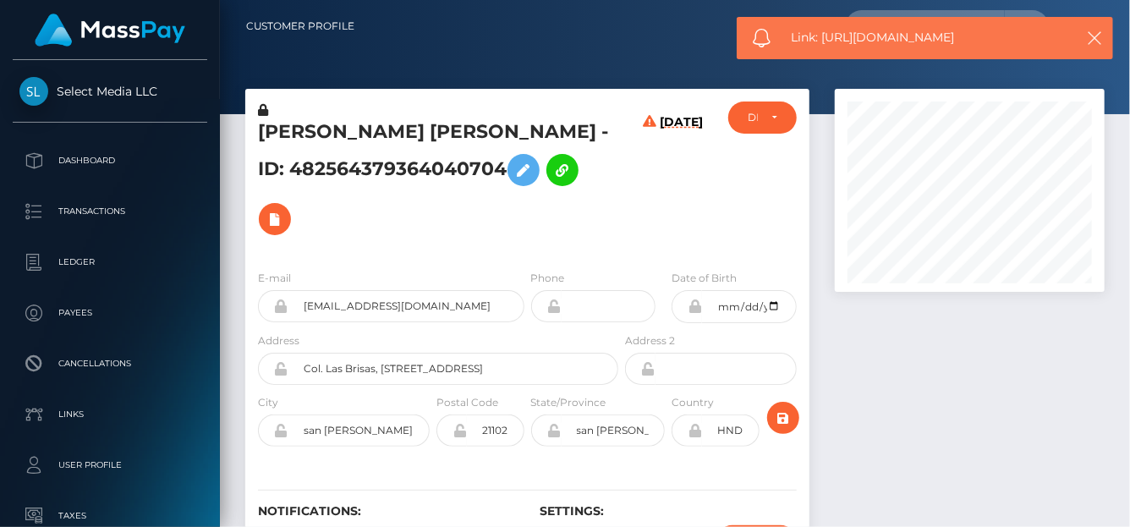
drag, startPoint x: 979, startPoint y: 38, endPoint x: 826, endPoint y: 42, distance: 153.2
click at [826, 42] on span "Link: https://l.maspay.io/gjg4c" at bounding box center [928, 38] width 272 height 18
copy span "https://l.maspay.io/gjg4c"
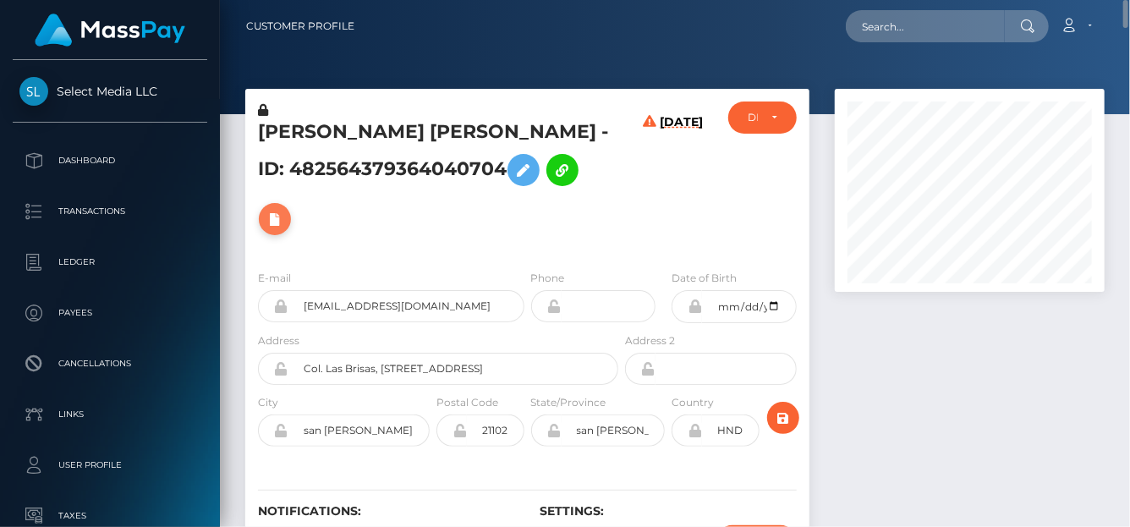
click at [272, 220] on icon at bounding box center [275, 219] width 20 height 21
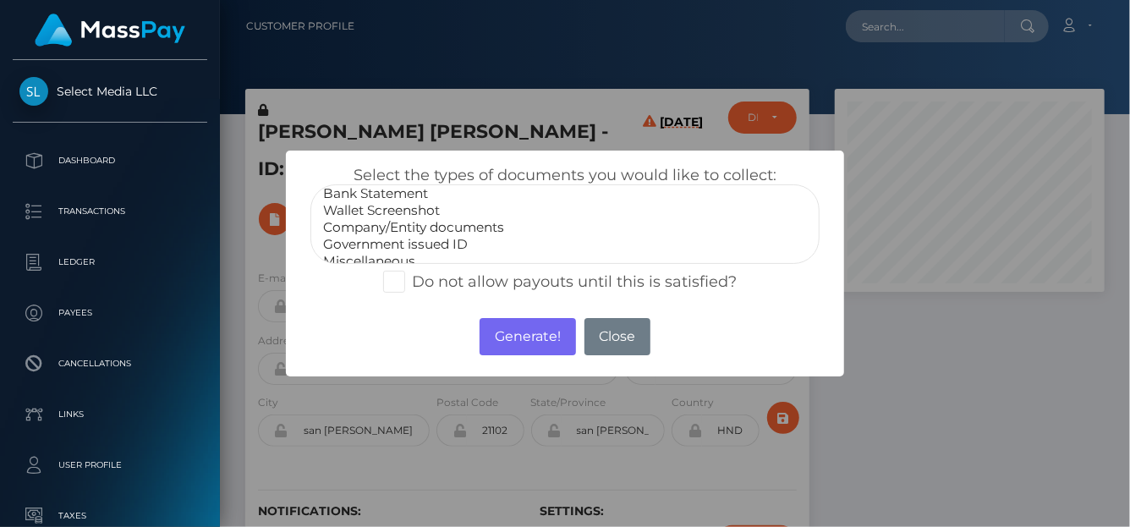
scroll to position [33, 0]
select select "Government issued ID"
click at [404, 231] on option "Government issued ID" at bounding box center [564, 233] width 487 height 17
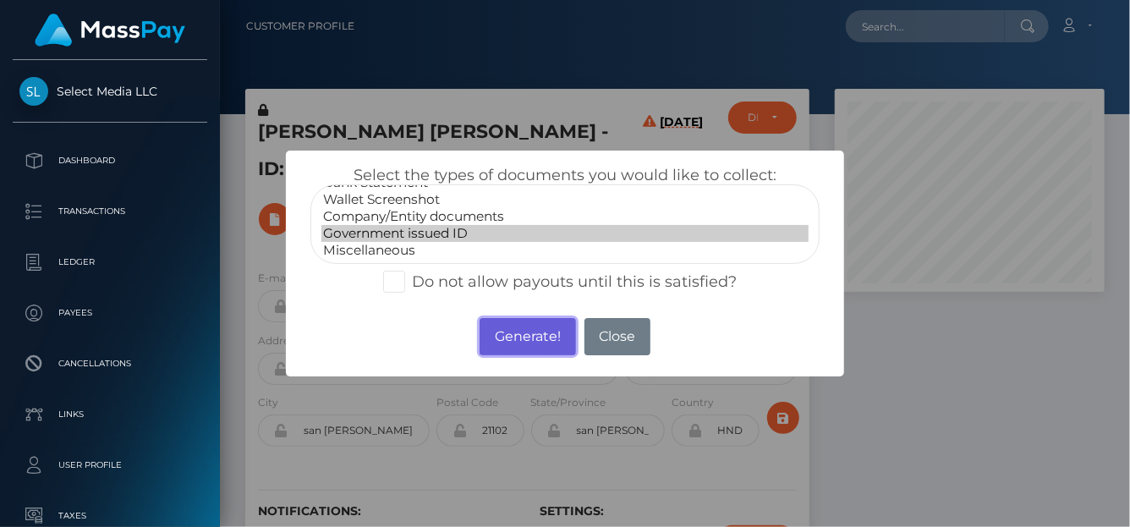
click at [531, 347] on button "Generate!" at bounding box center [528, 336] width 96 height 37
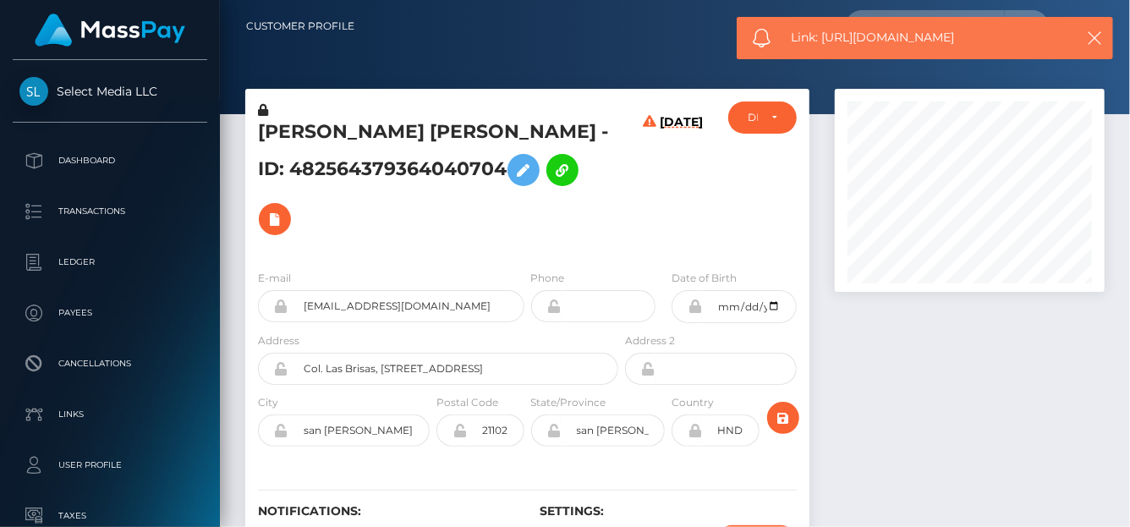
drag, startPoint x: 973, startPoint y: 38, endPoint x: 823, endPoint y: 33, distance: 149.8
click at [823, 33] on span "Link: https://l.maspay.io/Jjg78" at bounding box center [928, 38] width 272 height 18
copy span "https://l.maspay.io/Jjg78"
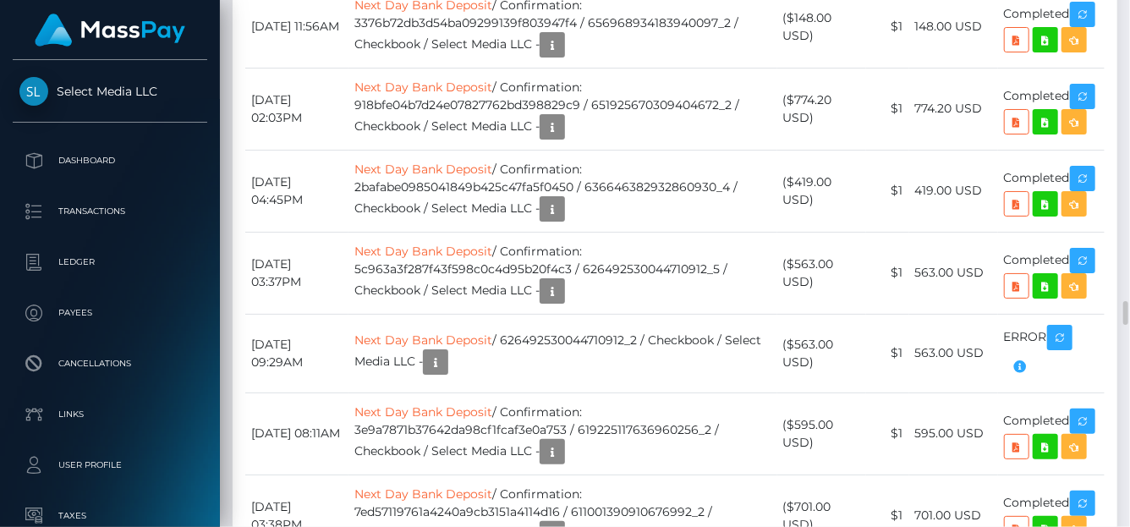
scroll to position [6438, 0]
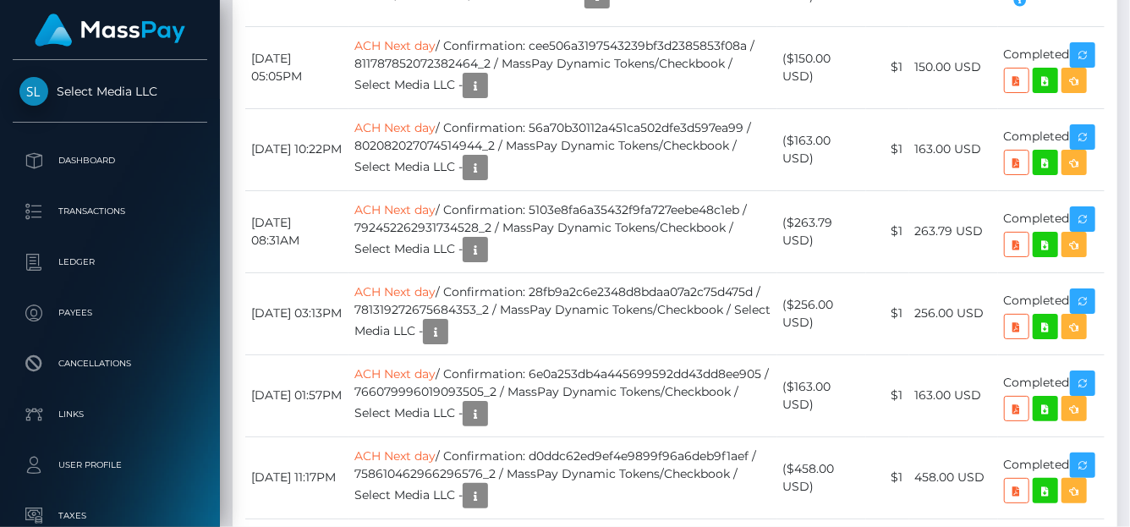
scroll to position [4828, 0]
